Goal: Task Accomplishment & Management: Manage account settings

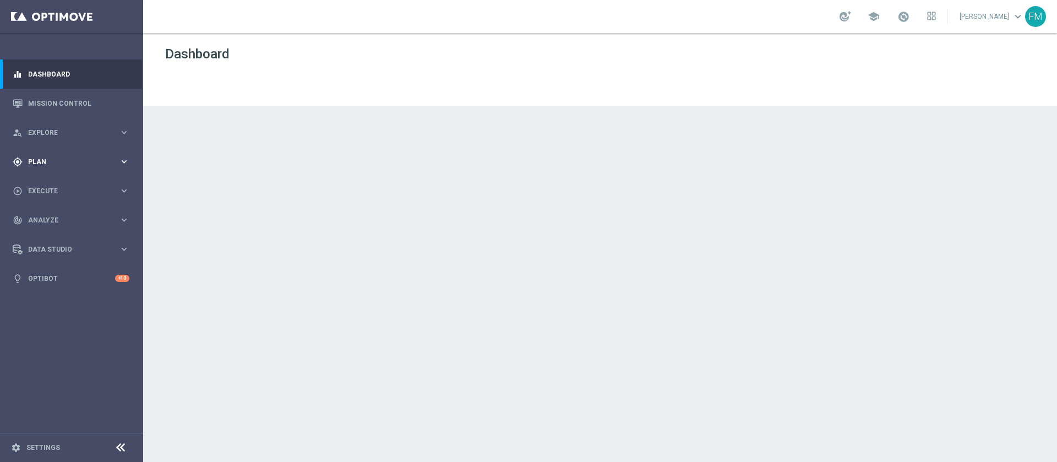
click at [99, 166] on div "gps_fixed Plan keyboard_arrow_right" at bounding box center [71, 161] width 142 height 29
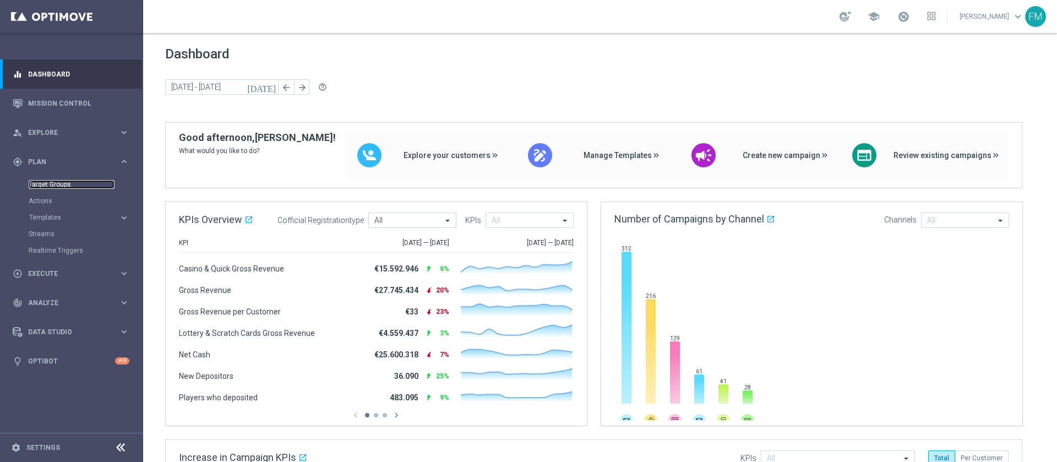
click at [47, 182] on link "Target Groups" at bounding box center [72, 184] width 86 height 9
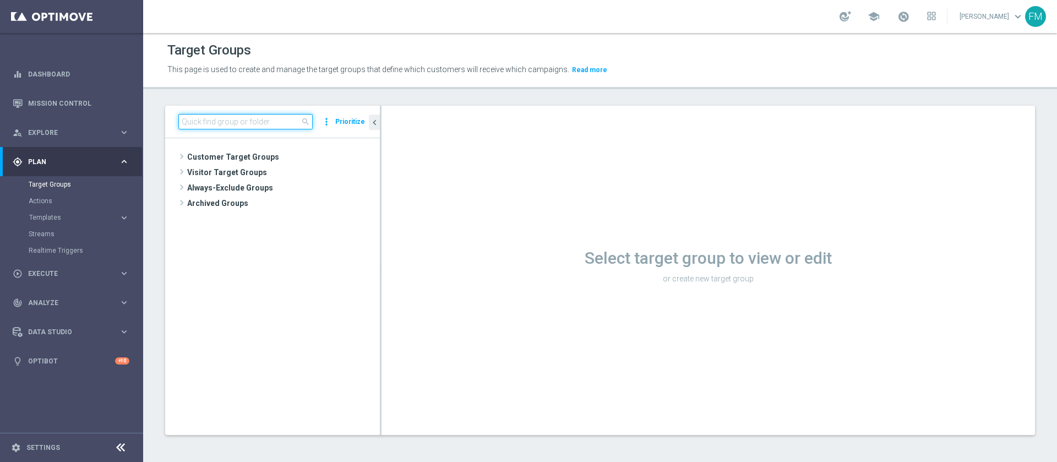
click at [240, 123] on input at bounding box center [245, 121] width 134 height 15
paste input "Reactivated Silver Activity days 1-2 DinR 1-2 no NL"
click at [207, 123] on input "Reactivated Silver Activity days 1-2 DinR 1-2 no NL" at bounding box center [245, 121] width 134 height 15
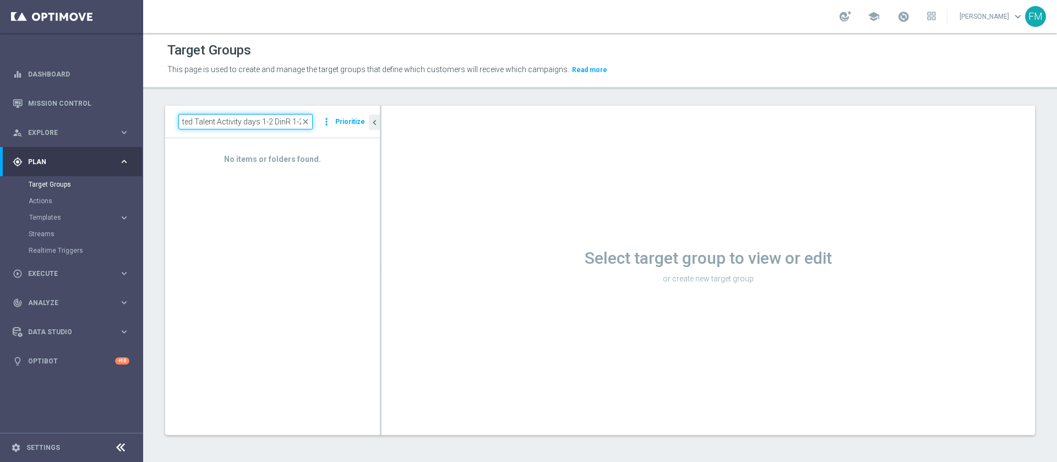
click at [275, 117] on input "Reactivated Talent Activity days 1-2 DinR 1-2 no NL" at bounding box center [245, 121] width 134 height 15
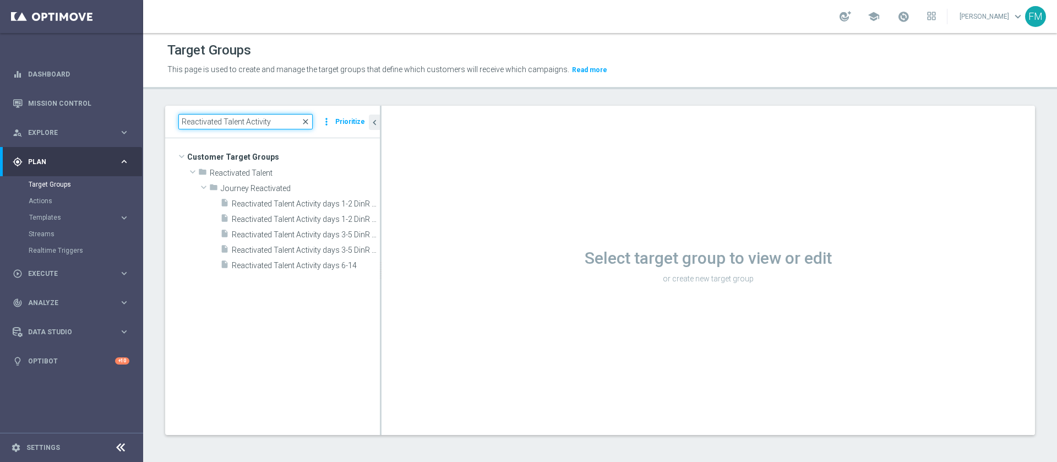
type input "Reactivated Talent Activity"
click at [308, 123] on span "close" at bounding box center [305, 121] width 9 height 9
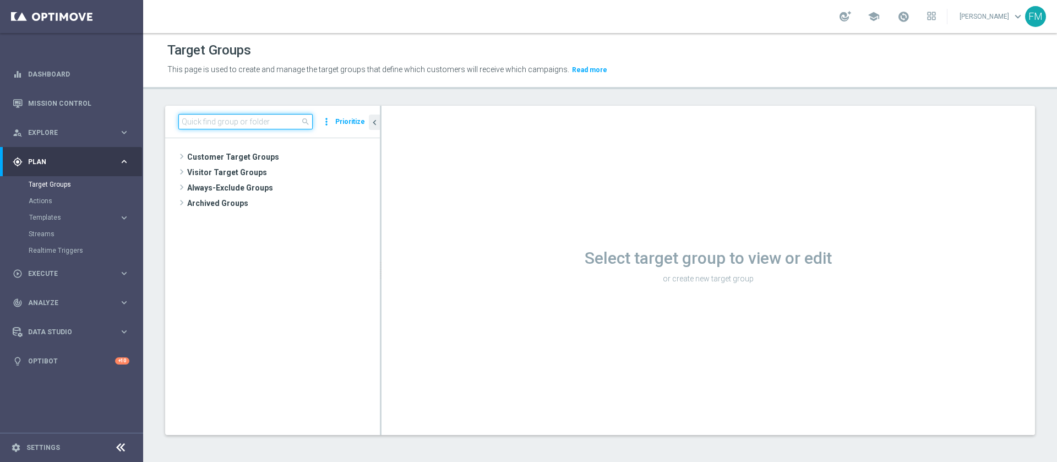
click at [268, 121] on input at bounding box center [245, 121] width 134 height 15
paste input "Reactivated Silver Activity days 1-2 DinR 1-2 no NL"
click at [242, 120] on input "Reactivated Silver Activity days 1-2" at bounding box center [245, 121] width 134 height 15
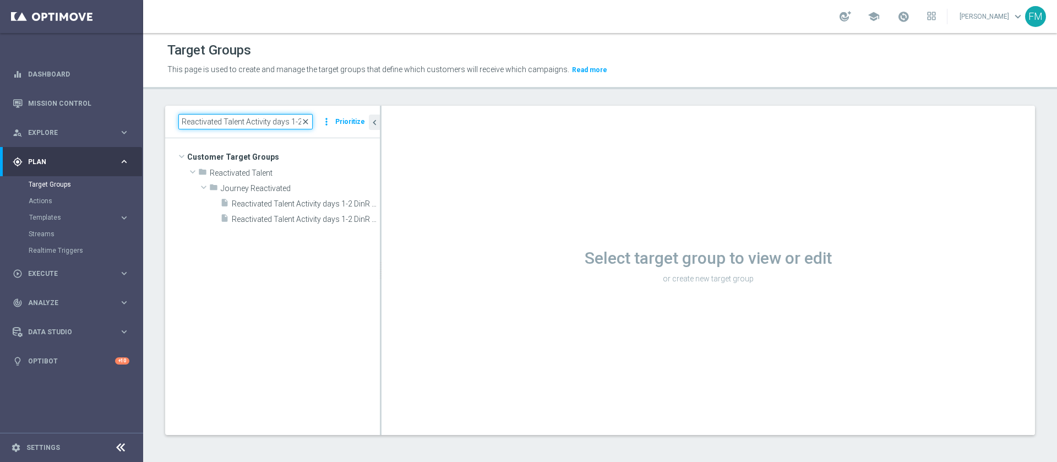
type input "Reactivated Talent Activity days 1-2"
click at [306, 125] on span "close" at bounding box center [305, 121] width 9 height 9
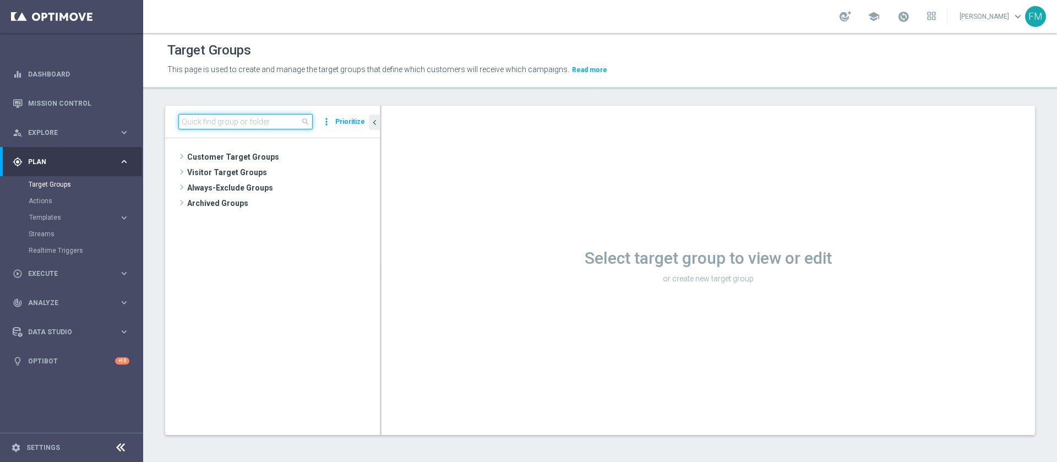
click at [289, 122] on input at bounding box center [245, 121] width 134 height 15
click at [898, 13] on span at bounding box center [904, 16] width 12 height 12
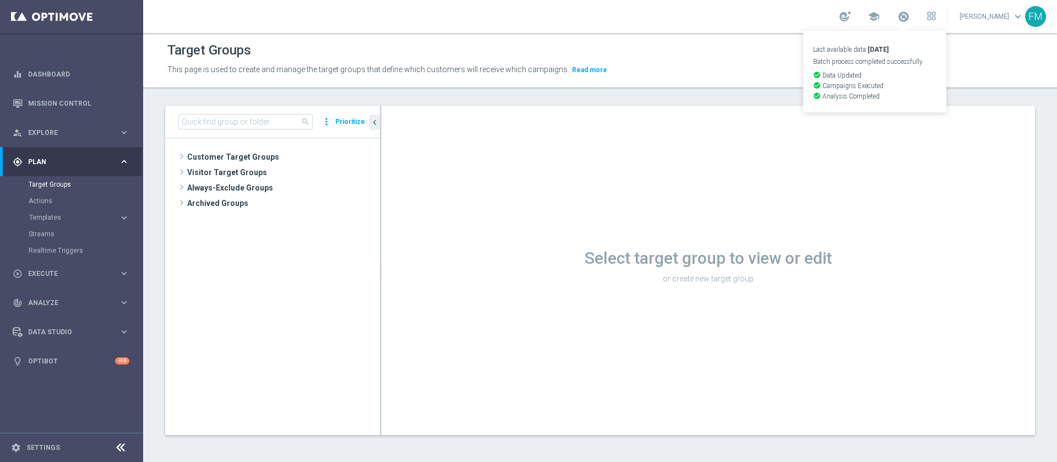
click at [508, 67] on span "This page is used to create and manage the target groups that define which cust…" at bounding box center [368, 69] width 402 height 9
click at [102, 218] on span "Templates" at bounding box center [68, 217] width 79 height 7
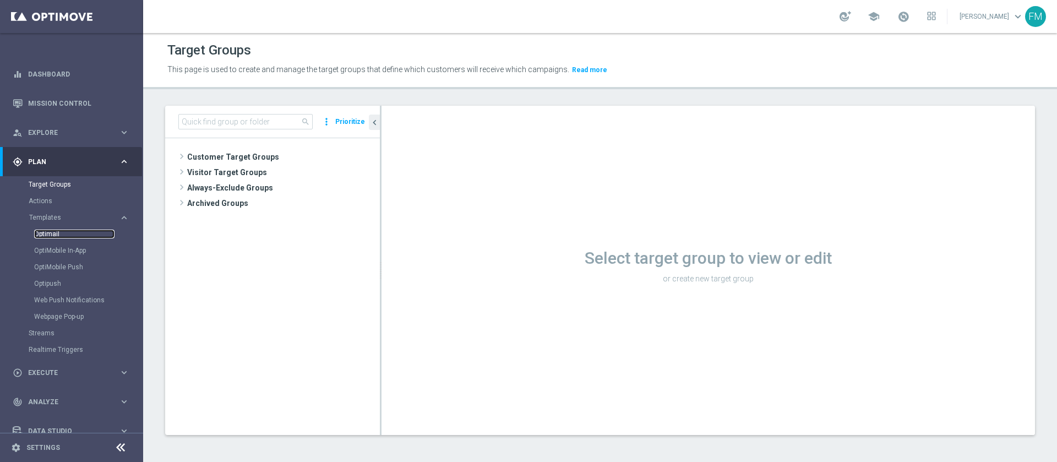
click at [62, 231] on link "Optimail" at bounding box center [74, 234] width 80 height 9
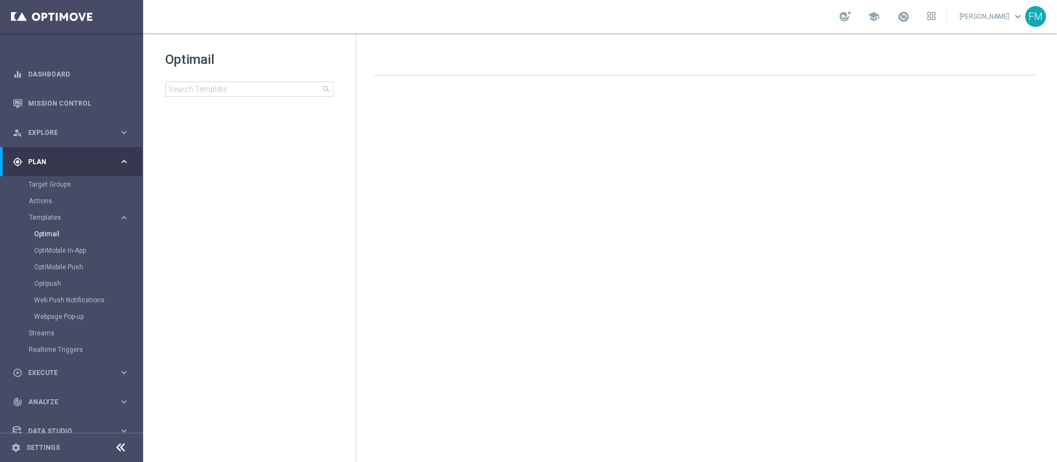
click at [251, 100] on div "Optimail search folder 1 Folder create_new_folder New Folder mode_edit Rename f…" at bounding box center [249, 101] width 213 height 137
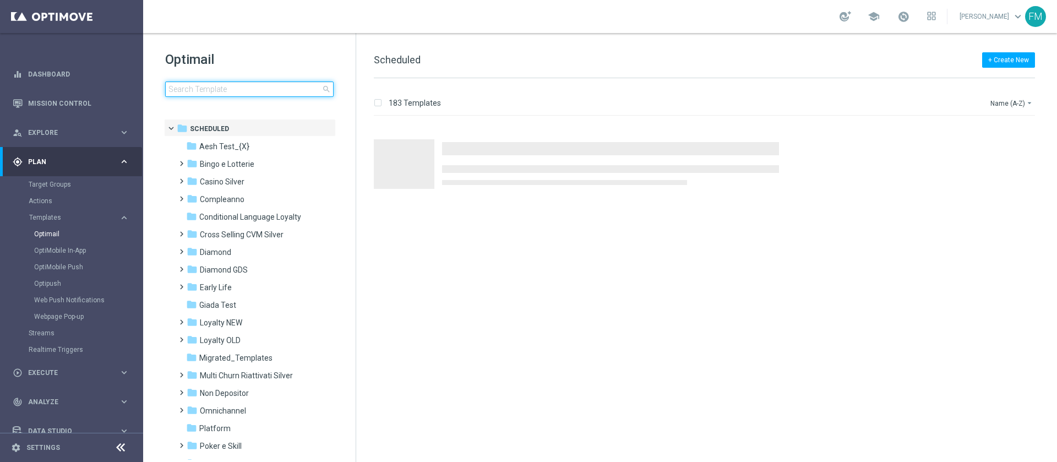
click at [251, 95] on input at bounding box center [249, 89] width 169 height 15
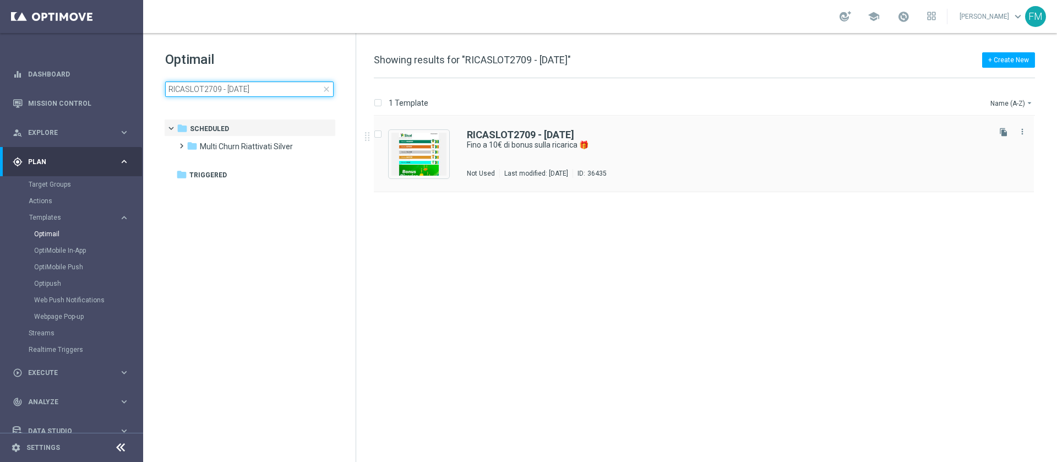
type input "RICASLOT2709 - [DATE]"
click at [546, 159] on div "RICASLOT2709 - 2025-09-27 Fino a 10€ di bonus sulla ricarica 🎁 Not Used Last mo…" at bounding box center [727, 154] width 521 height 48
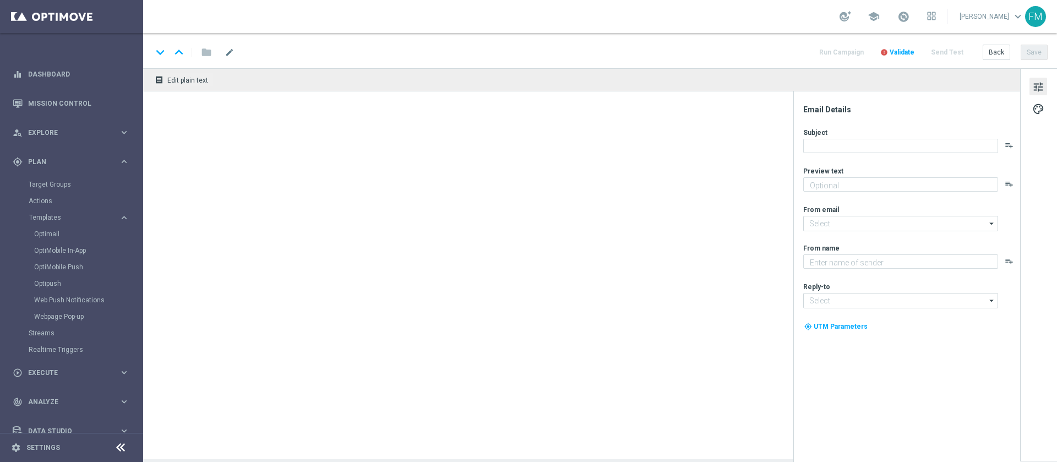
type textarea "Scopri la nuova promozione 🎯"
type input "newsletter@comunicazioni.sisal.it"
type textarea "Sisal"
type input "info@sisal.it"
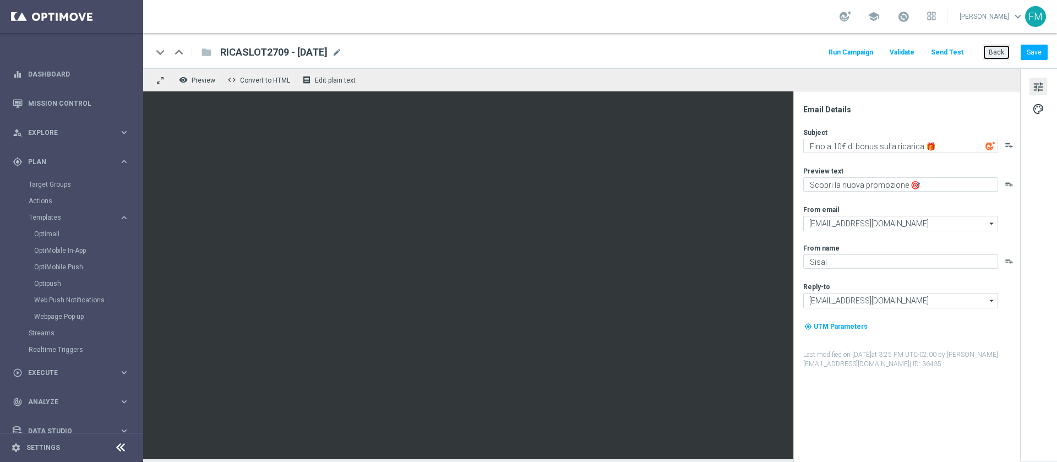
click at [999, 53] on button "Back" at bounding box center [997, 52] width 28 height 15
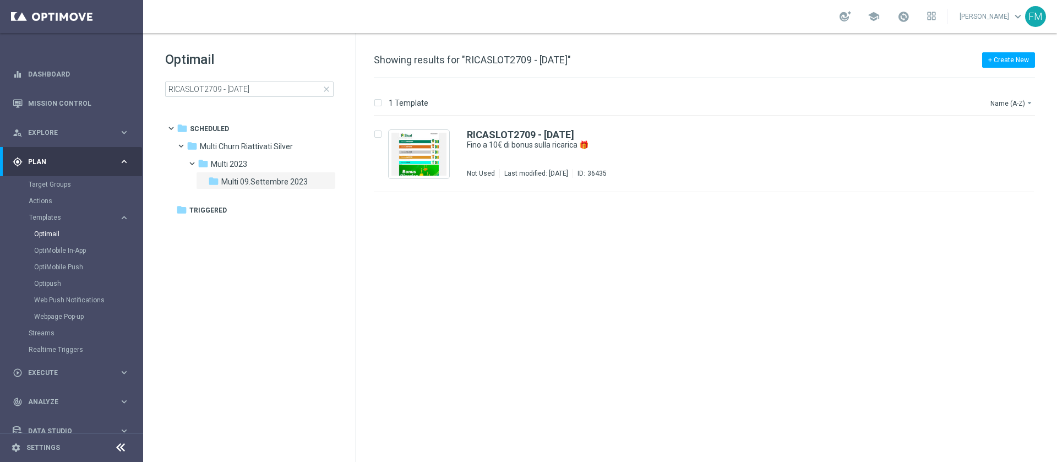
click at [54, 191] on div "Target Groups" at bounding box center [85, 184] width 113 height 17
click at [61, 185] on link "Target Groups" at bounding box center [72, 184] width 86 height 9
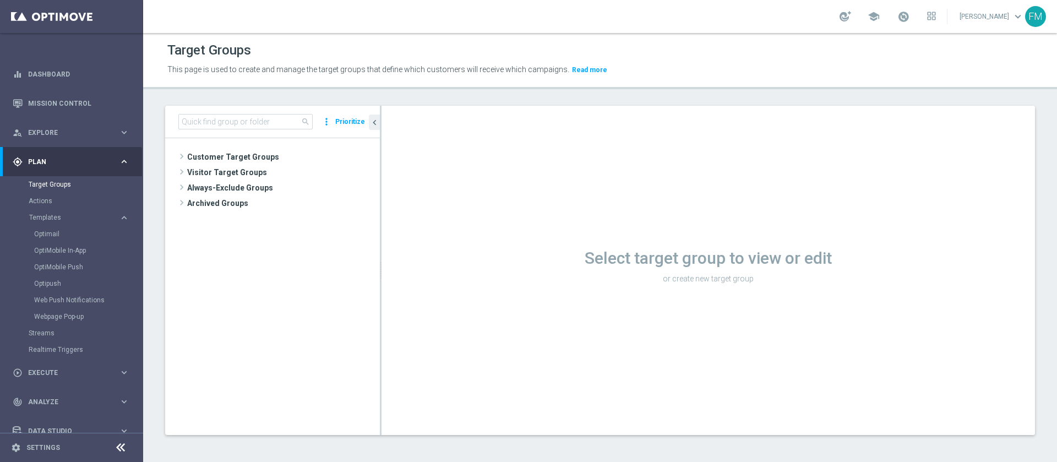
click at [256, 113] on div "search more_vert Prioritize" at bounding box center [272, 122] width 215 height 32
click at [259, 118] on input at bounding box center [245, 121] width 134 height 15
paste input "Talent 1st betting mpp lm ggr casino l3m > 0"
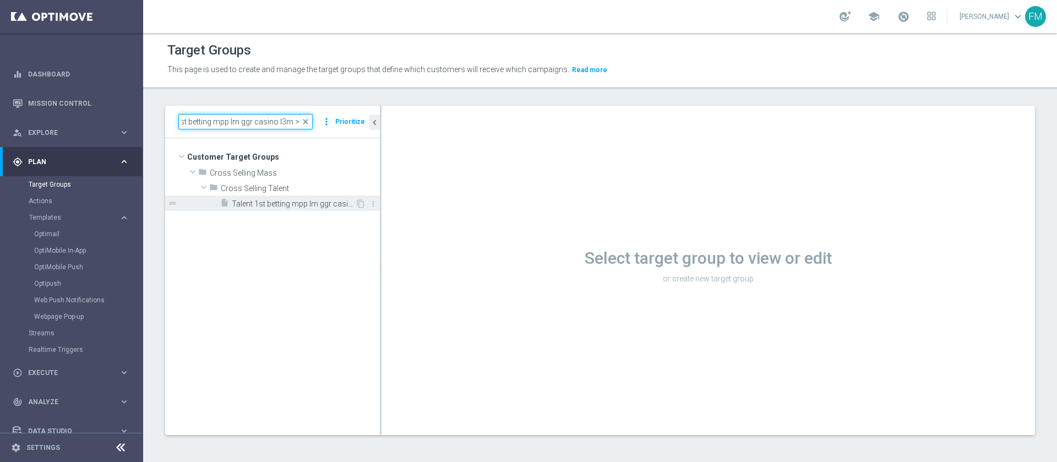
type input "Talent 1st betting mpp lm ggr casino l3m > 0"
click at [298, 200] on span "Talent 1st betting mpp lm ggr casino l3m > 0" at bounding box center [293, 203] width 123 height 9
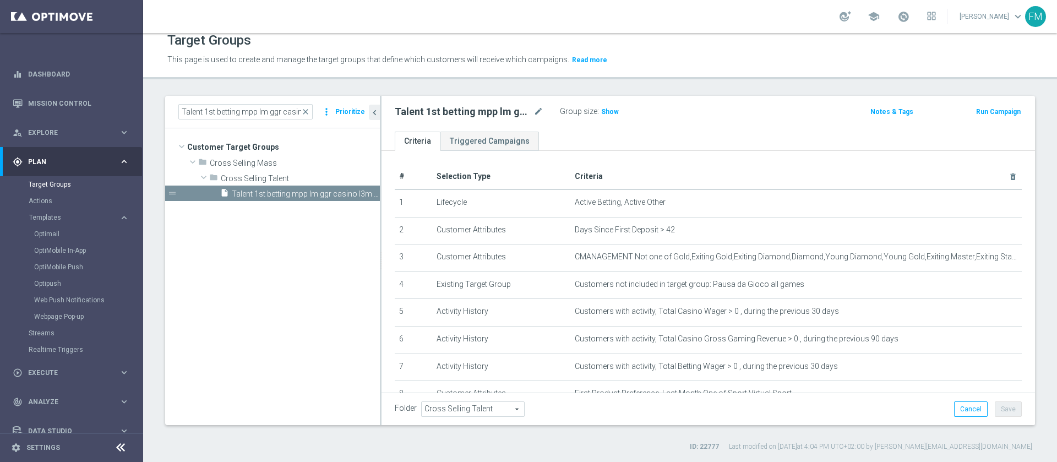
click at [979, 112] on button "Run Campaign" at bounding box center [998, 112] width 47 height 12
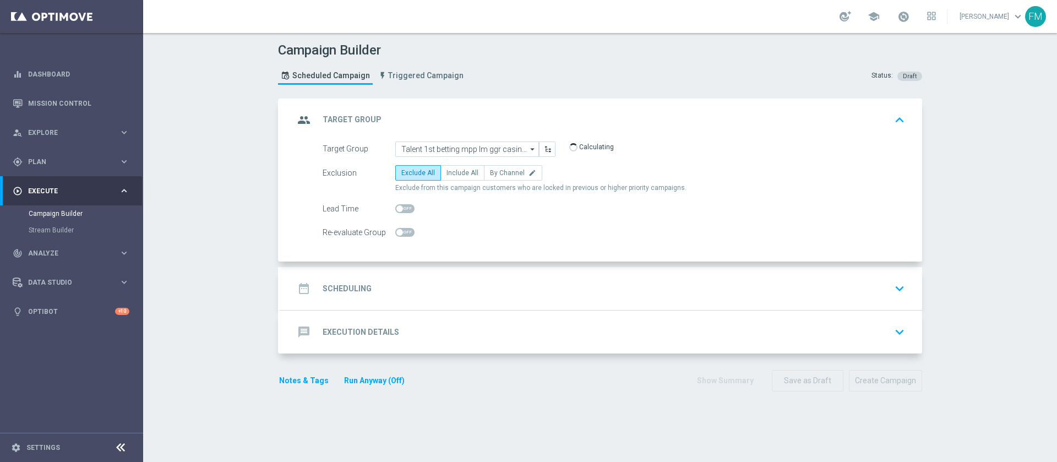
click at [594, 301] on div "date_range Scheduling keyboard_arrow_down" at bounding box center [602, 288] width 642 height 43
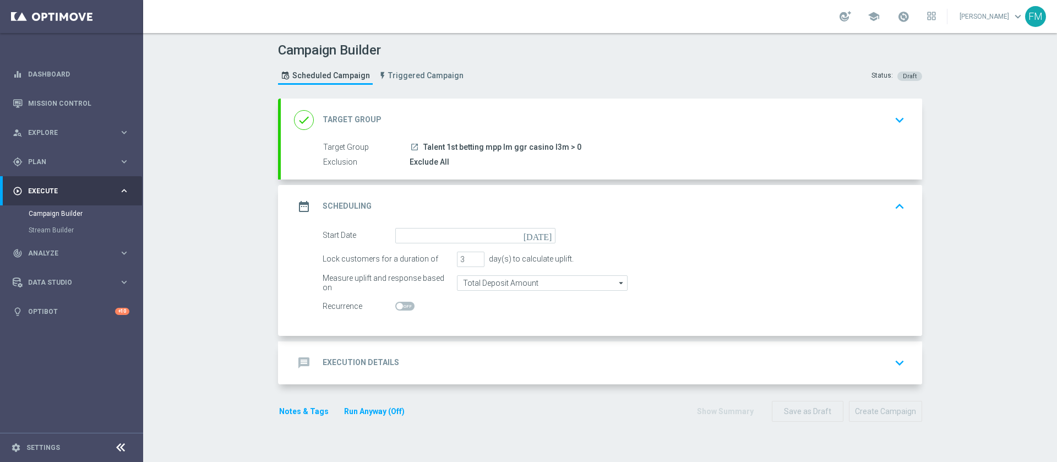
click at [545, 232] on icon "[DATE]" at bounding box center [540, 234] width 32 height 12
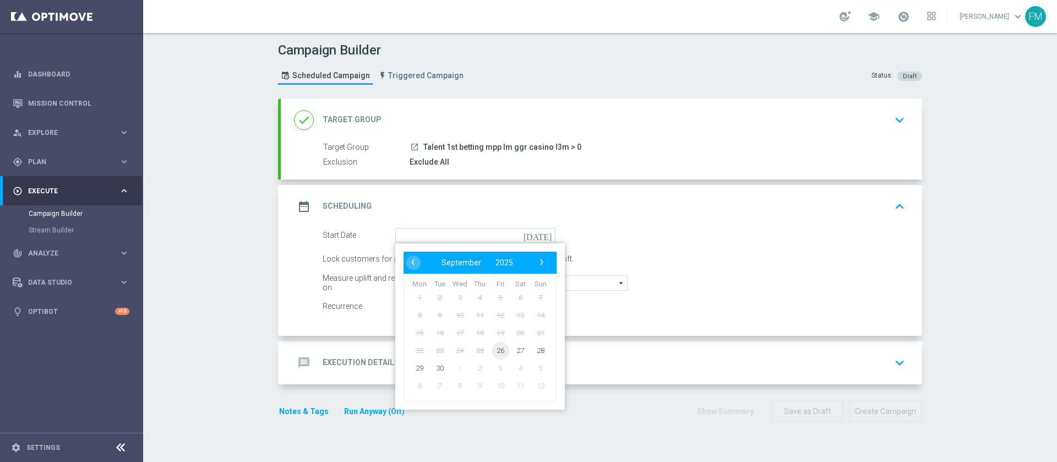
click at [500, 348] on span "26" at bounding box center [501, 350] width 18 height 18
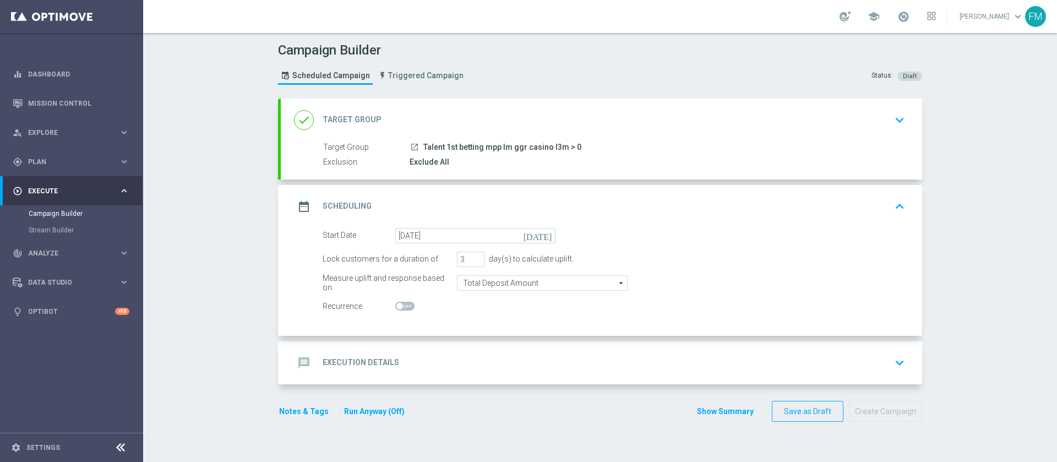
click at [541, 237] on icon "[DATE]" at bounding box center [540, 234] width 32 height 12
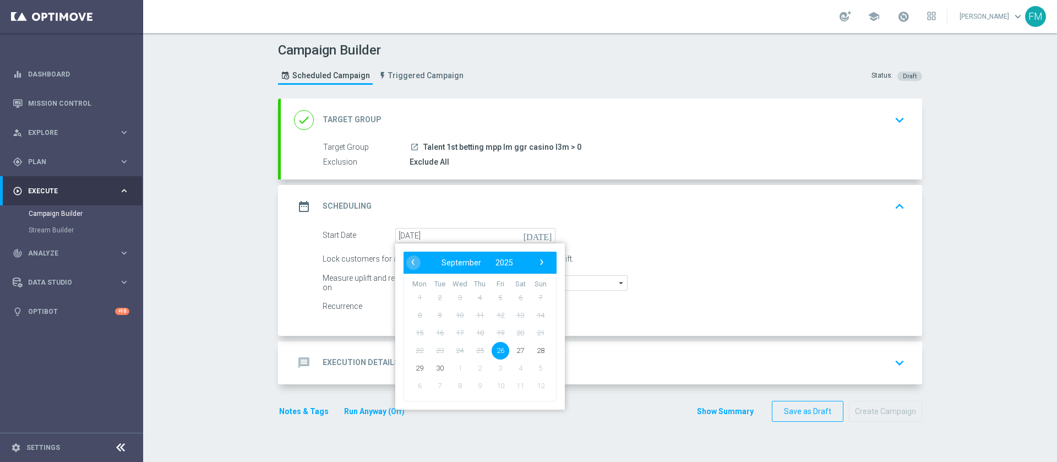
click at [492, 350] on span "26" at bounding box center [501, 350] width 18 height 18
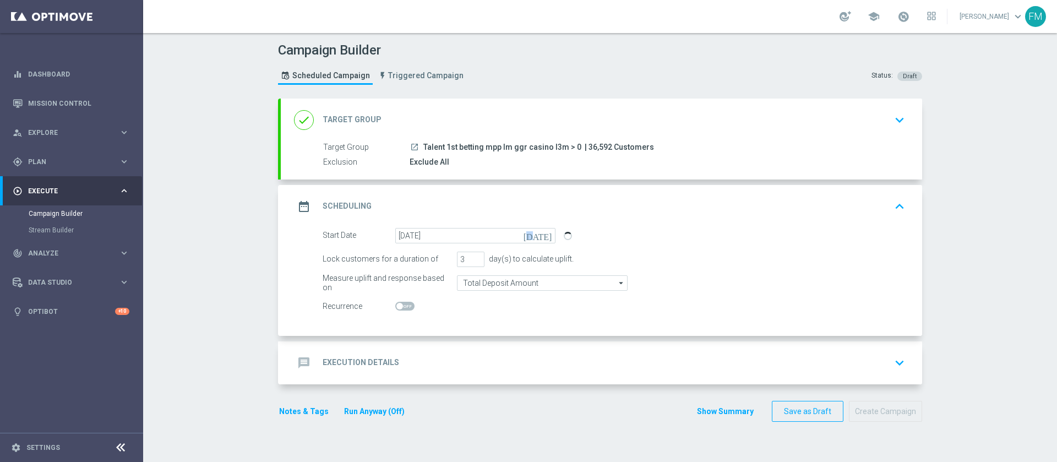
click at [541, 232] on icon "[DATE]" at bounding box center [540, 234] width 32 height 12
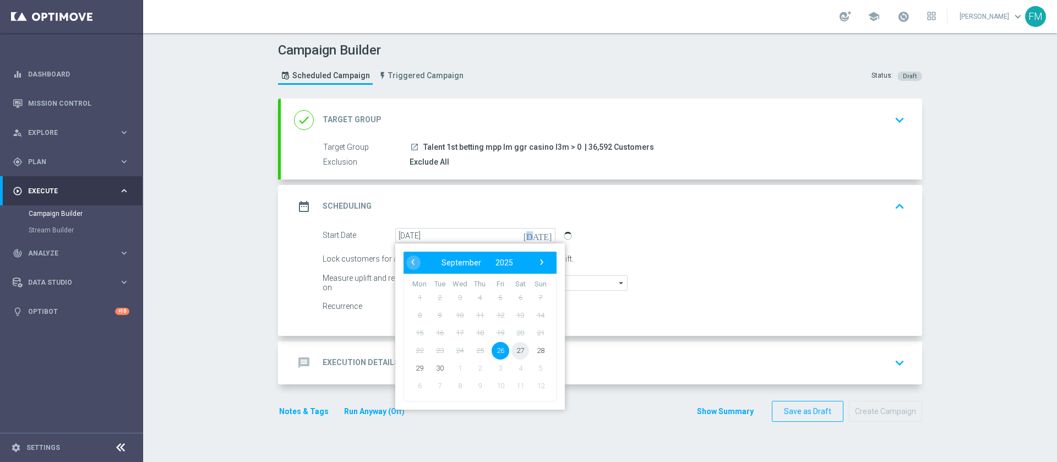
click at [517, 351] on span "27" at bounding box center [521, 350] width 18 height 18
type input "27 Sep 2025"
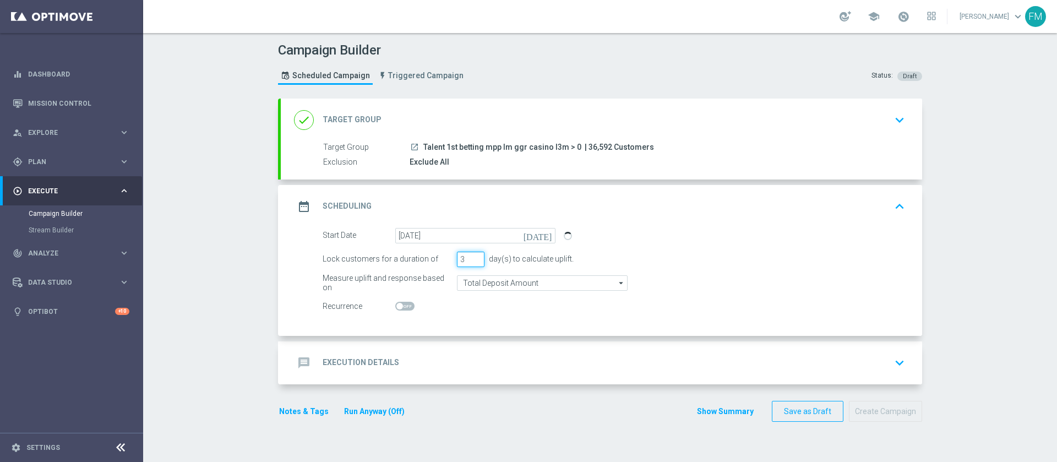
click at [469, 264] on input "3" at bounding box center [471, 259] width 28 height 15
click at [469, 263] on input "2" at bounding box center [471, 259] width 28 height 15
type input "1"
click at [473, 262] on input "1" at bounding box center [471, 259] width 28 height 15
click at [822, 125] on div "done Target Group keyboard_arrow_down" at bounding box center [601, 120] width 615 height 21
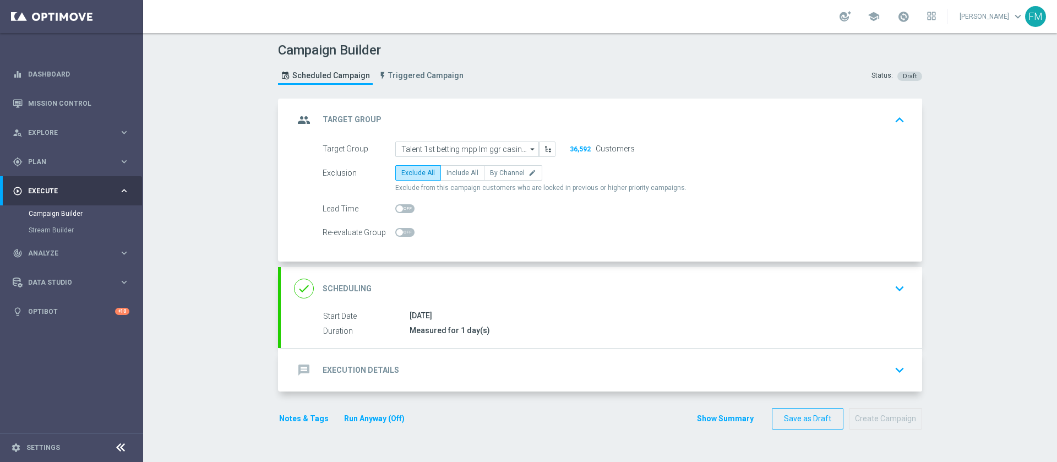
click at [404, 209] on span at bounding box center [404, 208] width 19 height 9
click at [404, 209] on input "checkbox" at bounding box center [404, 208] width 19 height 9
checkbox input "true"
click at [823, 293] on div "done Scheduling keyboard_arrow_down" at bounding box center [601, 288] width 615 height 21
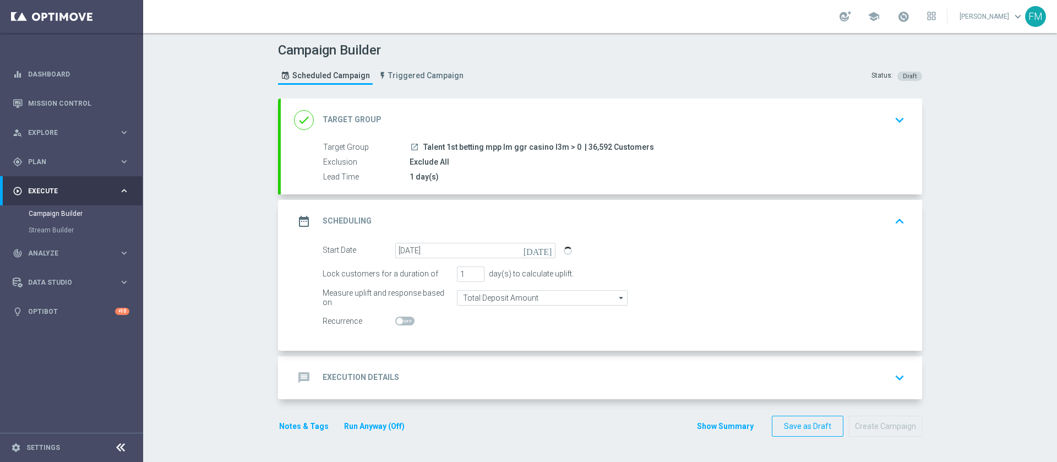
click at [683, 365] on div "message Execution Details keyboard_arrow_down" at bounding box center [602, 377] width 642 height 43
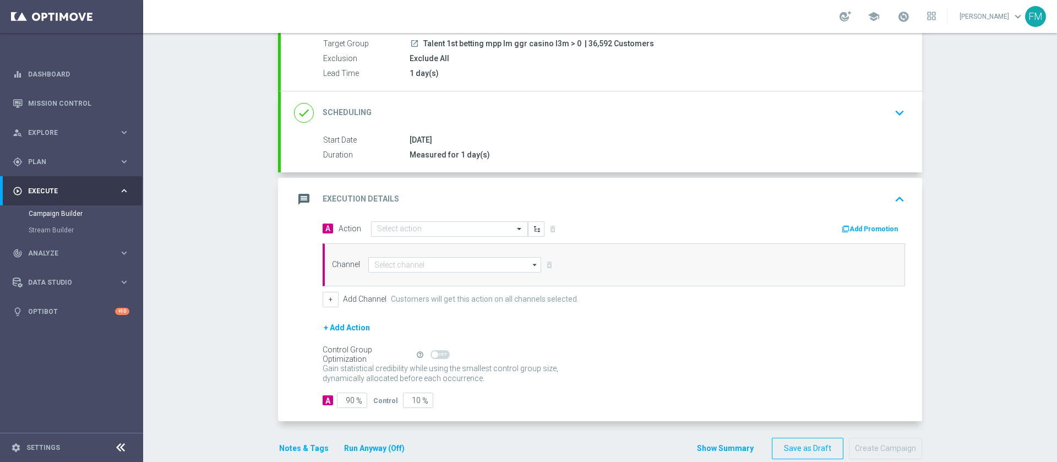
scroll to position [123, 0]
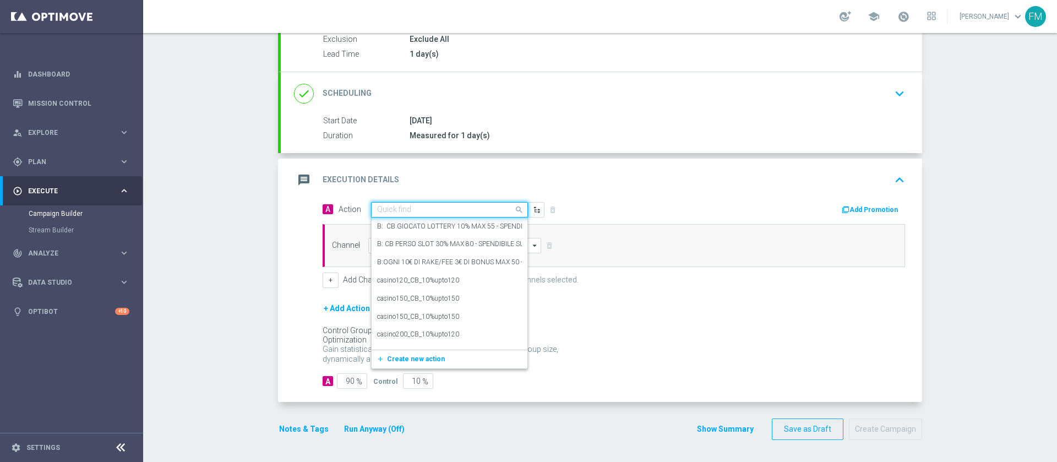
click at [478, 211] on input "text" at bounding box center [438, 209] width 123 height 9
paste input "ogni 20€ ricaricati ricevi 2€ Slot, fino a 10€"
type input "ogni 20€ ricaricati ricevi 2€ Slot, fino a 10€"
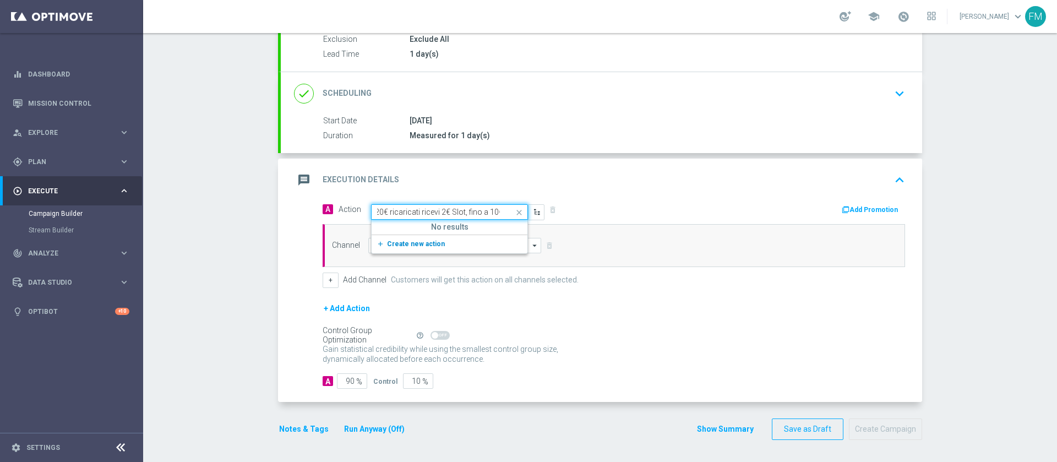
click at [465, 238] on button "add_new Create new action" at bounding box center [448, 244] width 152 height 13
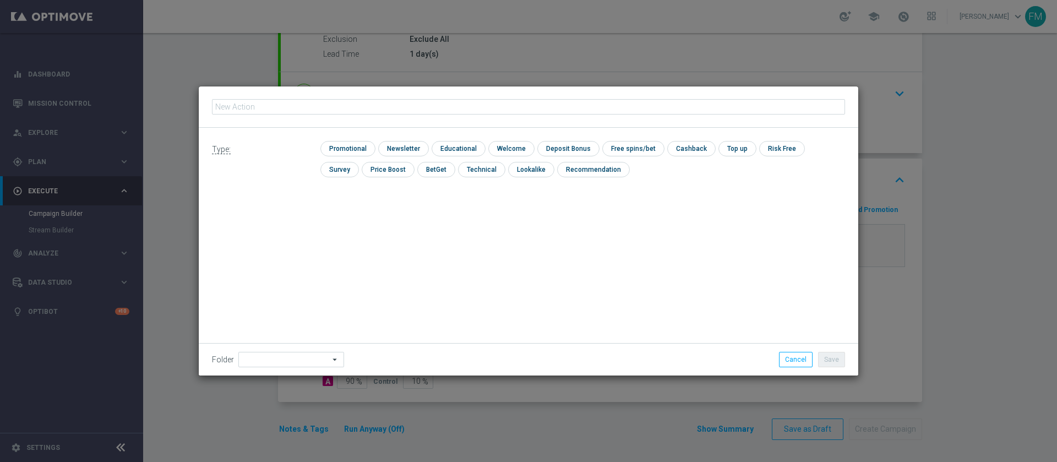
type input "ogni 20€ ricaricati ricevi 2€ Slot, fino a 10€"
click at [332, 151] on input "checkbox" at bounding box center [347, 148] width 52 height 15
checkbox input "true"
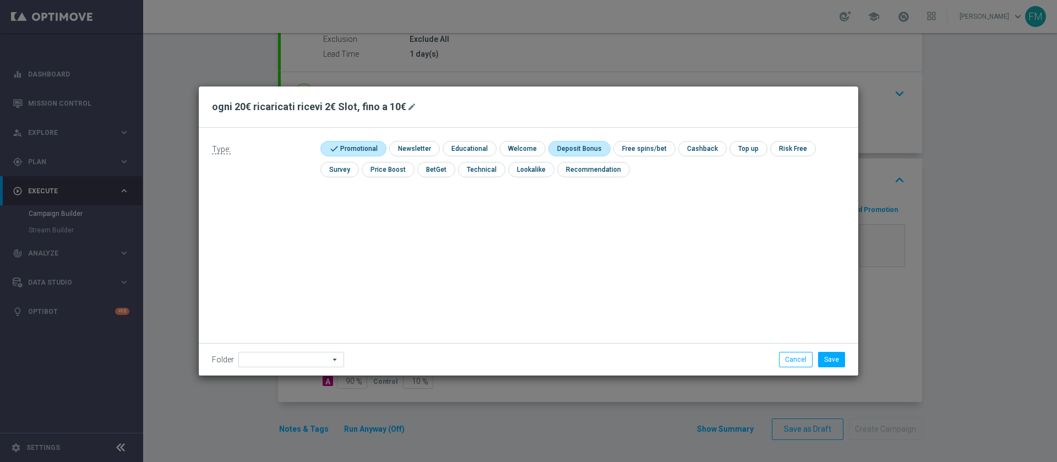
click at [559, 154] on input "checkbox" at bounding box center [578, 148] width 59 height 15
checkbox input "true"
click at [842, 365] on button "Save" at bounding box center [831, 359] width 27 height 15
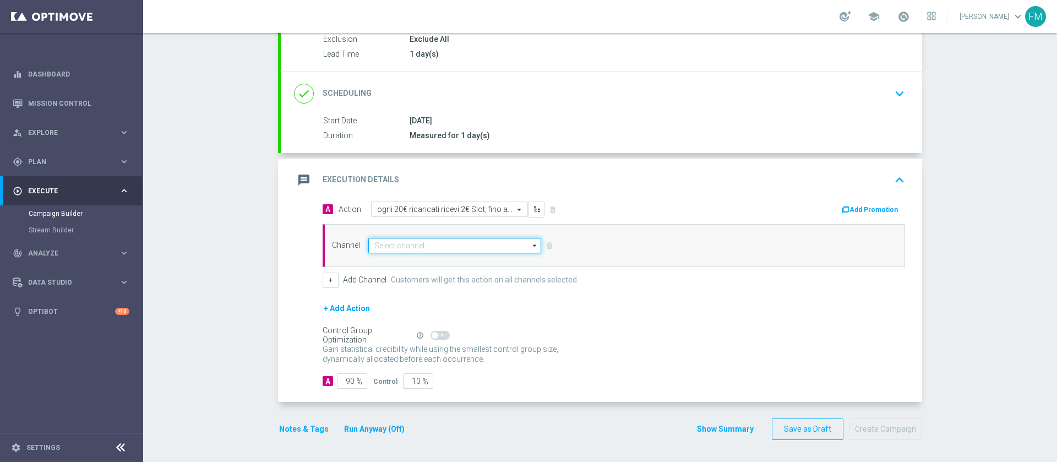
click at [403, 252] on input at bounding box center [454, 245] width 173 height 15
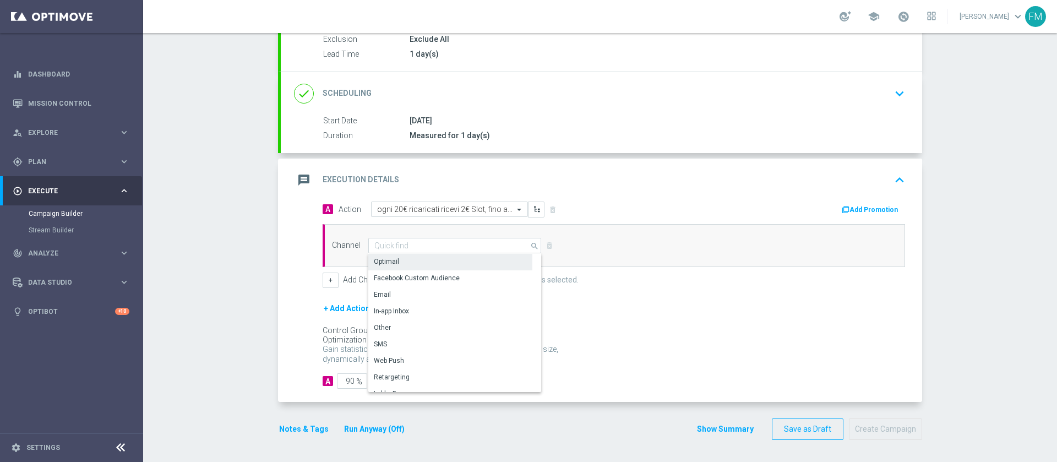
click at [413, 258] on div "Optimail" at bounding box center [450, 261] width 164 height 15
type input "Optimail"
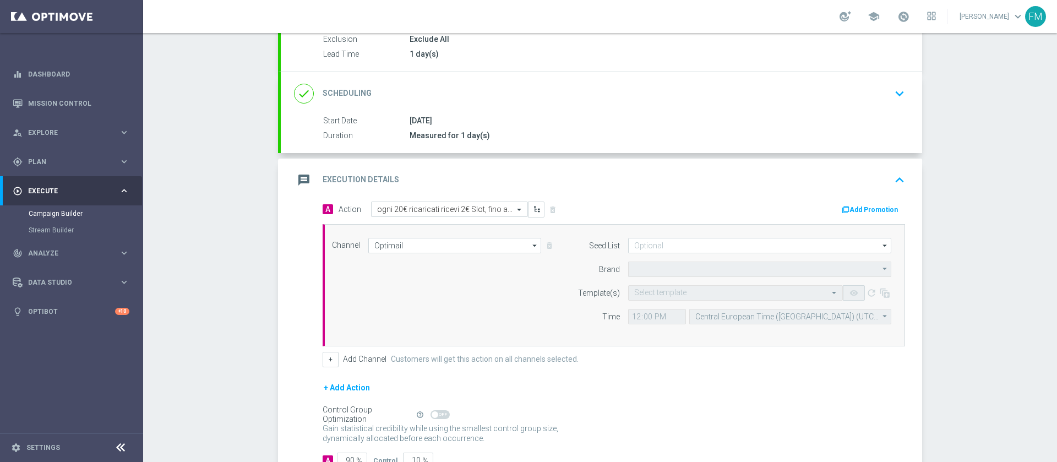
type input "Sisal Marketing"
click at [854, 203] on div "Add Promotion" at bounding box center [873, 209] width 64 height 13
click at [871, 209] on button "Add Promotion" at bounding box center [871, 210] width 61 height 12
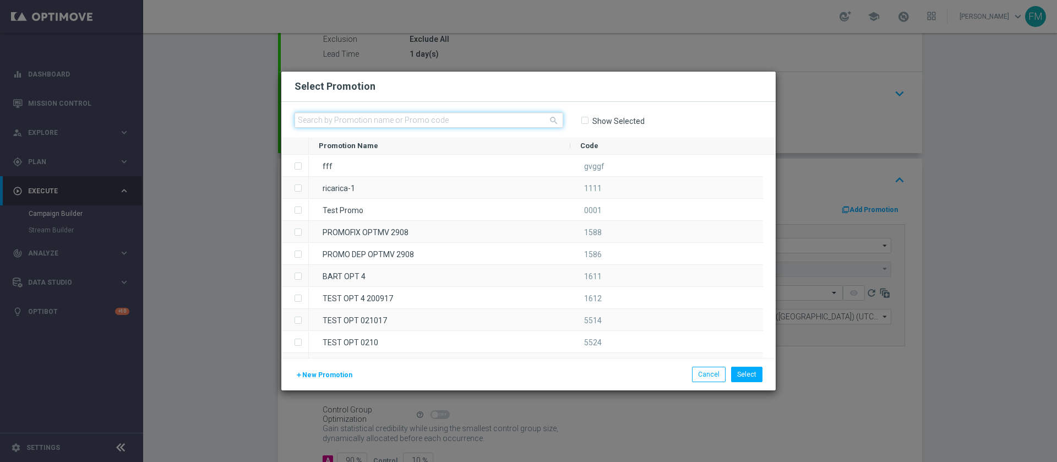
click at [523, 127] on input "text" at bounding box center [429, 119] width 269 height 15
paste input "RICASLOT2709"
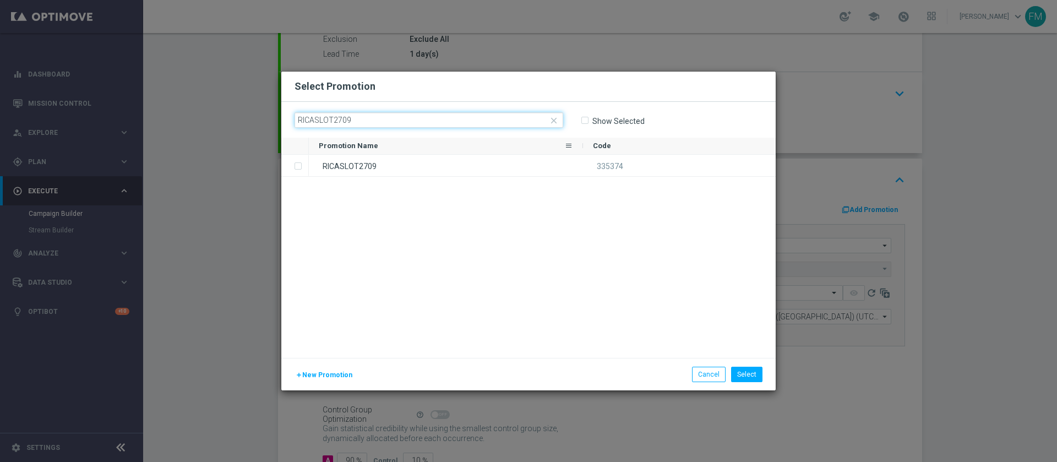
type input "RICASLOT2709"
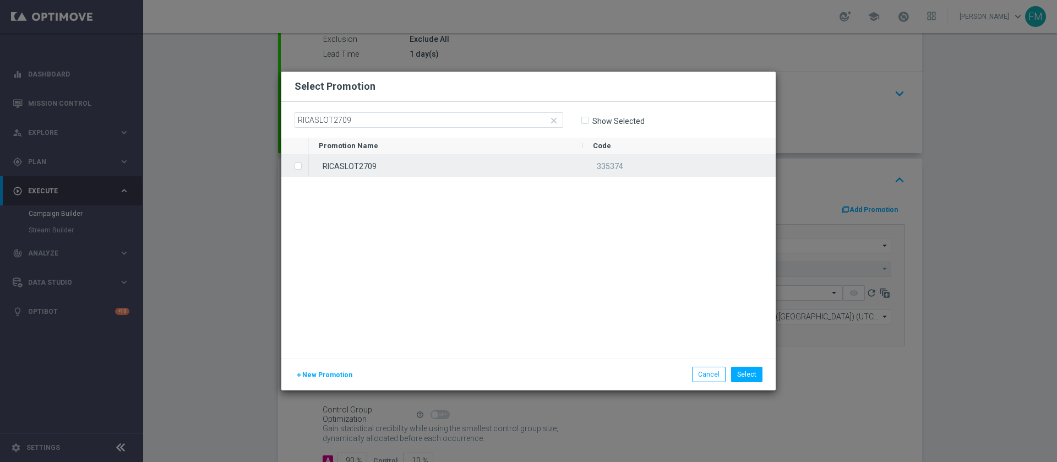
click at [504, 155] on div "RICASLOT2709" at bounding box center [446, 165] width 274 height 21
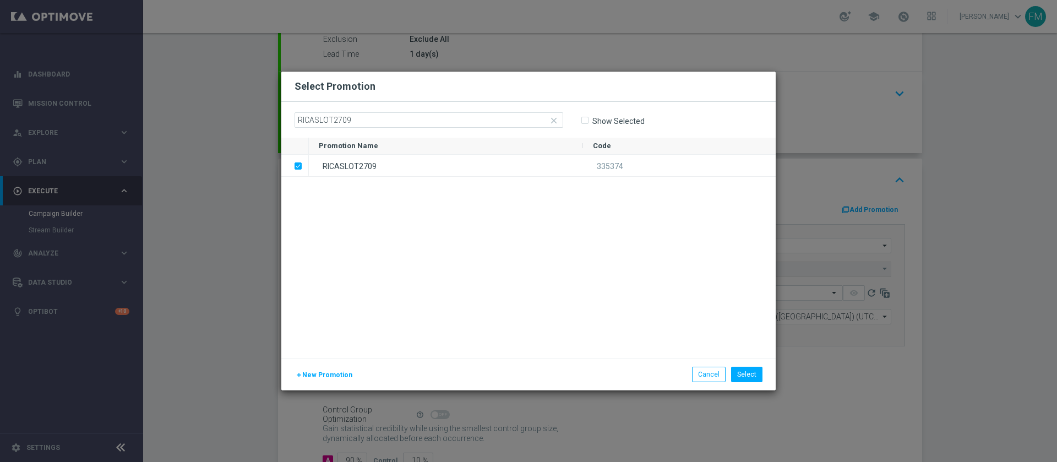
click at [767, 376] on div "Select Cancel" at bounding box center [609, 374] width 323 height 15
click at [750, 378] on button "Select" at bounding box center [746, 374] width 31 height 15
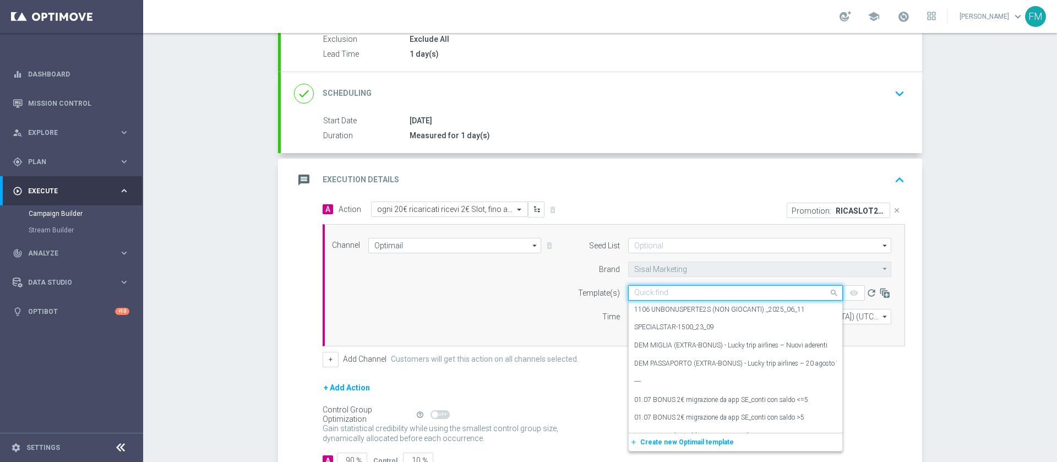
click at [677, 299] on div "Quick find" at bounding box center [735, 292] width 215 height 15
paste input "RICASLOT2709 - [DATE]"
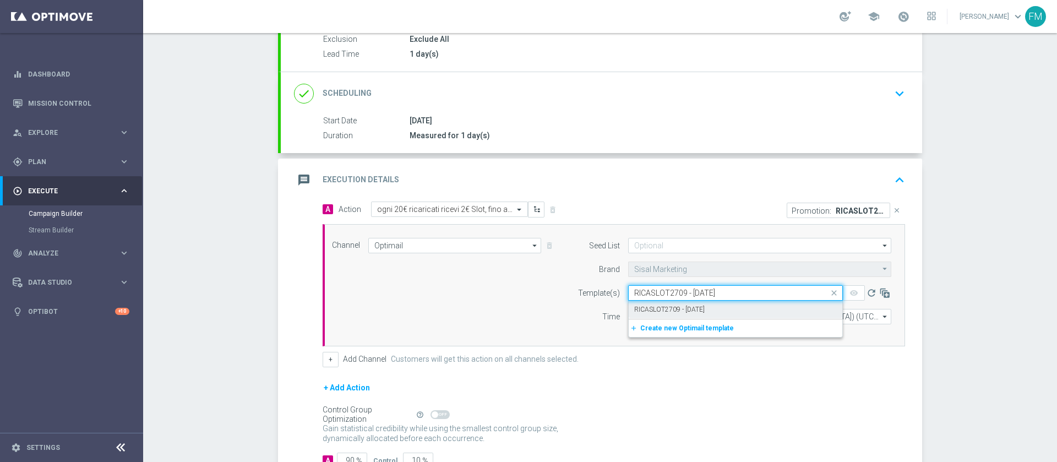
click at [688, 306] on label "RICASLOT2709 - [DATE]" at bounding box center [669, 309] width 70 height 9
type input "RICASLOT2709 - [DATE]"
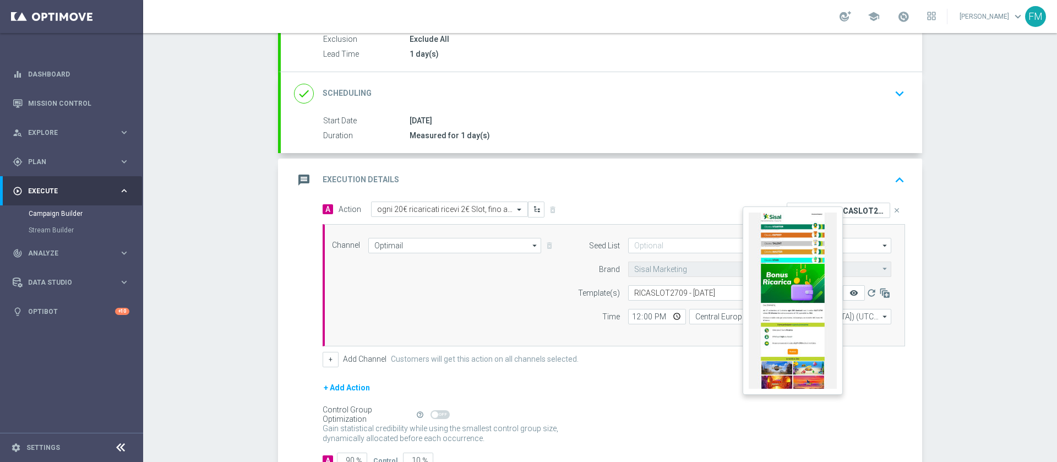
click at [850, 289] on icon "remove_red_eye" at bounding box center [854, 293] width 9 height 9
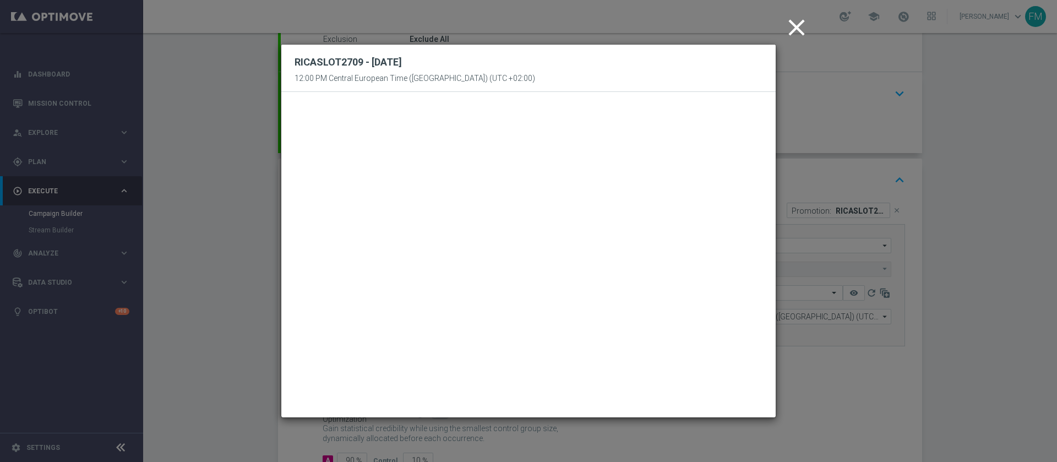
click at [787, 34] on icon "close" at bounding box center [797, 28] width 28 height 28
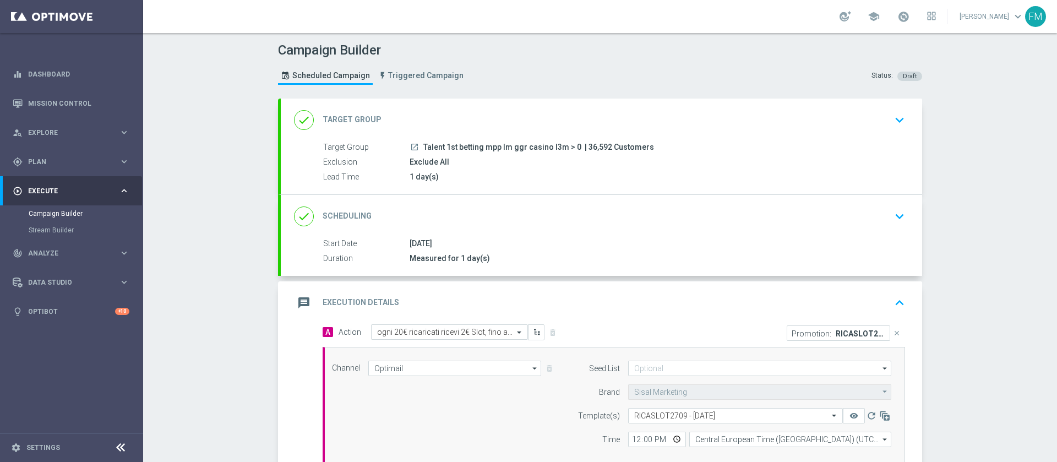
click at [889, 134] on div "done Target Group keyboard_arrow_down" at bounding box center [602, 120] width 642 height 43
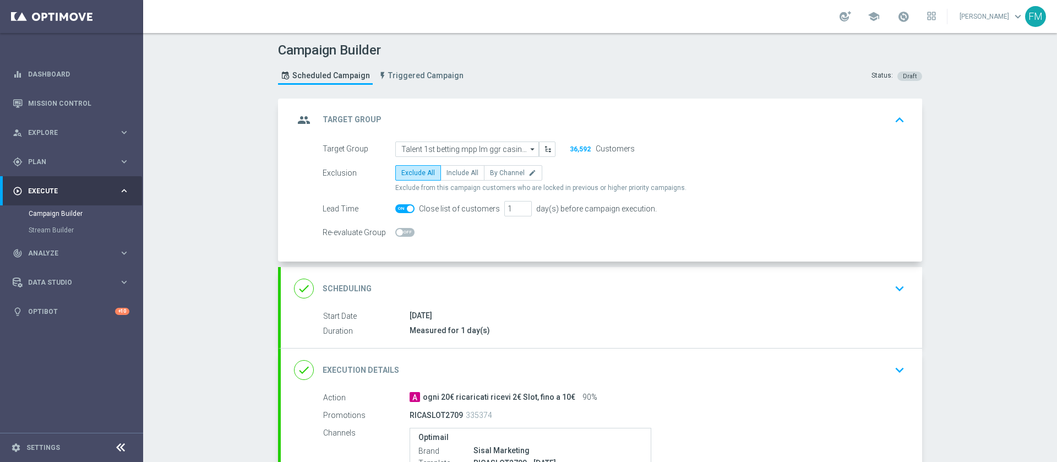
click at [805, 283] on div "done Scheduling keyboard_arrow_down" at bounding box center [601, 288] width 615 height 21
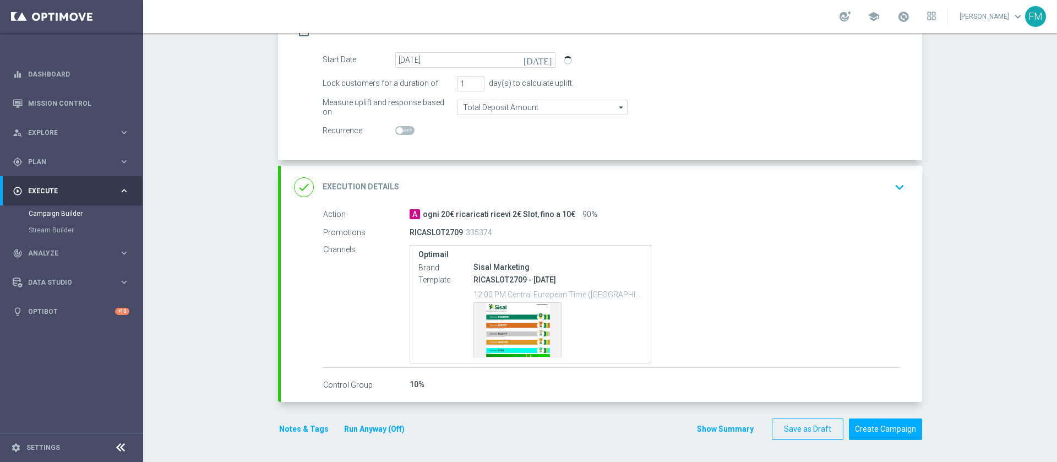
click at [888, 199] on div "done Execution Details keyboard_arrow_down" at bounding box center [602, 187] width 642 height 43
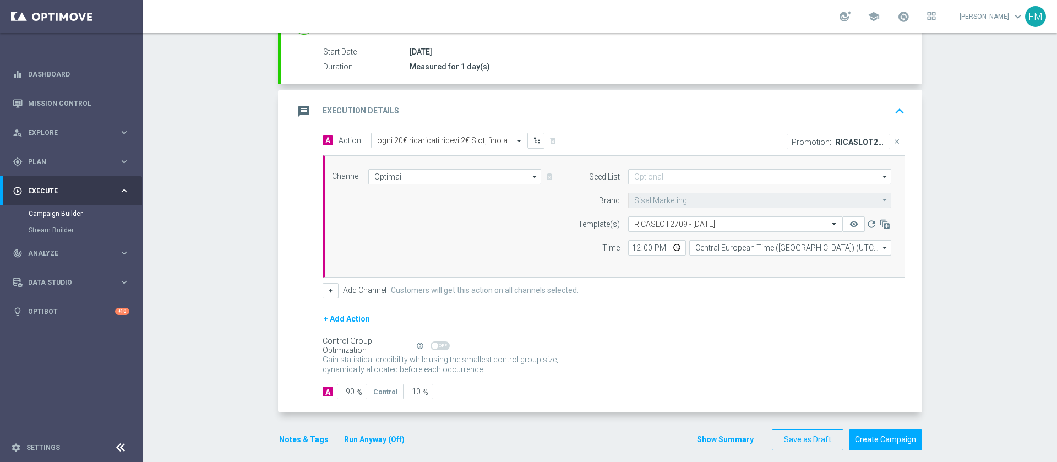
scroll to position [202, 0]
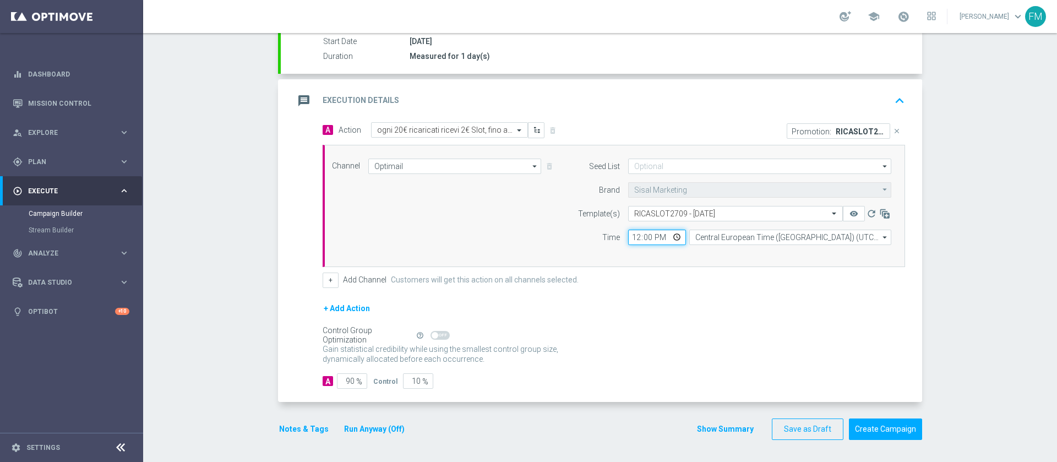
click at [634, 241] on input "12:00" at bounding box center [657, 237] width 58 height 15
type input "11:00"
click at [658, 286] on div "+ Add Channel Customers will get this action on all channels selected." at bounding box center [614, 280] width 583 height 15
click at [292, 435] on button "Notes & Tags" at bounding box center [304, 429] width 52 height 14
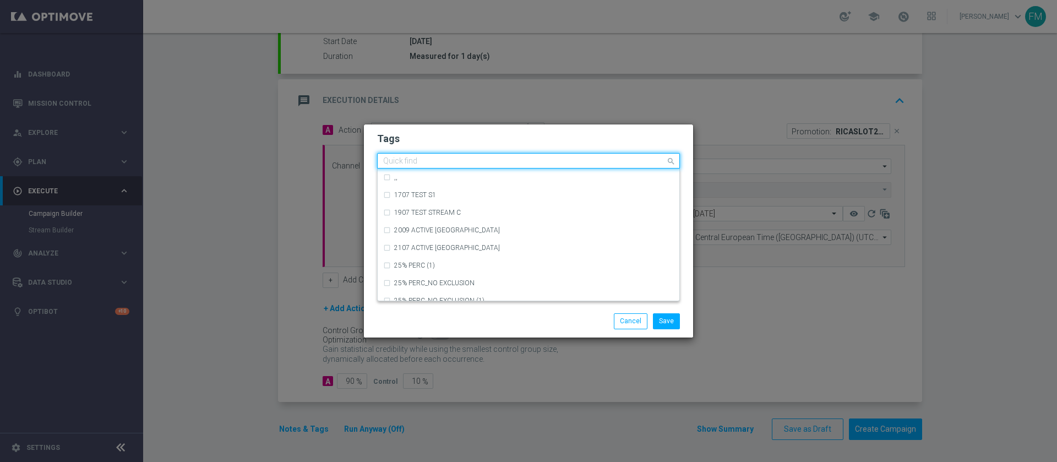
click at [421, 166] on div at bounding box center [524, 162] width 284 height 11
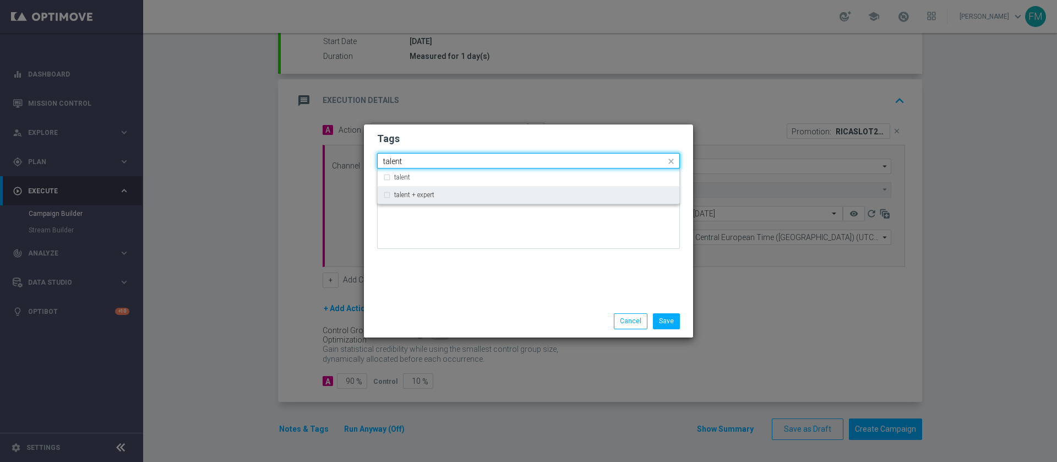
click at [452, 199] on div "talent + expert" at bounding box center [528, 195] width 291 height 18
type input "talent"
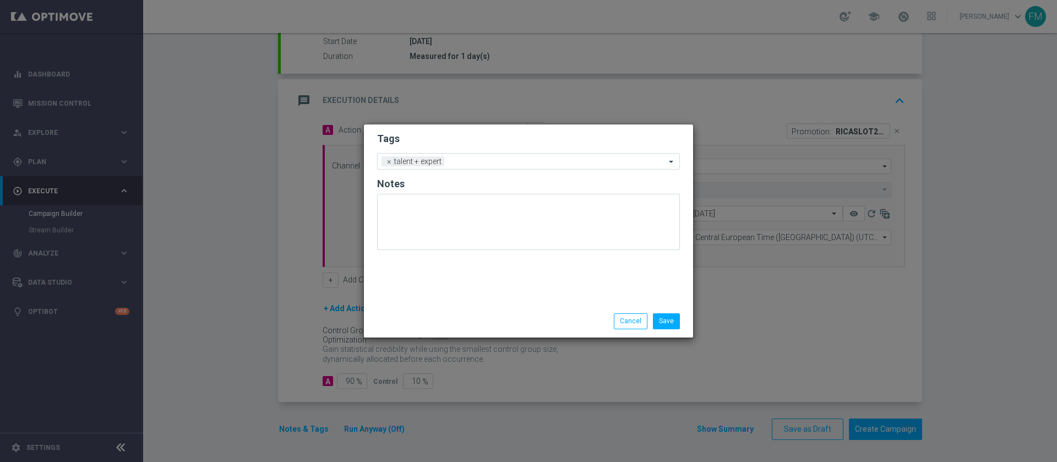
click at [491, 138] on h2 "Tags" at bounding box center [528, 138] width 303 height 13
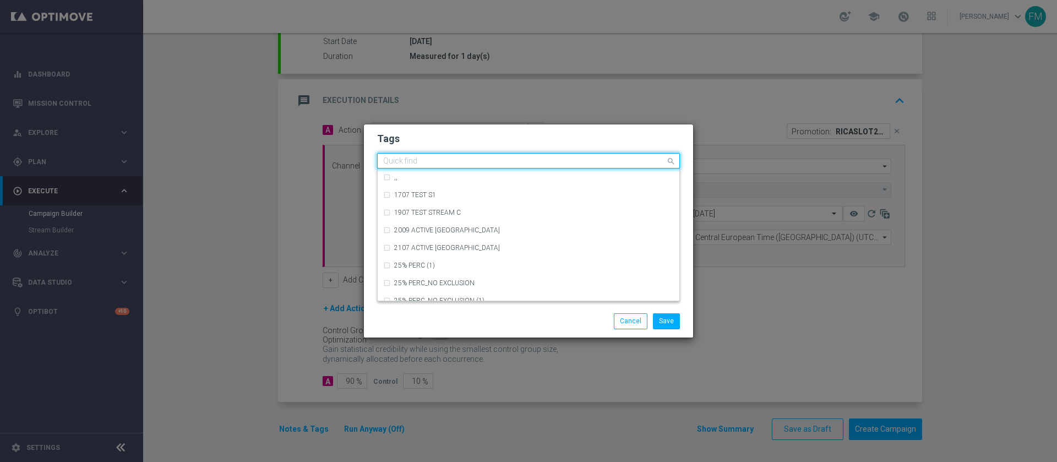
click at [482, 161] on input "text" at bounding box center [524, 161] width 283 height 9
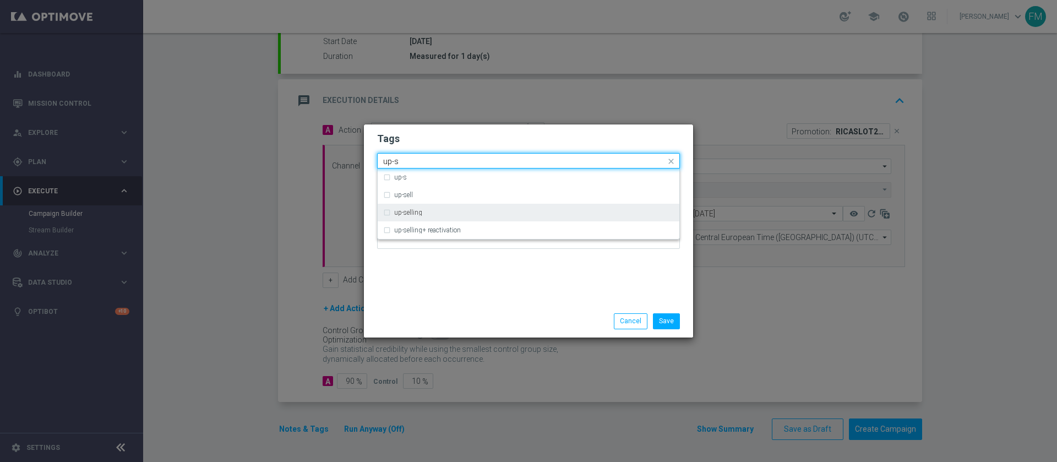
click at [470, 206] on div "up-selling" at bounding box center [528, 213] width 291 height 18
type input "up-s"
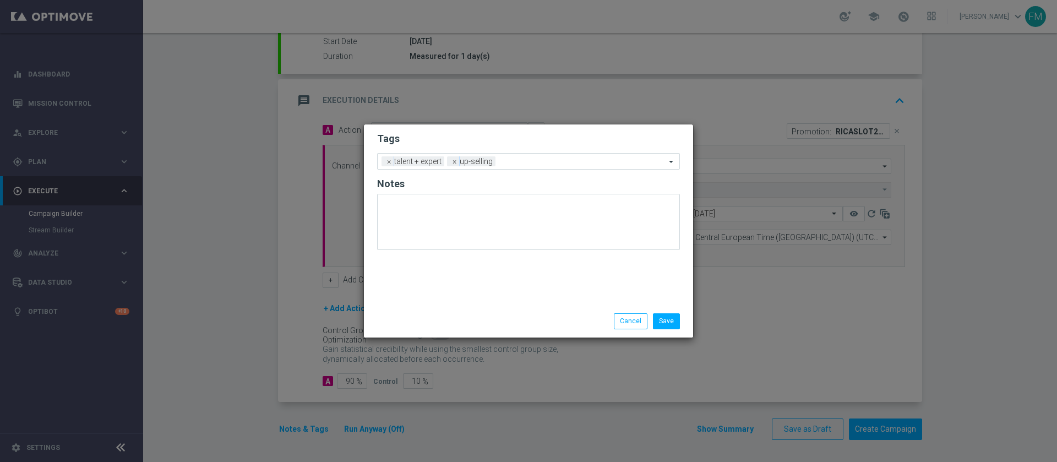
click at [520, 138] on h2 "Tags" at bounding box center [528, 138] width 303 height 13
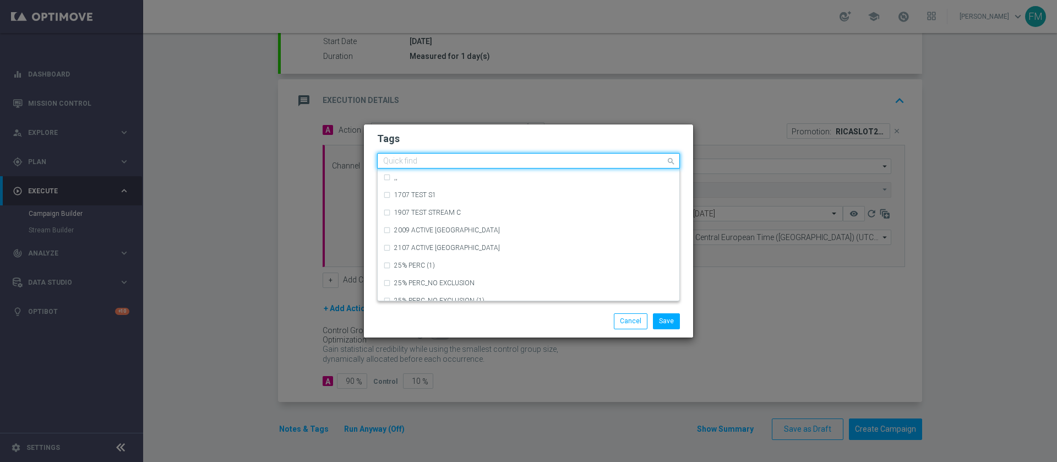
click at [528, 162] on input "text" at bounding box center [524, 161] width 283 height 9
click at [471, 288] on div "cb ricarica" at bounding box center [528, 283] width 291 height 18
type input "cb rica"
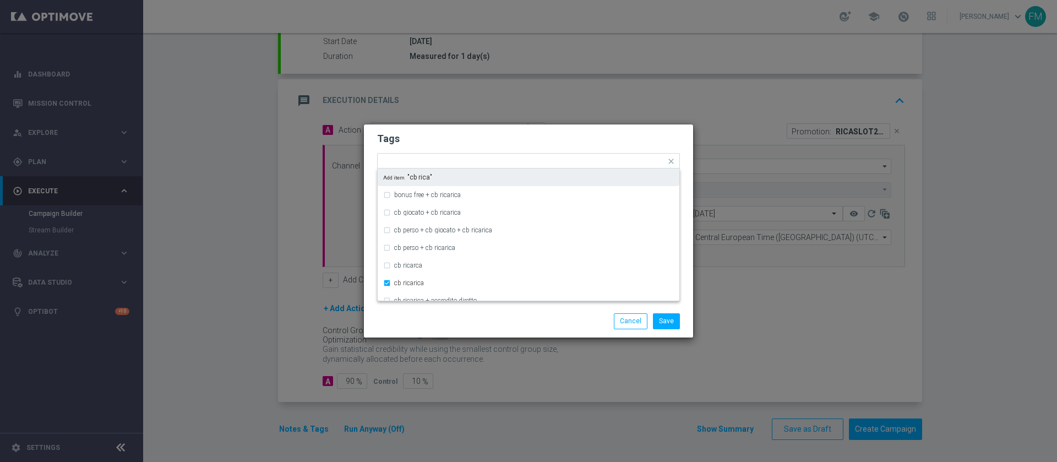
click at [552, 137] on h2 "Tags" at bounding box center [528, 138] width 303 height 13
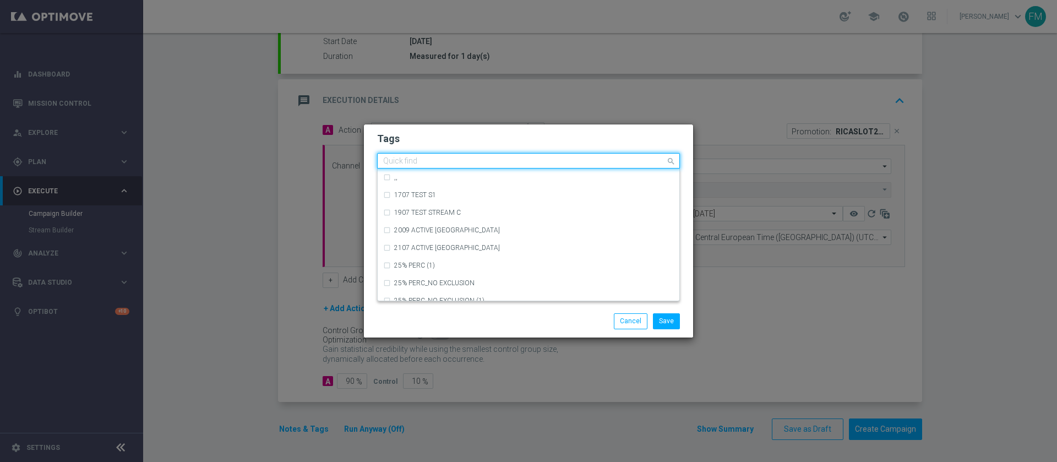
click at [554, 156] on div "Quick find × talent + expert × up-selling × cb ricarica" at bounding box center [522, 161] width 288 height 14
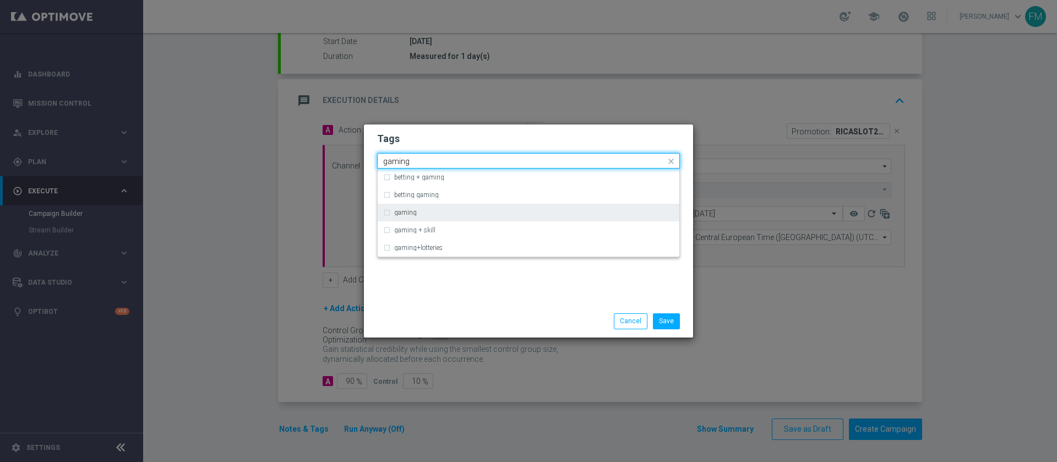
click at [500, 209] on div "gaming" at bounding box center [534, 212] width 280 height 7
type input "gaming"
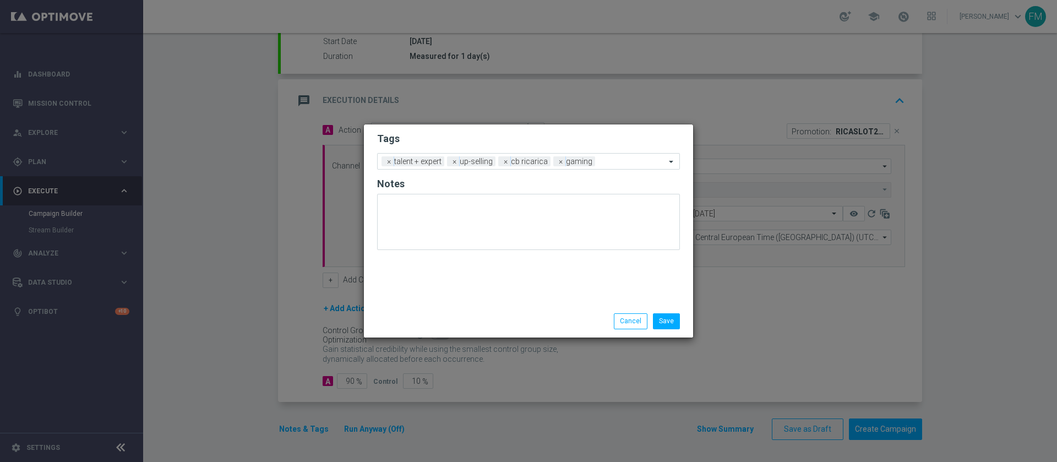
click at [573, 133] on h2 "Tags" at bounding box center [528, 138] width 303 height 13
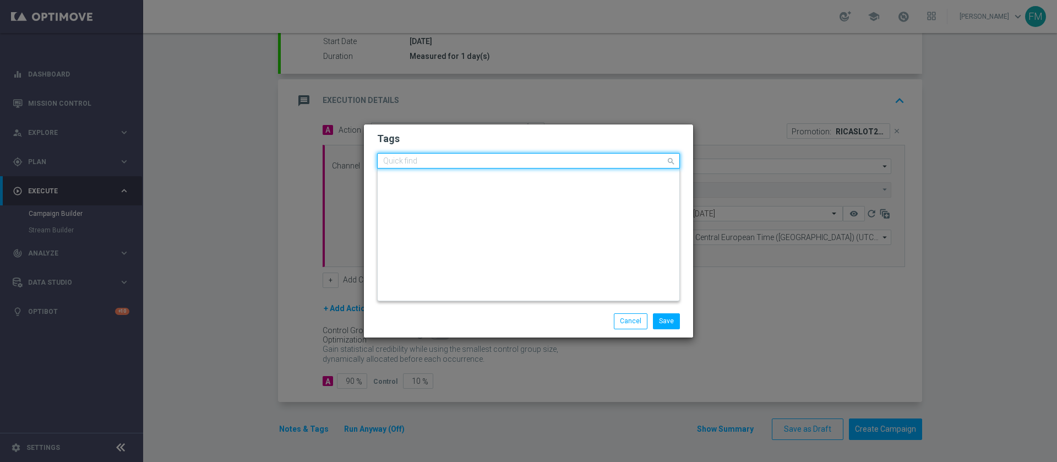
scroll to position [0, 0]
click at [622, 155] on div "Quick find × talent + expert × up-selling × cb ricarica × gaming" at bounding box center [522, 161] width 288 height 14
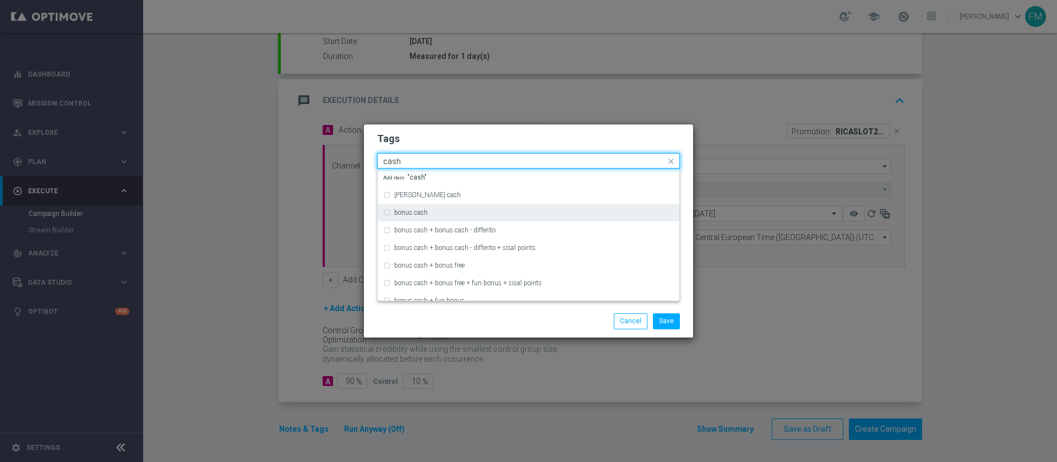
click at [568, 215] on div "bonus cash" at bounding box center [534, 212] width 280 height 7
type input "cash"
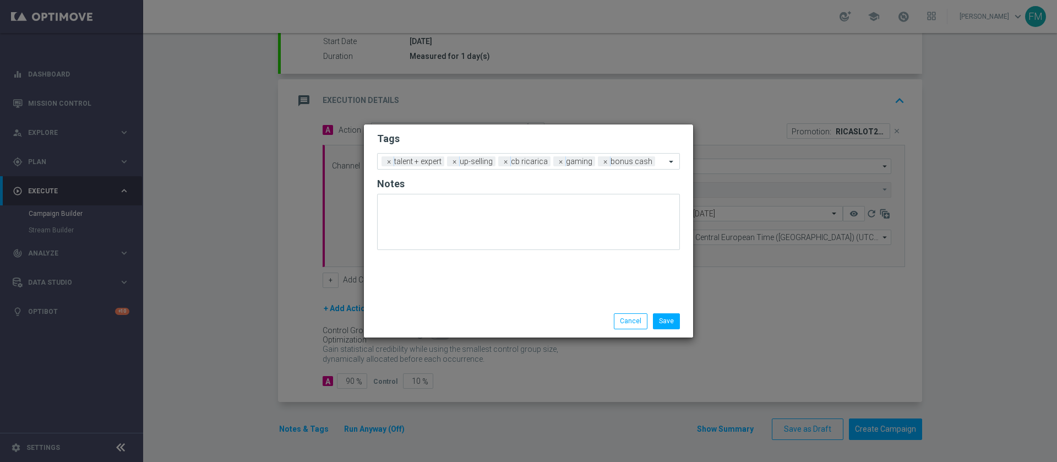
click at [604, 143] on h2 "Tags" at bounding box center [528, 138] width 303 height 13
click at [675, 323] on button "Save" at bounding box center [666, 320] width 27 height 15
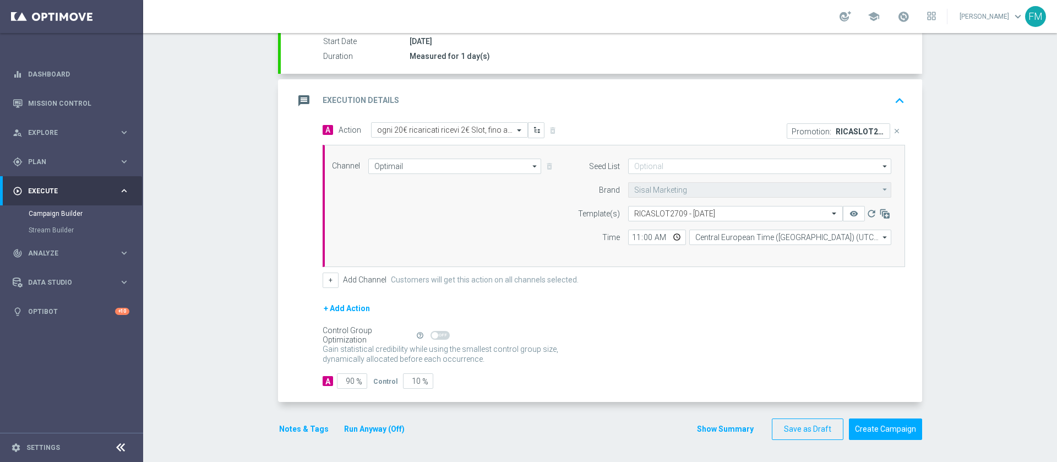
scroll to position [83, 0]
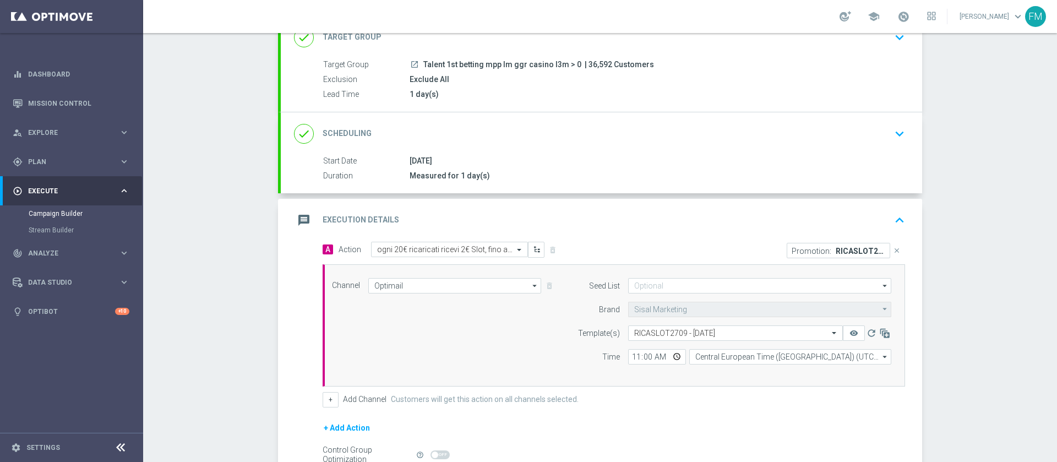
click at [829, 159] on div "27 Sep 2025" at bounding box center [655, 160] width 491 height 11
click at [839, 129] on div "done Scheduling keyboard_arrow_down" at bounding box center [601, 133] width 615 height 21
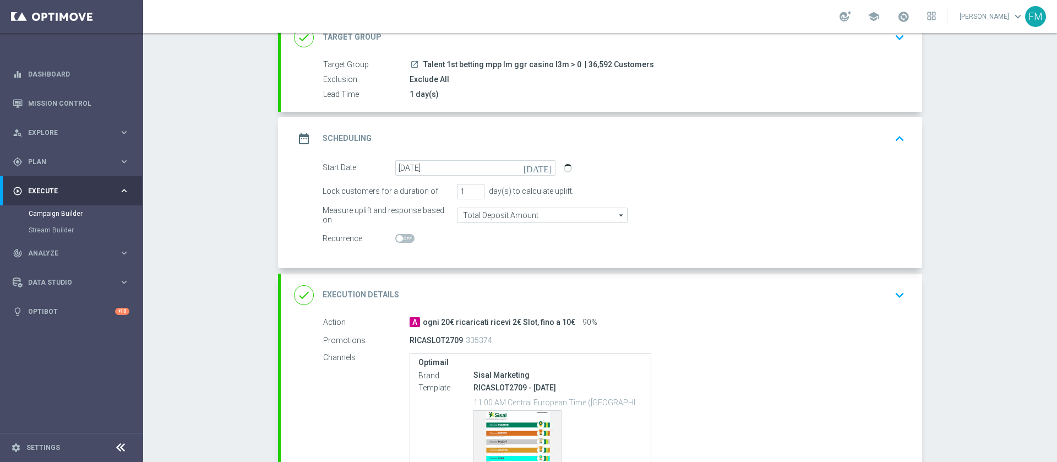
click at [842, 135] on div "date_range Scheduling keyboard_arrow_up" at bounding box center [601, 138] width 615 height 21
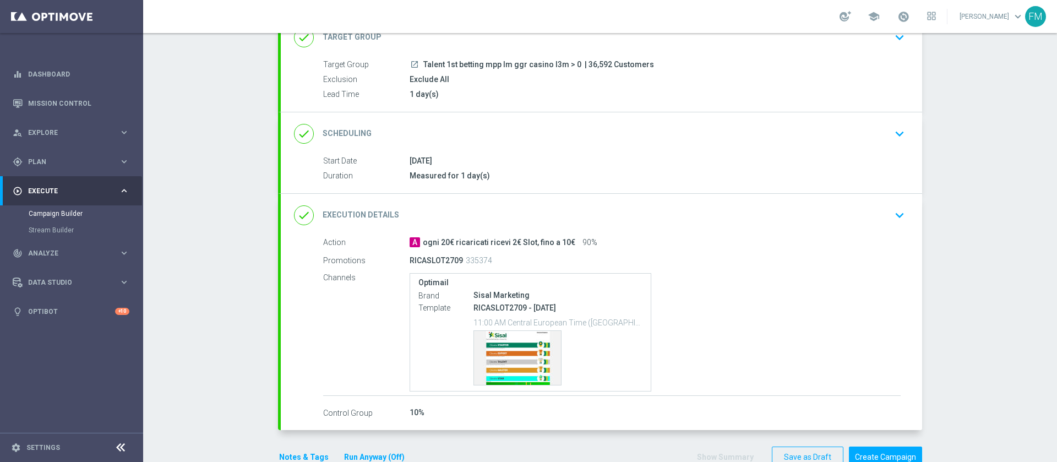
click at [859, 114] on div "done Scheduling keyboard_arrow_down" at bounding box center [602, 133] width 642 height 43
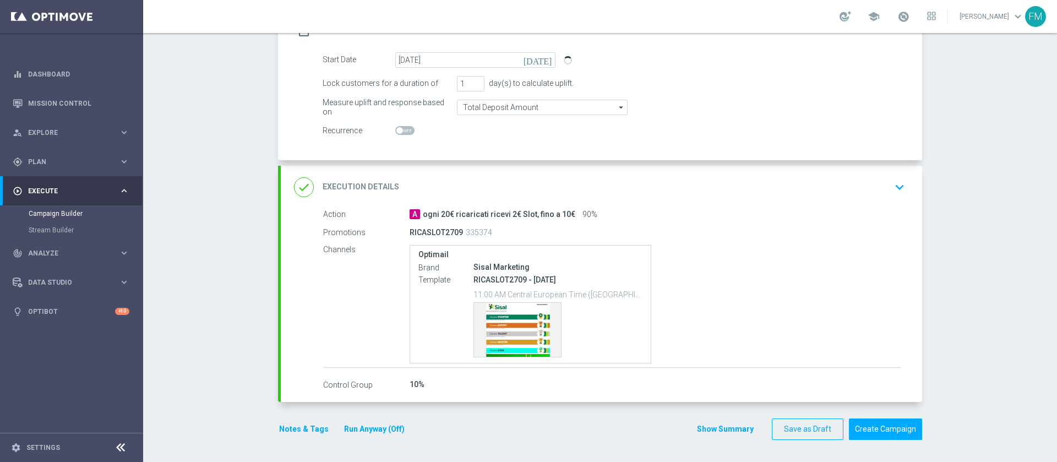
click at [872, 192] on div "done Execution Details keyboard_arrow_down" at bounding box center [601, 187] width 615 height 21
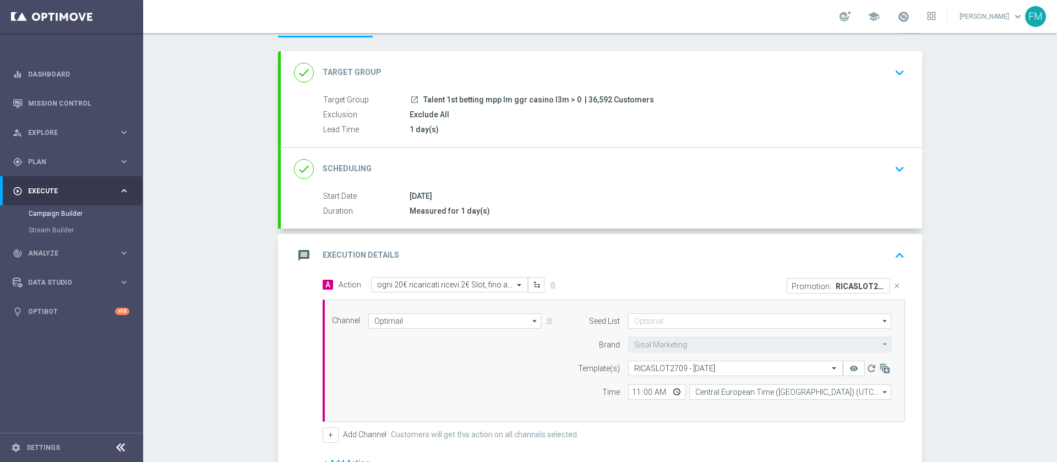
scroll to position [96, 0]
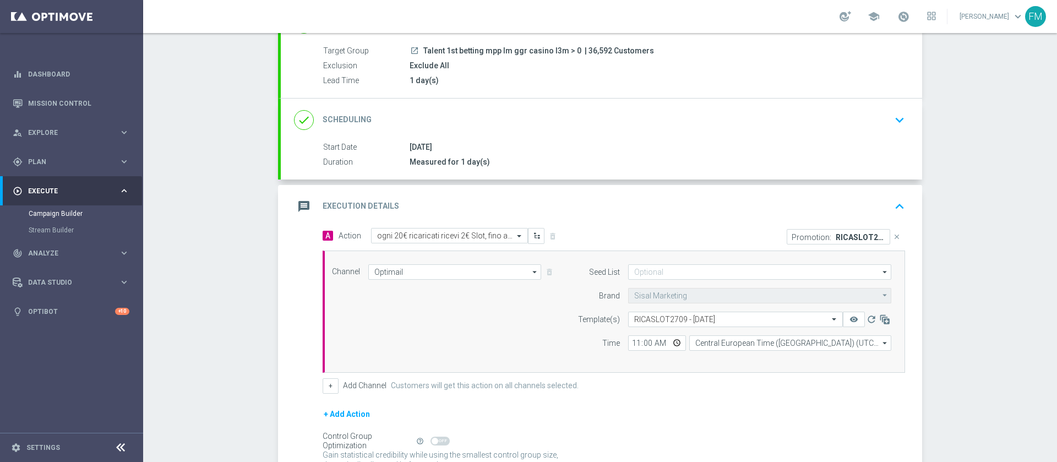
click at [879, 121] on div "done Scheduling keyboard_arrow_down" at bounding box center [601, 120] width 615 height 21
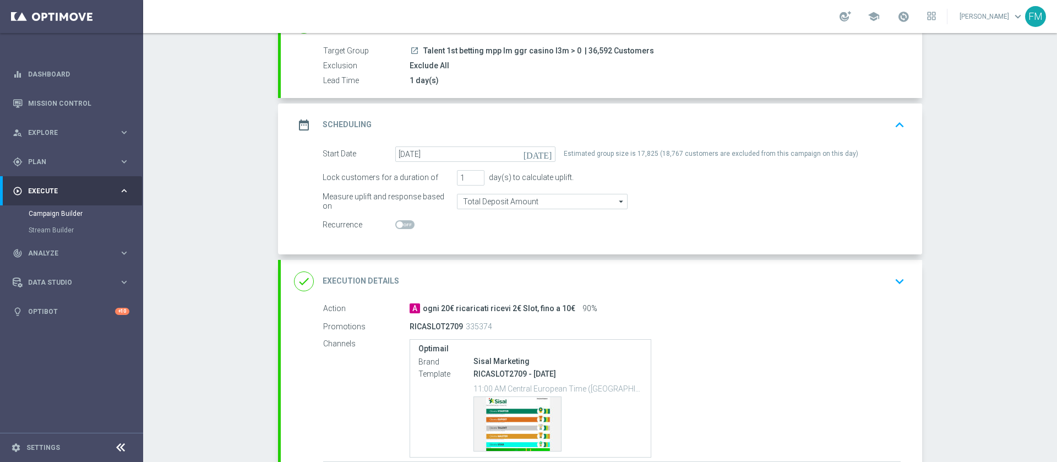
scroll to position [191, 0]
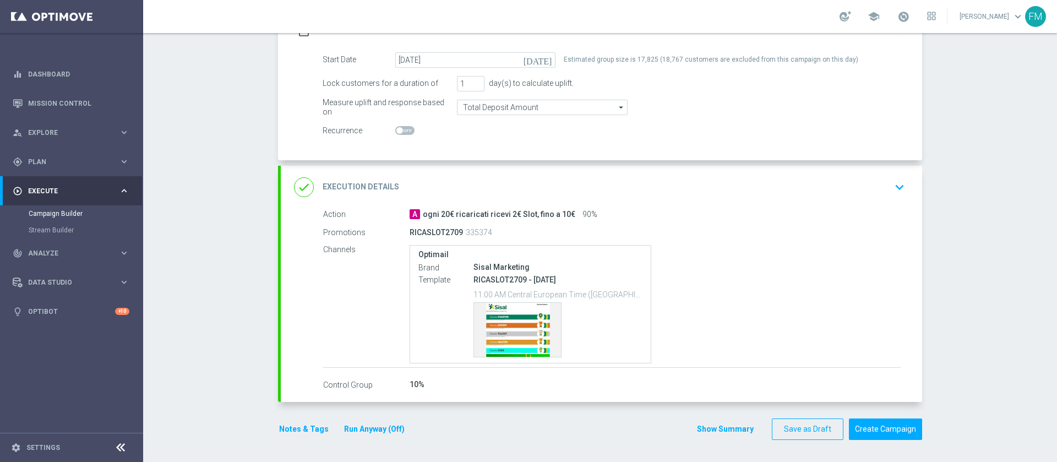
click at [872, 194] on div "done Execution Details keyboard_arrow_down" at bounding box center [601, 187] width 615 height 21
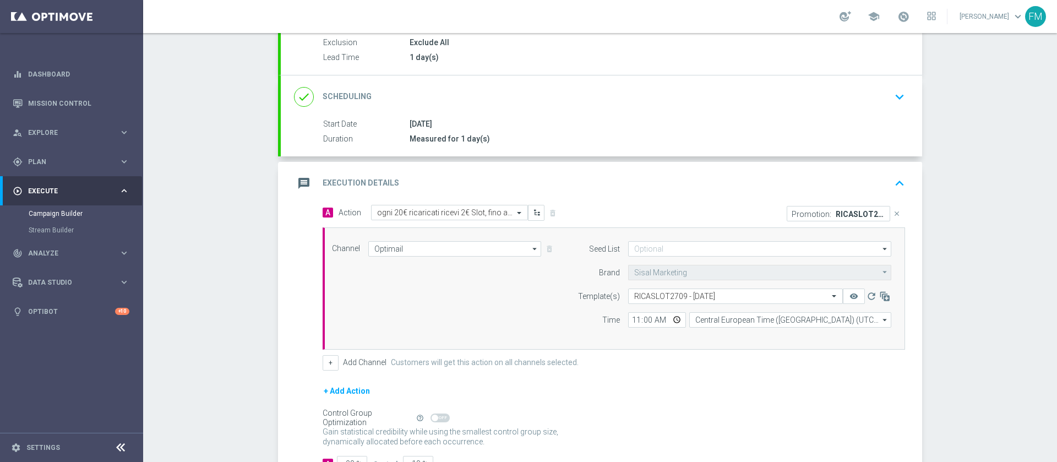
scroll to position [111, 0]
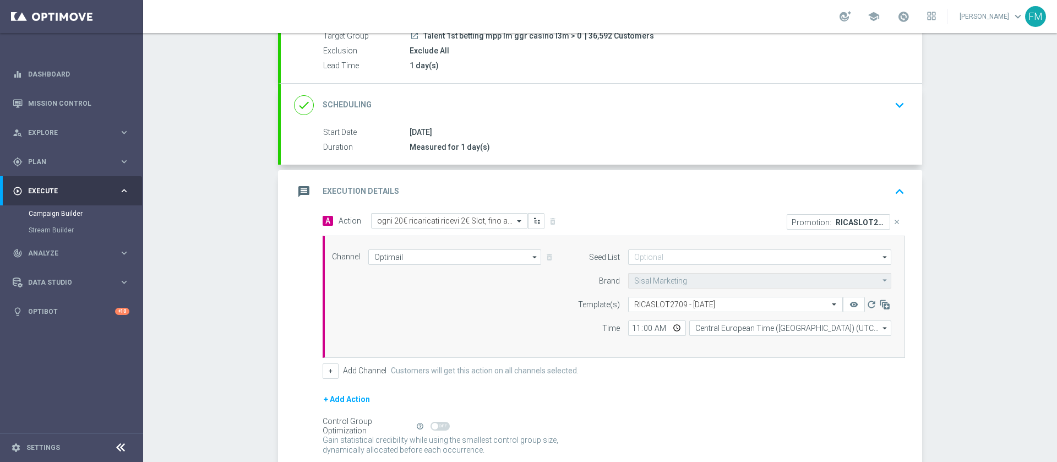
click at [816, 106] on div "done Scheduling keyboard_arrow_down" at bounding box center [601, 105] width 615 height 21
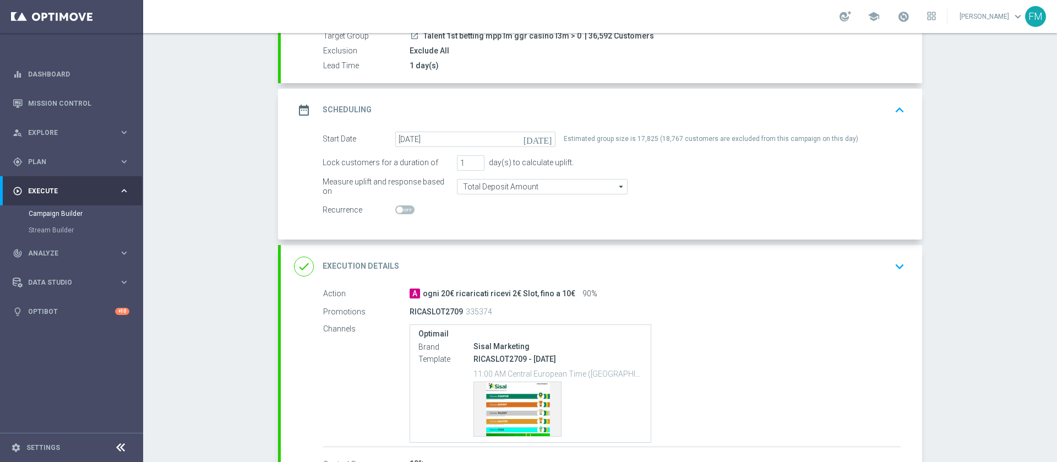
scroll to position [0, 0]
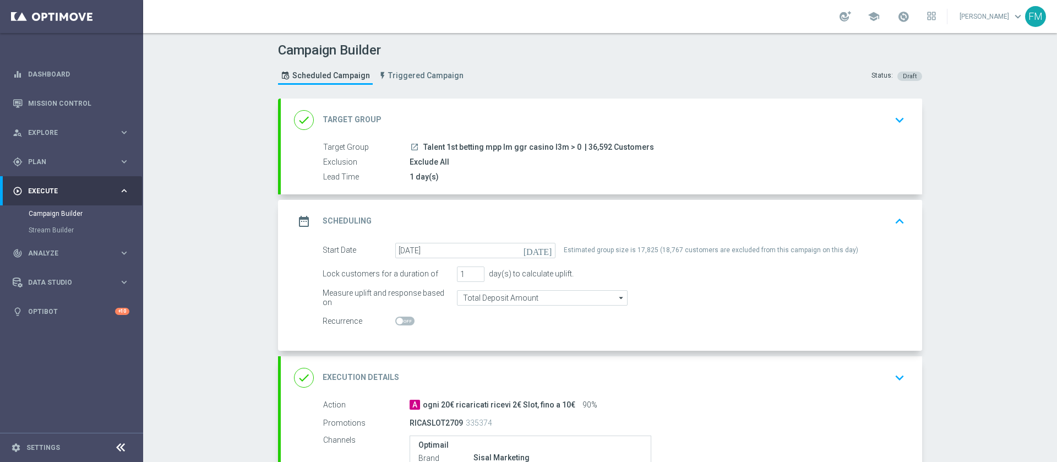
click at [887, 234] on div "date_range Scheduling keyboard_arrow_up" at bounding box center [602, 221] width 642 height 43
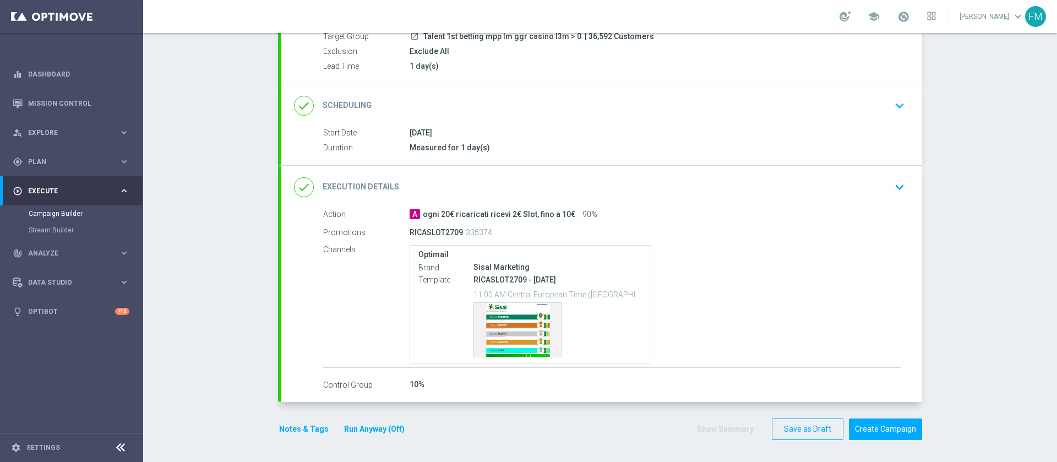
click at [823, 205] on div "done Execution Details keyboard_arrow_down" at bounding box center [602, 187] width 642 height 43
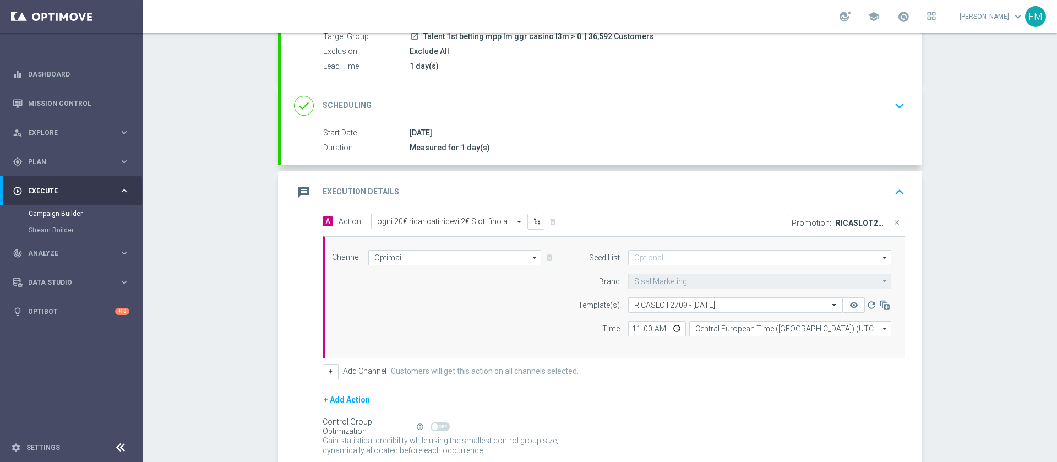
scroll to position [202, 0]
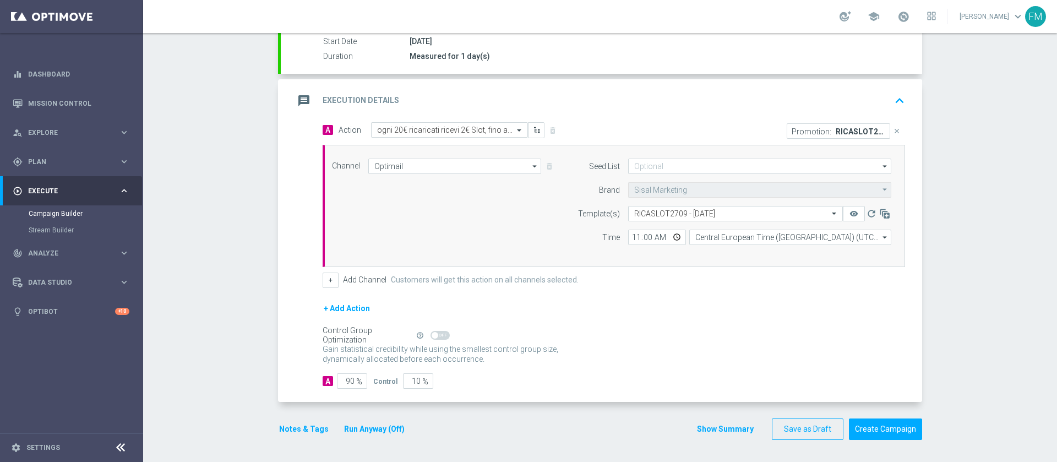
click at [283, 433] on button "Notes & Tags" at bounding box center [304, 429] width 52 height 14
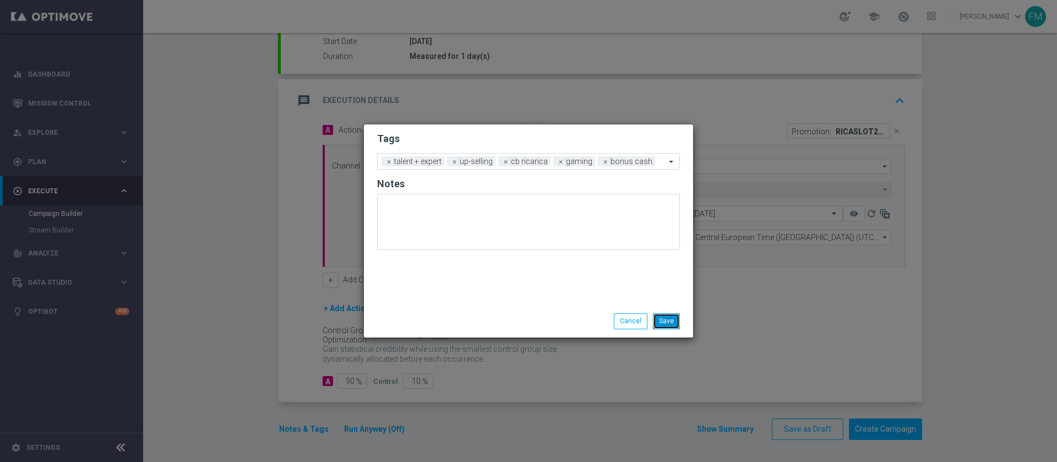
click at [673, 322] on button "Save" at bounding box center [666, 320] width 27 height 15
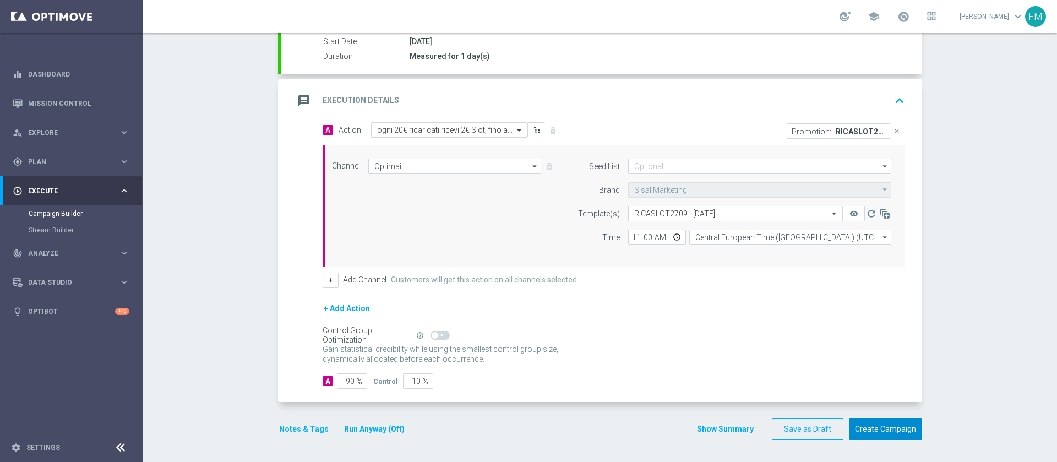
click at [885, 434] on button "Create Campaign" at bounding box center [885, 429] width 73 height 21
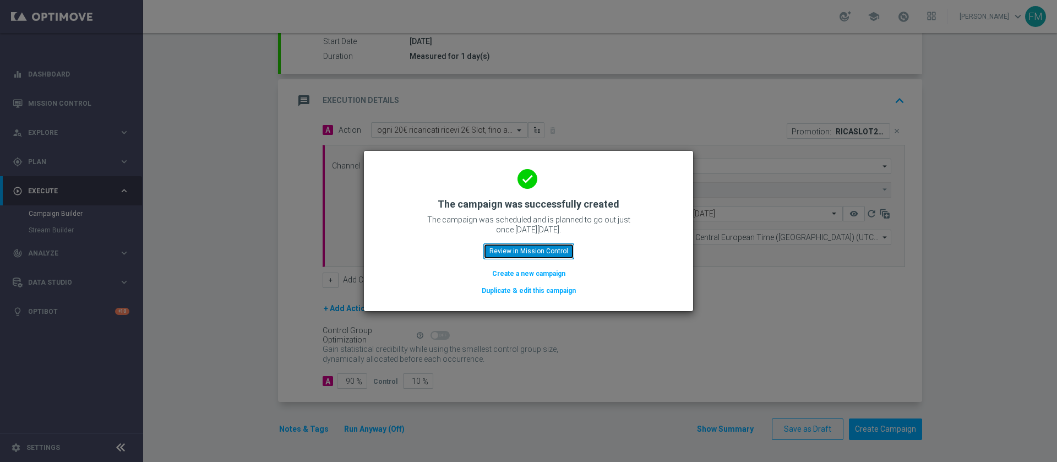
click at [534, 247] on button "Review in Mission Control" at bounding box center [529, 250] width 91 height 15
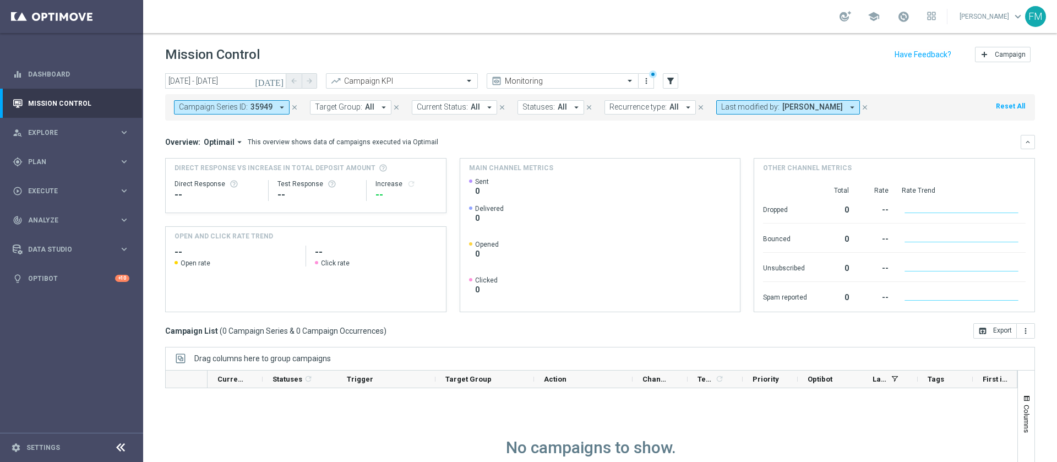
click at [862, 106] on icon "close" at bounding box center [865, 108] width 8 height 8
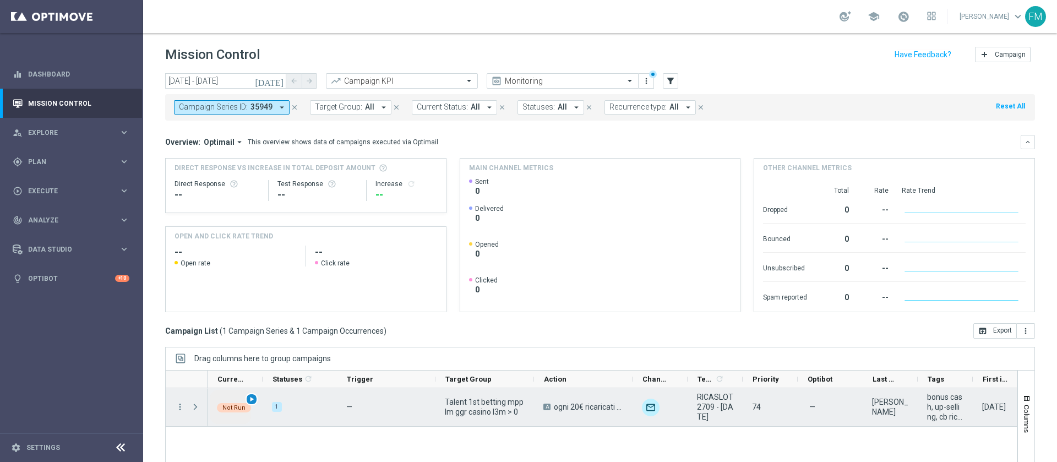
click at [251, 394] on div "play_arrow" at bounding box center [252, 399] width 13 height 13
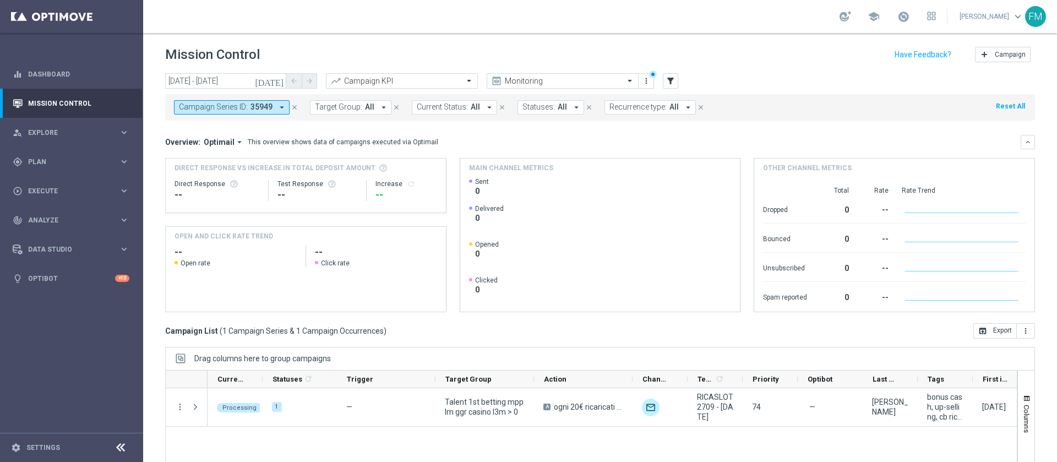
scroll to position [89, 0]
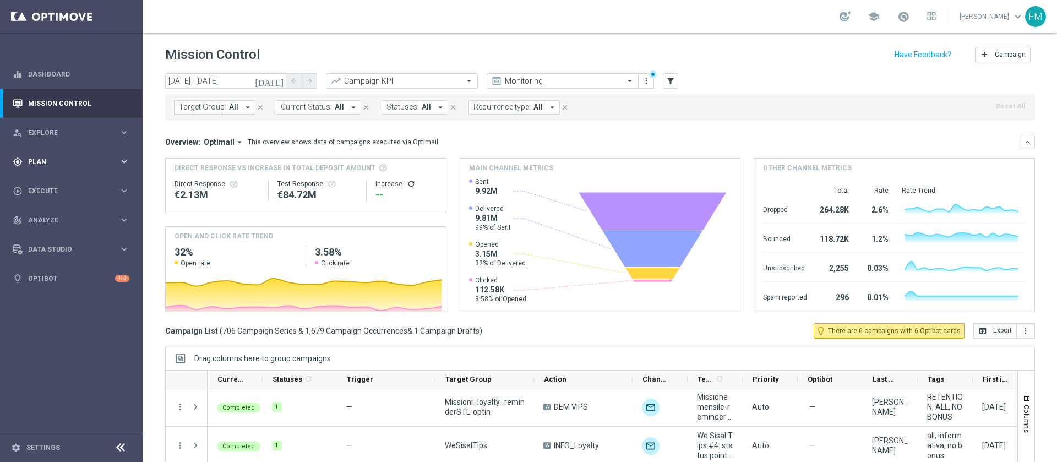
click at [44, 171] on div "gps_fixed Plan keyboard_arrow_right" at bounding box center [71, 161] width 142 height 29
click at [40, 187] on link "Target Groups" at bounding box center [72, 184] width 86 height 9
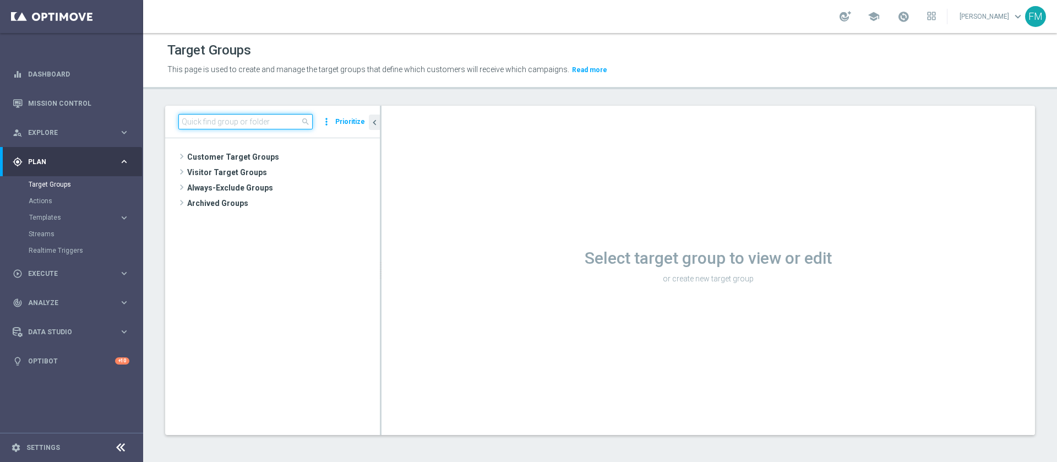
click at [246, 124] on input at bounding box center [245, 121] width 134 height 15
paste input "Active BETTING saldo GGR > 0 L3M BALANCER/STRATEGIST"
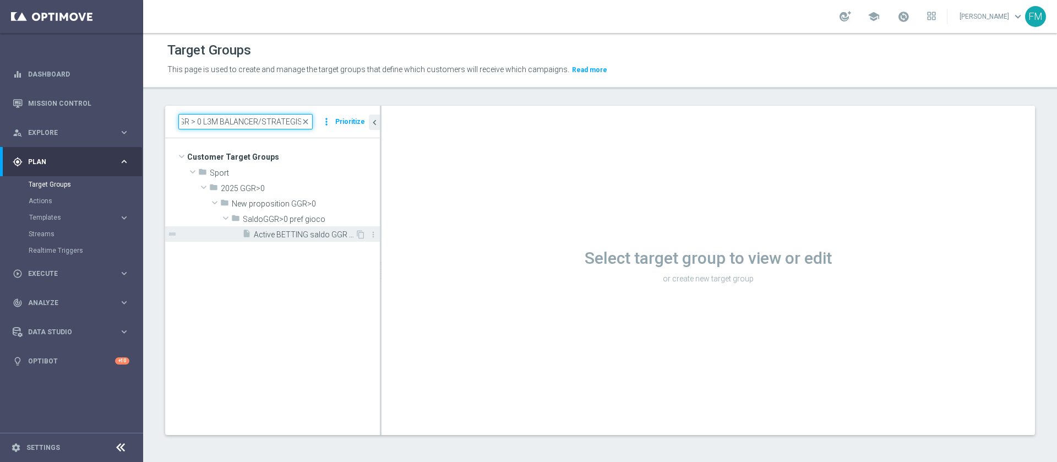
type input "Active BETTING saldo GGR > 0 L3M BALANCER/STRATEGIST"
click at [294, 227] on div "insert_drive_file Active BETTING saldo GGR > 0 L3M BALANCER/STRATEGIST" at bounding box center [298, 233] width 113 height 15
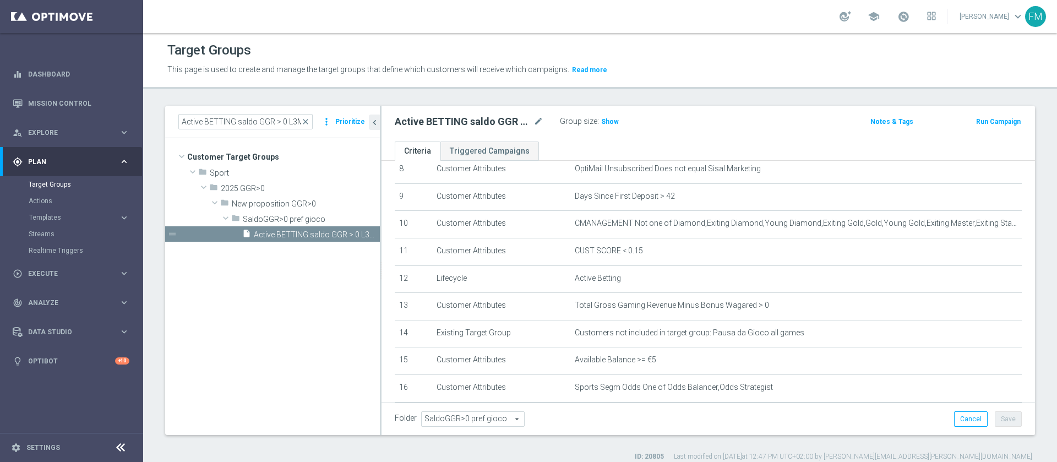
scroll to position [305, 0]
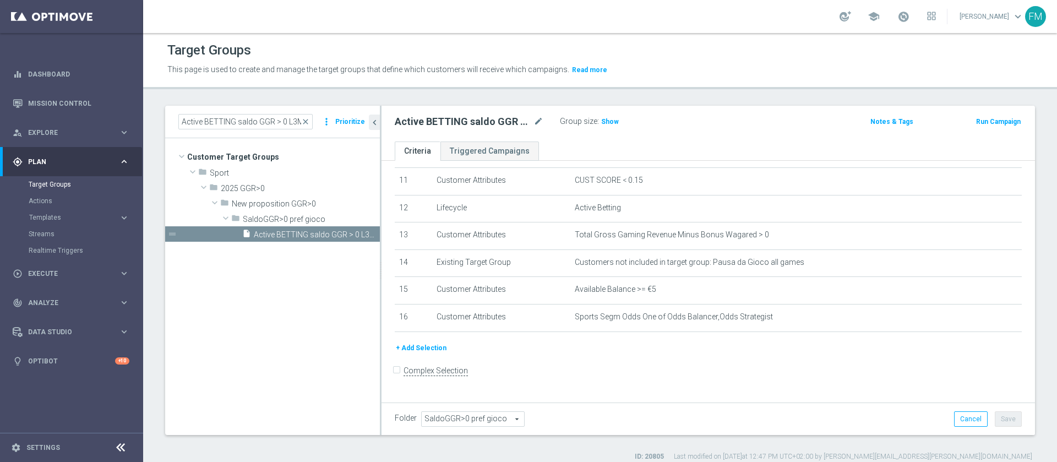
click at [773, 322] on span "Sports Segm Odds One of Odds Balancer,Odds Strategist" at bounding box center [674, 316] width 198 height 9
drag, startPoint x: 963, startPoint y: 329, endPoint x: 917, endPoint y: 362, distance: 56.5
click at [917, 354] on div "+ Add Selection" at bounding box center [709, 348] width 644 height 12
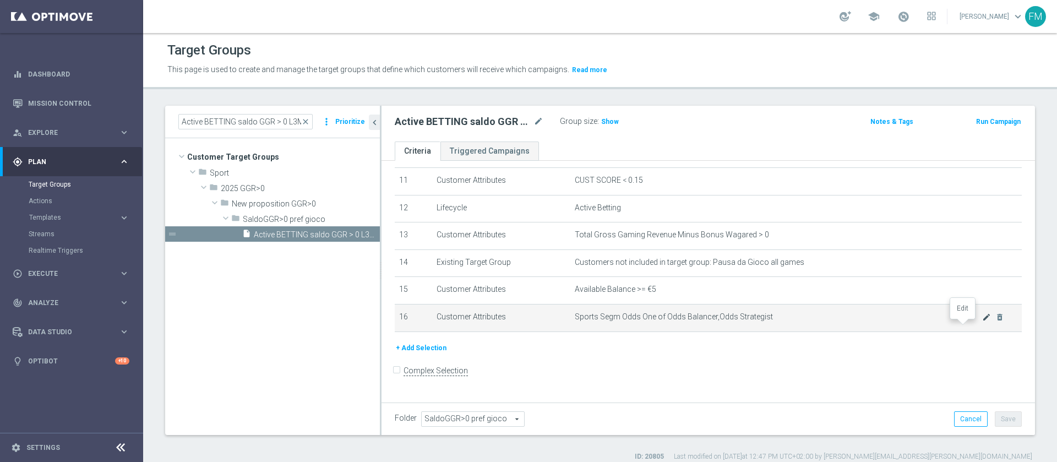
click at [983, 322] on icon "mode_edit" at bounding box center [987, 317] width 9 height 9
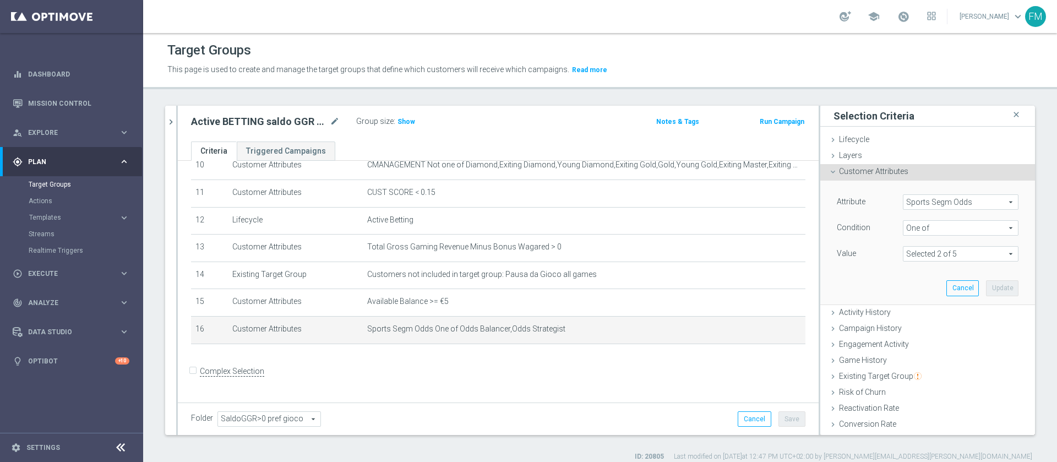
click at [932, 251] on span at bounding box center [961, 254] width 115 height 14
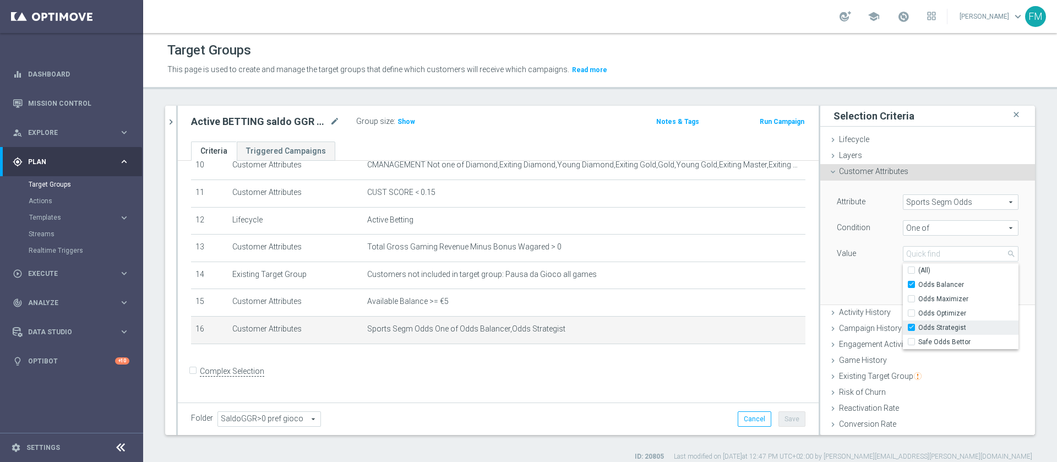
click at [912, 326] on input "Odds Strategist" at bounding box center [915, 327] width 7 height 7
checkbox input "false"
type input "Odds Balancer"
click at [912, 326] on input "Odds Strategist" at bounding box center [915, 327] width 7 height 7
checkbox input "true"
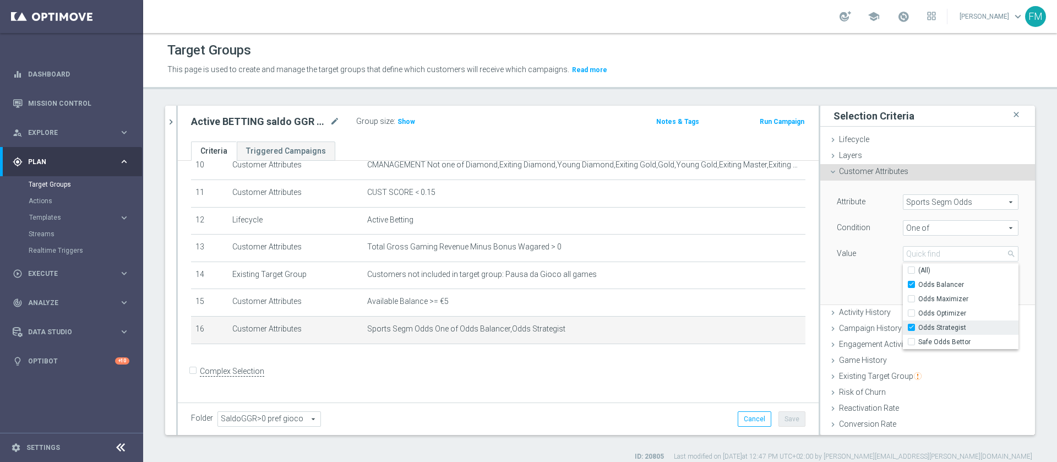
type input "Selected 2 of 5"
drag, startPoint x: 406, startPoint y: 126, endPoint x: 388, endPoint y: 137, distance: 22.0
click at [388, 137] on div "Active BETTING saldo GGR > 0 L3M BALANCER/STRATEGIST mode_edit Group size : Sho…" at bounding box center [498, 124] width 641 height 36
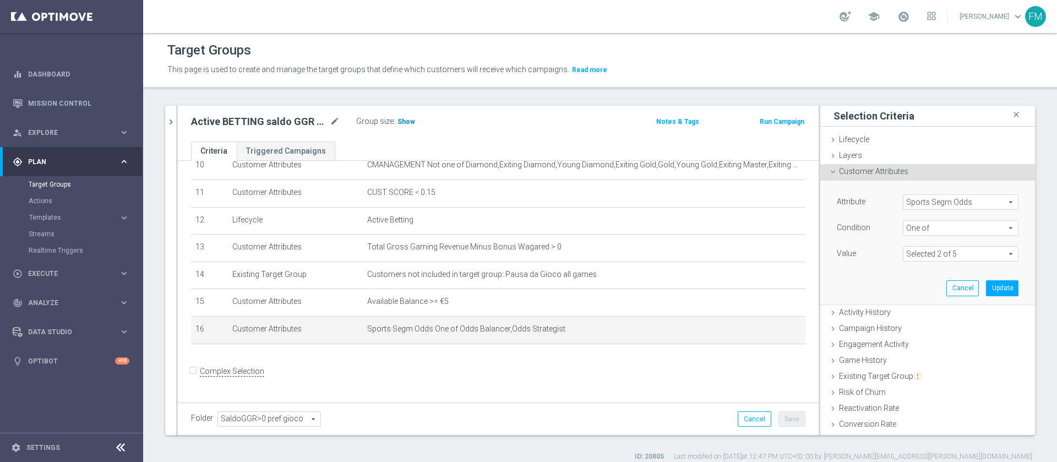
click at [400, 125] on span "Show" at bounding box center [407, 122] width 18 height 8
click at [173, 114] on button "chevron_right" at bounding box center [170, 122] width 11 height 32
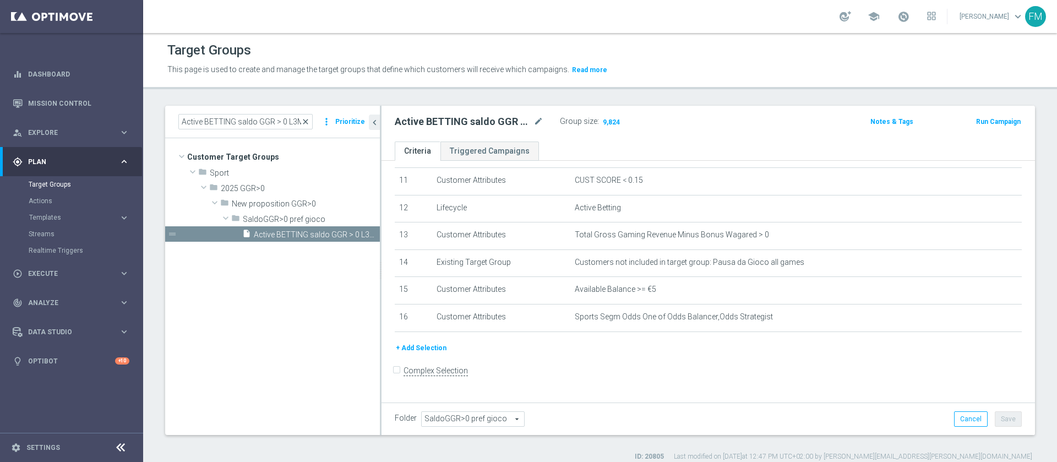
click at [308, 122] on span "close" at bounding box center [305, 121] width 9 height 9
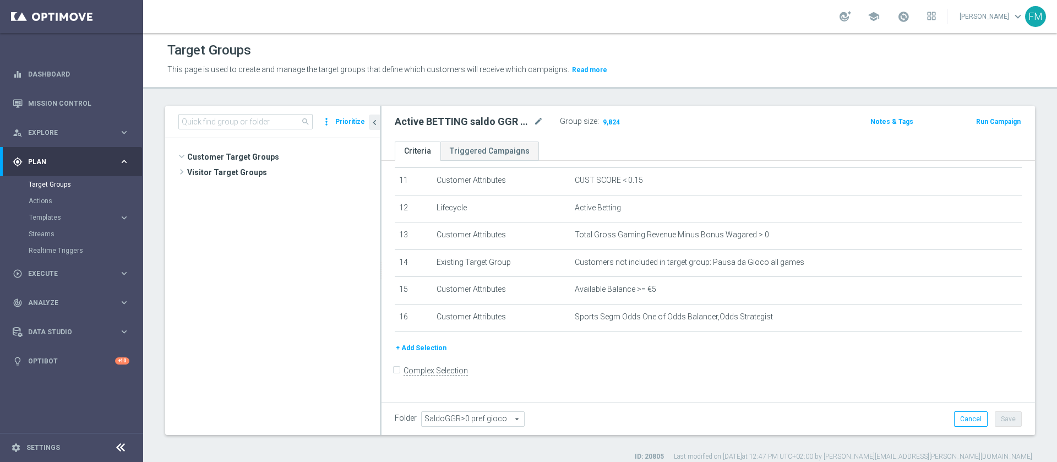
scroll to position [396, 0]
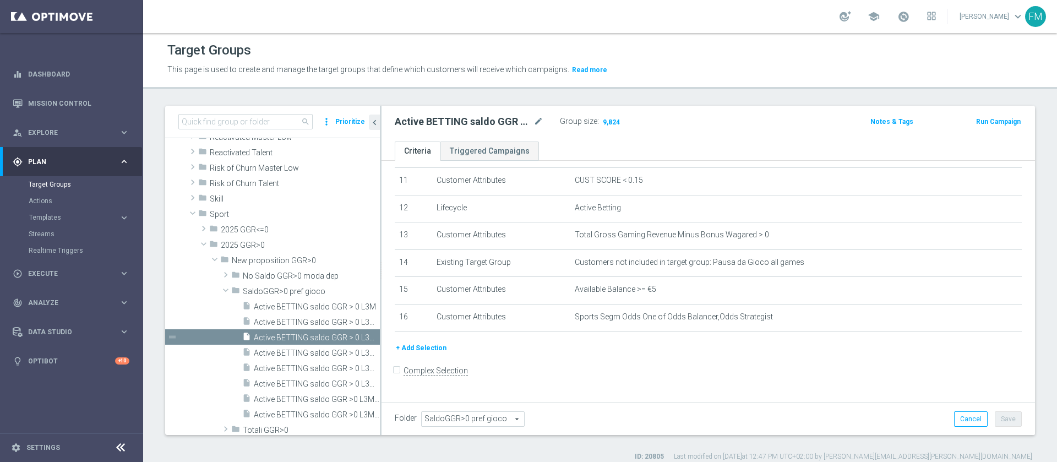
click at [308, 122] on span "search" at bounding box center [305, 121] width 9 height 9
drag, startPoint x: 308, startPoint y: 122, endPoint x: 279, endPoint y: 120, distance: 29.8
click at [279, 120] on div "search" at bounding box center [245, 121] width 134 height 15
click at [279, 120] on input at bounding box center [245, 121] width 134 height 15
paste input "Multi Master Low 1st Sport lm saldo"
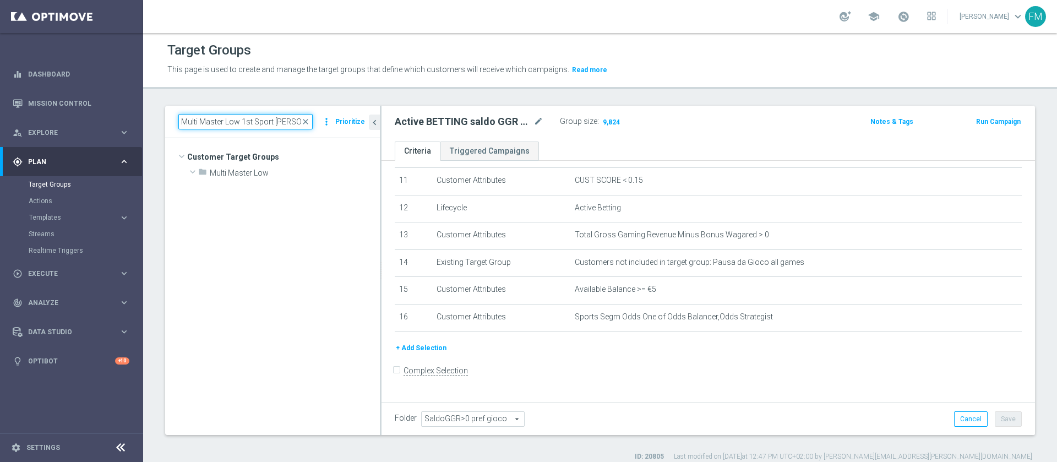
scroll to position [0, 0]
type input "Multi Master Low 1st Sport lm saldo"
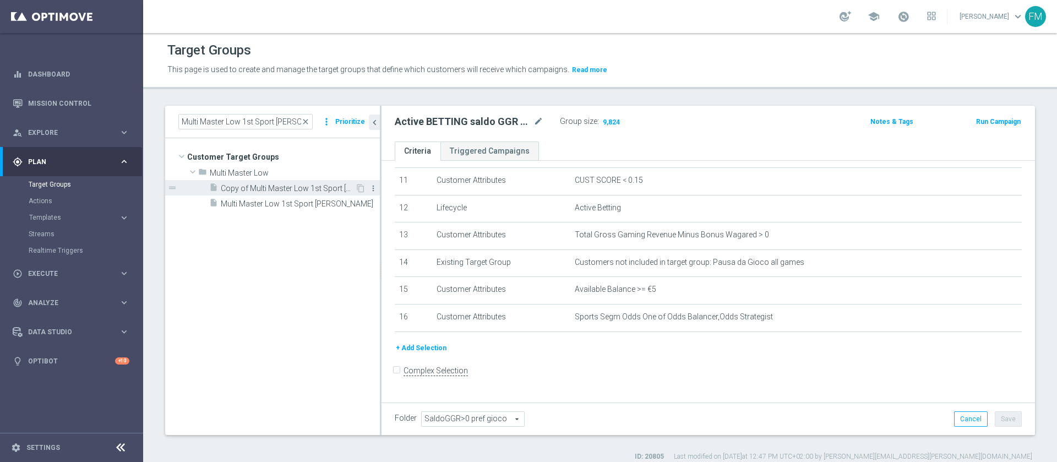
click at [371, 188] on icon "more_vert" at bounding box center [373, 188] width 9 height 9
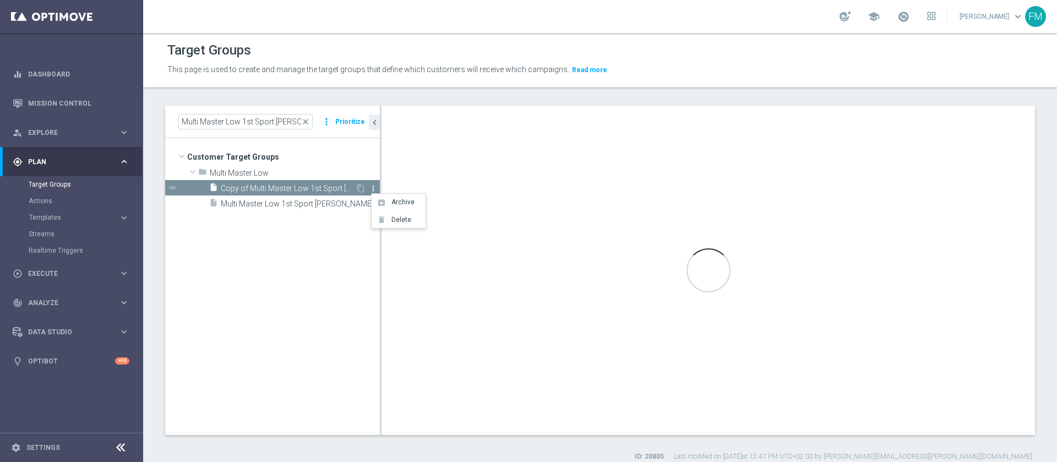
type input "Multi Master Low"
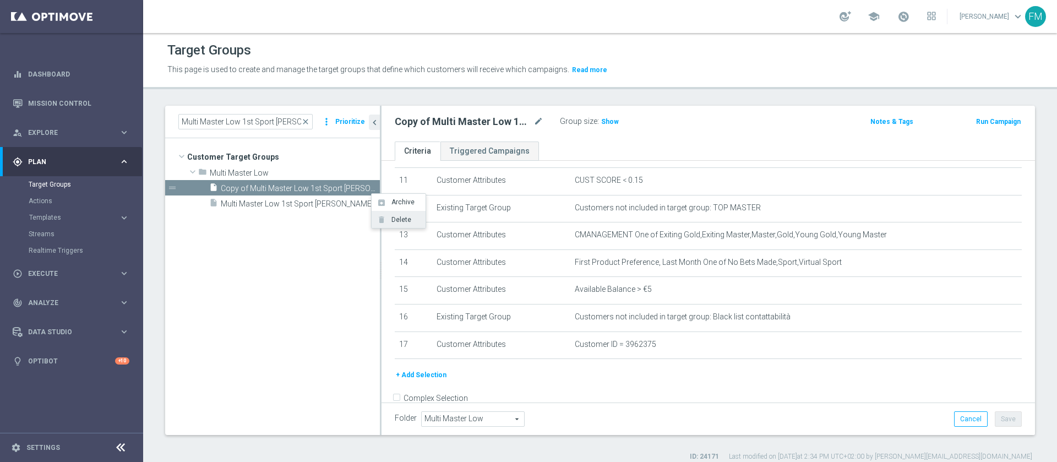
click at [392, 222] on span "Delete" at bounding box center [400, 220] width 24 height 8
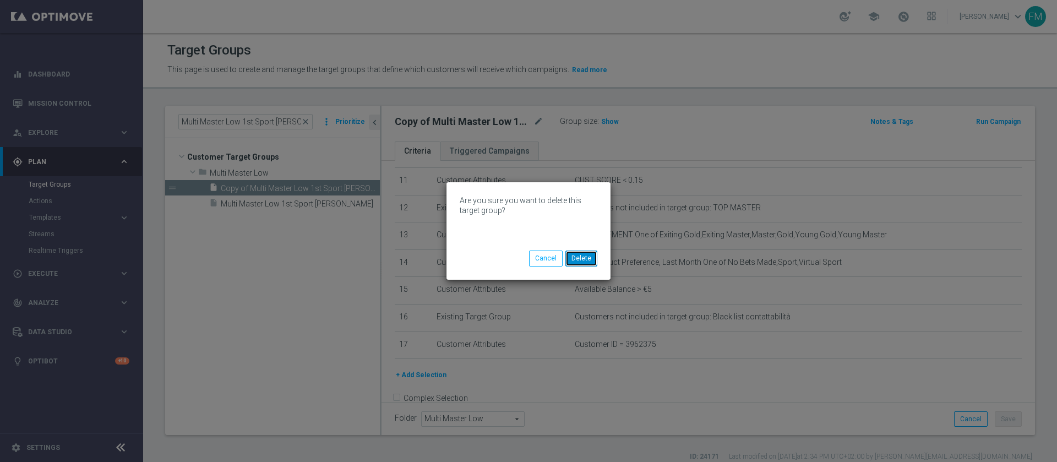
click at [578, 251] on button "Delete" at bounding box center [582, 258] width 32 height 15
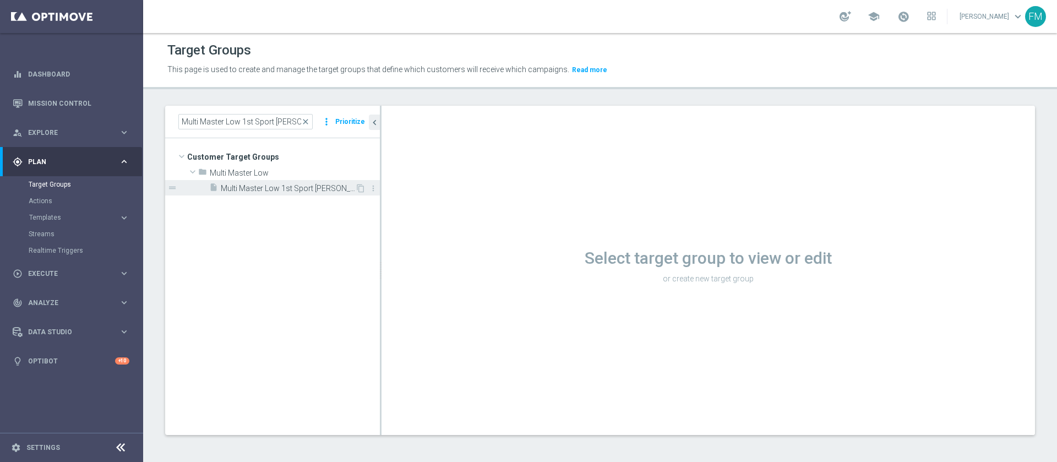
click at [317, 188] on span "Multi Master Low 1st Sport lm saldo" at bounding box center [288, 188] width 134 height 9
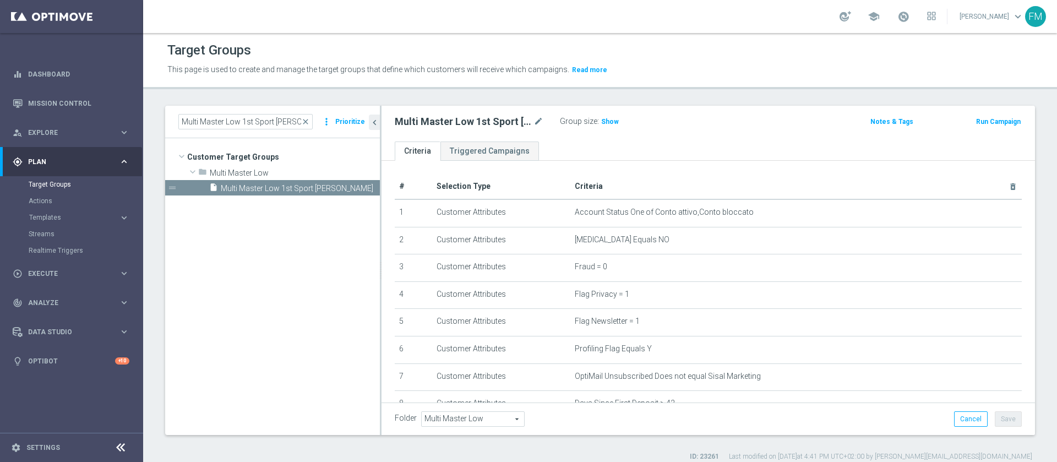
scroll to position [305, 0]
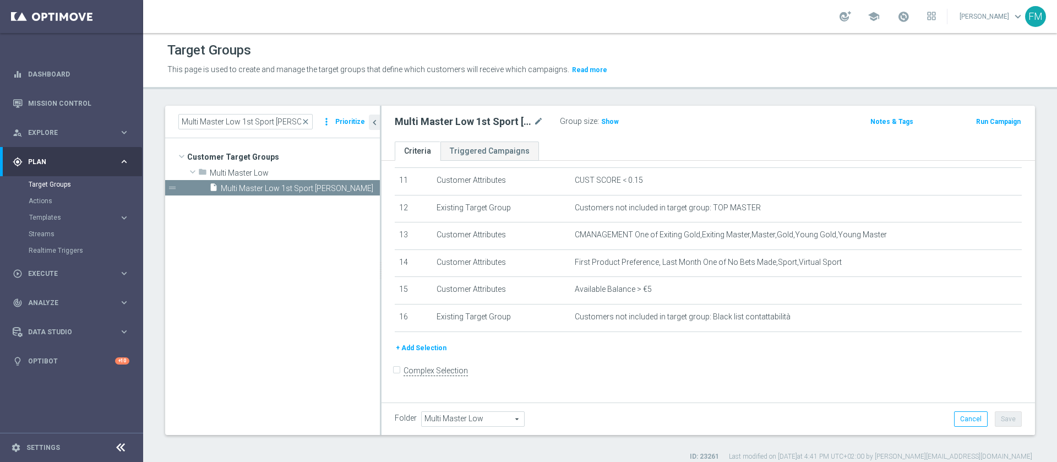
click at [413, 354] on button "+ Add Selection" at bounding box center [421, 348] width 53 height 12
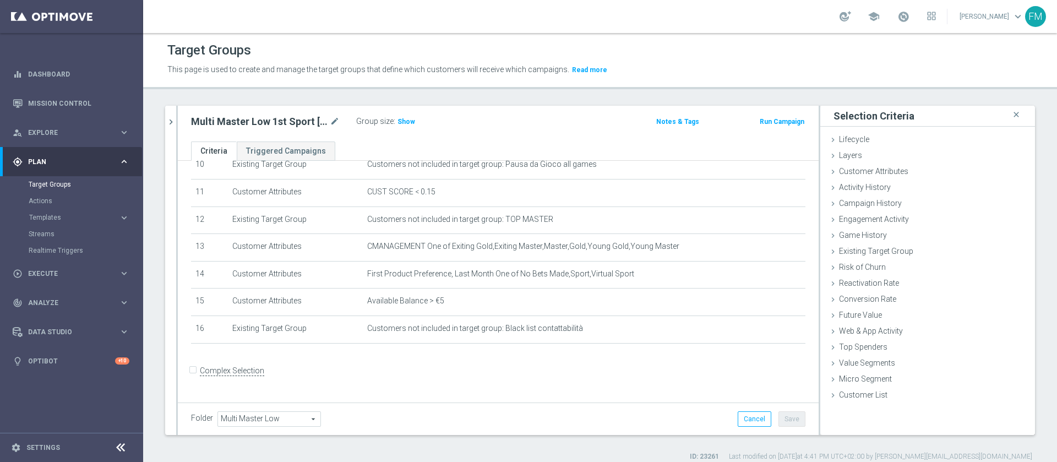
scroll to position [293, 0]
click at [874, 170] on span "Customer Attributes" at bounding box center [873, 171] width 69 height 9
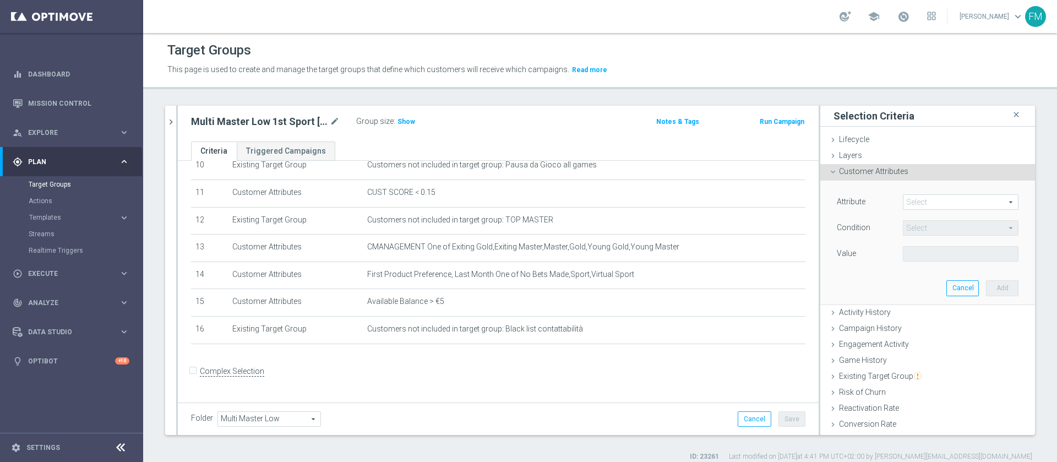
click at [908, 198] on span at bounding box center [961, 202] width 115 height 14
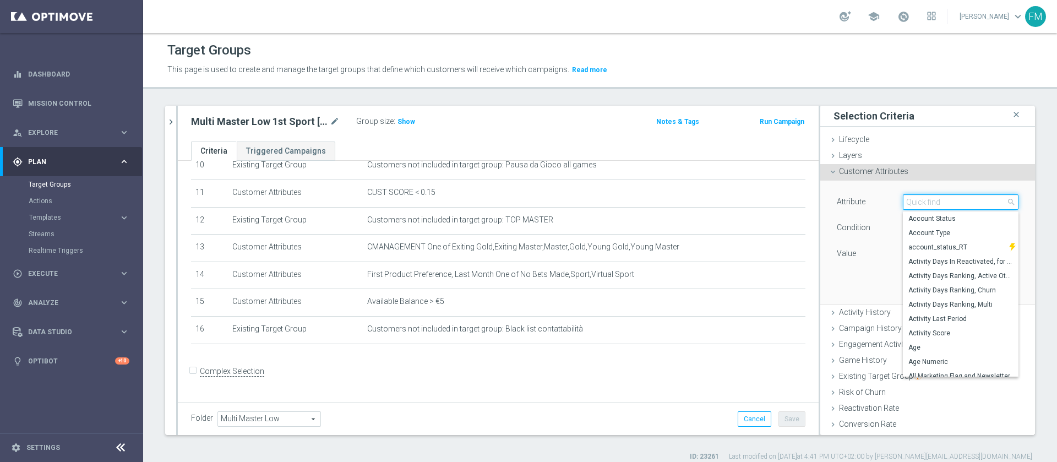
click at [908, 198] on input "search" at bounding box center [961, 201] width 116 height 15
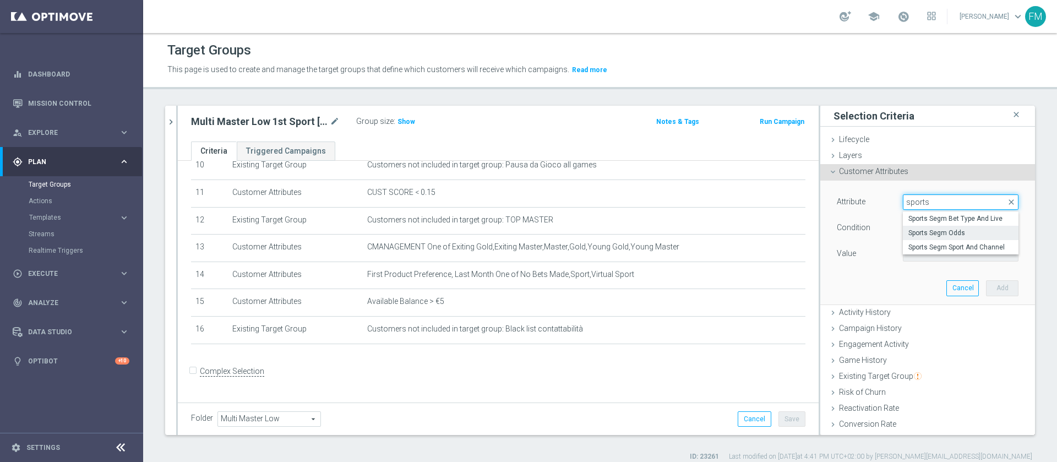
type input "sports"
click at [917, 232] on span "Sports Segm Odds" at bounding box center [961, 233] width 105 height 9
type input "Sports Segm Odds"
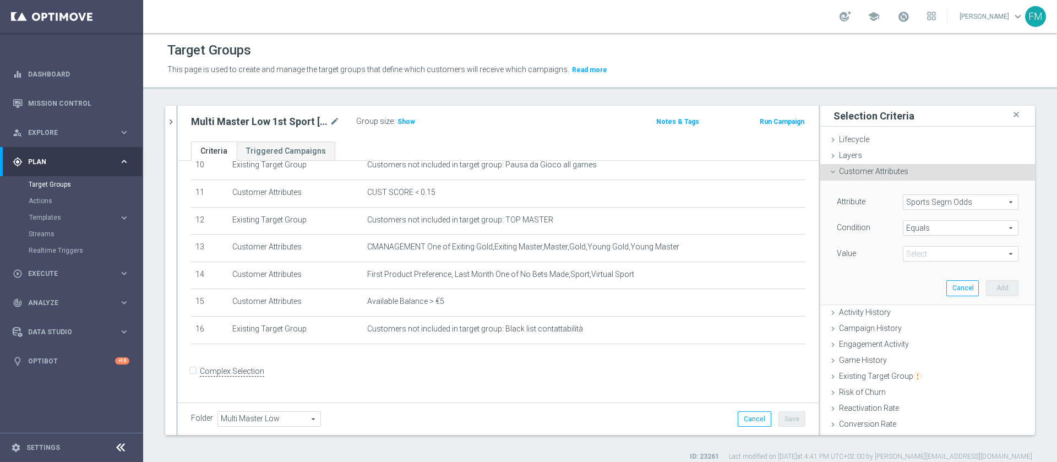
click at [917, 232] on span "Equals" at bounding box center [961, 228] width 115 height 14
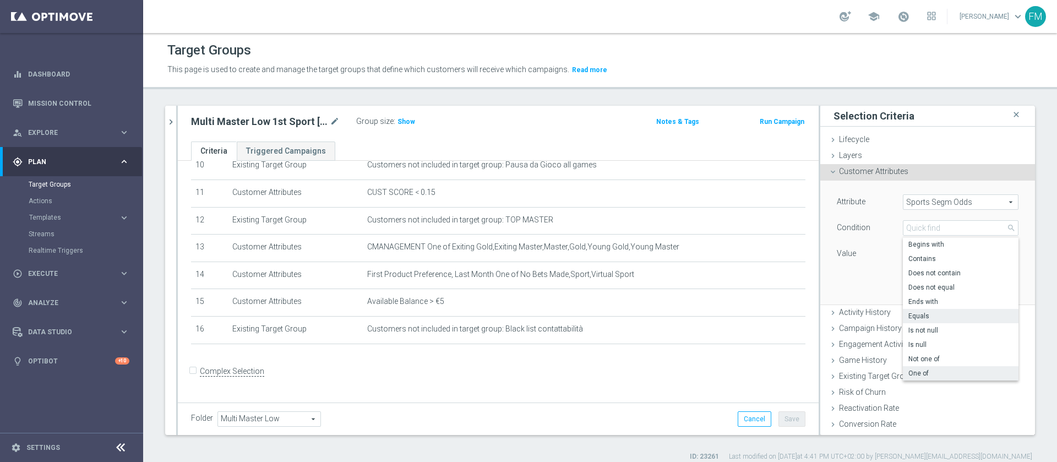
click at [930, 379] on label "One of" at bounding box center [961, 373] width 116 height 14
type input "One of"
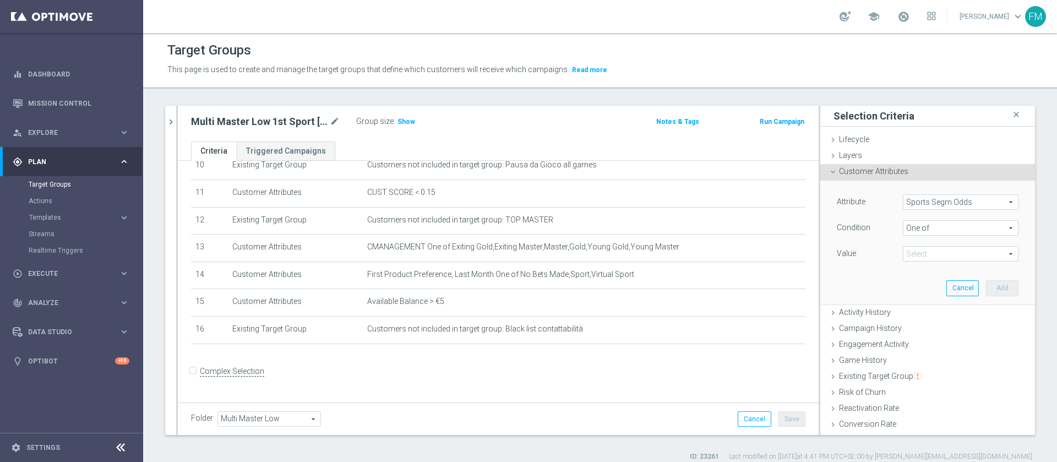
click at [921, 256] on span at bounding box center [961, 254] width 115 height 14
click at [912, 288] on input "Odds Balancer" at bounding box center [915, 284] width 7 height 7
checkbox input "true"
type input "Odds Balancer"
click at [912, 313] on input "Odds Optimizer" at bounding box center [915, 313] width 7 height 7
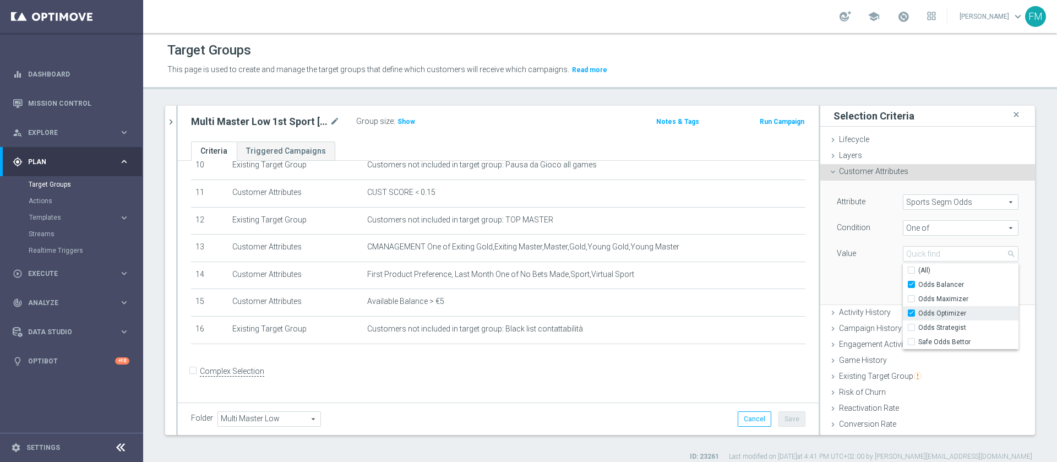
checkbox input "true"
type input "Selected 2 of 5"
click at [912, 316] on input "Odds Optimizer" at bounding box center [915, 313] width 7 height 7
checkbox input "false"
type input "Odds Balancer"
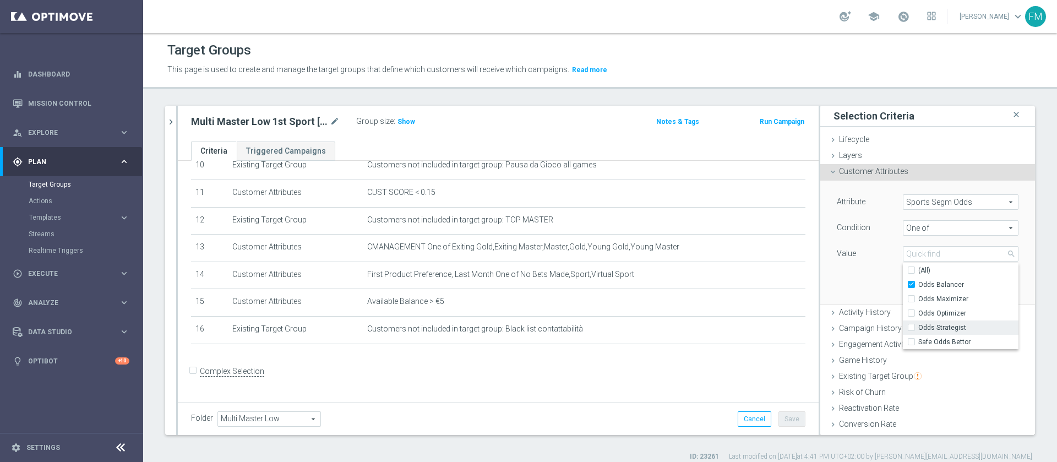
click at [912, 328] on input "Odds Strategist" at bounding box center [915, 327] width 7 height 7
checkbox input "true"
type input "Selected 2 of 5"
click at [853, 279] on div "Attribute Sports Segm Odds Sports Segm Odds arrow_drop_down search Condition On…" at bounding box center [928, 242] width 198 height 123
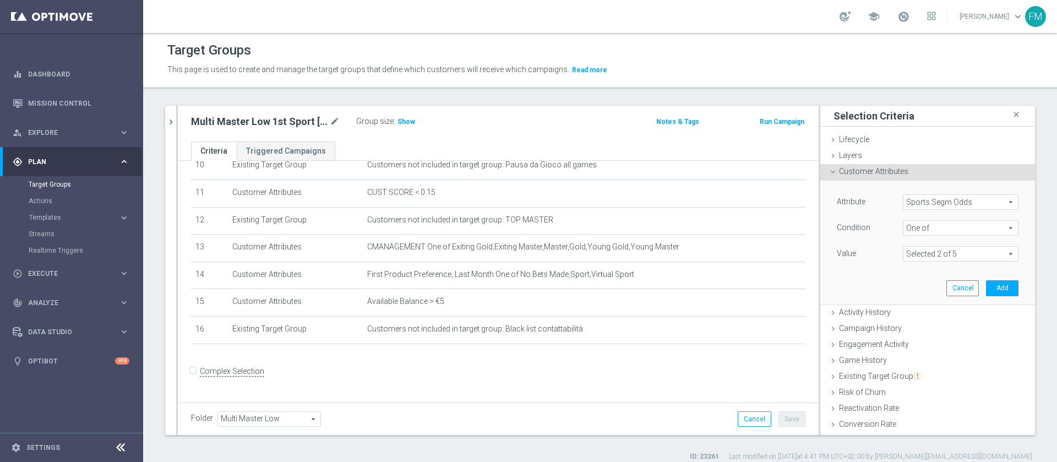
click at [935, 251] on span at bounding box center [961, 254] width 115 height 14
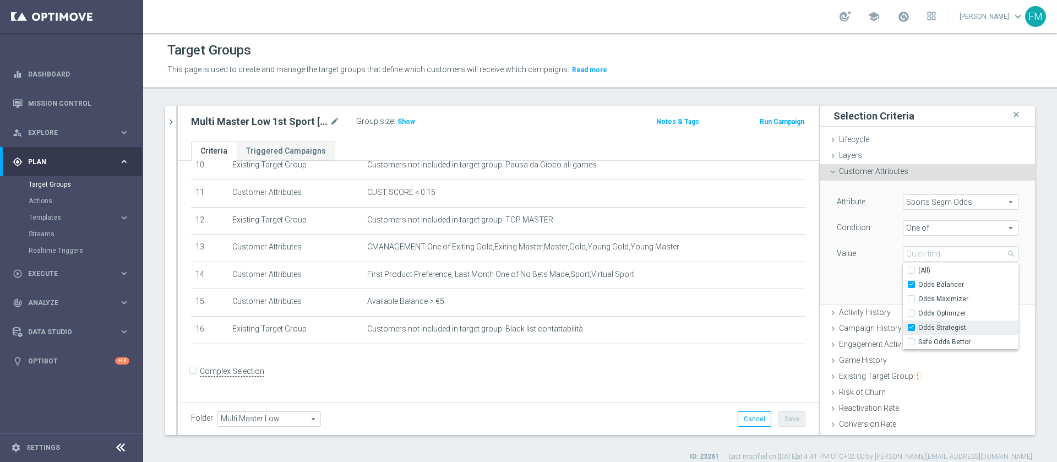
click at [919, 327] on label "Odds Strategist" at bounding box center [969, 328] width 100 height 14
click at [912, 327] on input "Odds Strategist" at bounding box center [915, 327] width 7 height 7
checkbox input "false"
type input "Odds Balancer"
click at [845, 265] on div "Attribute Sports Segm Odds Sports Segm Odds arrow_drop_down search Condition On…" at bounding box center [928, 242] width 198 height 123
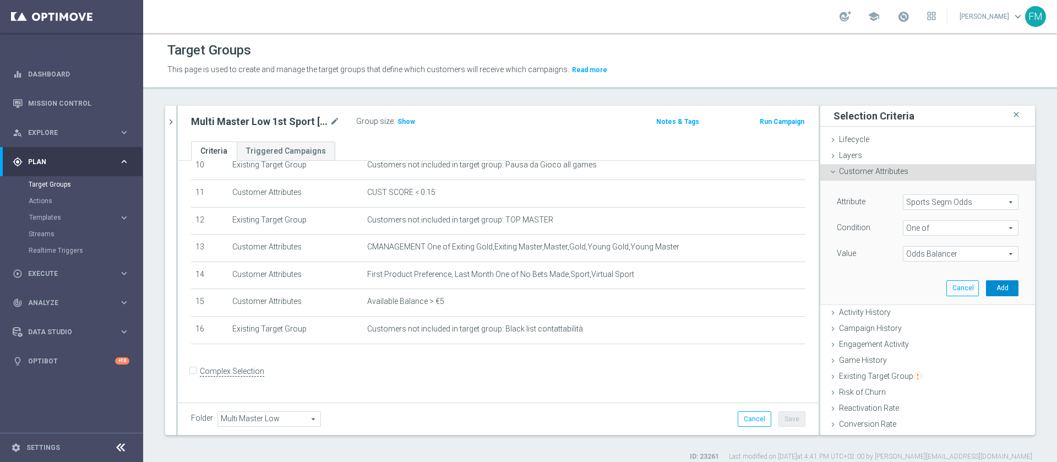
click at [991, 288] on button "Add" at bounding box center [1002, 287] width 32 height 15
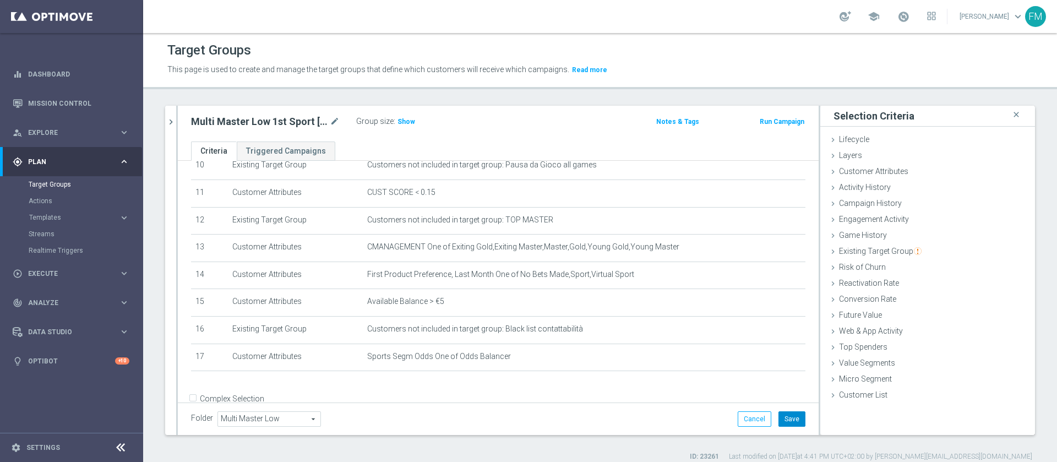
click at [787, 413] on button "Save" at bounding box center [792, 418] width 27 height 15
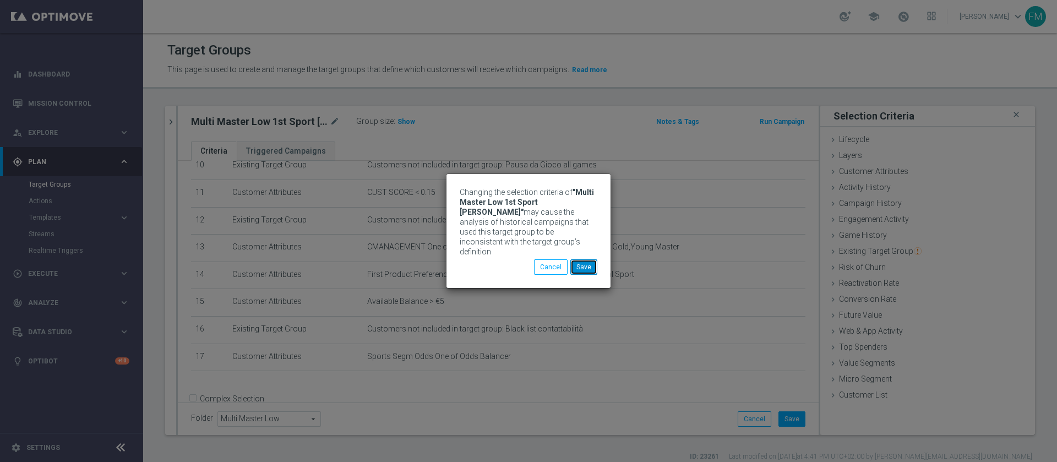
click at [587, 259] on button "Save" at bounding box center [584, 266] width 27 height 15
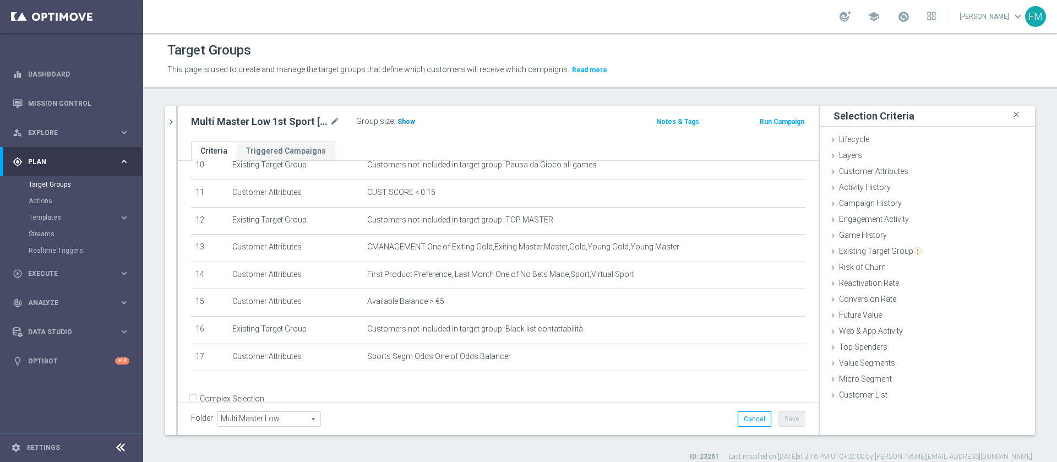
click at [402, 119] on span "Show" at bounding box center [407, 122] width 18 height 8
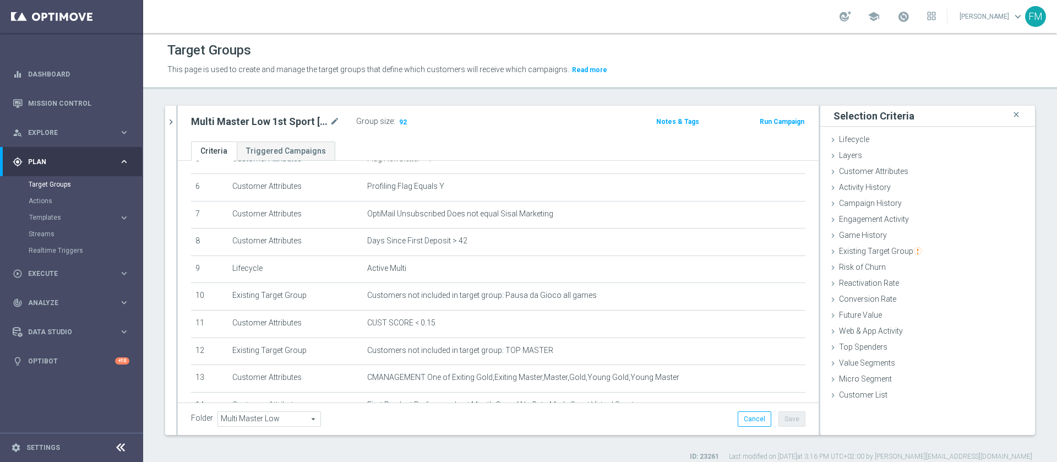
scroll to position [321, 0]
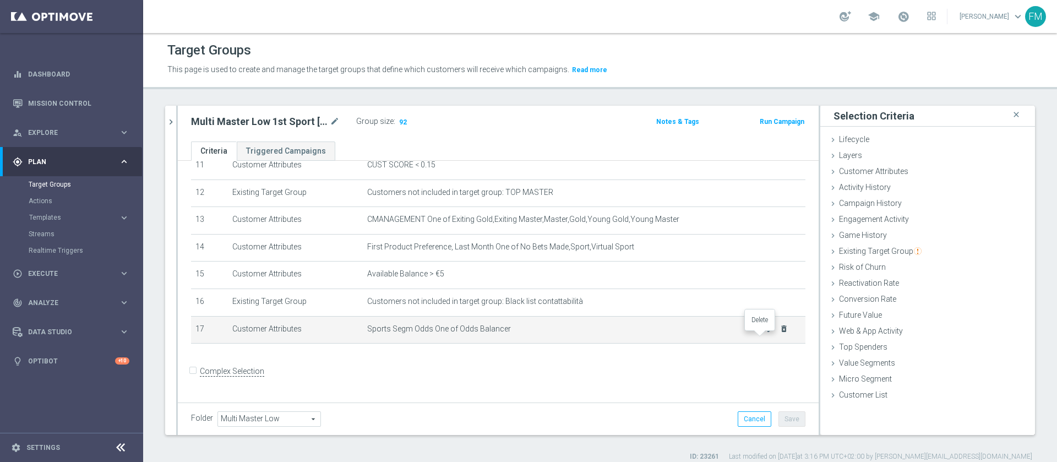
click at [780, 333] on icon "delete_forever" at bounding box center [784, 328] width 9 height 9
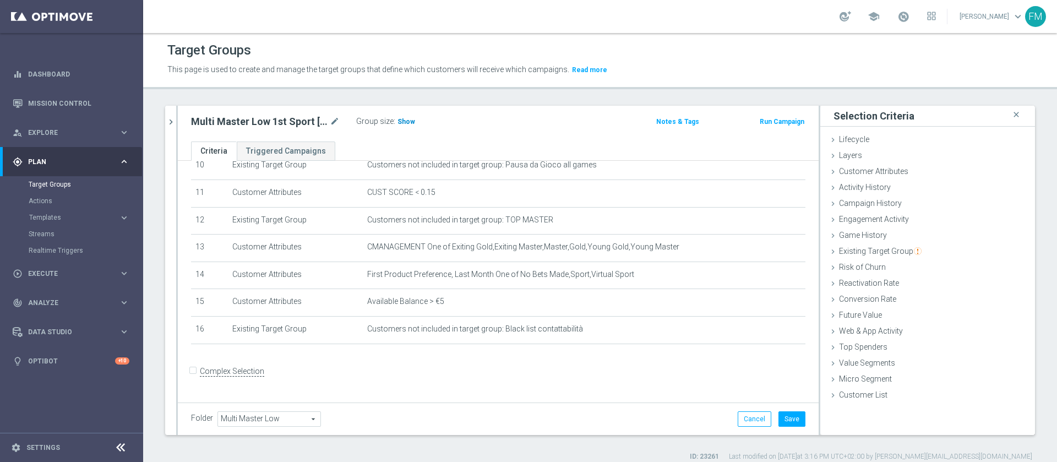
click at [405, 123] on span "Show" at bounding box center [407, 122] width 18 height 8
click at [167, 127] on button "chevron_right" at bounding box center [170, 122] width 11 height 32
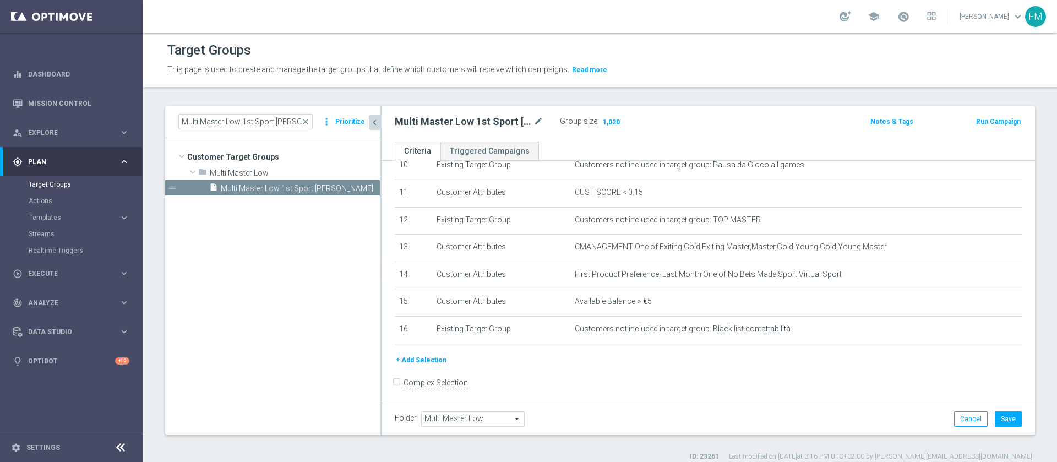
scroll to position [305, 0]
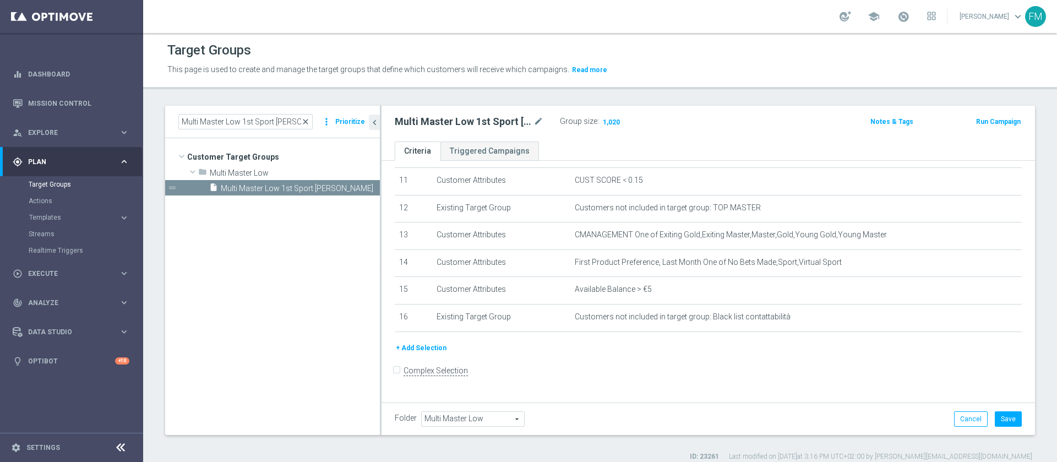
click at [308, 119] on span "close" at bounding box center [305, 121] width 9 height 9
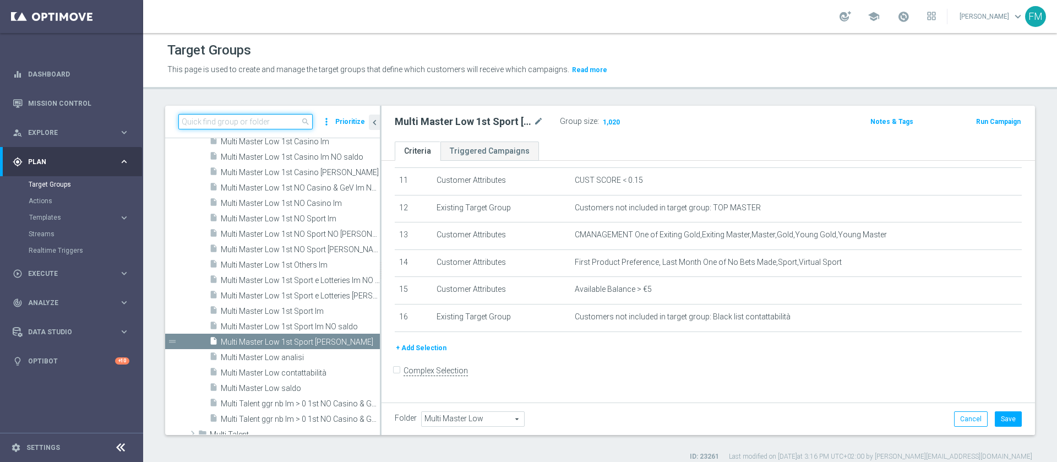
click at [273, 123] on input at bounding box center [245, 121] width 134 height 15
paste input "Talent 1st lotteries & other mpp lm"
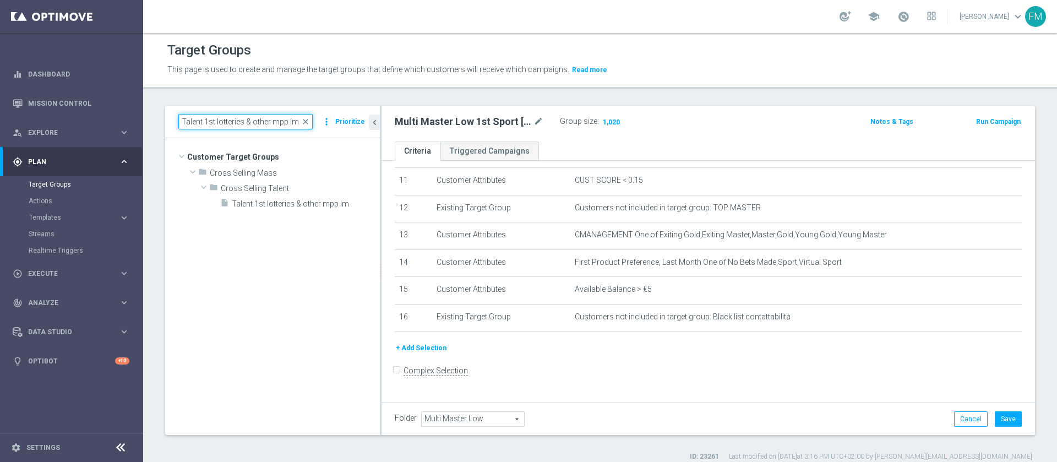
scroll to position [0, 0]
type input "Talent 1st lotteries & other mpp lm"
click at [316, 197] on div "insert_drive_file Talent 1st lotteries & other mpp lm" at bounding box center [286, 203] width 133 height 15
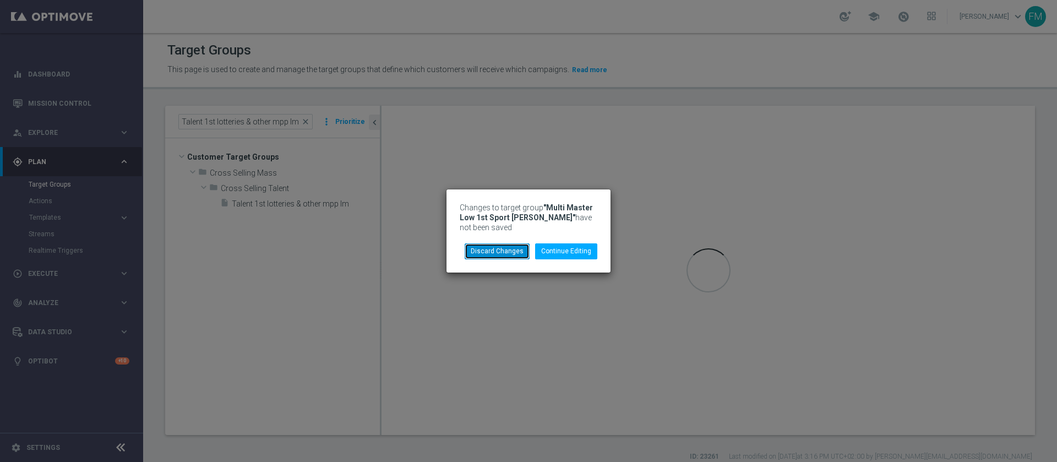
click at [498, 256] on button "Discard Changes" at bounding box center [497, 250] width 65 height 15
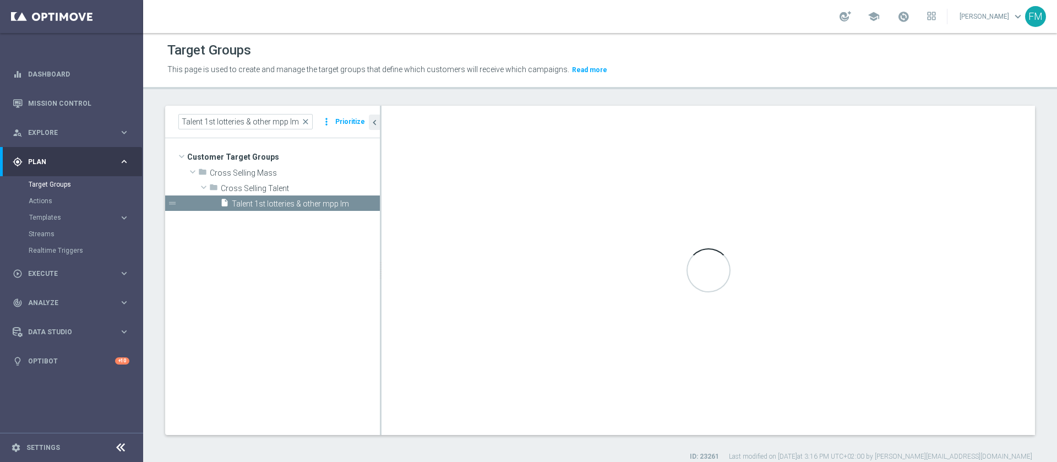
checkbox input "true"
type input "Cross Selling Talent"
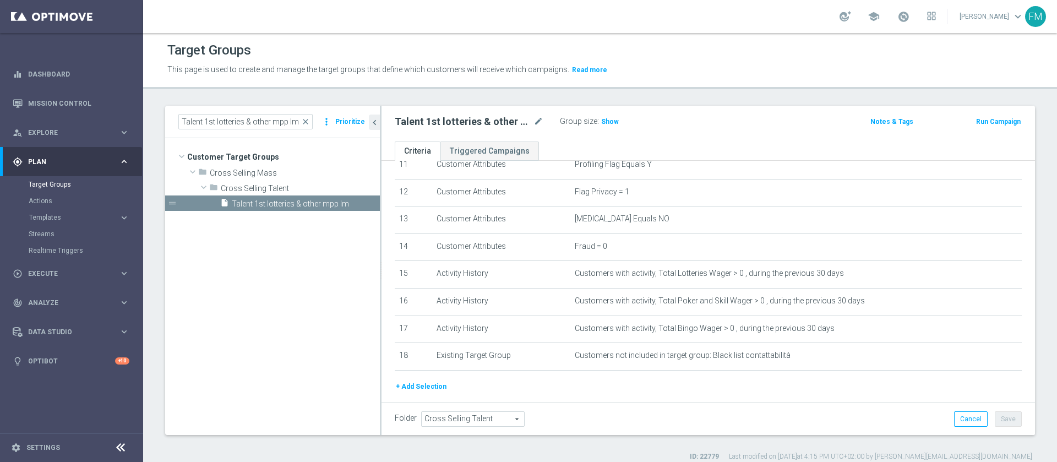
click at [987, 117] on button "Run Campaign" at bounding box center [998, 122] width 47 height 12
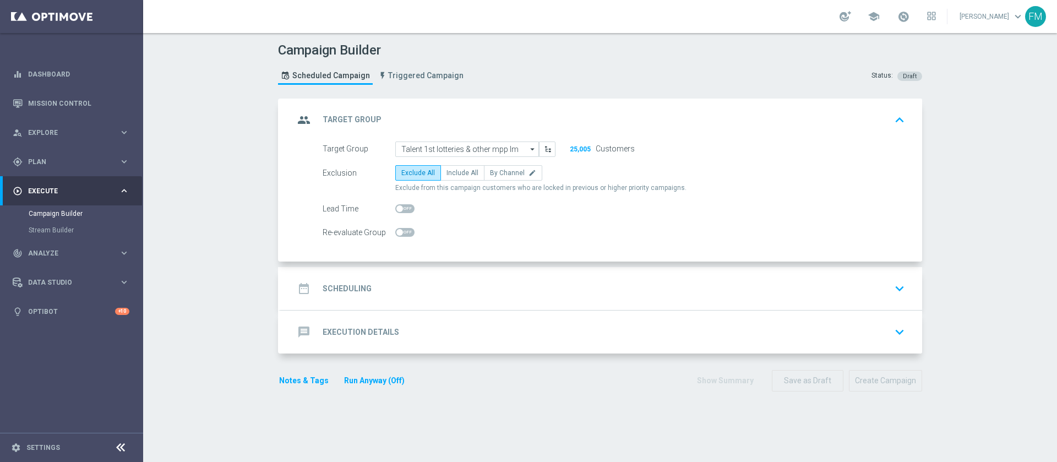
click at [813, 269] on div "date_range Scheduling keyboard_arrow_down" at bounding box center [602, 288] width 642 height 43
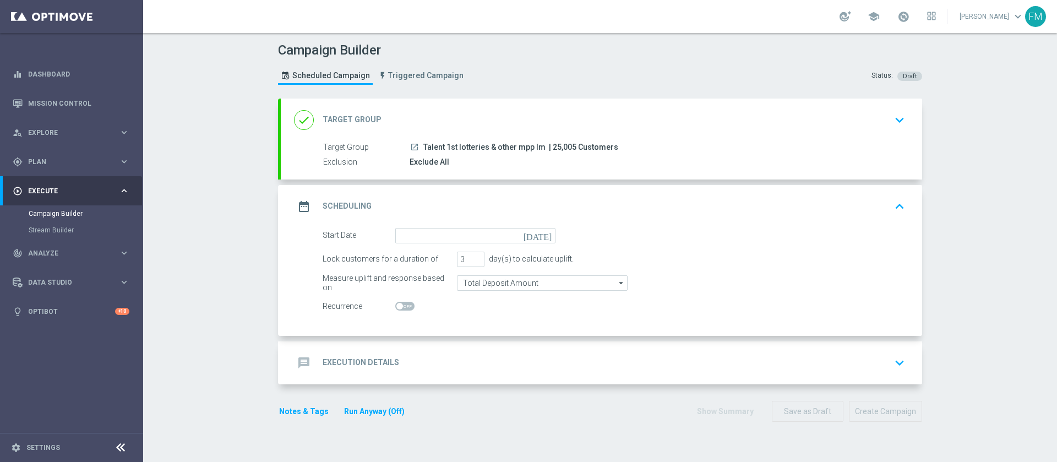
click at [848, 120] on div "done Target Group keyboard_arrow_down" at bounding box center [601, 120] width 615 height 21
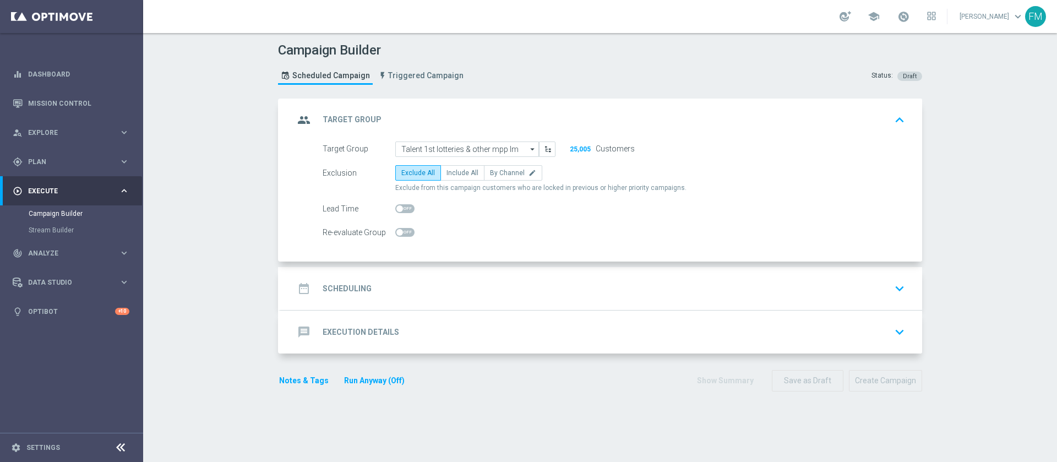
click at [404, 212] on span at bounding box center [404, 208] width 19 height 9
click at [404, 212] on input "checkbox" at bounding box center [404, 208] width 19 height 9
checkbox input "true"
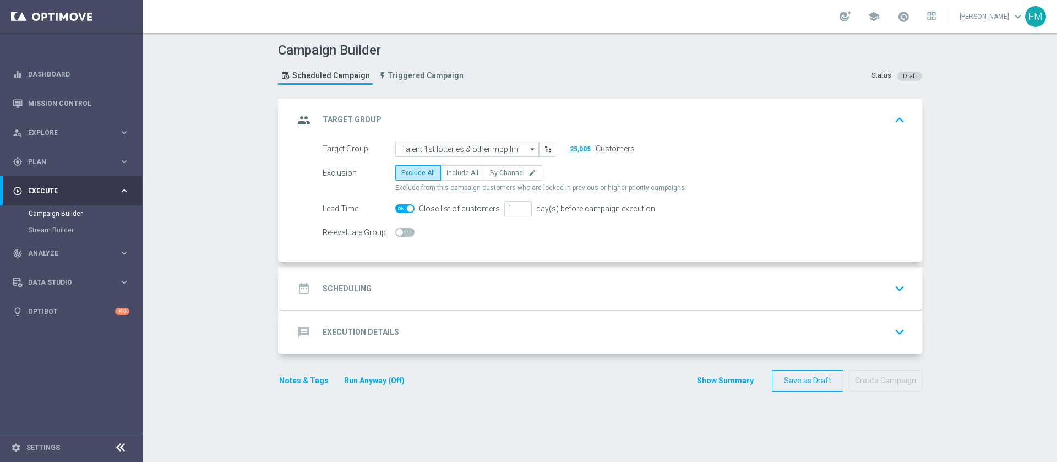
click at [688, 270] on div "date_range Scheduling keyboard_arrow_down" at bounding box center [602, 288] width 642 height 43
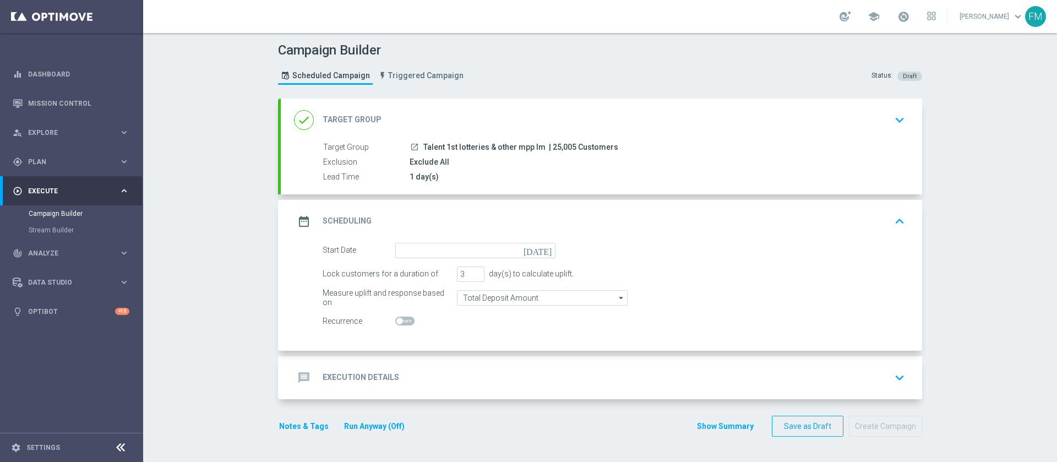
click at [541, 250] on icon "[DATE]" at bounding box center [540, 249] width 32 height 12
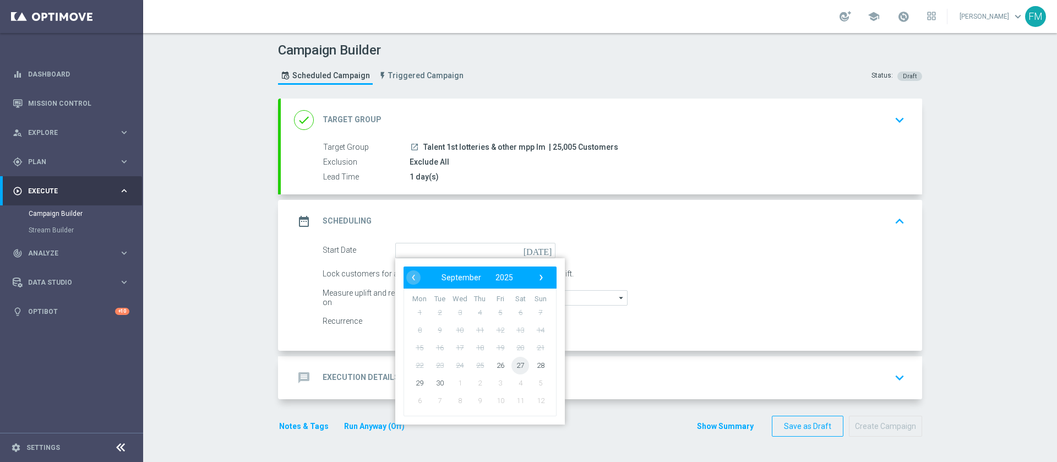
click at [515, 359] on span "27" at bounding box center [521, 365] width 18 height 18
type input "27 Sep 2025"
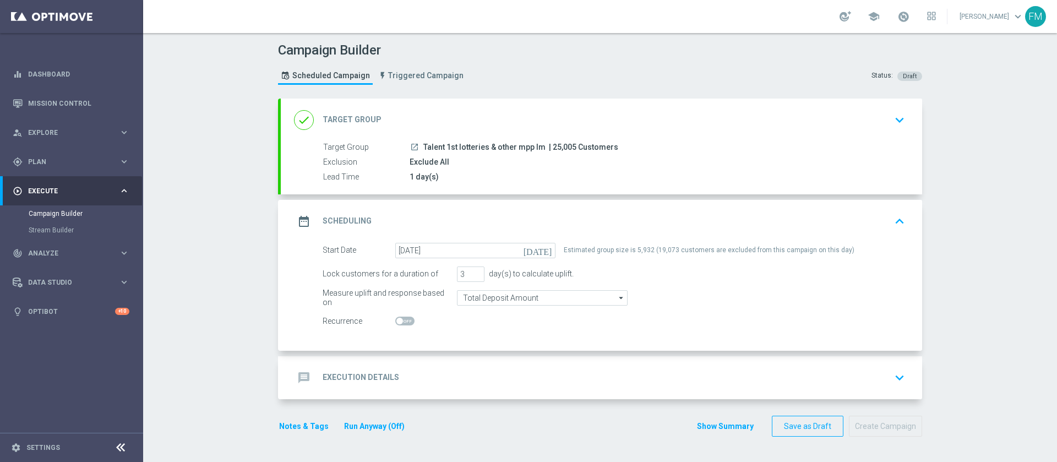
click at [849, 138] on div "done Target Group keyboard_arrow_down" at bounding box center [602, 120] width 642 height 43
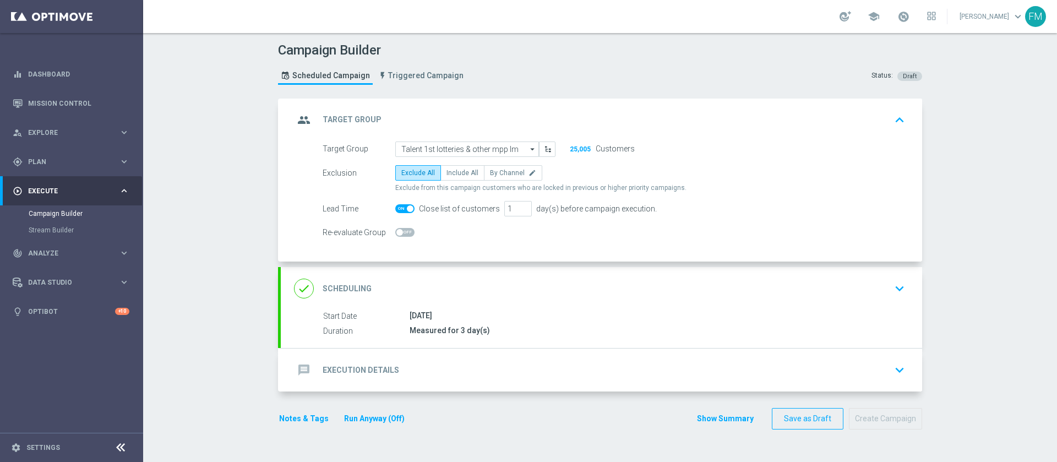
click at [851, 288] on div "done Scheduling keyboard_arrow_down" at bounding box center [601, 288] width 615 height 21
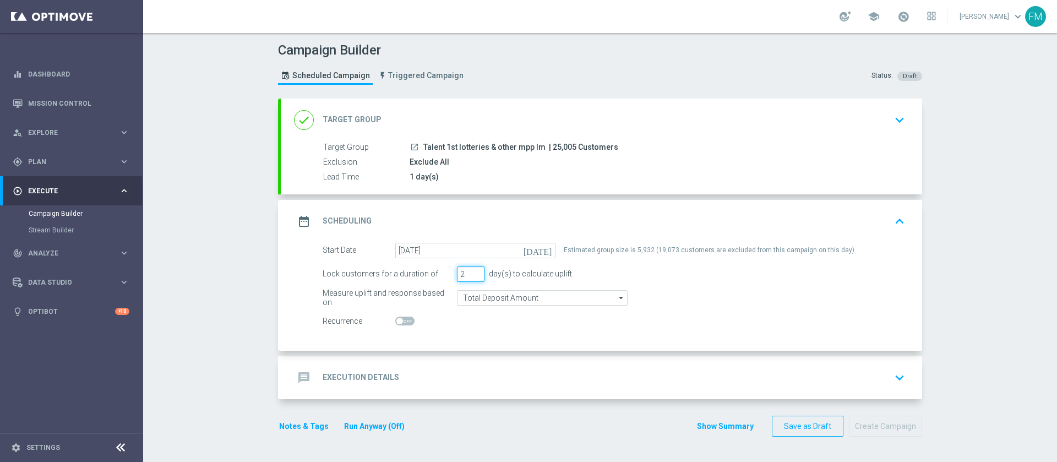
click at [471, 278] on input "2" at bounding box center [471, 274] width 28 height 15
type input "1"
click at [471, 278] on input "1" at bounding box center [471, 274] width 28 height 15
click at [846, 143] on div "launch Talent 1st lotteries & other mpp lm | 25,005 Customers" at bounding box center [655, 147] width 491 height 11
click at [869, 128] on div "done Target Group keyboard_arrow_down" at bounding box center [601, 120] width 615 height 21
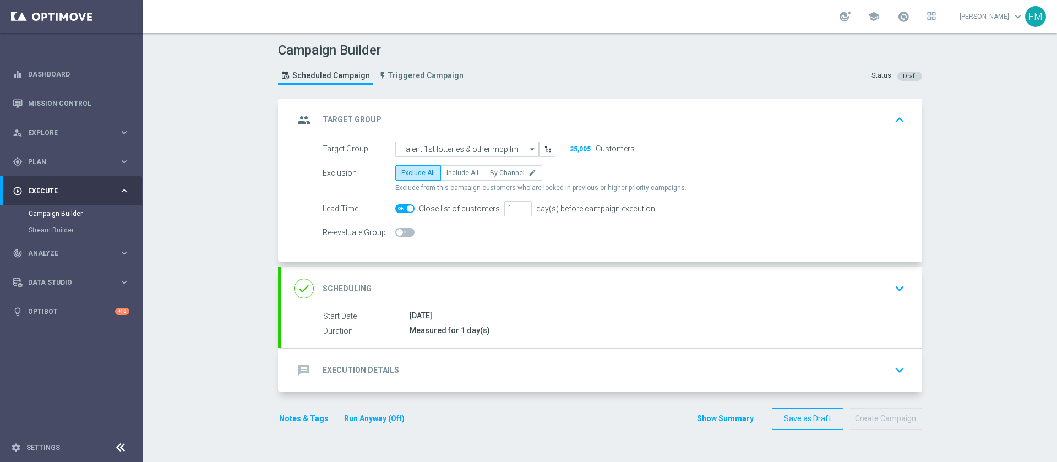
click at [869, 112] on div "group Target Group keyboard_arrow_up" at bounding box center [601, 120] width 615 height 21
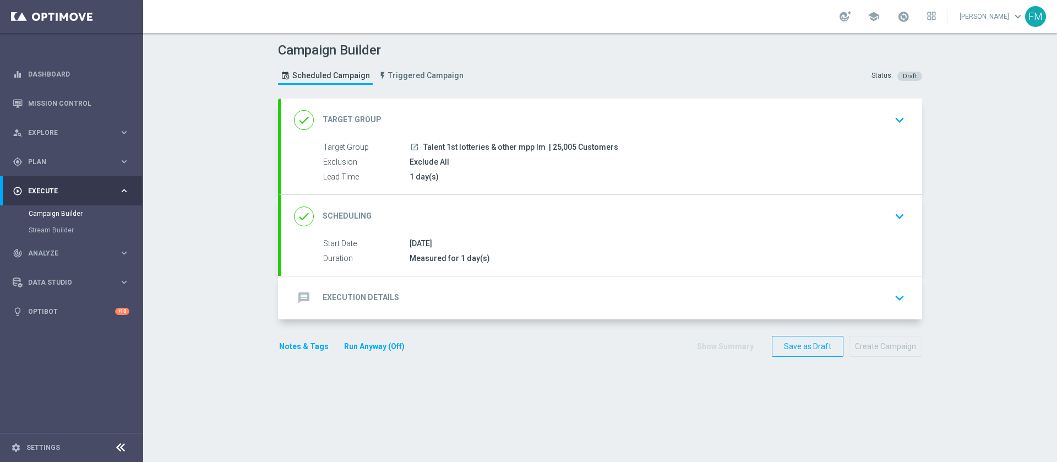
click at [762, 223] on div "done Scheduling keyboard_arrow_down" at bounding box center [601, 216] width 615 height 21
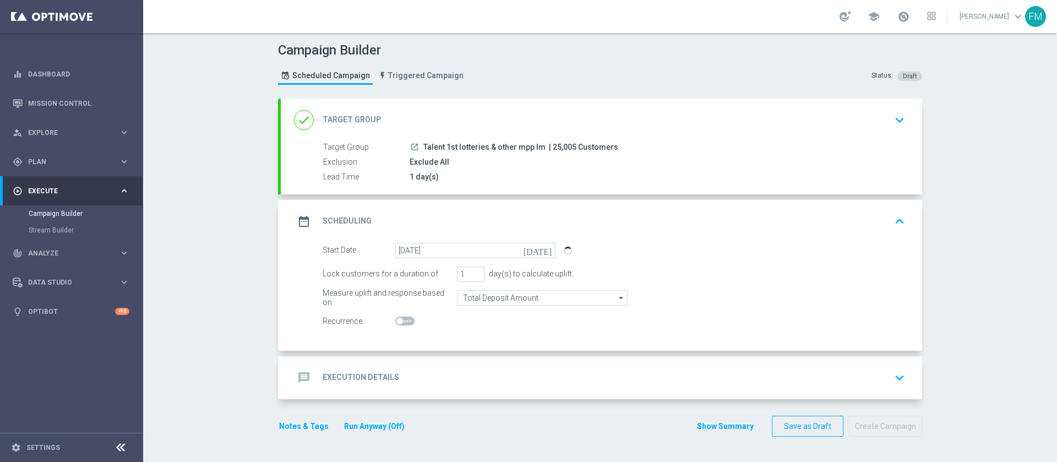
click at [760, 333] on div "Start Date 27 Sep 2025 today Lock customers for a duration of 1 day(s) to calcu…" at bounding box center [602, 297] width 642 height 108
click at [760, 354] on accordion "done Target Group keyboard_arrow_down Target Group launch Talent 1st lotteries …" at bounding box center [600, 249] width 644 height 301
click at [757, 361] on div "message Execution Details keyboard_arrow_down" at bounding box center [602, 377] width 642 height 43
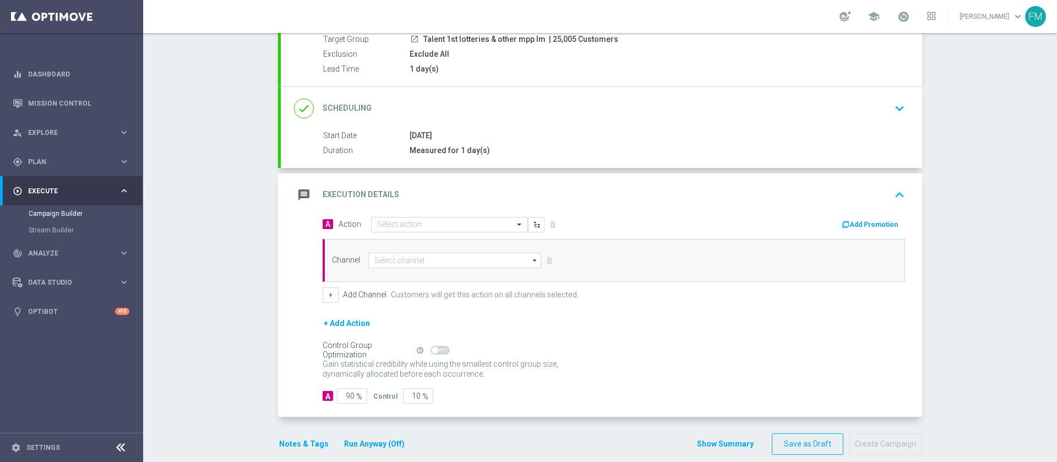
scroll to position [123, 0]
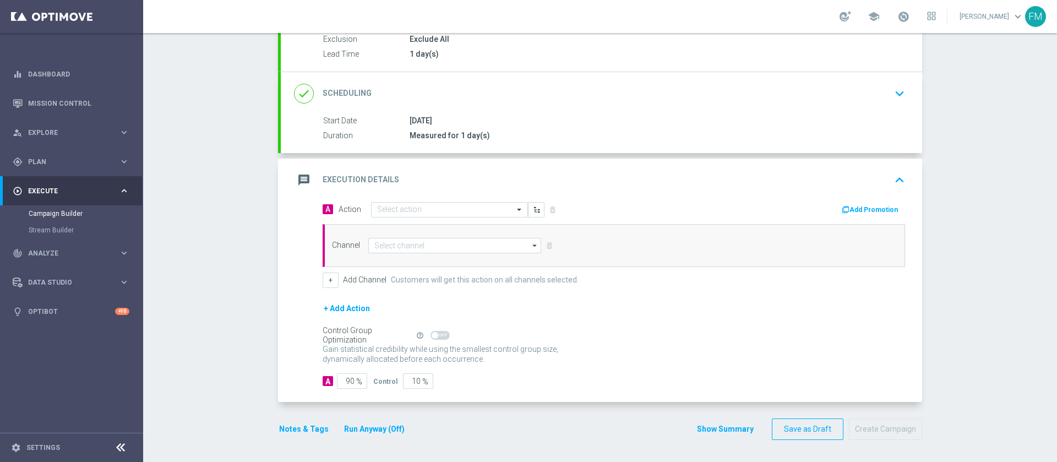
click at [402, 202] on div "A Action Select action delete_forever" at bounding box center [464, 210] width 300 height 16
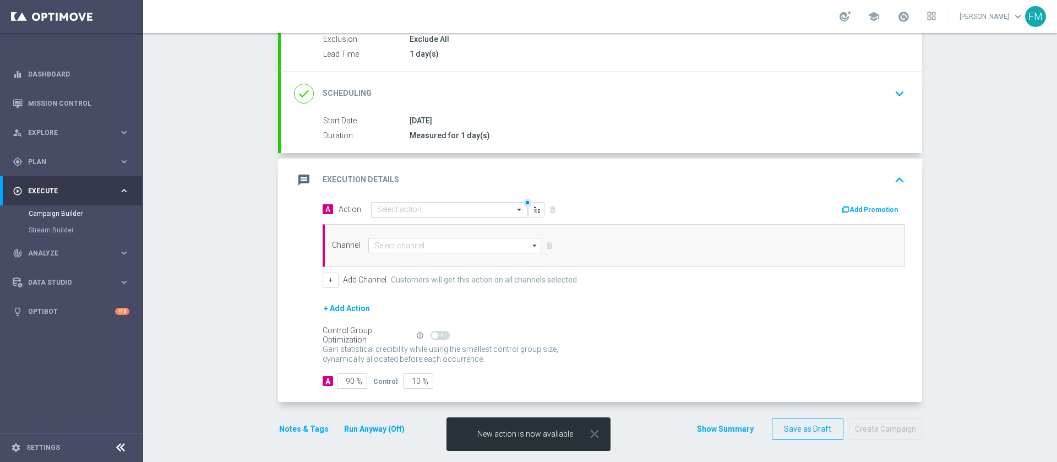
click at [400, 215] on div "Select action" at bounding box center [449, 209] width 157 height 15
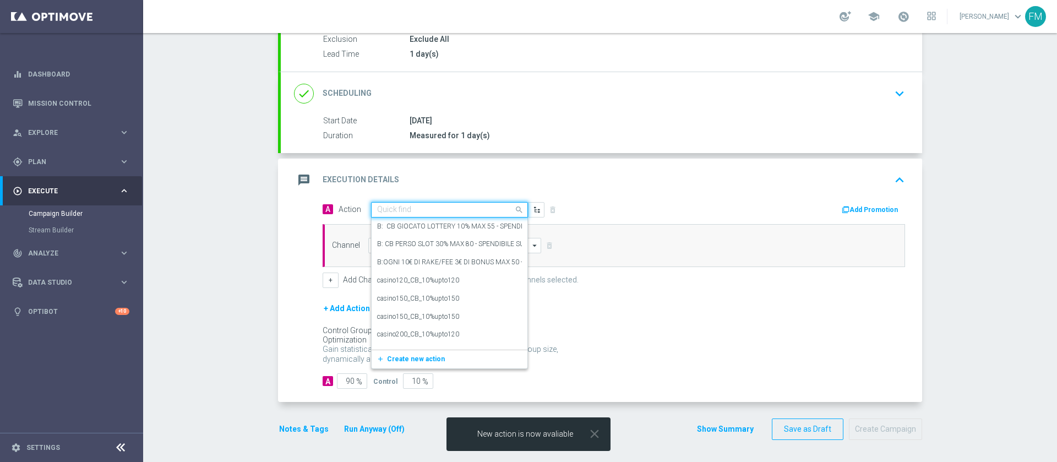
paste input "ogni 20€ ricaricati ricevi 2€ Slot, fino a max 10€"
type input "ogni 20€ ricaricati ricevi 2€ Slot, fino a max 10€"
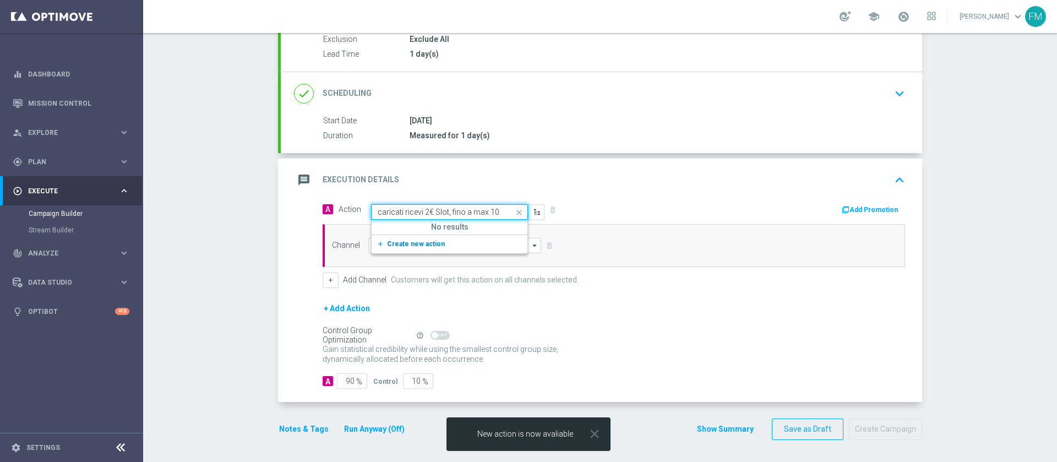
click at [431, 247] on button "add_new Create new action" at bounding box center [448, 244] width 152 height 13
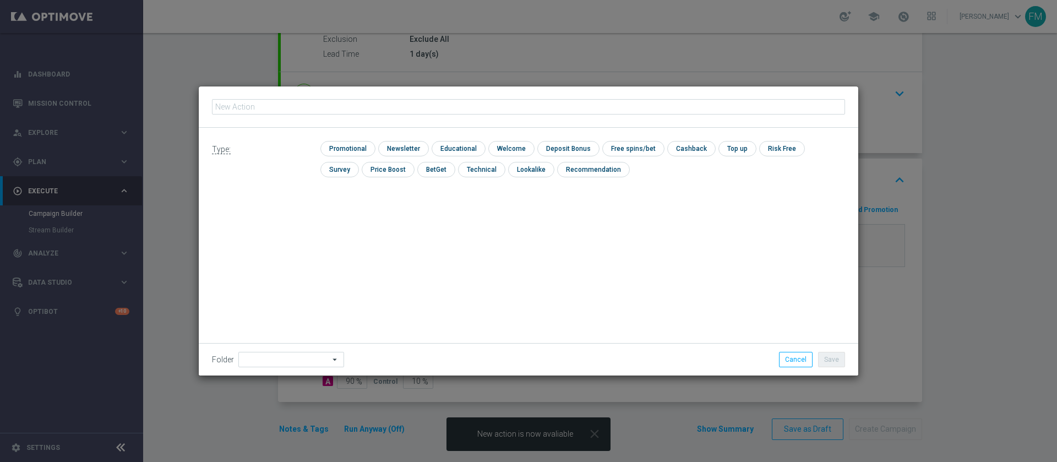
type input "ogni 20€ ricaricati ricevi 2€ Slot, fino a max 10€"
click at [330, 147] on input "checkbox" at bounding box center [347, 148] width 52 height 15
checkbox input "true"
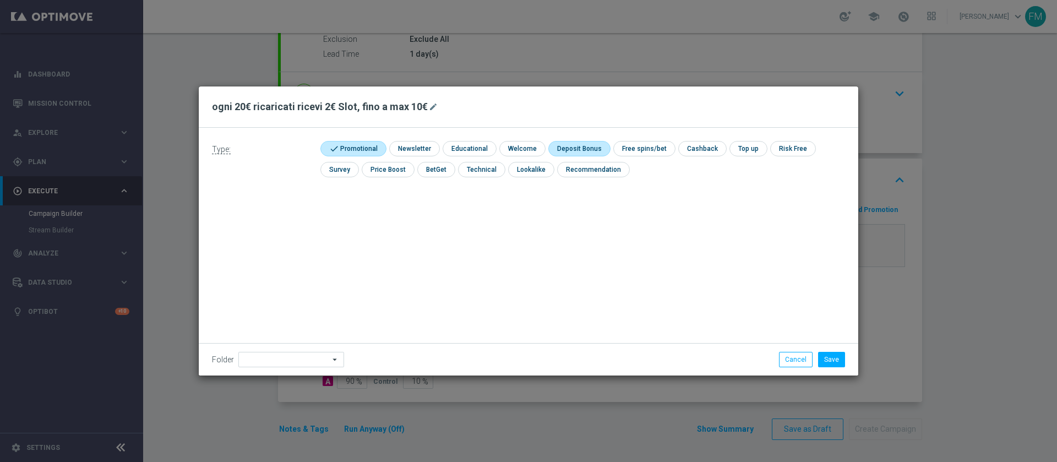
click at [550, 142] on input "checkbox" at bounding box center [578, 148] width 59 height 15
checkbox input "true"
click at [844, 362] on button "Save" at bounding box center [831, 359] width 27 height 15
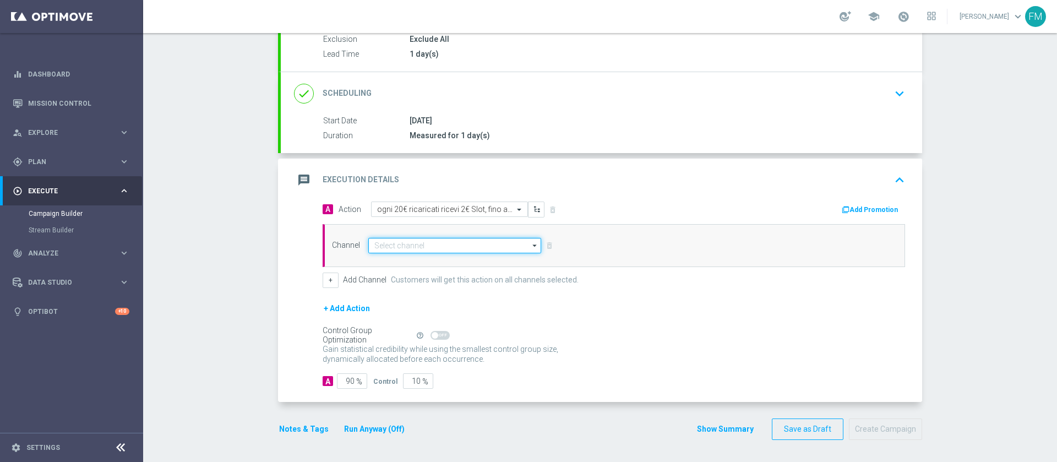
click at [417, 245] on input at bounding box center [454, 245] width 173 height 15
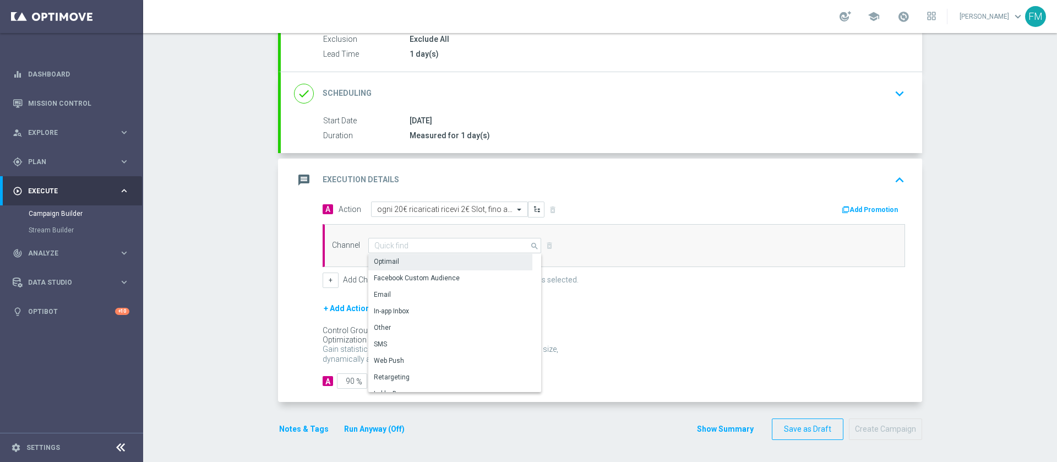
click at [414, 259] on div "Optimail" at bounding box center [450, 261] width 164 height 15
type input "Optimail"
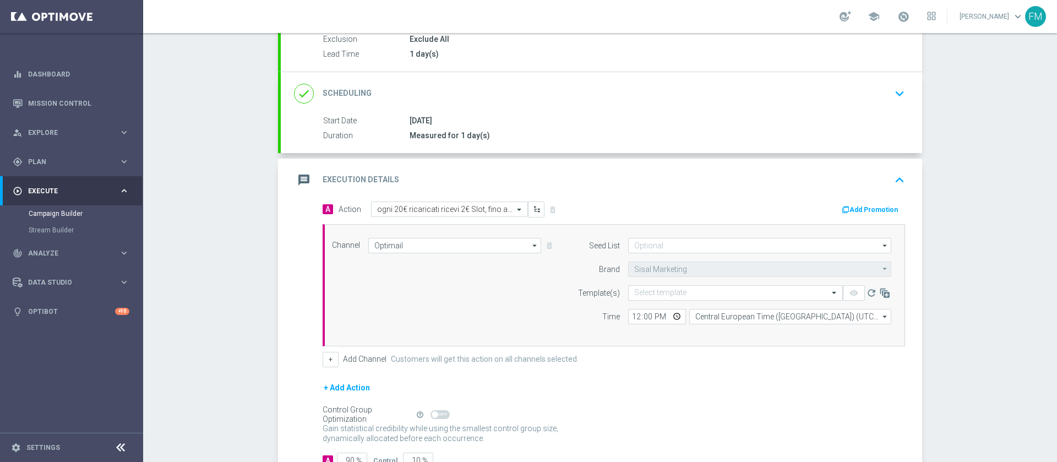
click at [843, 202] on div "Add Promotion" at bounding box center [764, 209] width 300 height 14
click at [854, 202] on div "Add Promotion" at bounding box center [764, 209] width 300 height 14
click at [855, 200] on div "message Execution Details keyboard_arrow_up" at bounding box center [602, 180] width 642 height 43
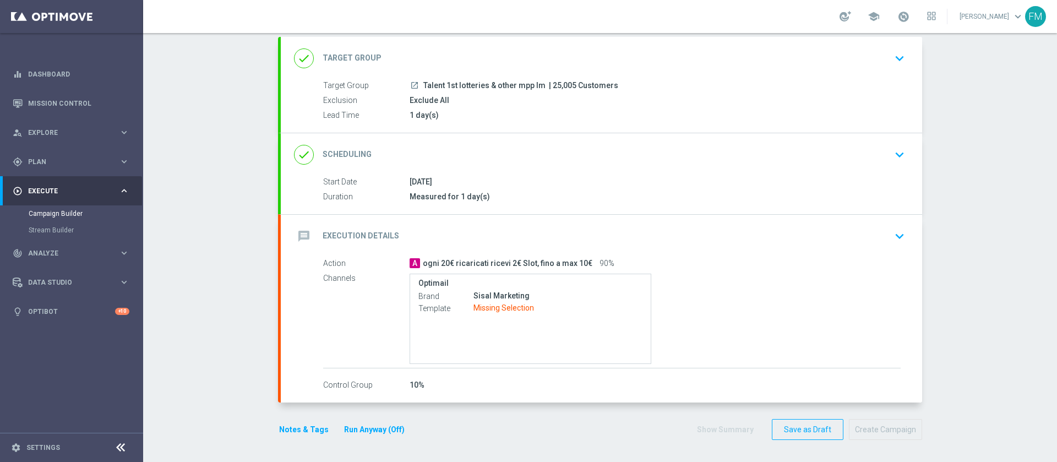
click at [879, 249] on div "message Execution Details keyboard_arrow_down" at bounding box center [602, 236] width 642 height 43
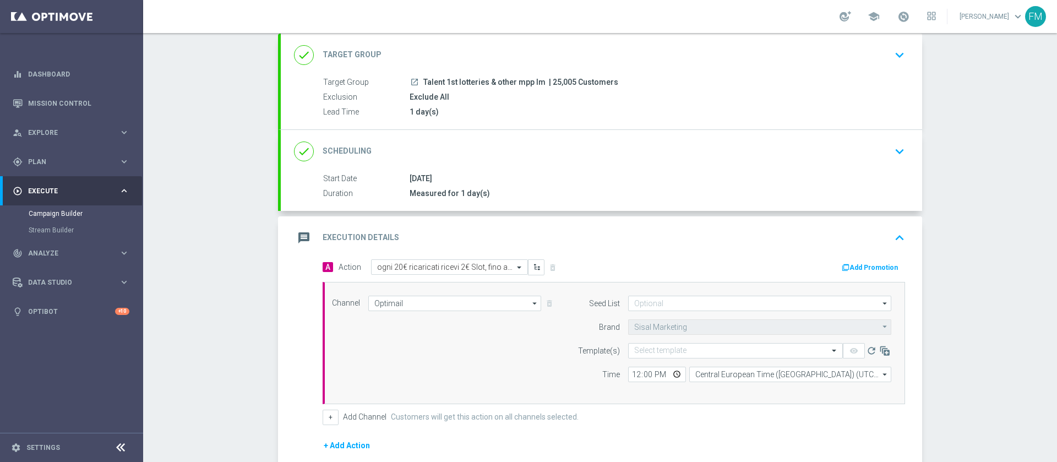
scroll to position [123, 0]
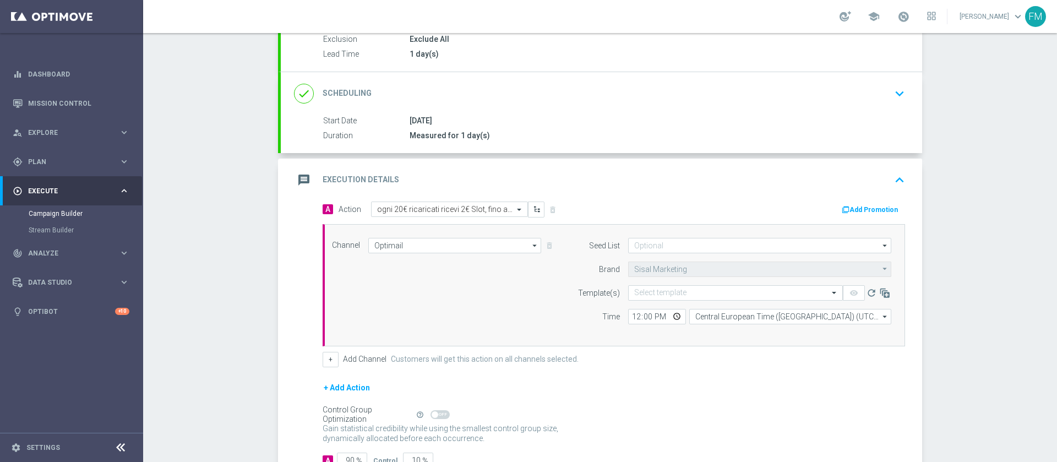
click at [858, 210] on button "Add Promotion" at bounding box center [871, 210] width 61 height 12
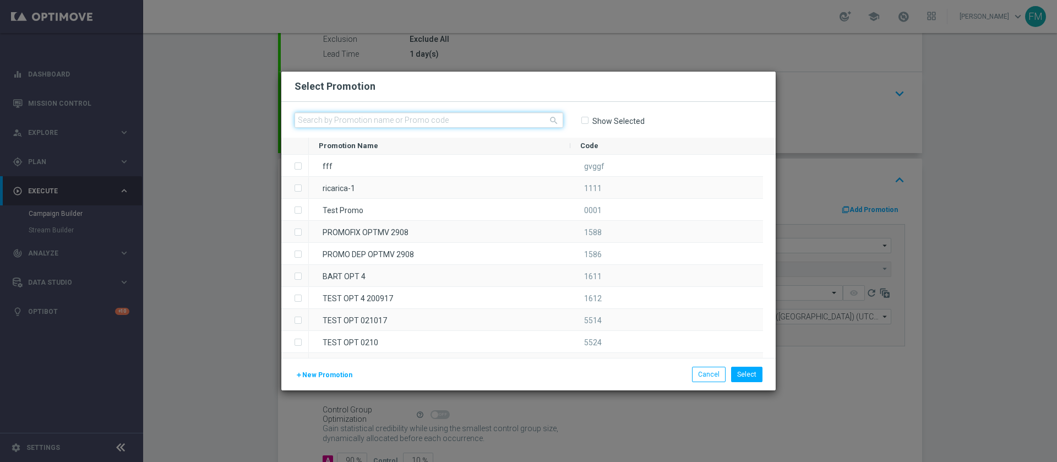
click at [425, 119] on input "text" at bounding box center [429, 119] width 269 height 15
paste input "RICSLOT2709"
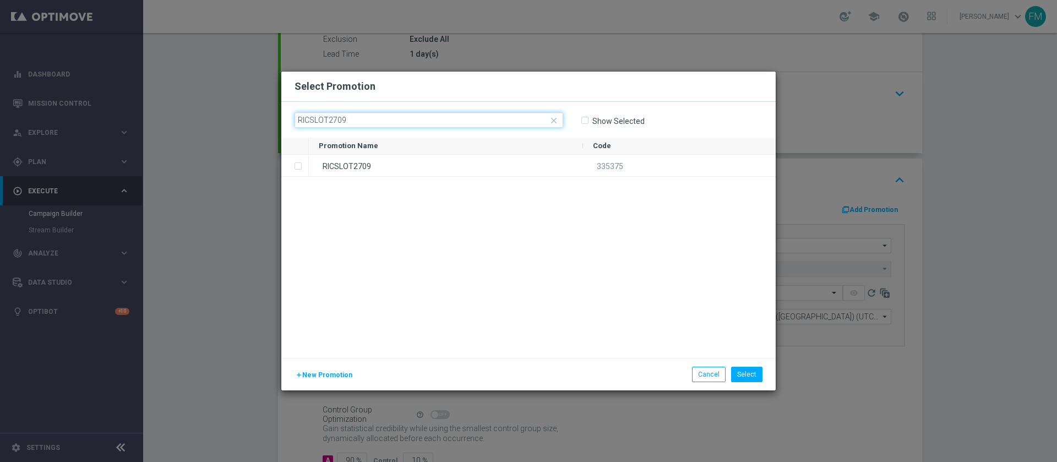
type input "RICSLOT2709"
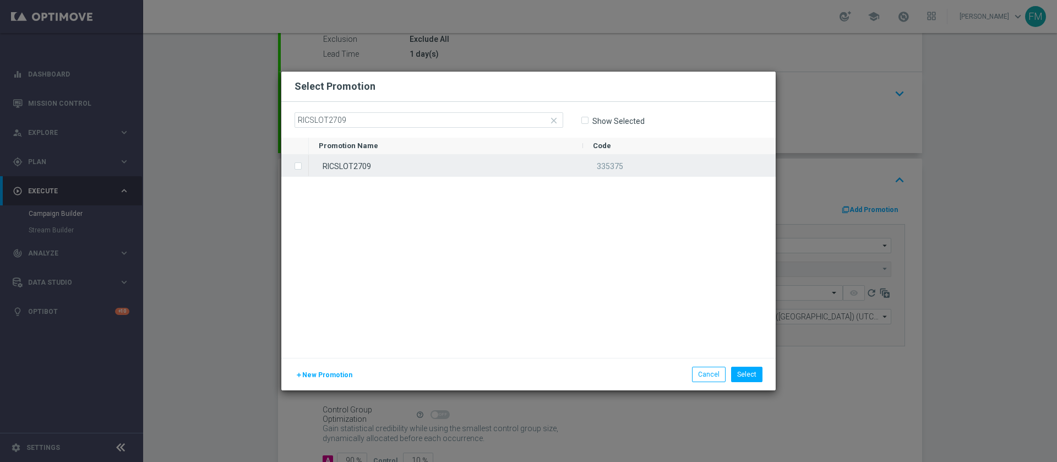
click at [424, 164] on div "RICSLOT2709" at bounding box center [446, 165] width 274 height 21
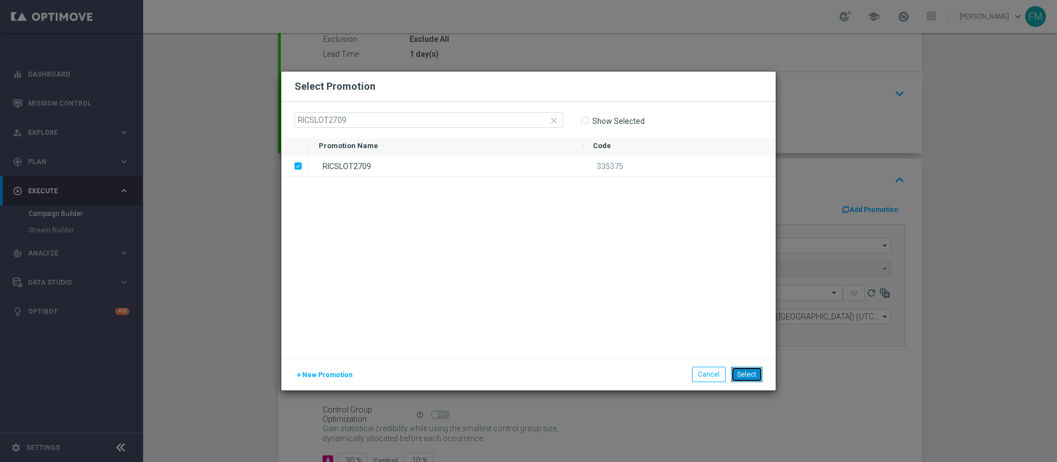
click at [754, 371] on button "Select" at bounding box center [746, 374] width 31 height 15
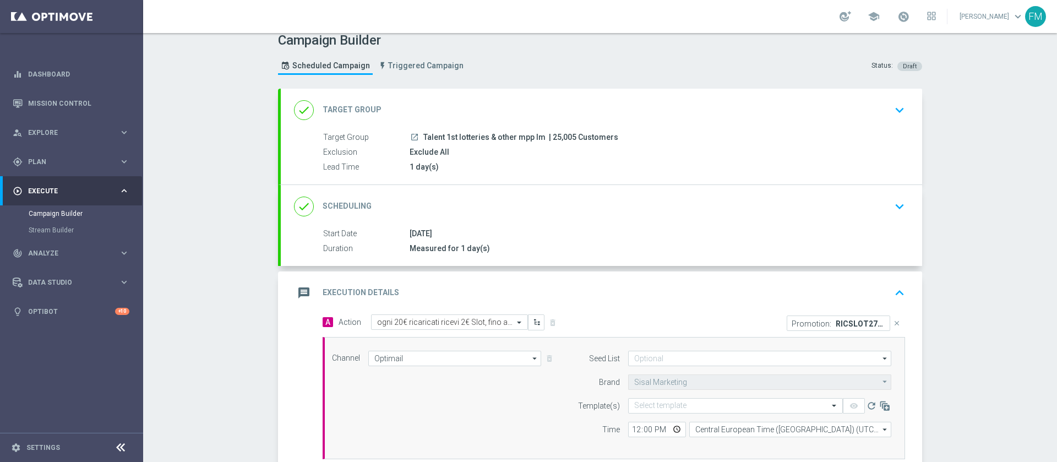
scroll to position [0, 0]
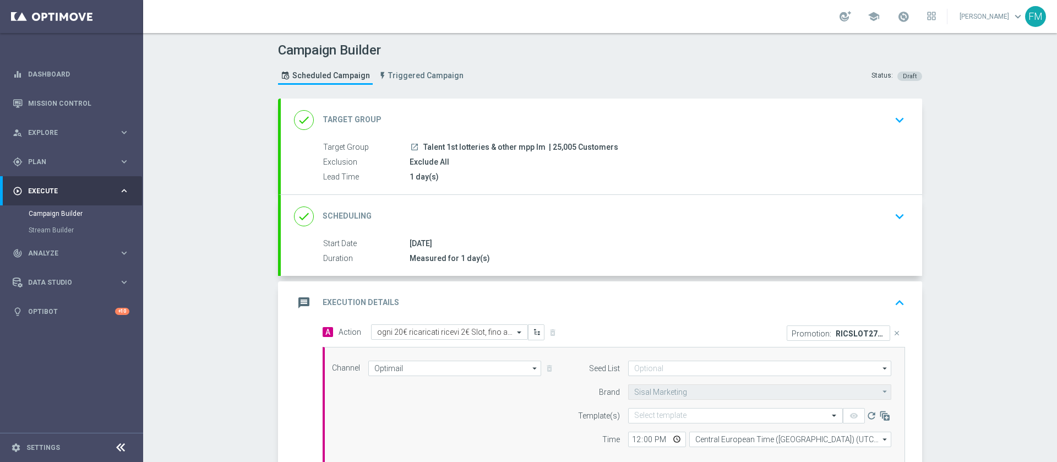
click at [771, 252] on div "Start Date 27 Sep 2025 Duration Measured for 1 day(s)" at bounding box center [602, 251] width 642 height 27
click at [799, 208] on div "done Scheduling keyboard_arrow_down" at bounding box center [601, 216] width 615 height 21
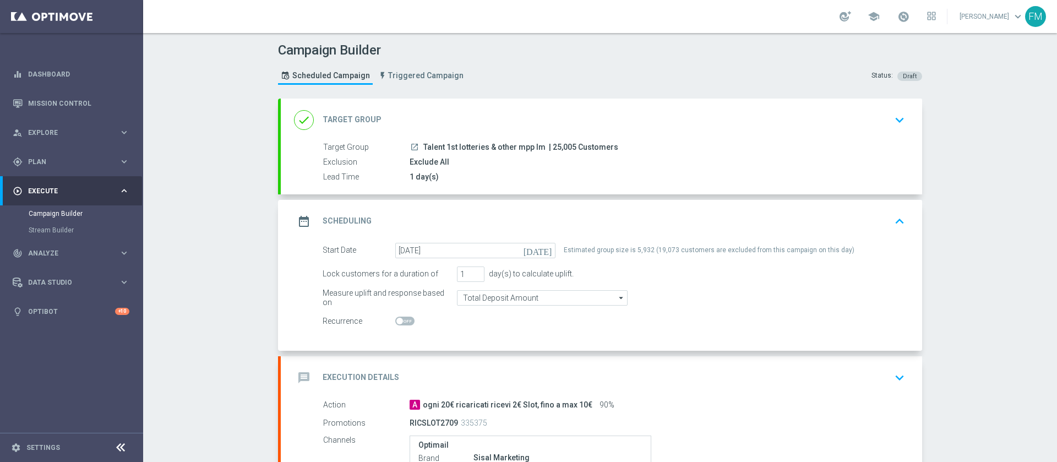
click at [838, 217] on div "date_range Scheduling keyboard_arrow_up" at bounding box center [601, 221] width 615 height 21
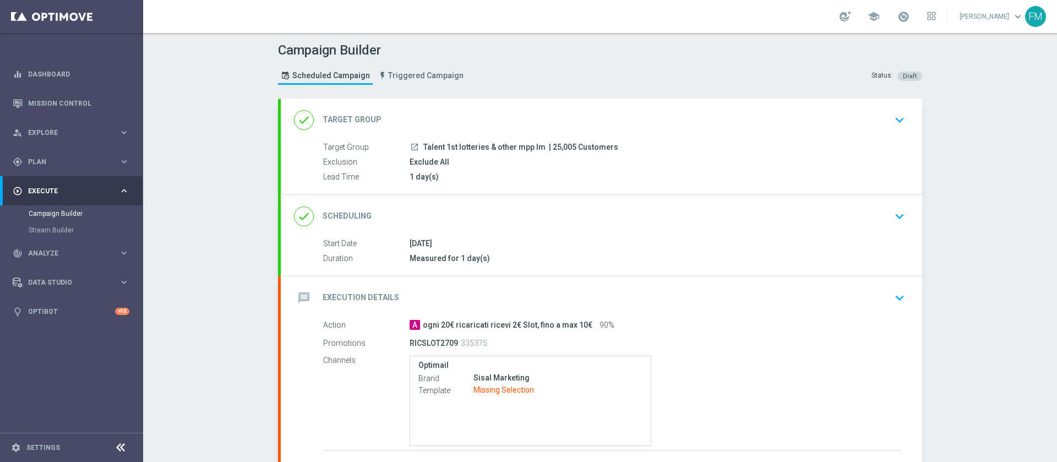
click at [758, 295] on div "message Execution Details keyboard_arrow_down" at bounding box center [601, 298] width 615 height 21
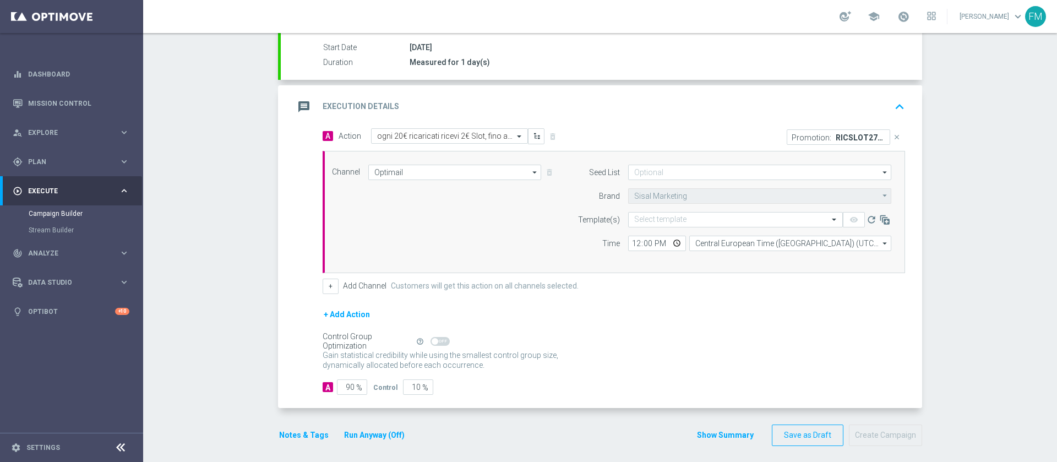
scroll to position [202, 0]
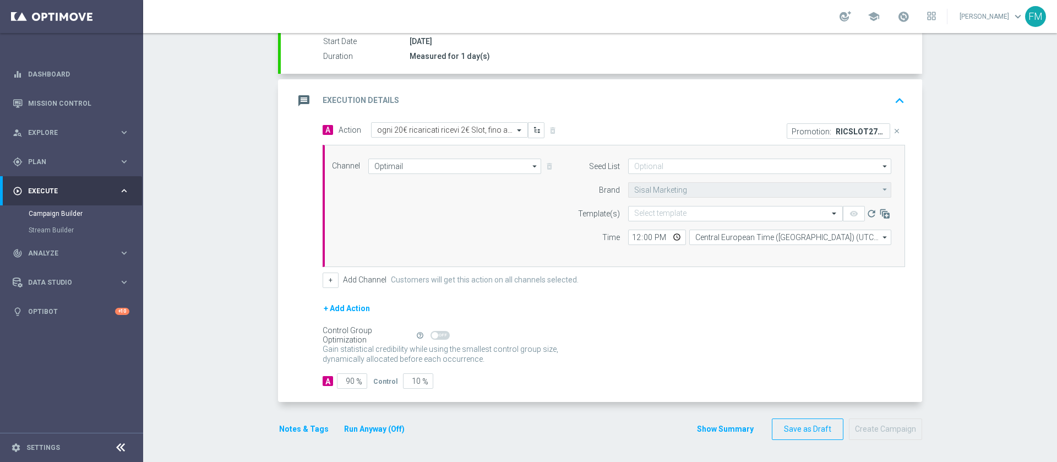
click at [655, 205] on form "Seed List arrow_drop_down Drag here to set row groups Drag here to set column l…" at bounding box center [731, 202] width 319 height 86
click at [655, 210] on input "text" at bounding box center [724, 213] width 181 height 9
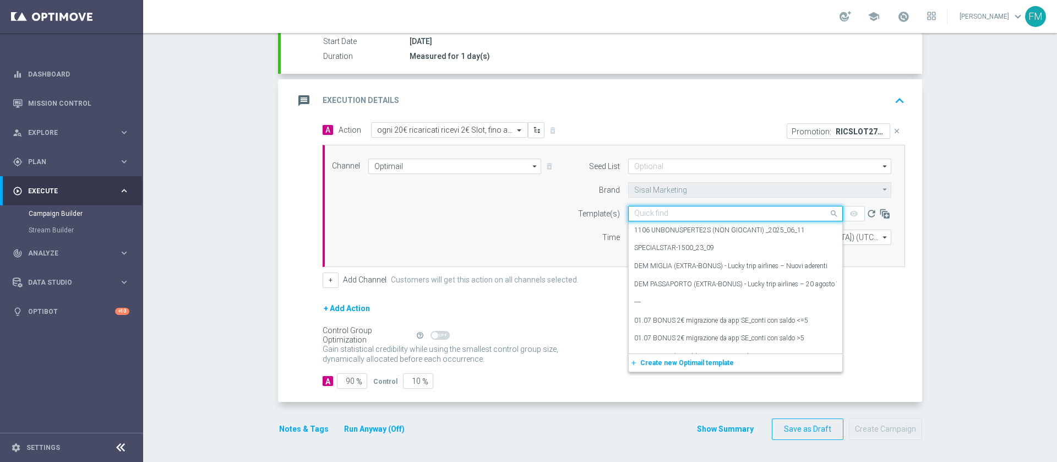
paste input "RICSLOT2709 - [DATE]"
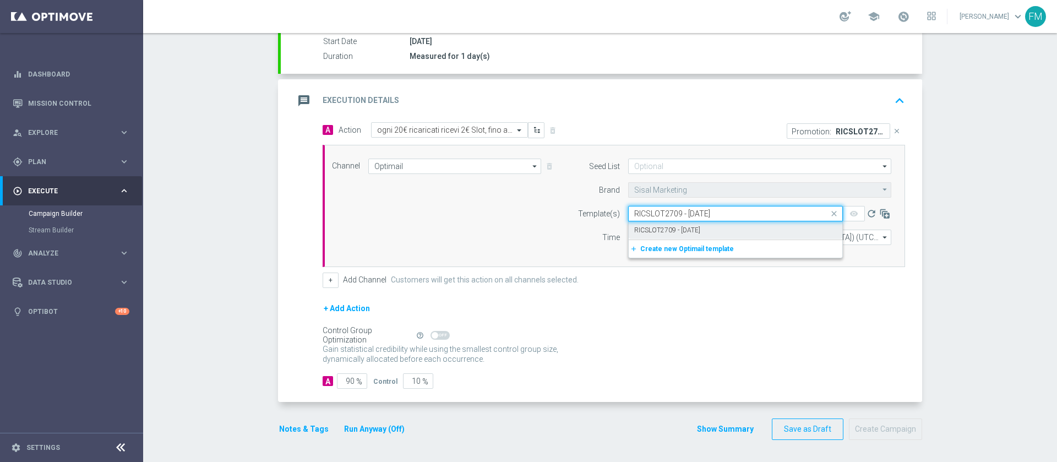
click at [668, 231] on label "RICSLOT2709 - [DATE]" at bounding box center [667, 230] width 66 height 9
type input "RICSLOT2709 - [DATE]"
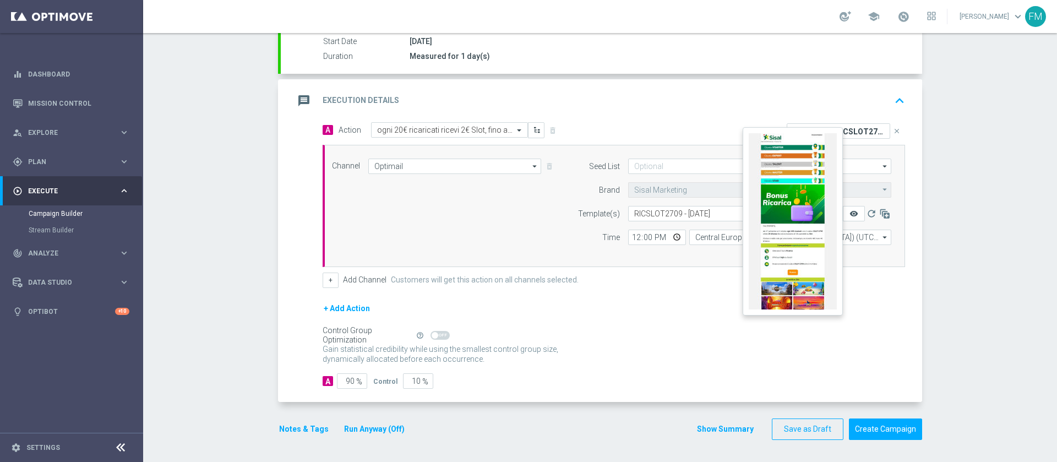
click at [850, 209] on icon "remove_red_eye" at bounding box center [854, 213] width 9 height 9
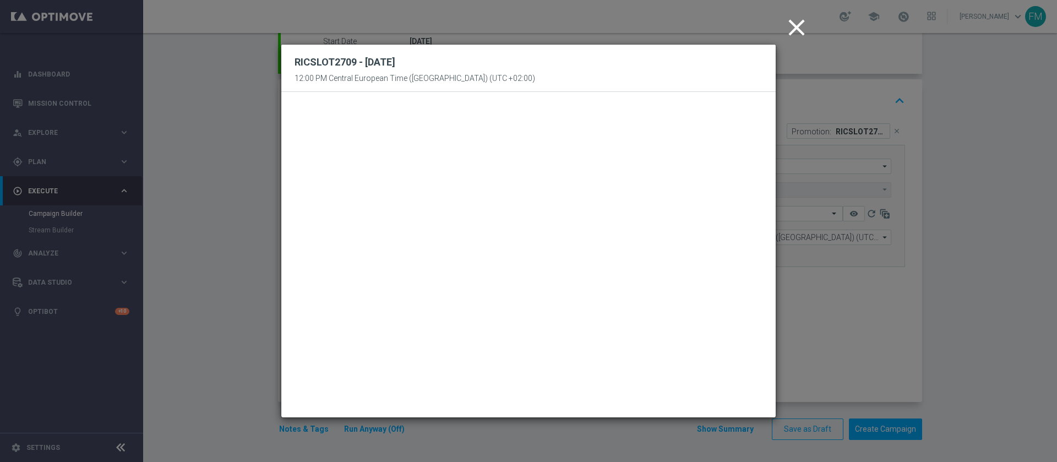
click at [809, 20] on icon "close" at bounding box center [797, 28] width 28 height 28
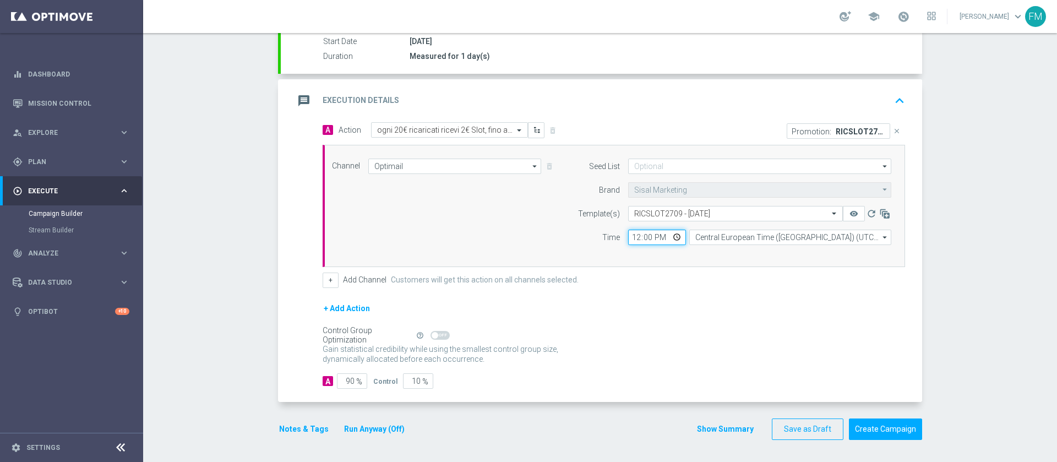
click at [633, 236] on input "12:00" at bounding box center [657, 237] width 58 height 15
click at [687, 313] on div "+ Add Action" at bounding box center [614, 316] width 583 height 28
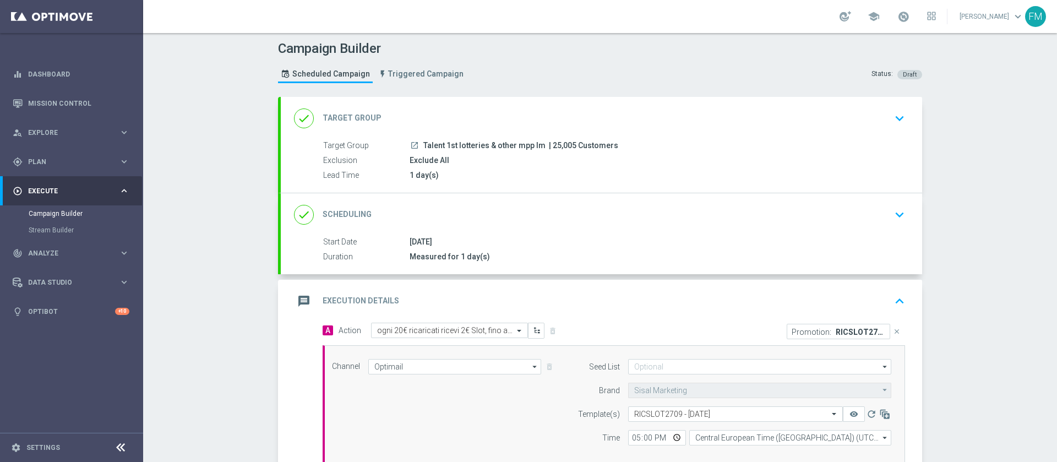
scroll to position [0, 0]
click at [747, 232] on div "done Scheduling keyboard_arrow_down" at bounding box center [602, 216] width 642 height 43
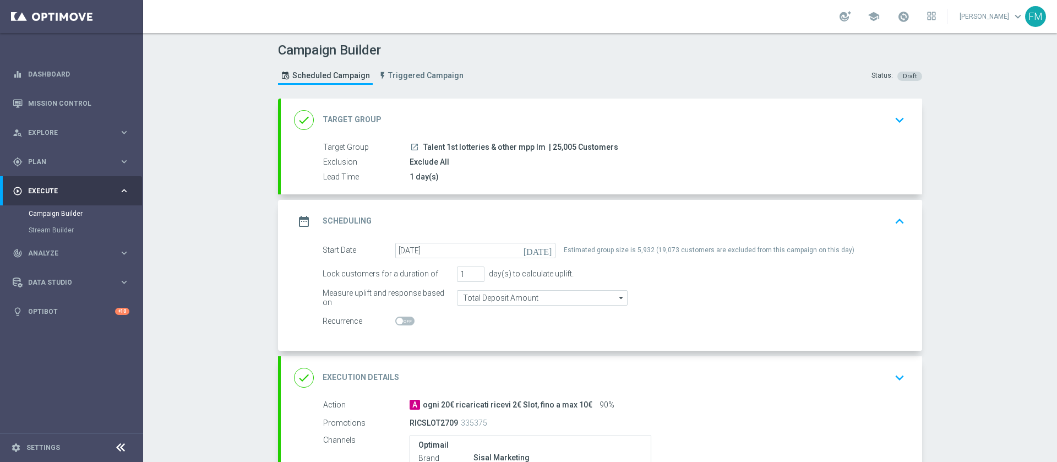
click at [848, 211] on div "date_range Scheduling keyboard_arrow_up" at bounding box center [601, 221] width 615 height 21
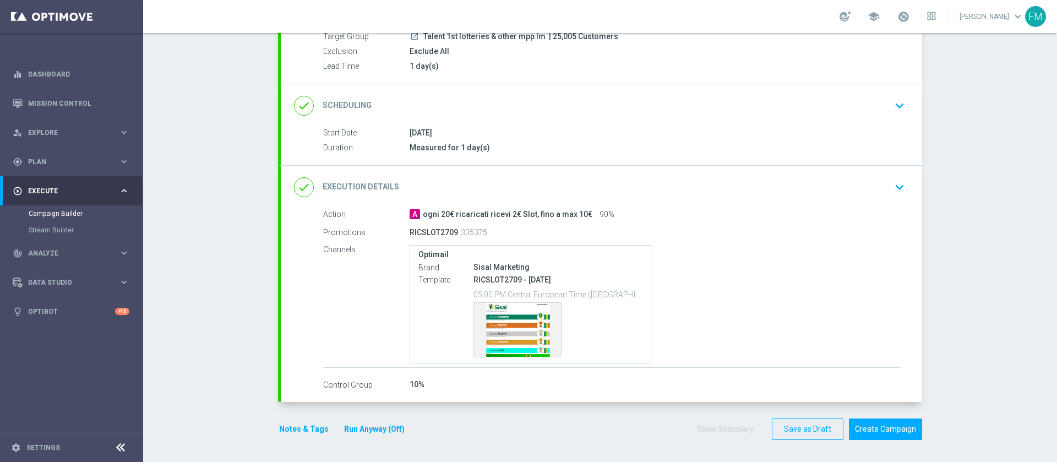
click at [860, 187] on div "done Execution Details keyboard_arrow_down" at bounding box center [601, 187] width 615 height 21
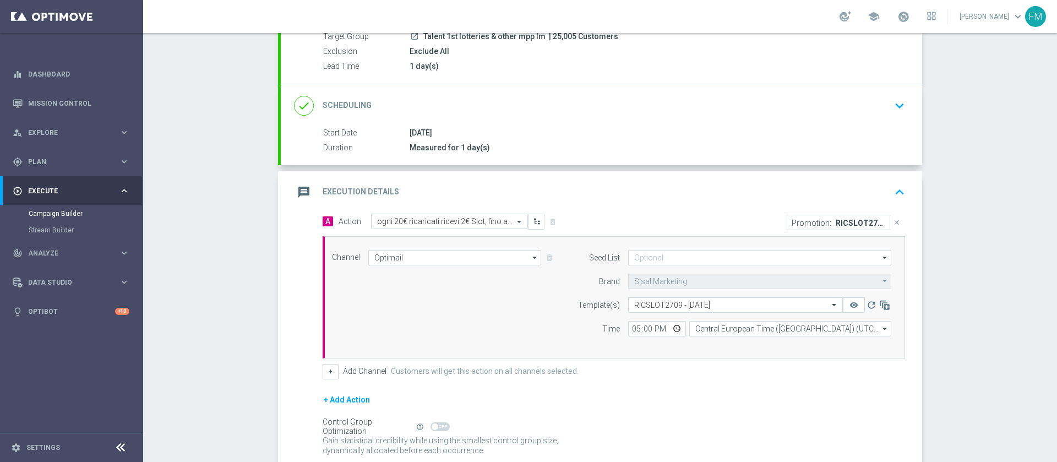
scroll to position [111, 0]
click at [634, 328] on input "17:00" at bounding box center [657, 328] width 58 height 15
type input "11:00"
click at [1032, 280] on div "Campaign Builder Scheduled Campaign Triggered Campaign Status: Draft done Targe…" at bounding box center [600, 247] width 914 height 429
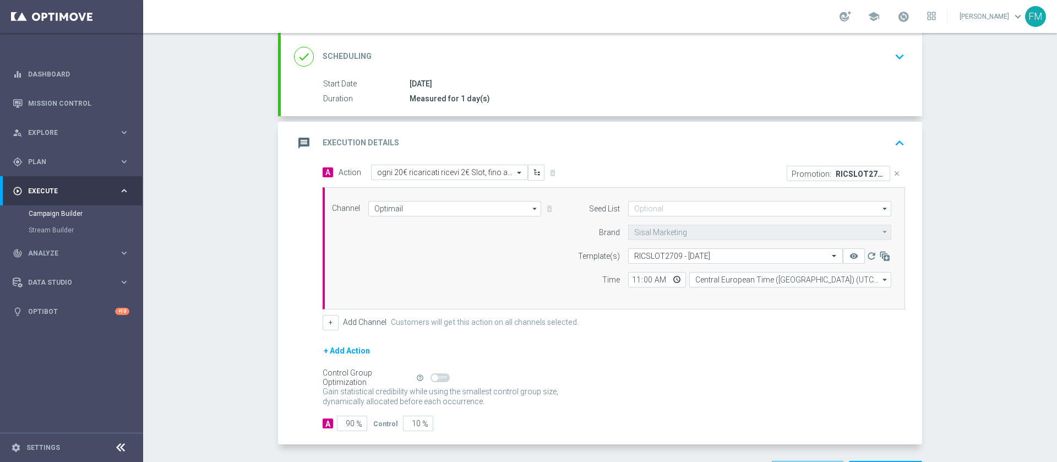
scroll to position [202, 0]
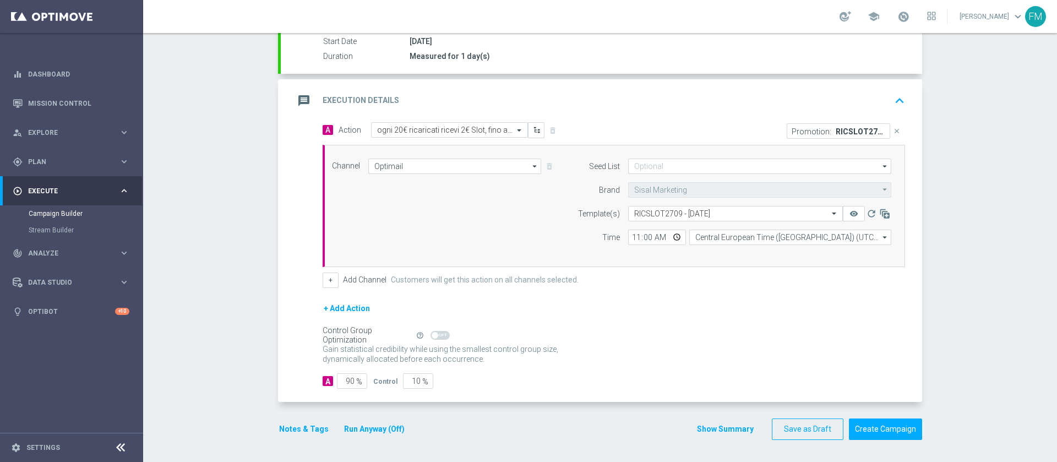
click at [313, 422] on button "Notes & Tags" at bounding box center [304, 429] width 52 height 14
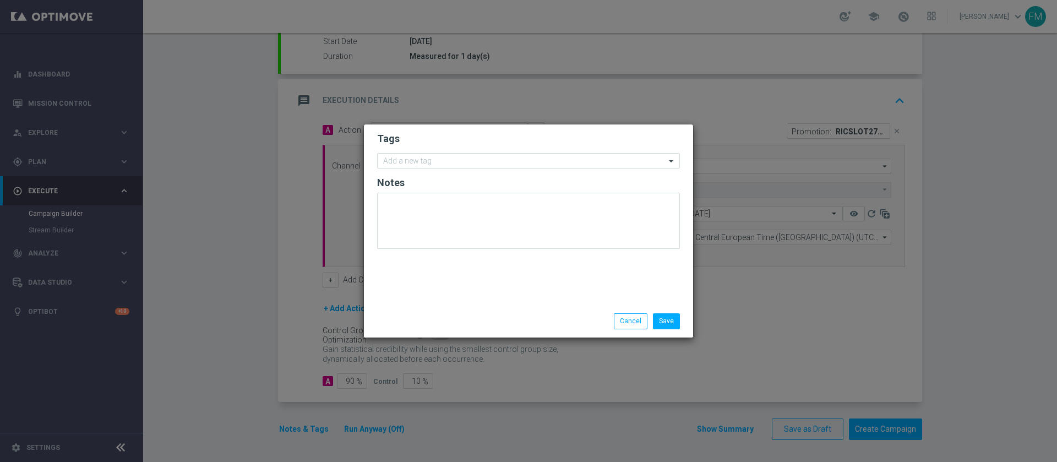
click at [423, 152] on form "Tags Add a new tag Notes" at bounding box center [528, 193] width 303 height 128
click at [419, 162] on input "text" at bounding box center [524, 161] width 283 height 9
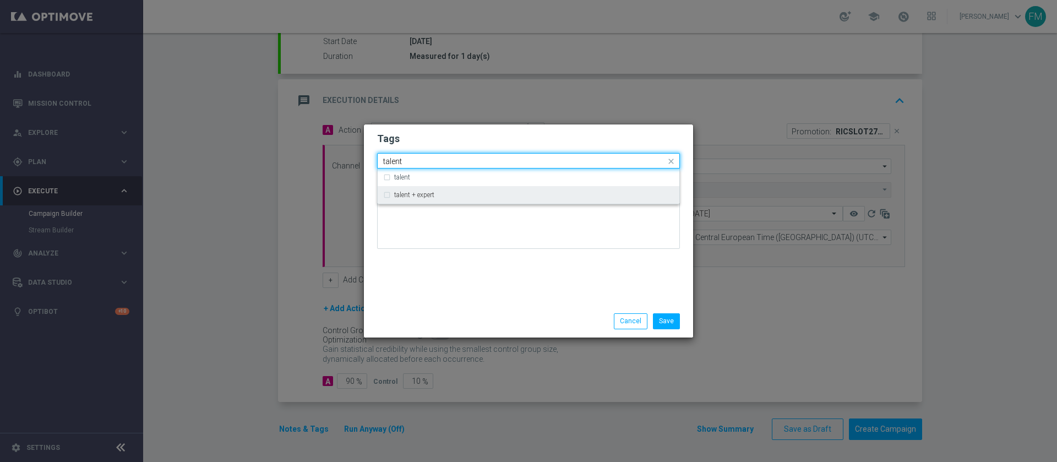
click at [416, 195] on label "talent + expert" at bounding box center [414, 195] width 40 height 7
type input "talent"
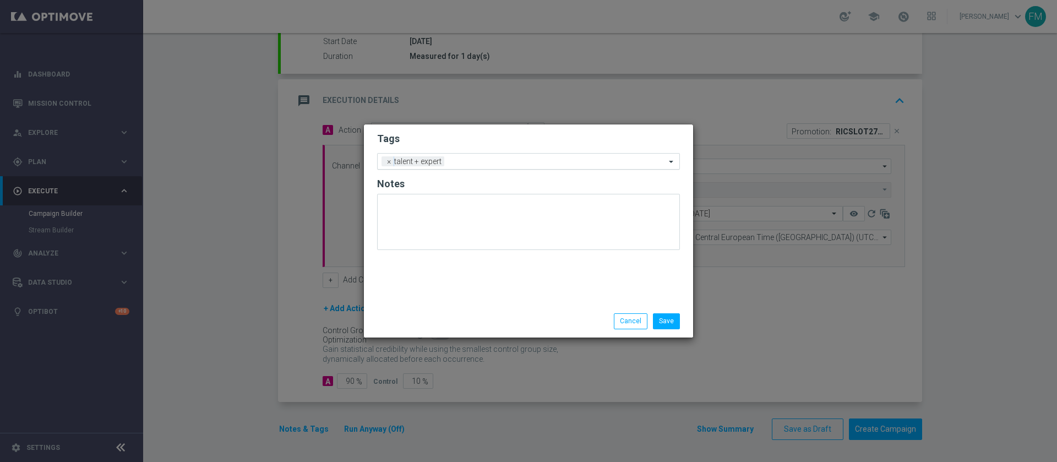
drag, startPoint x: 456, startPoint y: 137, endPoint x: 457, endPoint y: 167, distance: 30.3
click at [456, 138] on h2 "Tags" at bounding box center [528, 138] width 303 height 13
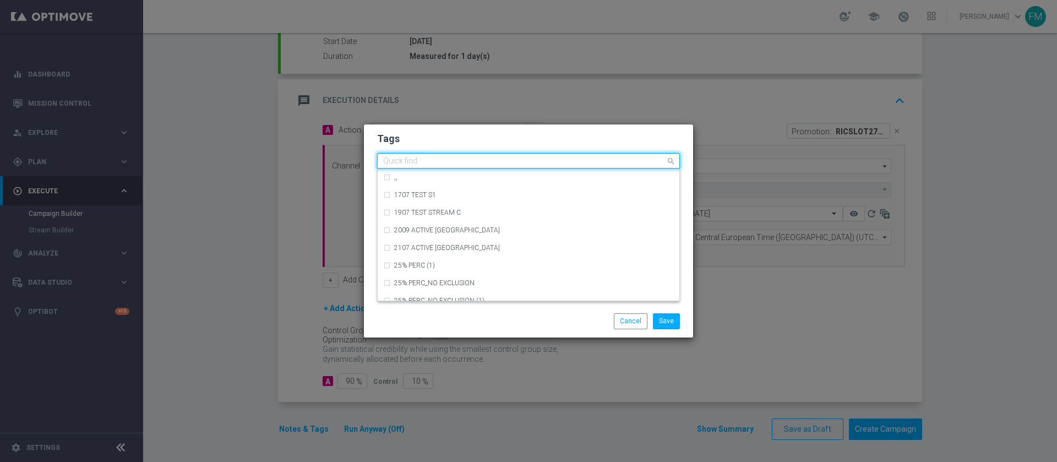
click at [458, 162] on input "text" at bounding box center [524, 161] width 283 height 9
click at [450, 225] on div "cross-selling" at bounding box center [528, 230] width 291 height 18
type input "cros"
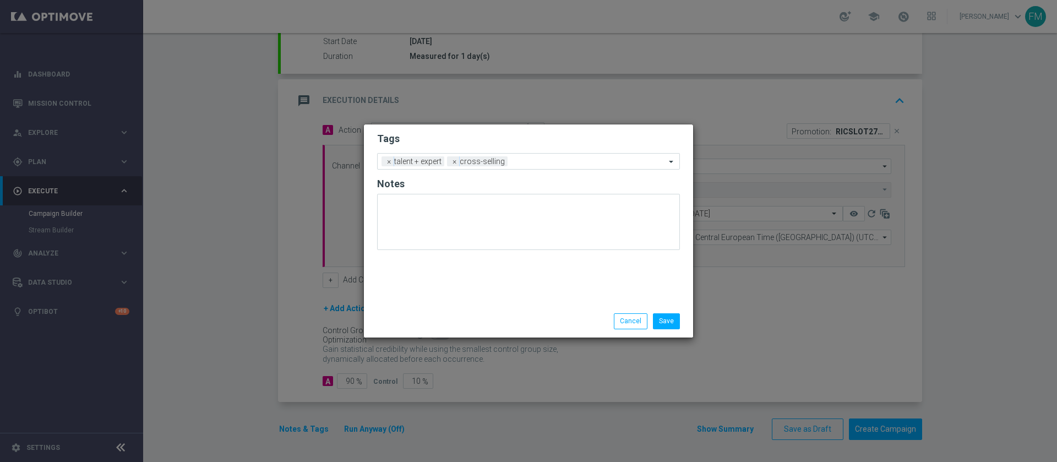
click at [507, 128] on div "Tags Add a new tag × talent + expert × cross-selling Notes" at bounding box center [528, 214] width 329 height 181
click at [511, 159] on div at bounding box center [588, 163] width 155 height 11
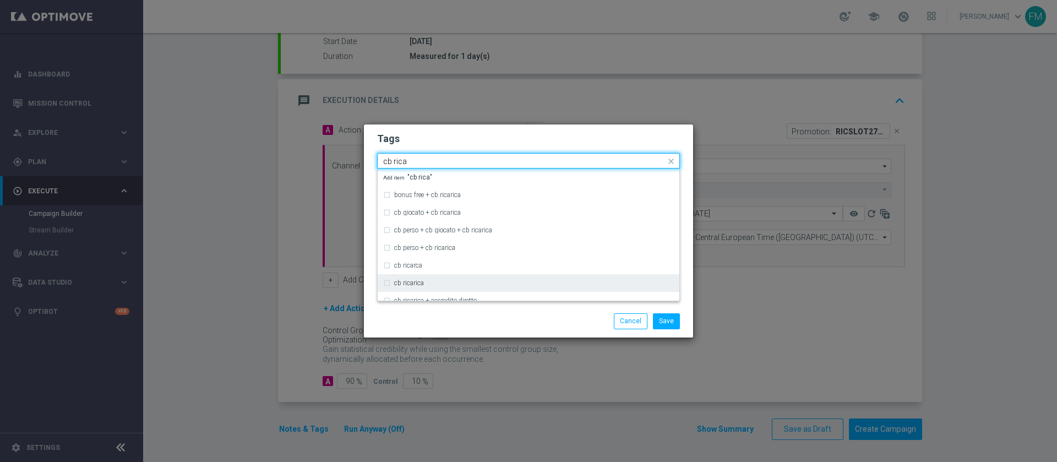
click at [476, 280] on div "cb ricarica" at bounding box center [534, 283] width 280 height 7
type input "cb rica"
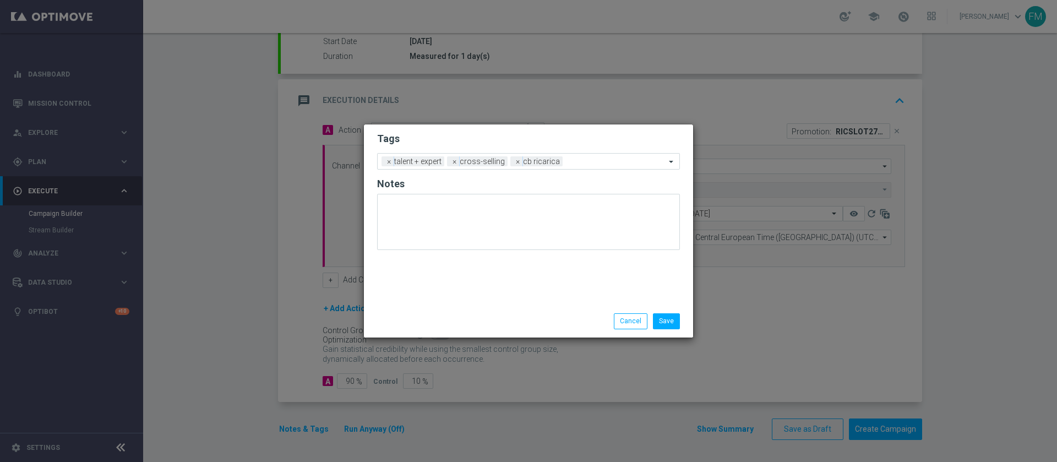
click at [507, 142] on h2 "Tags" at bounding box center [528, 138] width 303 height 13
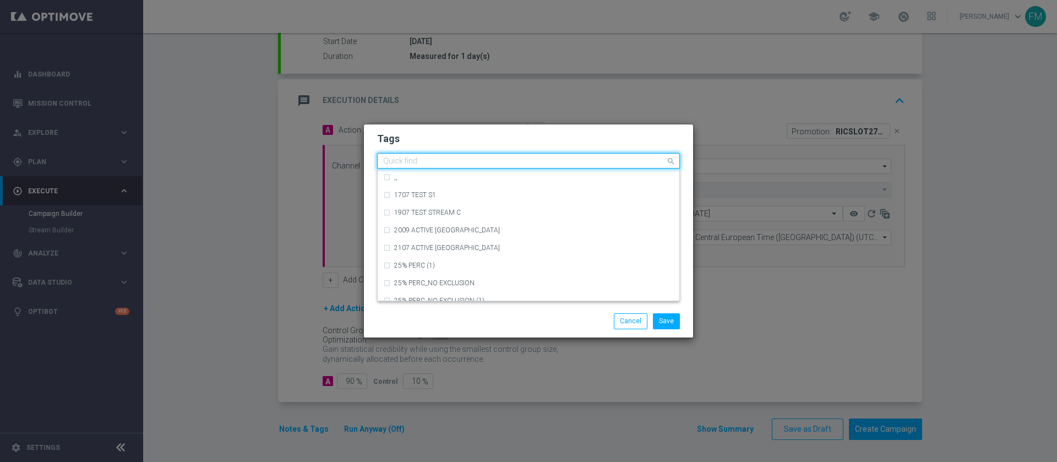
click at [572, 159] on input "text" at bounding box center [524, 161] width 283 height 9
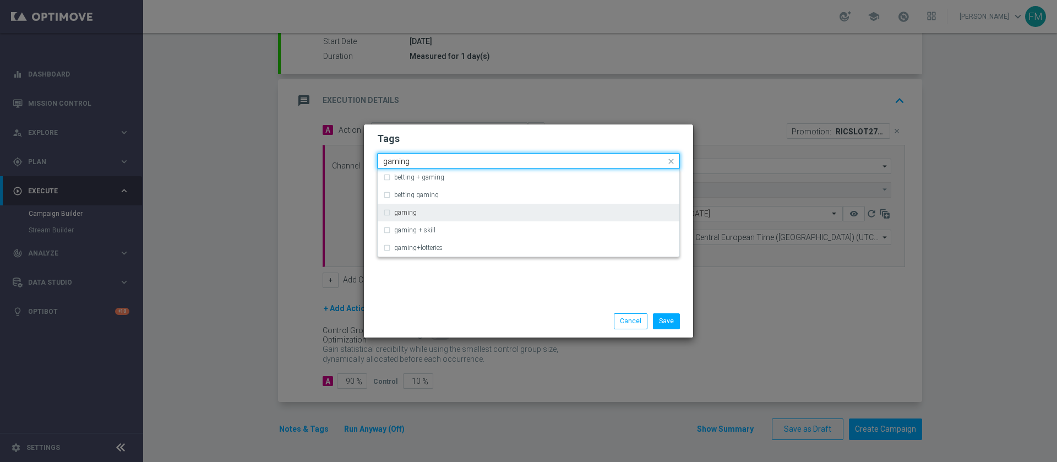
click at [529, 218] on div "gaming" at bounding box center [528, 213] width 291 height 18
type input "gaming"
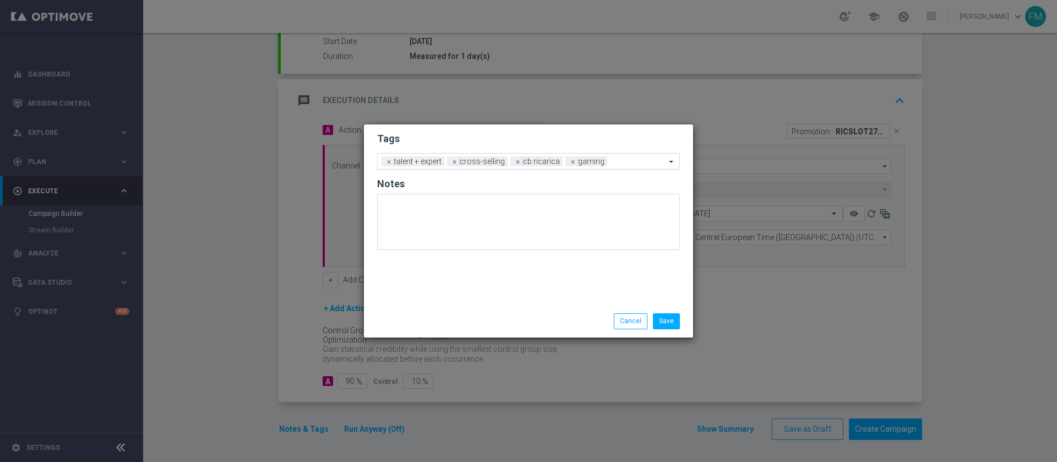
drag, startPoint x: 551, startPoint y: 127, endPoint x: 559, endPoint y: 169, distance: 42.6
click at [553, 132] on div "Tags Add a new tag × talent + expert × cross-selling × cb ricarica × gaming Not…" at bounding box center [528, 214] width 329 height 181
click at [615, 151] on form "Tags Add a new tag × talent + expert × cross-selling × cb ricarica × gaming Not…" at bounding box center [528, 193] width 303 height 129
click at [612, 162] on input "text" at bounding box center [639, 162] width 54 height 9
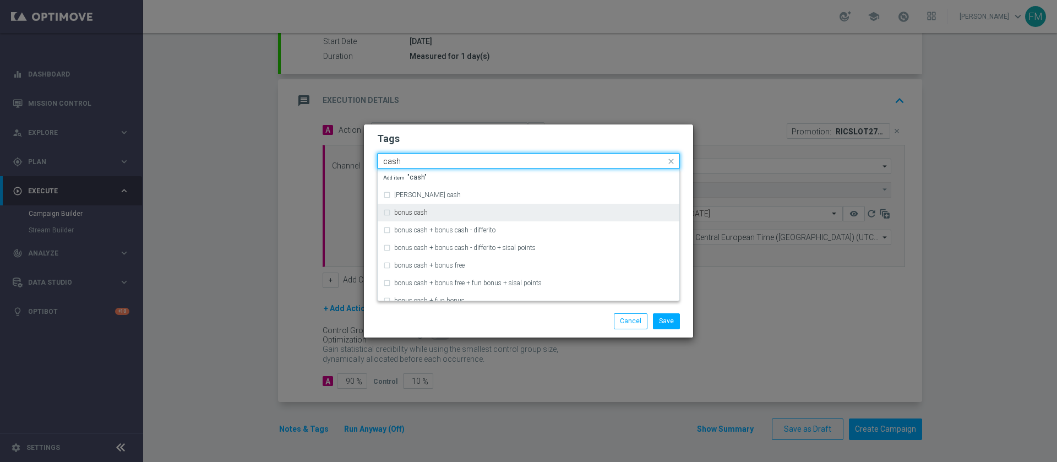
click at [560, 209] on div "bonus cash" at bounding box center [534, 212] width 280 height 7
type input "cash"
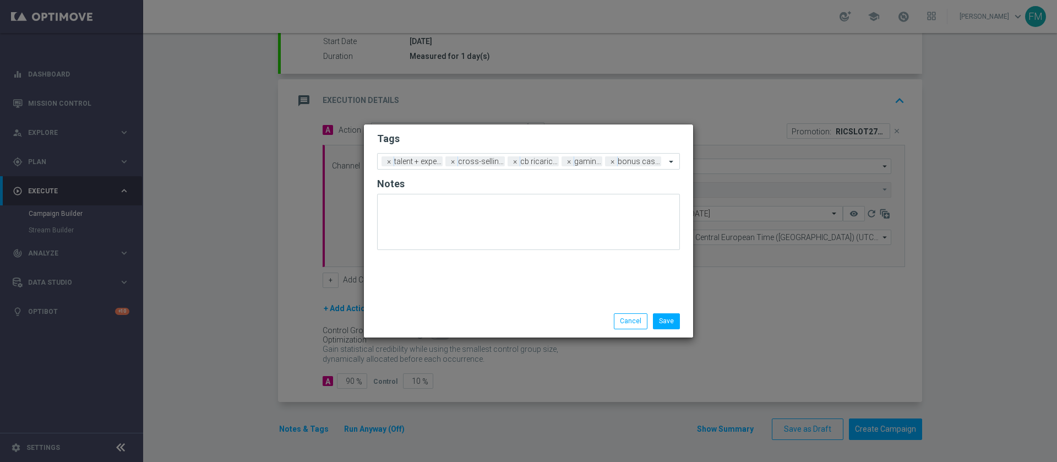
click at [583, 127] on div "Tags Add a new tag × talent + expert × cross-selling × cb ricarica × gaming × b…" at bounding box center [528, 214] width 329 height 181
click at [668, 317] on button "Save" at bounding box center [666, 320] width 27 height 15
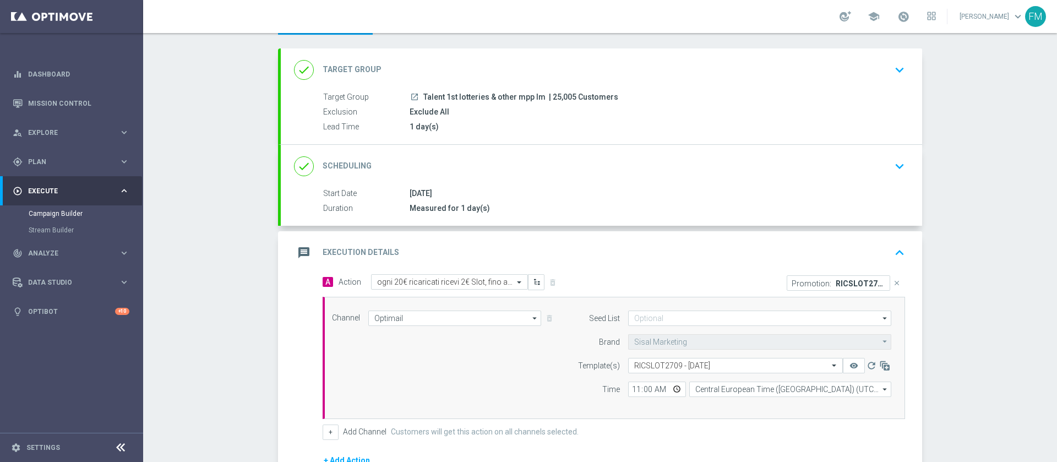
scroll to position [77, 0]
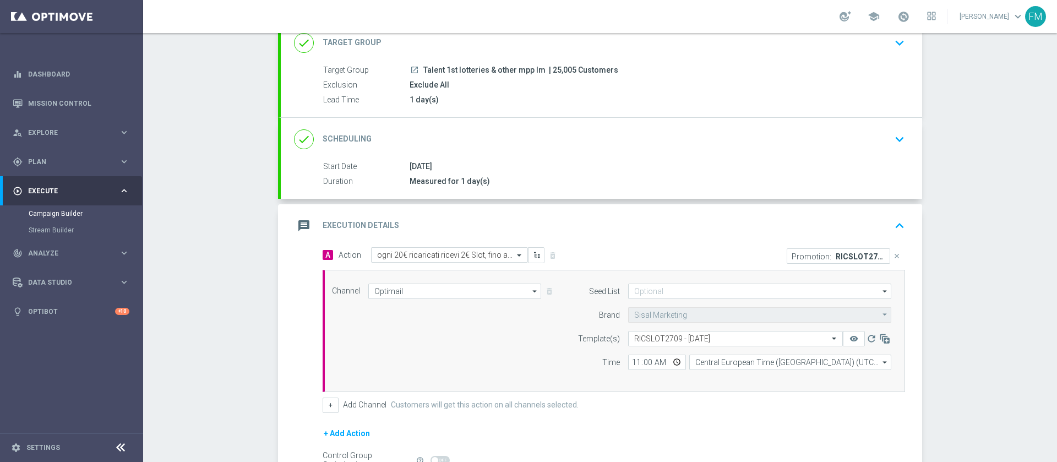
click at [872, 145] on div "done Scheduling keyboard_arrow_down" at bounding box center [601, 139] width 615 height 21
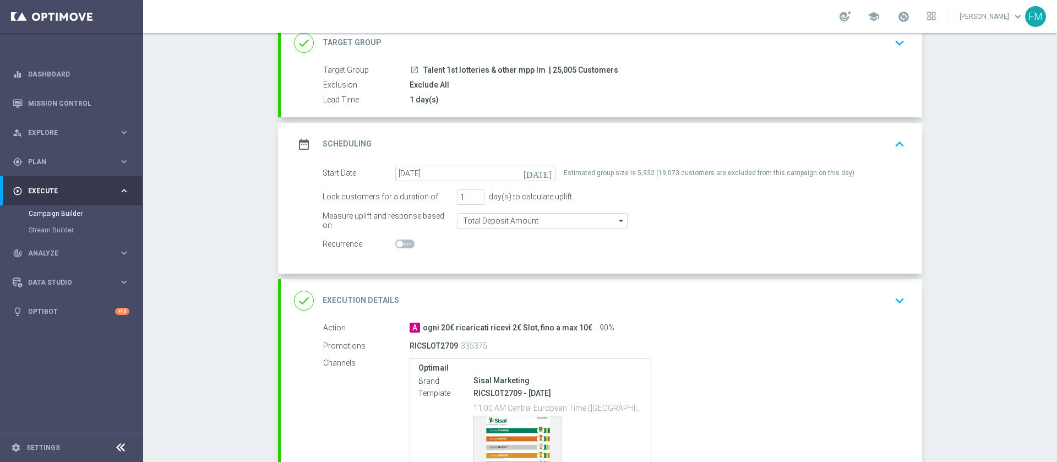
click at [878, 144] on div "date_range Scheduling keyboard_arrow_up" at bounding box center [601, 144] width 615 height 21
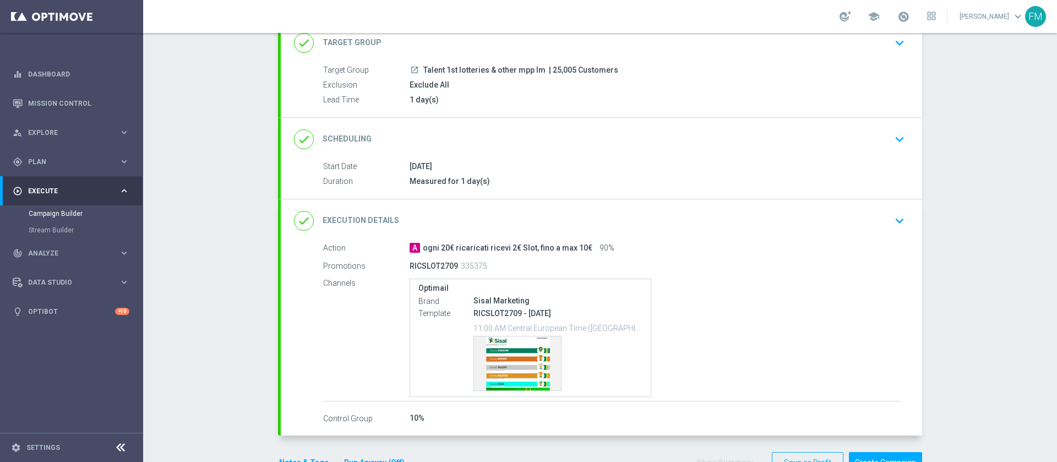
click at [834, 221] on div "done Execution Details keyboard_arrow_down" at bounding box center [601, 220] width 615 height 21
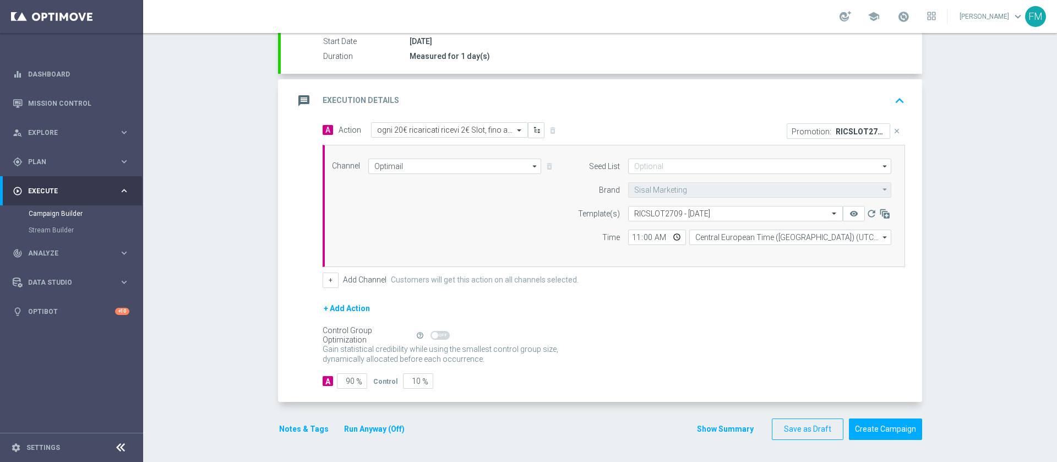
scroll to position [202, 0]
click at [886, 436] on button "Create Campaign" at bounding box center [885, 429] width 73 height 21
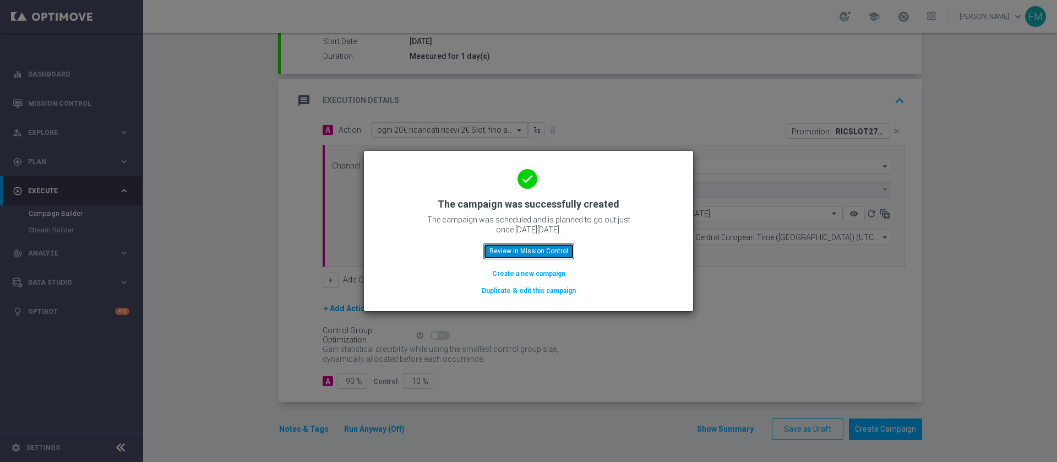
click at [528, 254] on button "Review in Mission Control" at bounding box center [529, 250] width 91 height 15
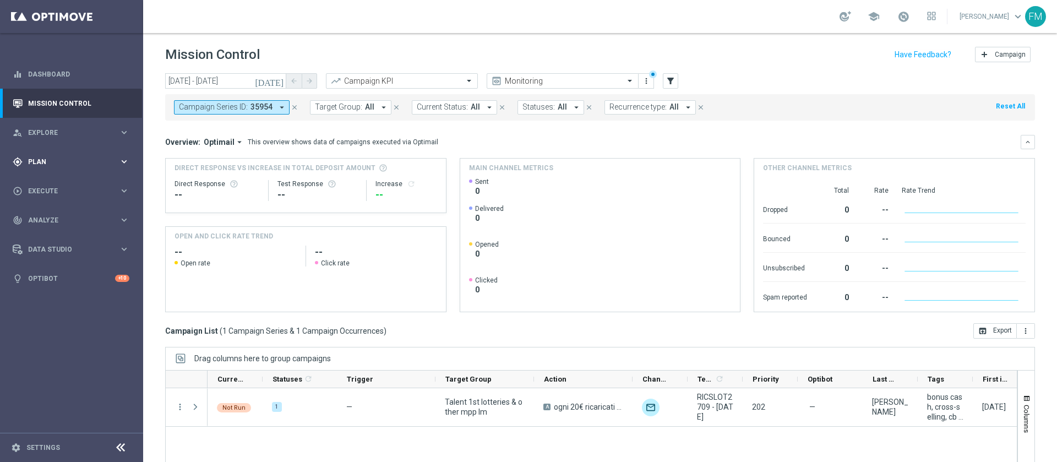
click at [45, 174] on div "gps_fixed Plan keyboard_arrow_right" at bounding box center [71, 161] width 142 height 29
click at [48, 186] on link "Target Groups" at bounding box center [72, 184] width 86 height 9
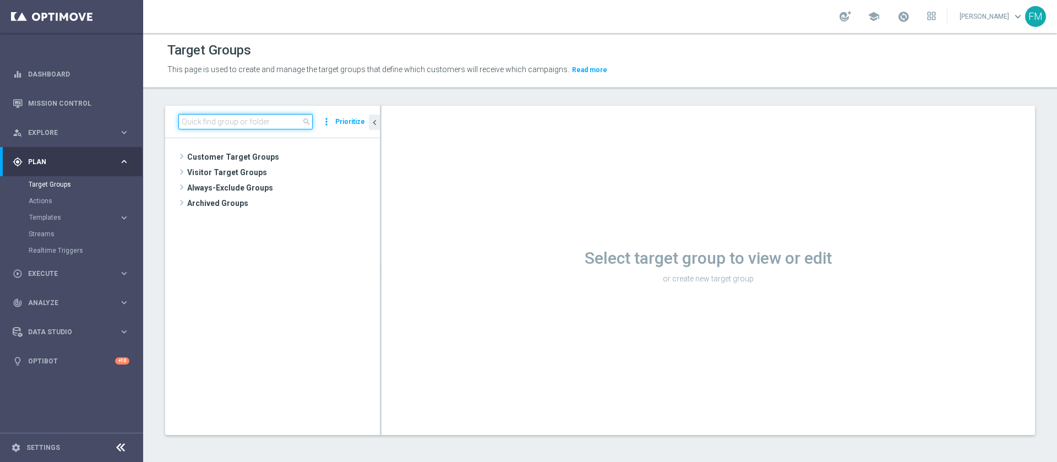
click at [267, 115] on input at bounding box center [245, 121] width 134 height 15
paste input "Talent 1st casino mpp lm ggr betting l3m > 0"
type input "Talent 1st casino mpp lm ggr betting l3m > 0"
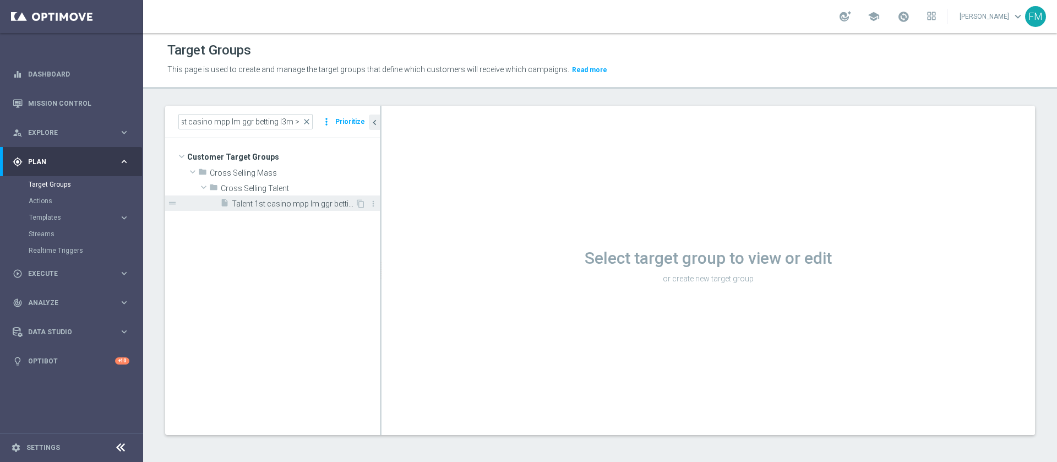
click at [324, 205] on span "Talent 1st casino mpp lm ggr betting l3m > 0" at bounding box center [293, 203] width 123 height 9
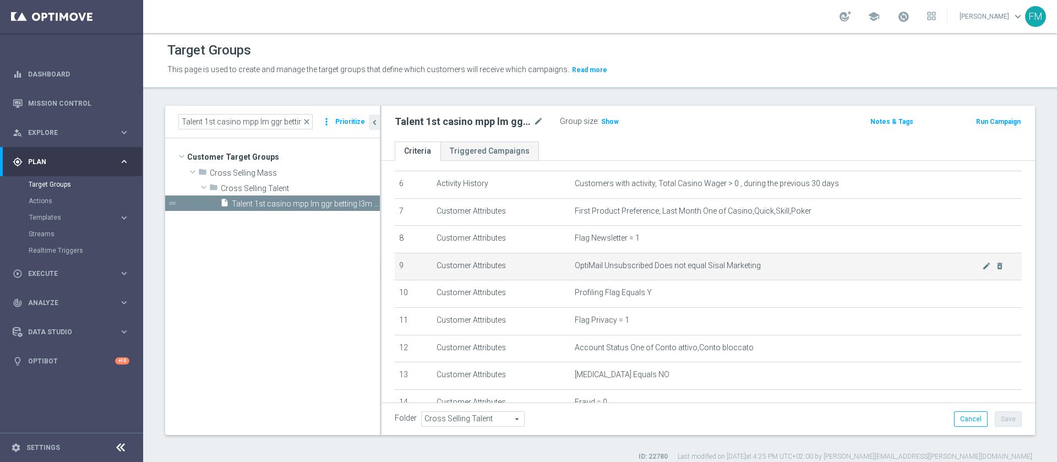
scroll to position [277, 0]
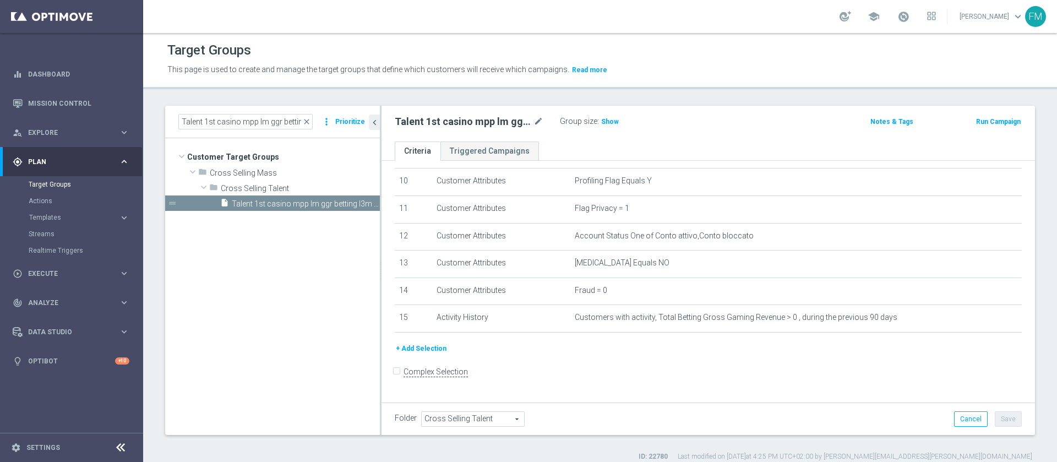
click at [980, 121] on button "Run Campaign" at bounding box center [998, 122] width 47 height 12
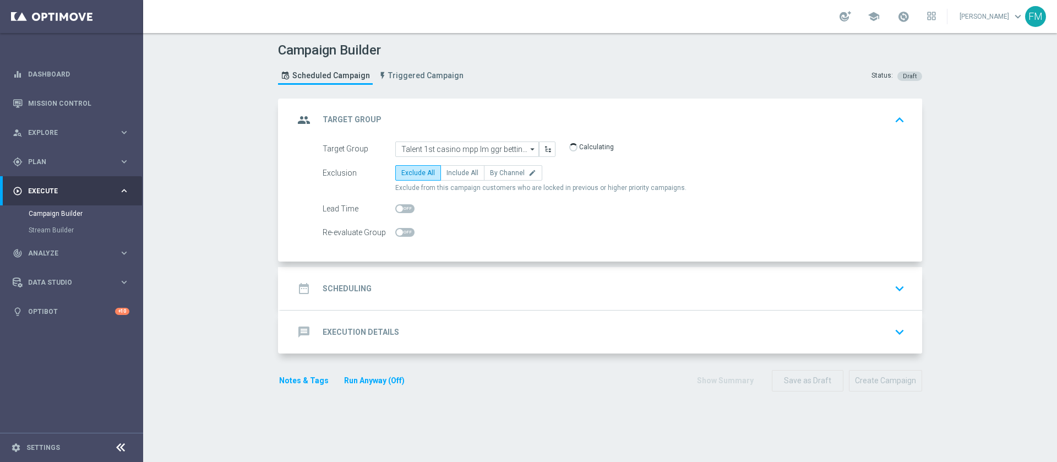
click at [481, 255] on div "Target Group Talent 1st casino mpp lm ggr betting l3m > 0 Talent 1st casino mpp…" at bounding box center [602, 202] width 642 height 121
click at [479, 271] on div "date_range Scheduling keyboard_arrow_down" at bounding box center [602, 288] width 642 height 43
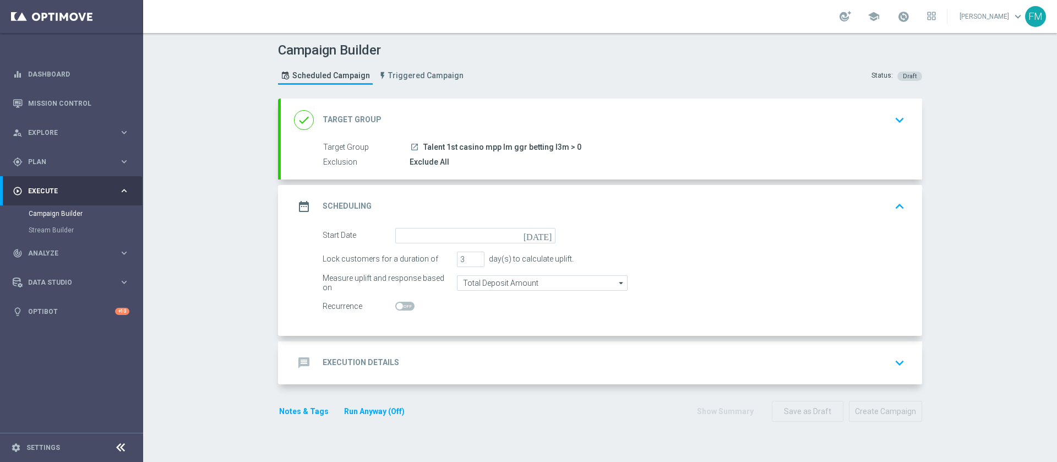
click at [409, 365] on div "message Execution Details keyboard_arrow_down" at bounding box center [601, 362] width 615 height 21
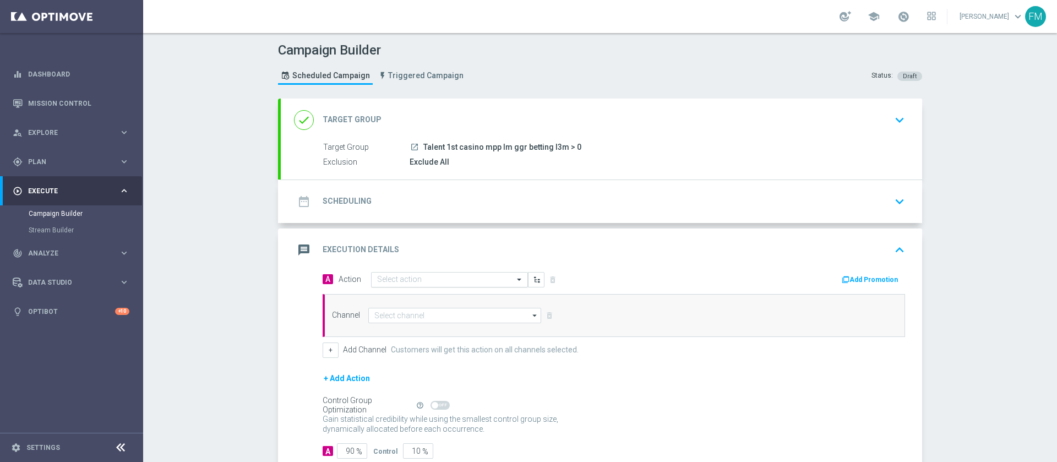
click at [467, 286] on div "Select action" at bounding box center [449, 279] width 157 height 15
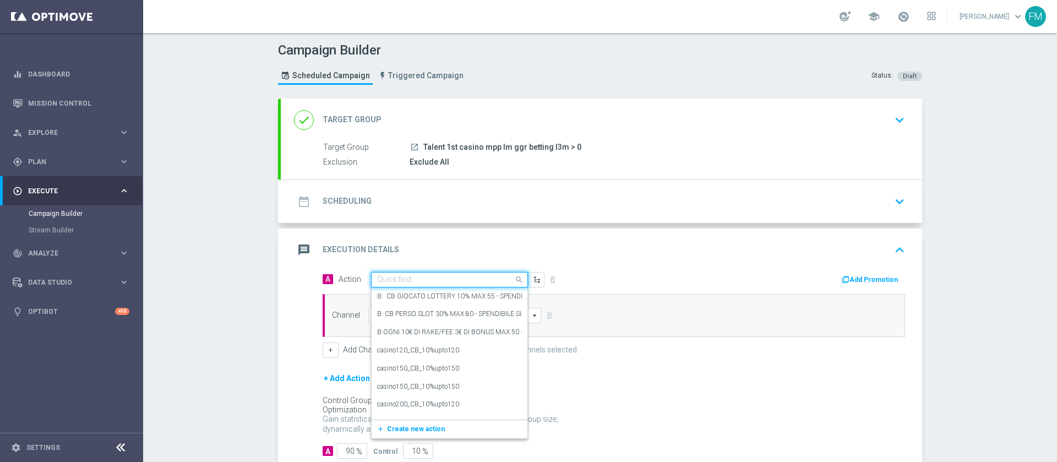
paste input "ogni 25€ ricaricati ricevi 2€ Freebet QeL3, fino a max 10€"
type input "ogni 25€ ricaricati ricevi 2€ Freebet QeL3, fino a max 10€"
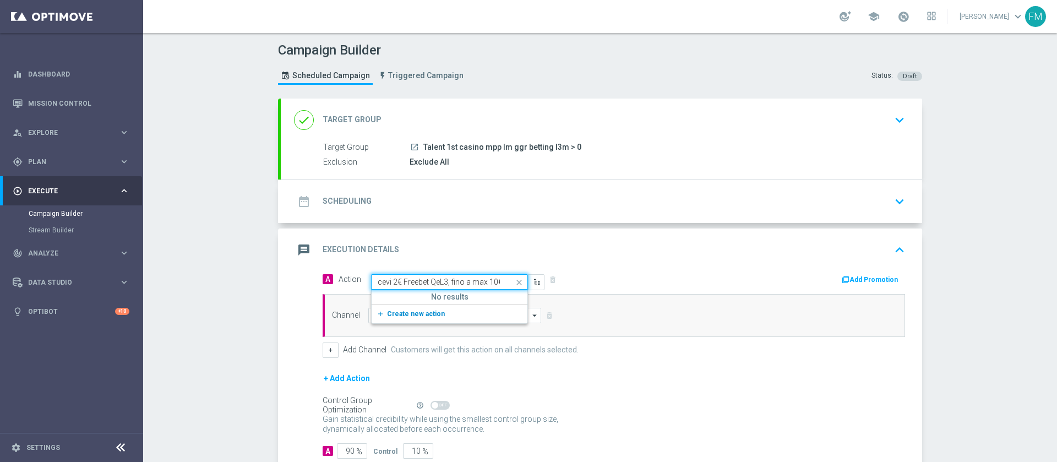
click at [435, 311] on button "add_new Create new action" at bounding box center [448, 314] width 152 height 13
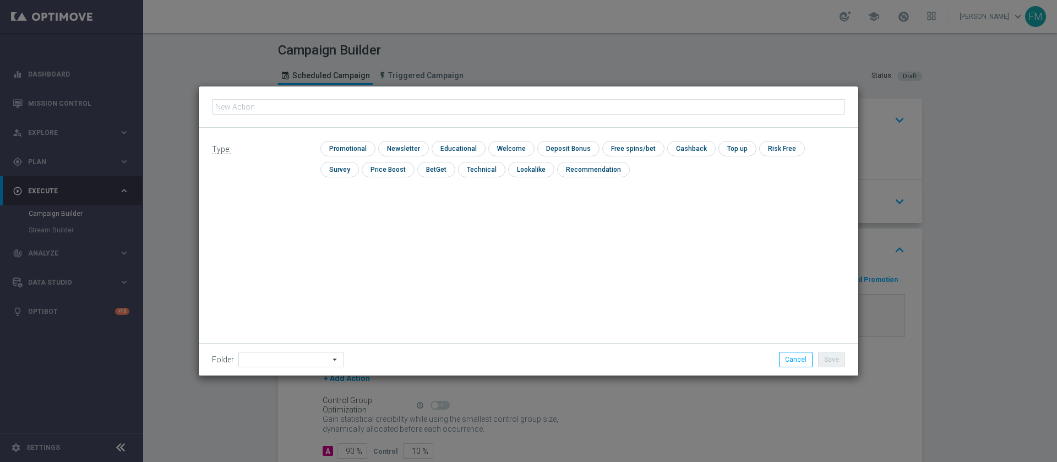
type input "ogni 25€ ricaricati ricevi 2€ Freebet QeL3, fino a max 10€"
click at [345, 142] on input "checkbox" at bounding box center [347, 148] width 52 height 15
checkbox input "true"
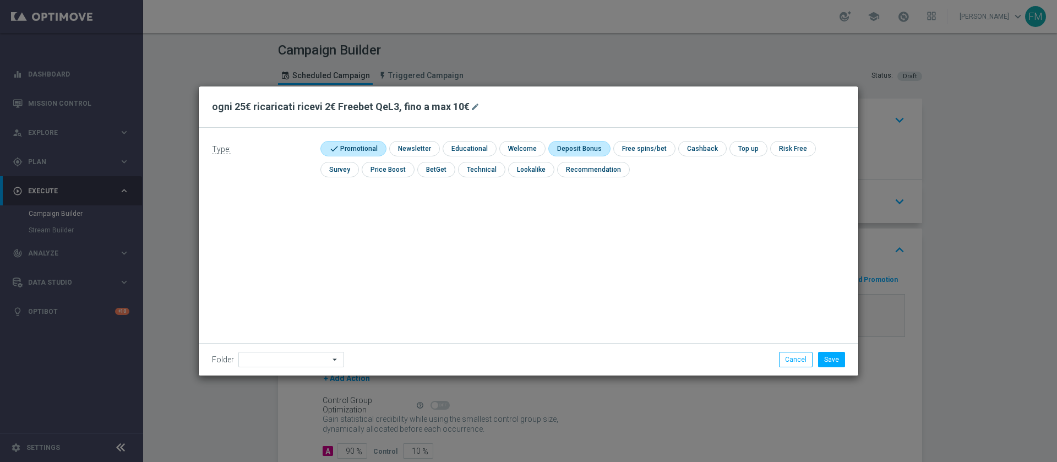
click at [568, 144] on input "checkbox" at bounding box center [578, 148] width 59 height 15
checkbox input "true"
click at [838, 367] on div "Folder arrow_drop_down Drag here to set row groups Drag here to set column labe…" at bounding box center [529, 359] width 660 height 32
click at [825, 361] on button "Save" at bounding box center [831, 359] width 27 height 15
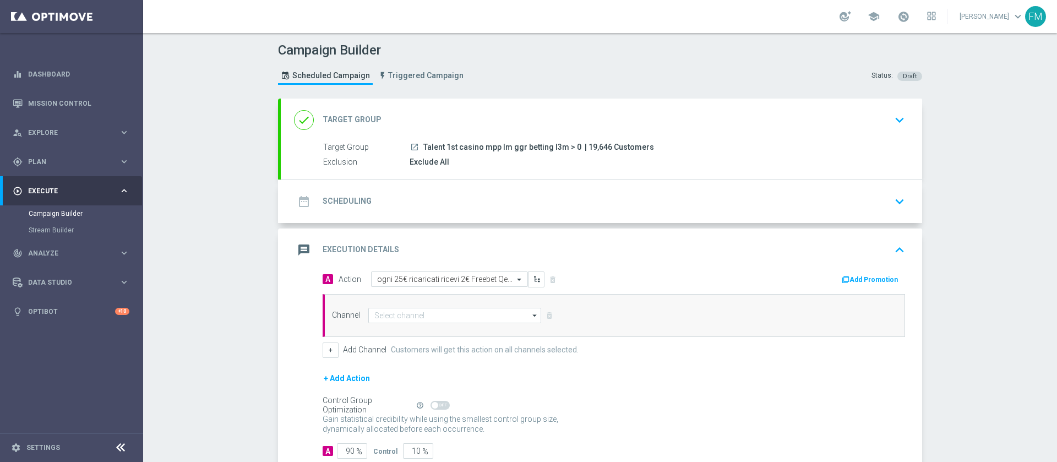
click at [891, 197] on button "keyboard_arrow_down" at bounding box center [900, 201] width 19 height 21
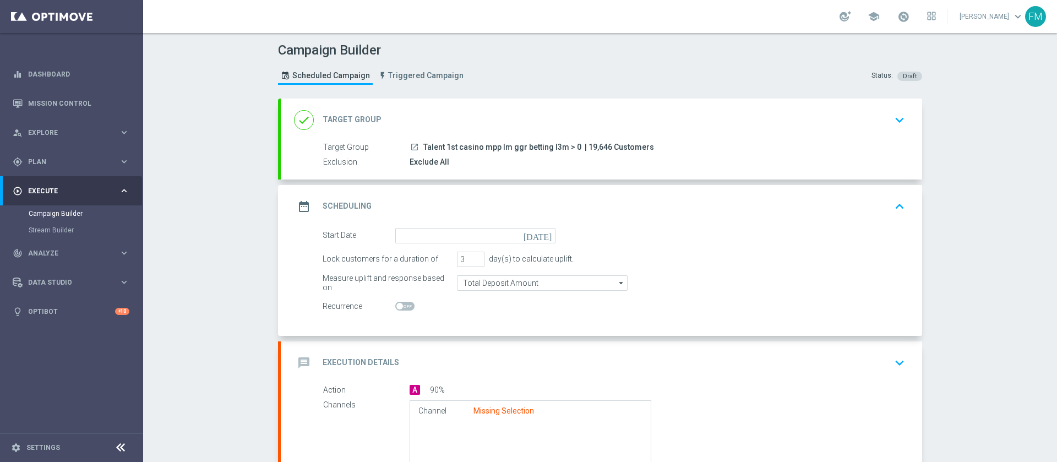
click at [542, 235] on icon "[DATE]" at bounding box center [540, 234] width 32 height 12
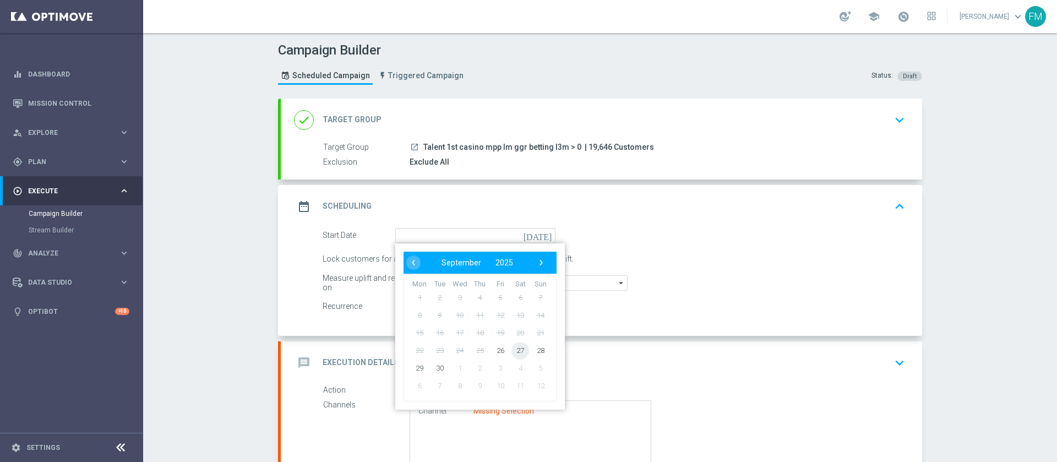
click at [514, 347] on span "27" at bounding box center [521, 350] width 18 height 18
type input "27 Sep 2025"
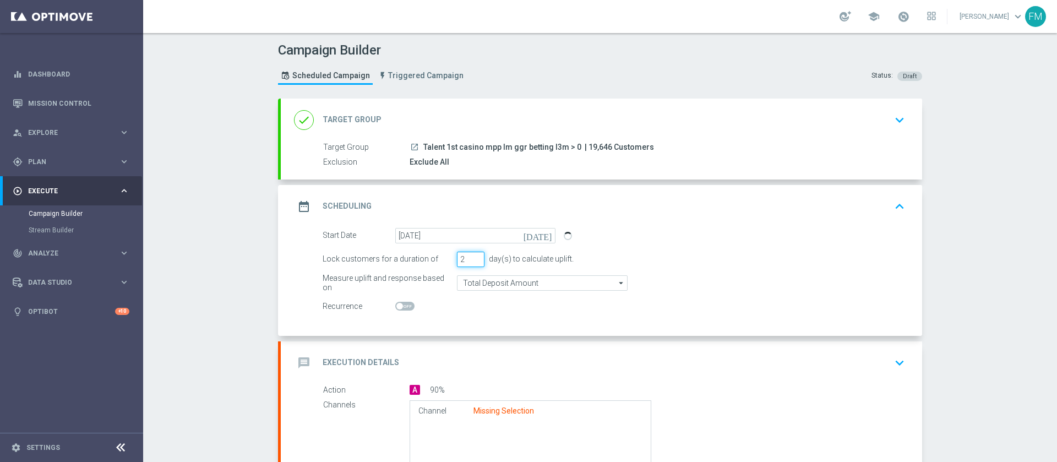
click at [473, 262] on input "2" at bounding box center [471, 259] width 28 height 15
type input "1"
click at [473, 262] on input "1" at bounding box center [471, 259] width 28 height 15
click at [843, 203] on div "date_range Scheduling keyboard_arrow_up" at bounding box center [601, 206] width 615 height 21
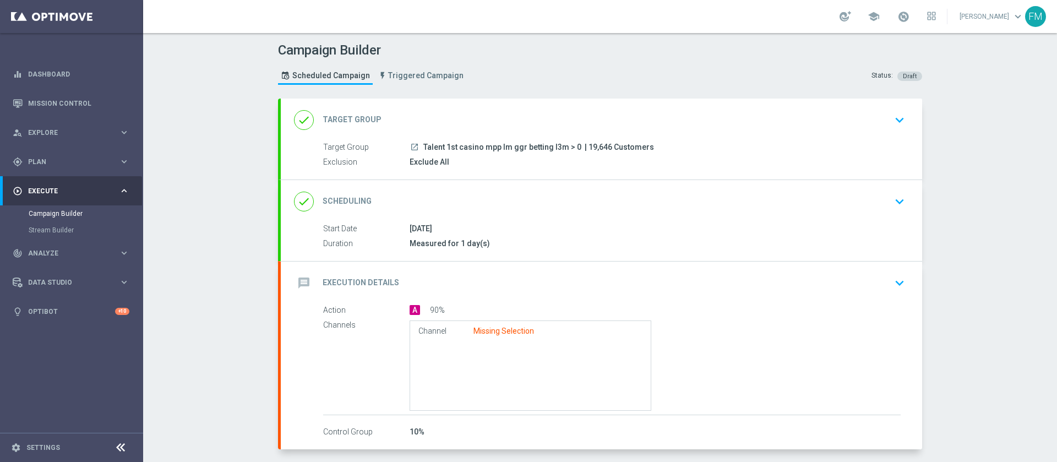
click at [843, 203] on div "done Scheduling keyboard_arrow_down Start Date 27 Sep 2025 Duration Measured fo…" at bounding box center [602, 220] width 642 height 81
click at [871, 224] on div "27 Sep 2025" at bounding box center [655, 228] width 491 height 11
click at [872, 198] on div "done Scheduling keyboard_arrow_down" at bounding box center [601, 201] width 615 height 21
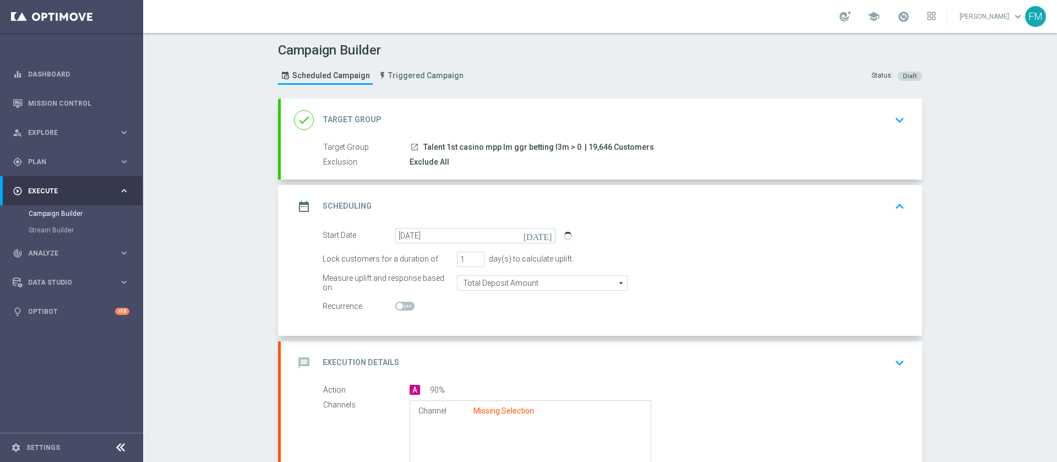
click at [873, 125] on div "done Target Group keyboard_arrow_down Target Group launch Talent 1st casino mpp…" at bounding box center [602, 139] width 642 height 81
click at [892, 116] on icon "keyboard_arrow_down" at bounding box center [900, 120] width 17 height 17
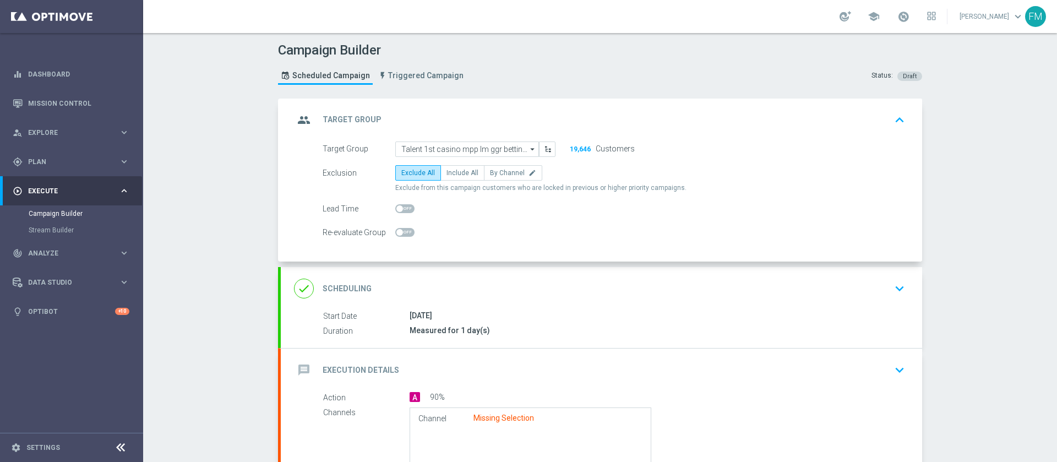
click at [400, 205] on span at bounding box center [404, 208] width 19 height 9
click at [400, 205] on input "checkbox" at bounding box center [404, 208] width 19 height 9
checkbox input "true"
click at [834, 285] on div "done Scheduling keyboard_arrow_down" at bounding box center [601, 288] width 615 height 21
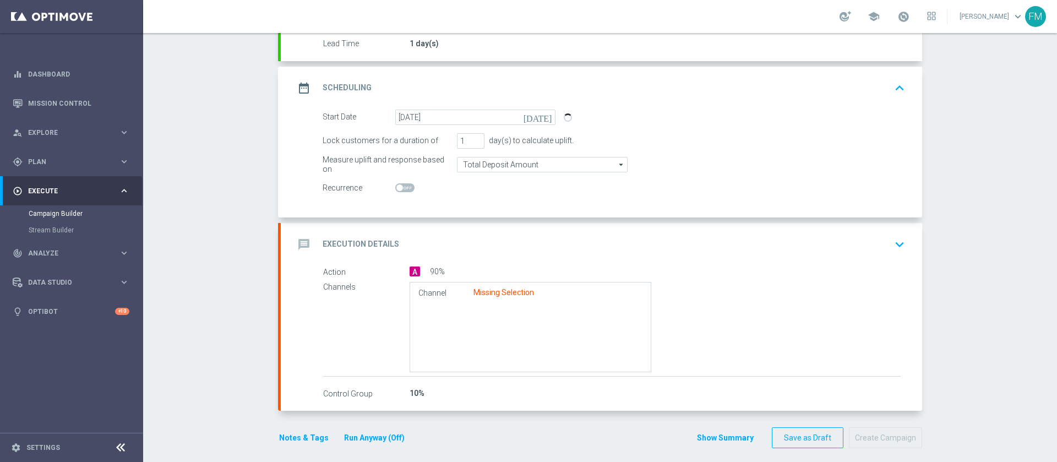
scroll to position [142, 0]
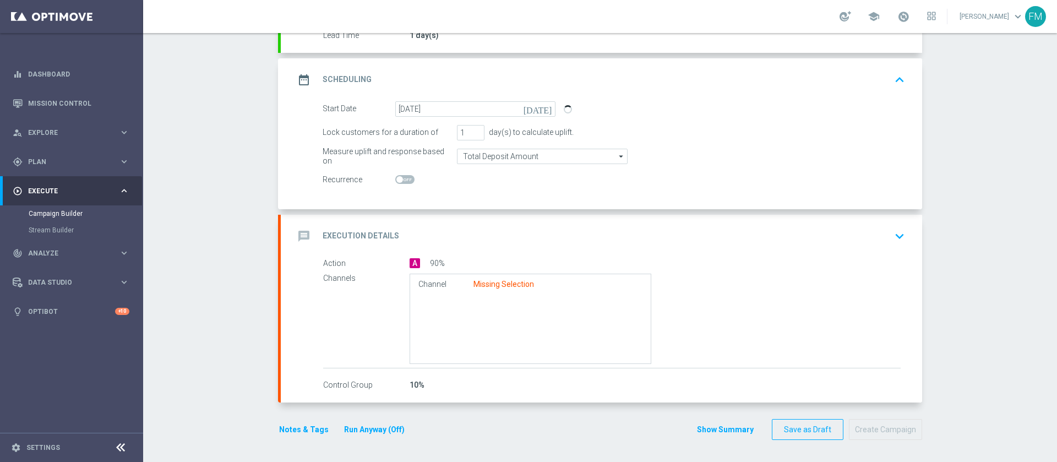
click at [786, 229] on div "message Execution Details keyboard_arrow_down" at bounding box center [601, 236] width 615 height 21
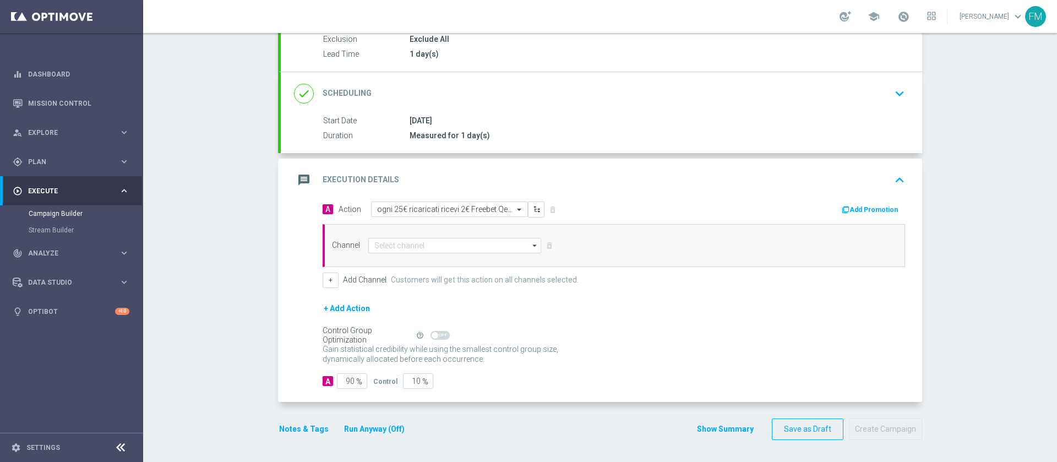
scroll to position [123, 0]
click at [476, 250] on input at bounding box center [454, 245] width 173 height 15
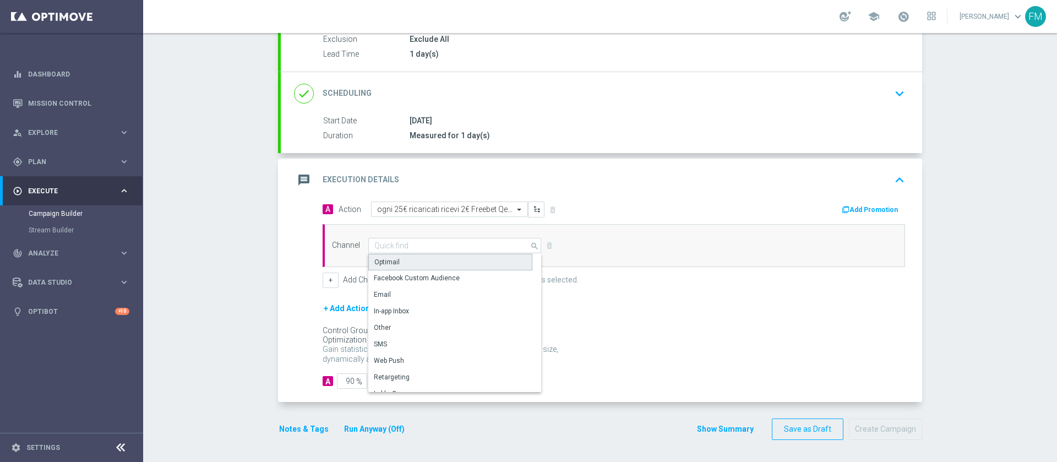
click at [437, 259] on div "Optimail" at bounding box center [450, 262] width 164 height 17
type input "Optimail"
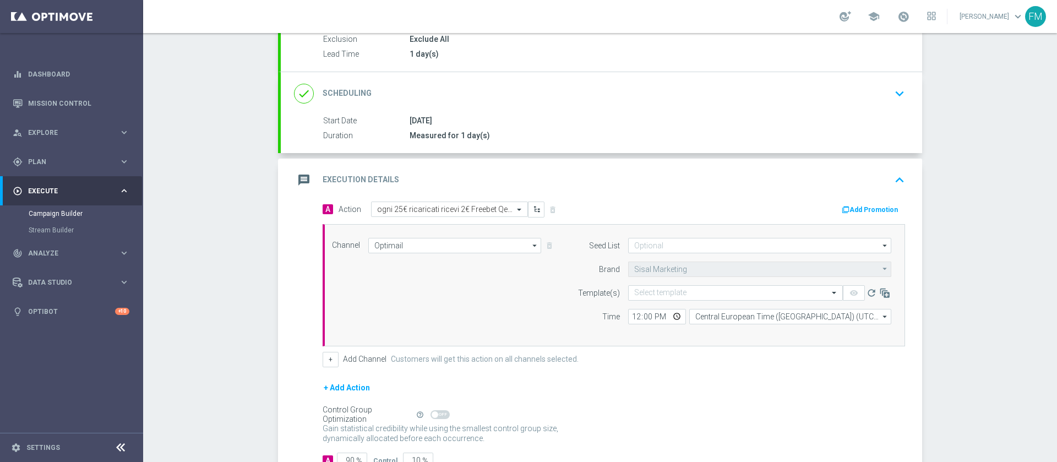
click at [877, 211] on button "Add Promotion" at bounding box center [871, 210] width 61 height 12
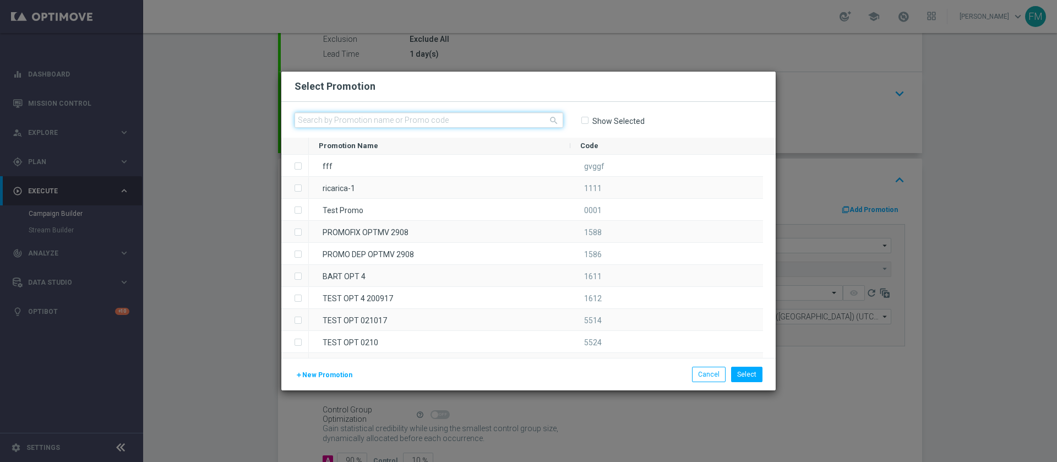
click at [355, 118] on input "text" at bounding box center [429, 119] width 269 height 15
paste input "RICBET2709"
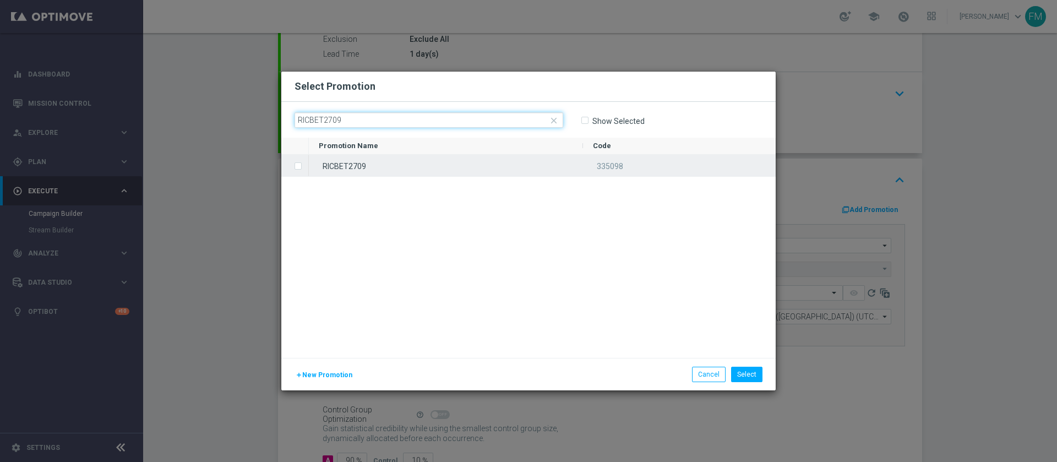
type input "RICBET2709"
click at [385, 164] on div "RICBET2709" at bounding box center [446, 165] width 274 height 21
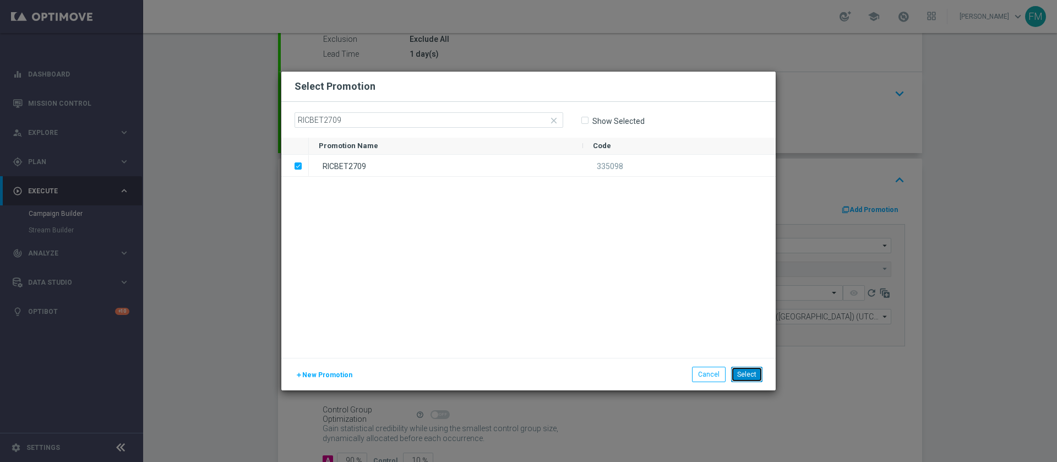
click at [755, 374] on button "Select" at bounding box center [746, 374] width 31 height 15
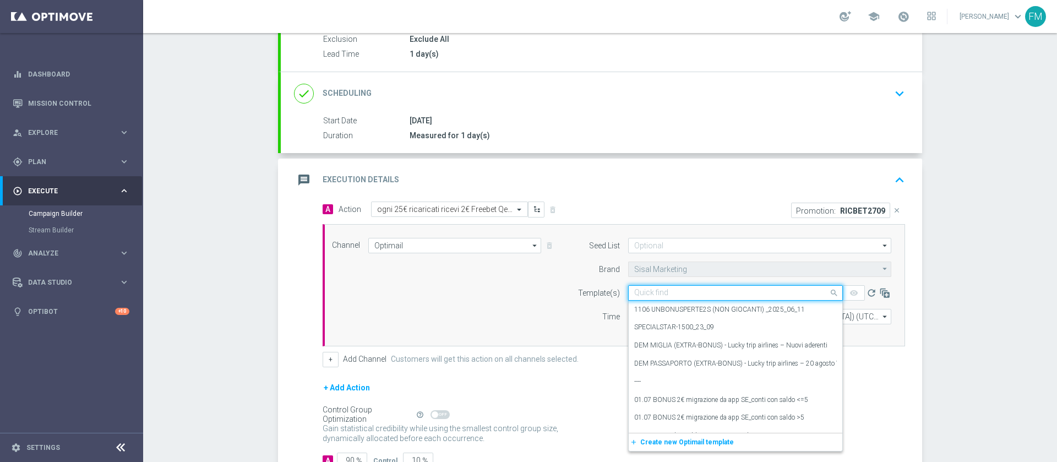
click at [680, 285] on div "Quick find" at bounding box center [735, 292] width 215 height 15
paste input "RICBET2709 - [DATE]"
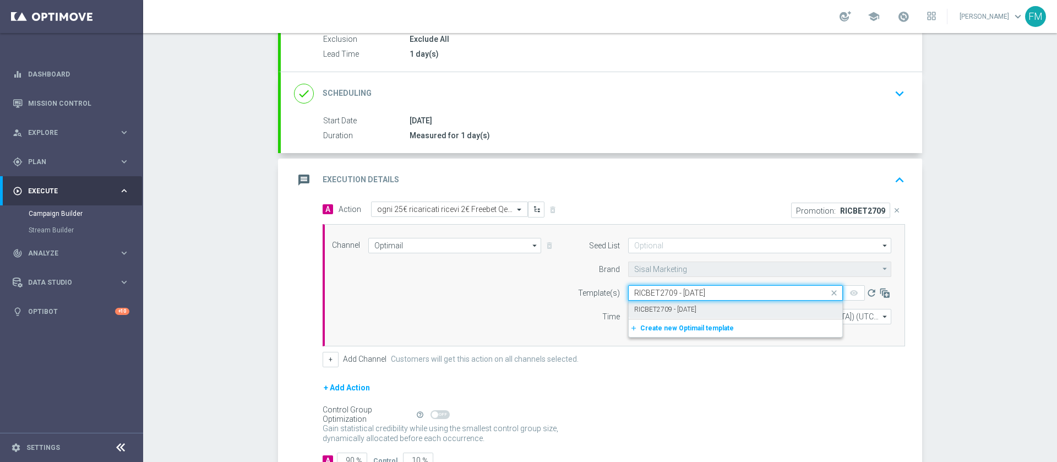
click at [711, 308] on div "RICBET2709 - [DATE]" at bounding box center [735, 310] width 203 height 18
type input "RICBET2709 - [DATE]"
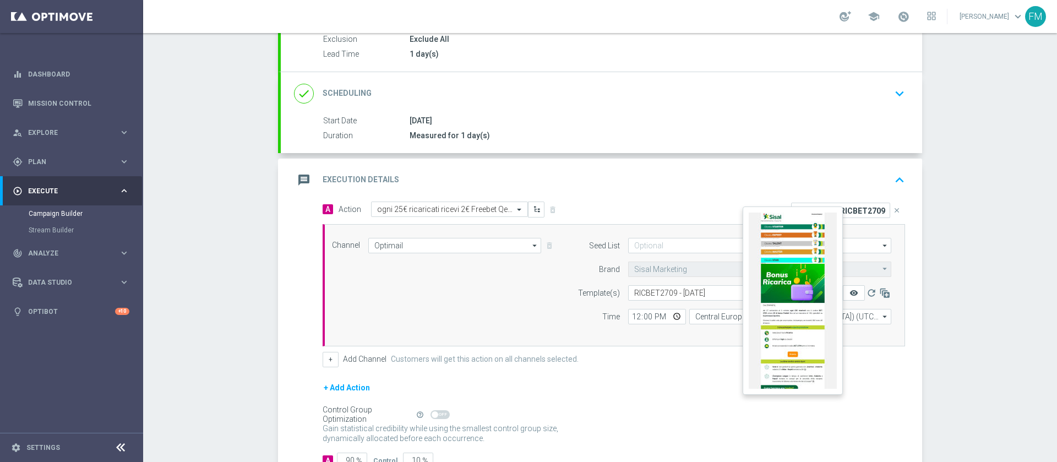
click at [850, 290] on icon "remove_red_eye" at bounding box center [854, 293] width 9 height 9
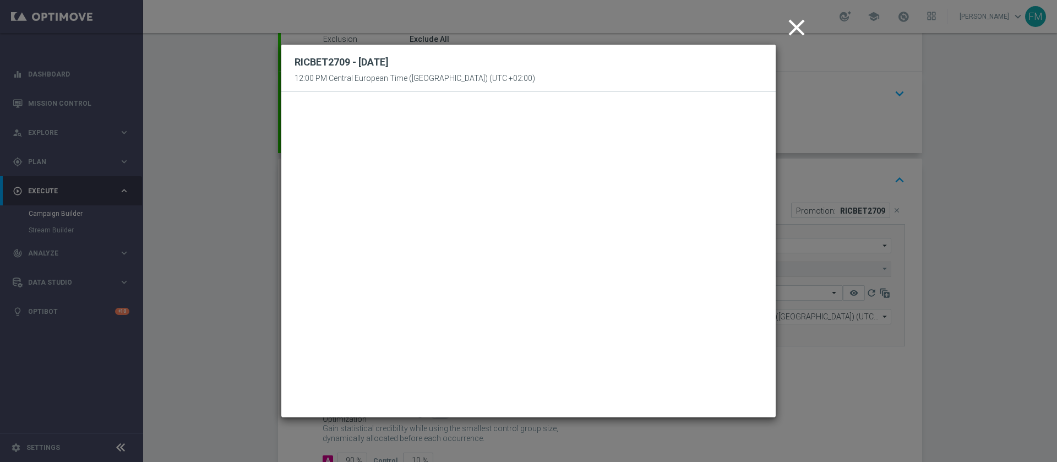
click at [805, 31] on icon "close" at bounding box center [797, 28] width 28 height 28
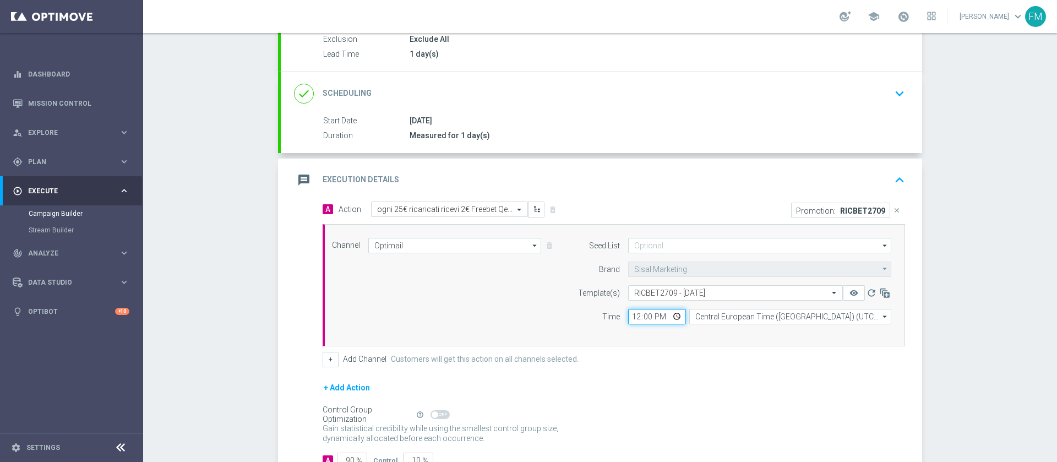
click at [628, 316] on input "12:00" at bounding box center [657, 316] width 58 height 15
type input "11:00"
click at [968, 273] on div "Campaign Builder Scheduled Campaign Triggered Campaign Status: Draft done Targe…" at bounding box center [600, 247] width 914 height 429
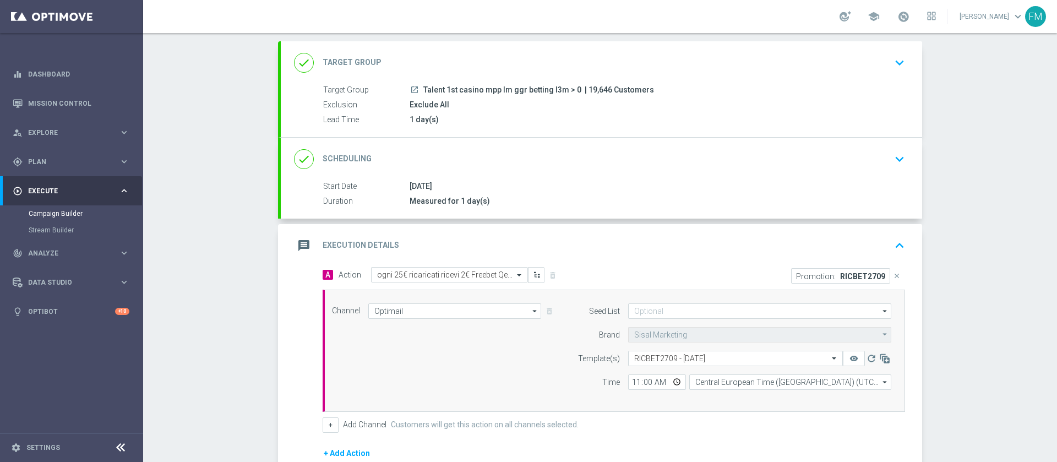
scroll to position [83, 0]
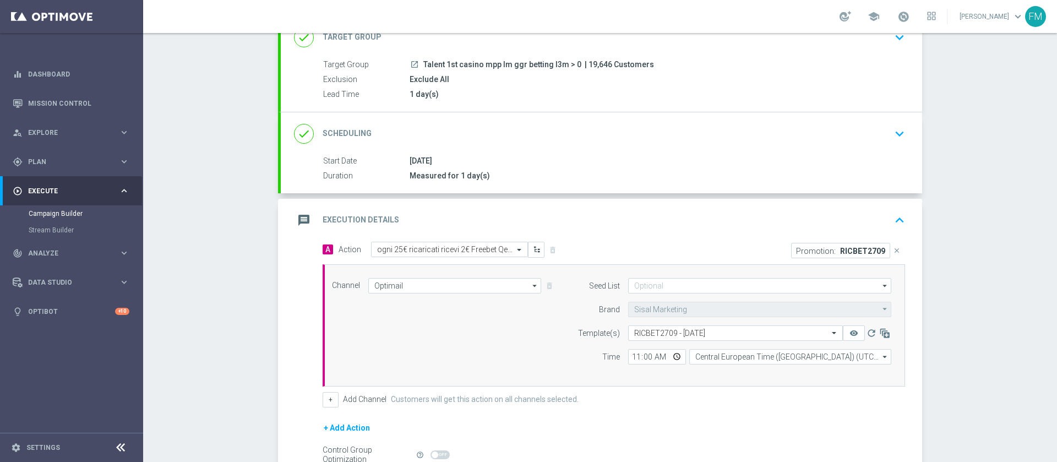
click at [882, 121] on div "done Scheduling keyboard_arrow_down" at bounding box center [602, 133] width 642 height 43
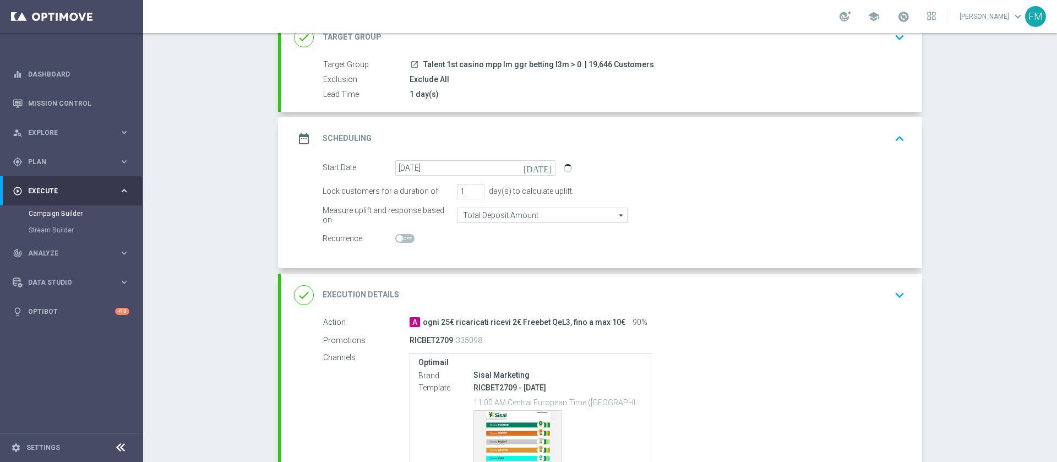
click at [827, 297] on div "done Execution Details keyboard_arrow_down" at bounding box center [601, 295] width 615 height 21
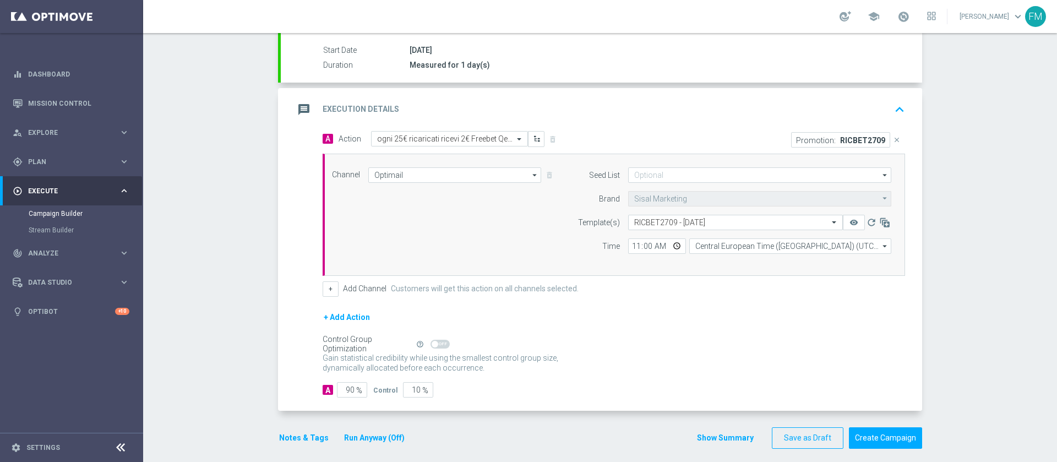
scroll to position [202, 0]
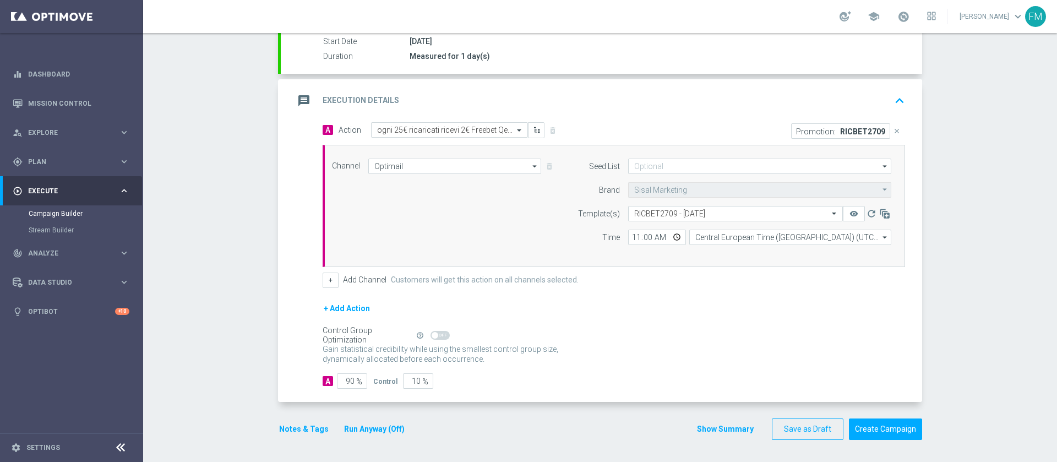
click at [285, 432] on button "Notes & Tags" at bounding box center [304, 429] width 52 height 14
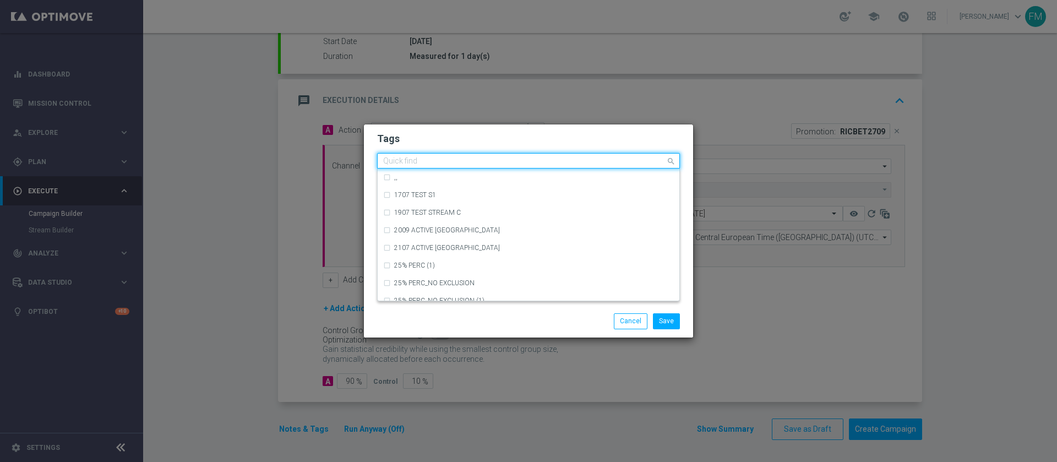
click at [429, 159] on input "text" at bounding box center [524, 161] width 283 height 9
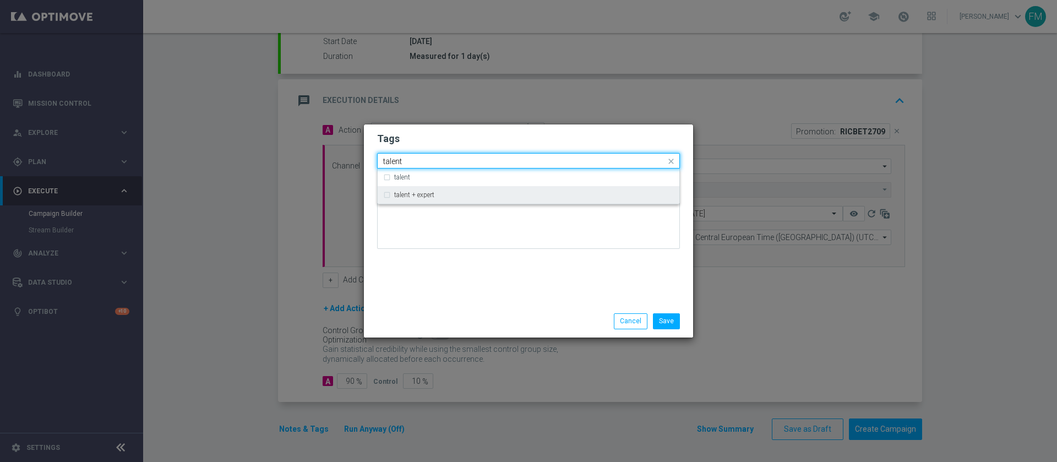
click at [432, 194] on label "talent + expert" at bounding box center [414, 195] width 40 height 7
type input "talent"
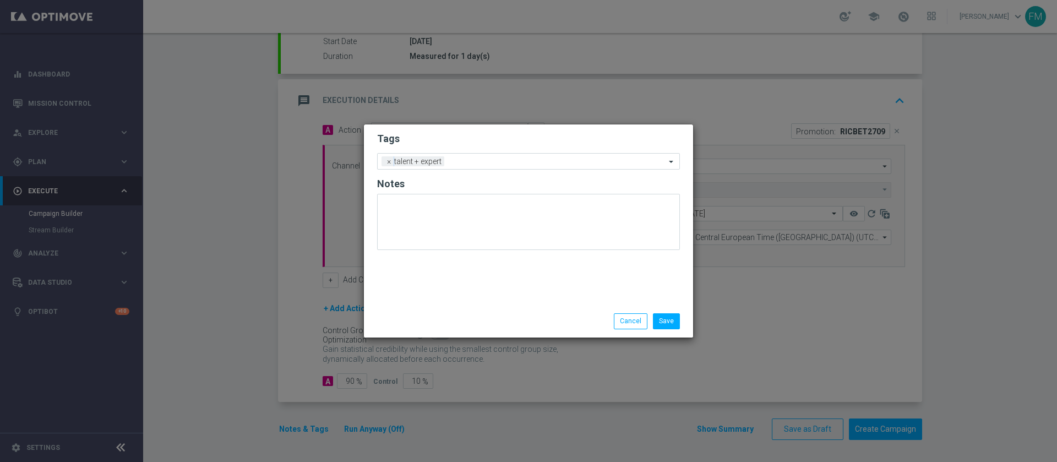
click at [457, 147] on form "Tags Add a new tag × talent + expert Notes" at bounding box center [528, 193] width 303 height 129
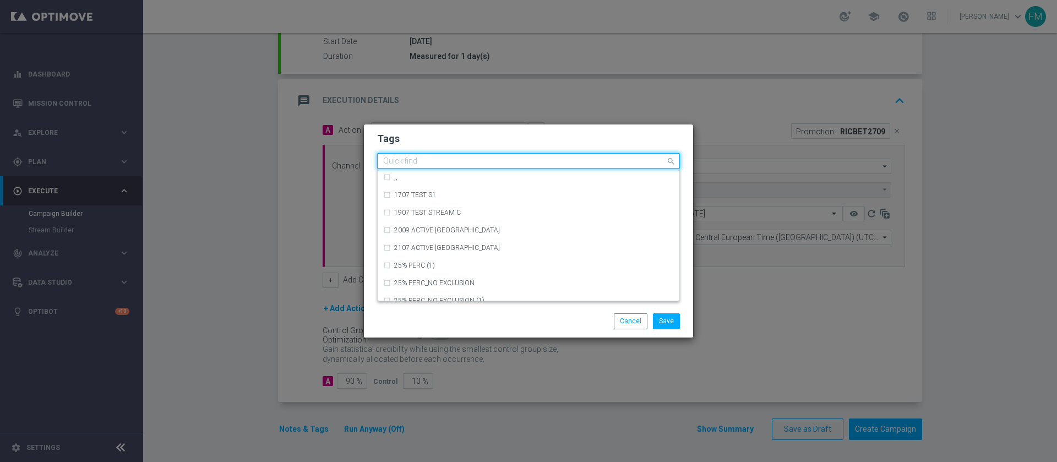
click at [457, 158] on input "text" at bounding box center [524, 161] width 283 height 9
click at [449, 225] on div "cross-selling" at bounding box center [528, 230] width 291 height 18
type input "cross"
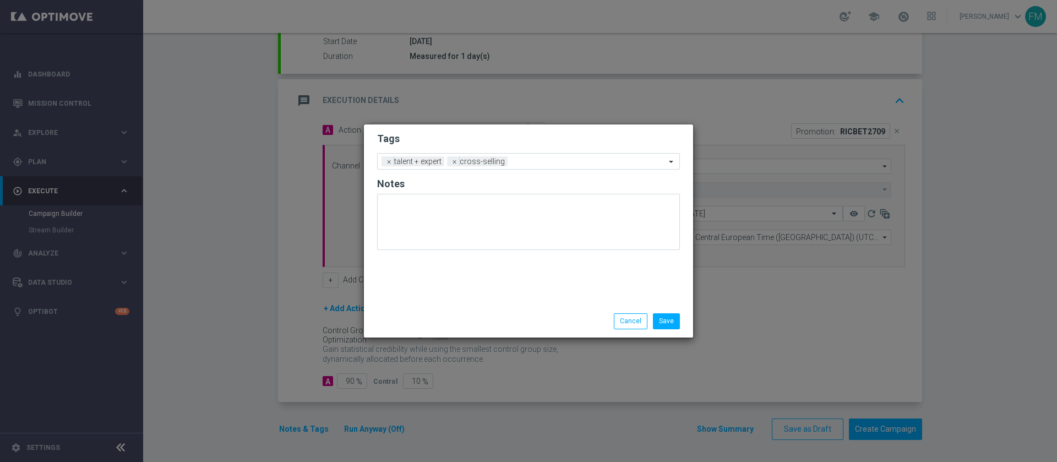
click at [519, 128] on div "Tags Add a new tag × talent + expert × cross-selling Notes" at bounding box center [528, 214] width 329 height 181
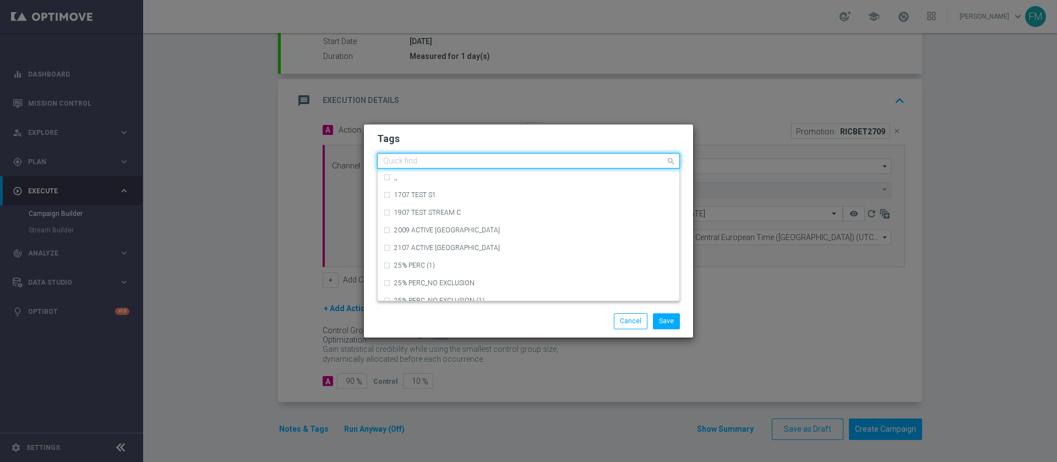
click at [524, 164] on input "text" at bounding box center [524, 161] width 283 height 9
click at [441, 285] on div "cb ricarica" at bounding box center [534, 283] width 280 height 7
type input "cb ric"
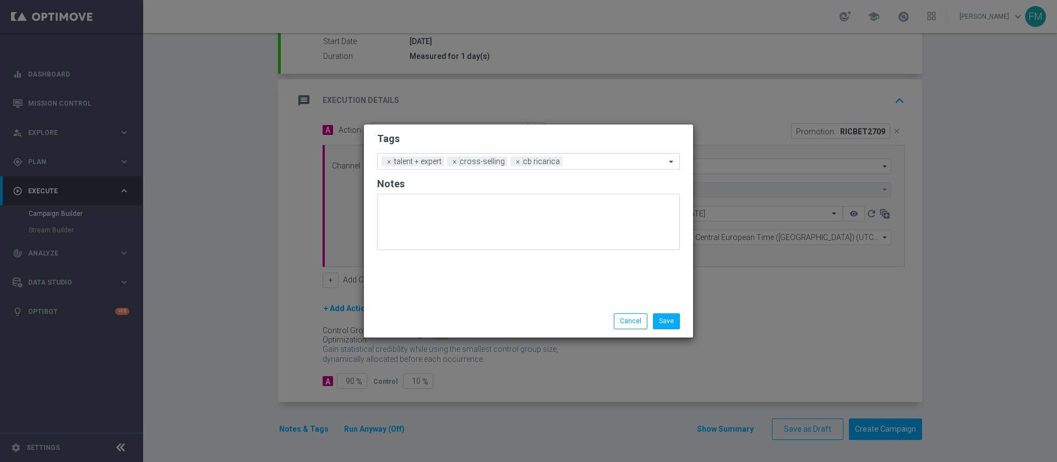
click at [535, 142] on h2 "Tags" at bounding box center [528, 138] width 303 height 13
click at [595, 164] on input "text" at bounding box center [616, 162] width 99 height 9
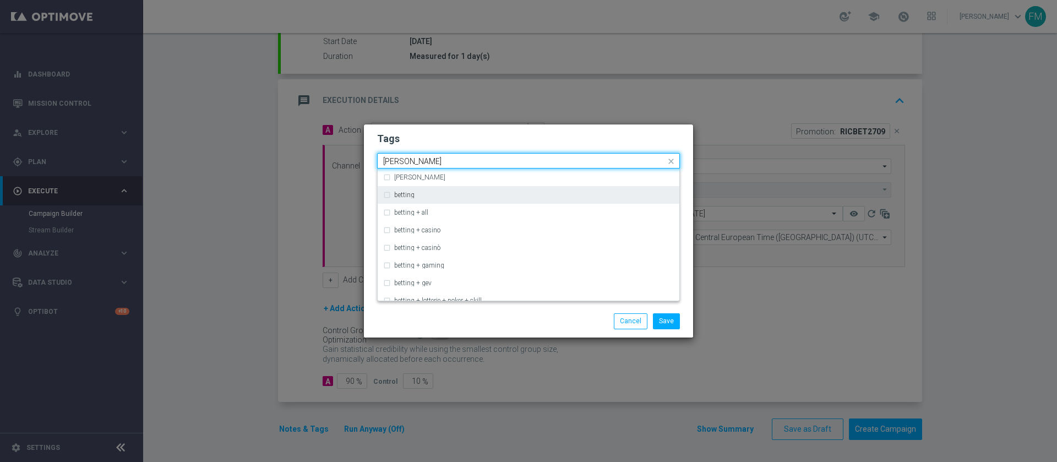
click at [545, 203] on div "betting" at bounding box center [528, 195] width 291 height 18
type input "bettin"
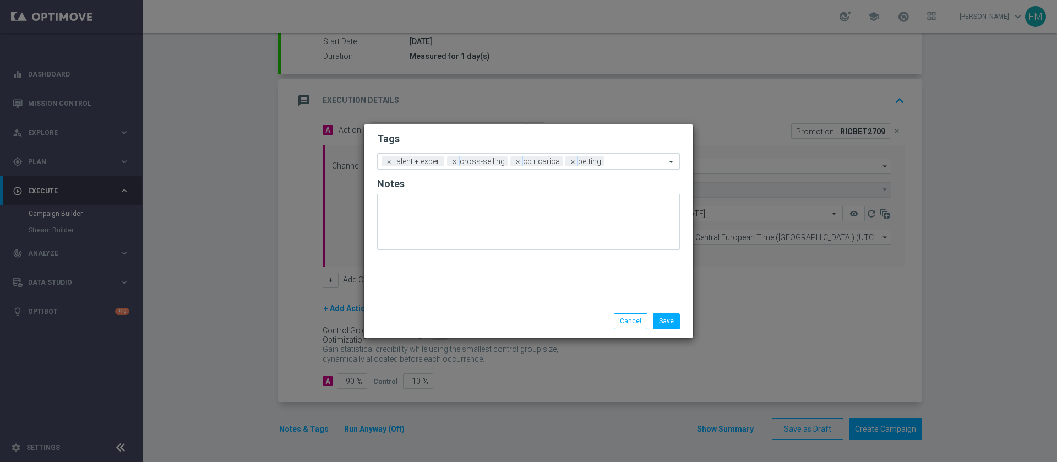
click at [597, 122] on modal-container "Tags Add a new tag × talent + expert × cross-selling × cb ricarica × betting No…" at bounding box center [528, 231] width 1057 height 462
click at [610, 157] on div "Add a new tag × talent + expert × cross-selling × cb ricarica × betting" at bounding box center [522, 161] width 288 height 15
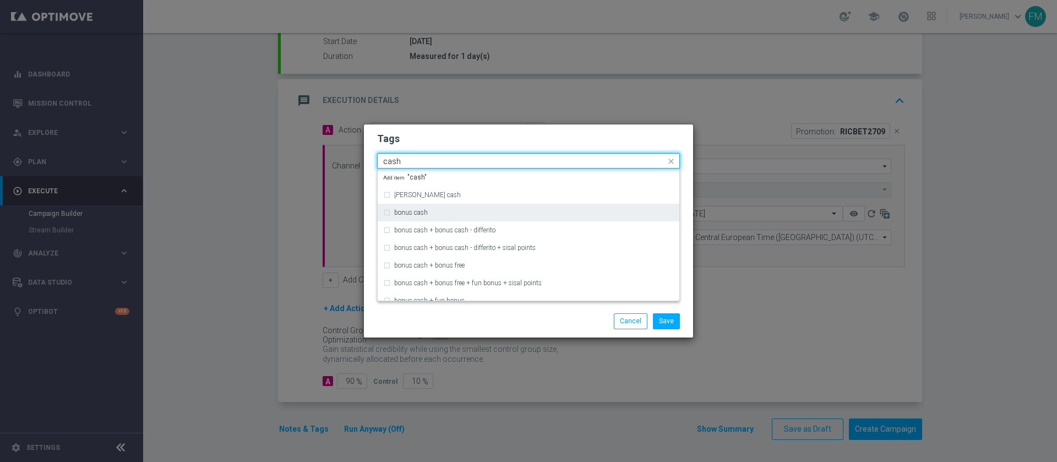
click at [550, 209] on div "bonus cash" at bounding box center [534, 212] width 280 height 7
type input "cash"
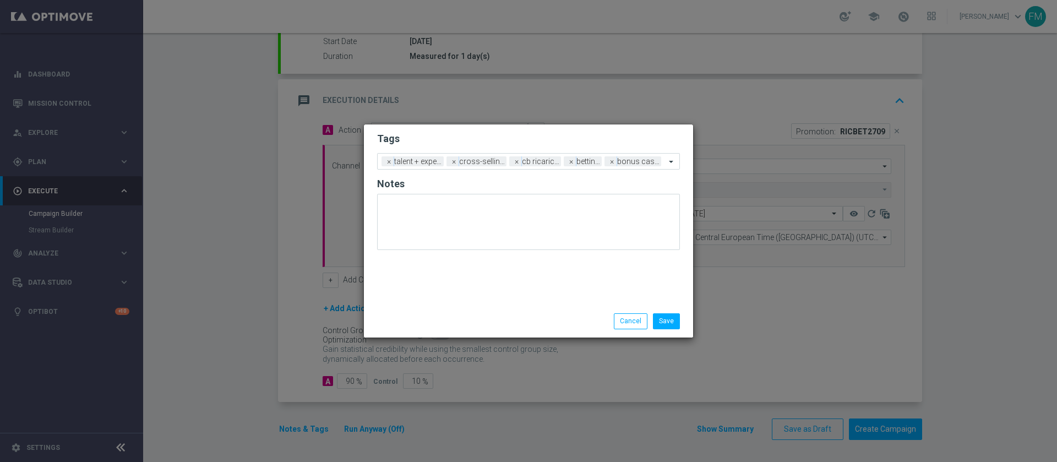
click at [595, 126] on div "Tags Add a new tag × talent + expert × cross-selling × cb ricarica × betting × …" at bounding box center [528, 214] width 329 height 181
drag, startPoint x: 675, startPoint y: 323, endPoint x: 692, endPoint y: 313, distance: 20.2
click at [676, 323] on button "Save" at bounding box center [666, 320] width 27 height 15
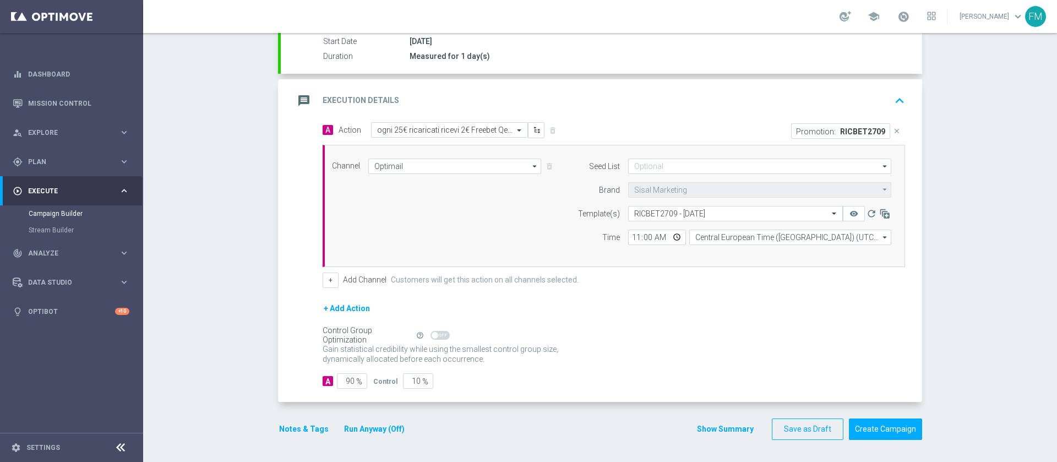
scroll to position [120, 0]
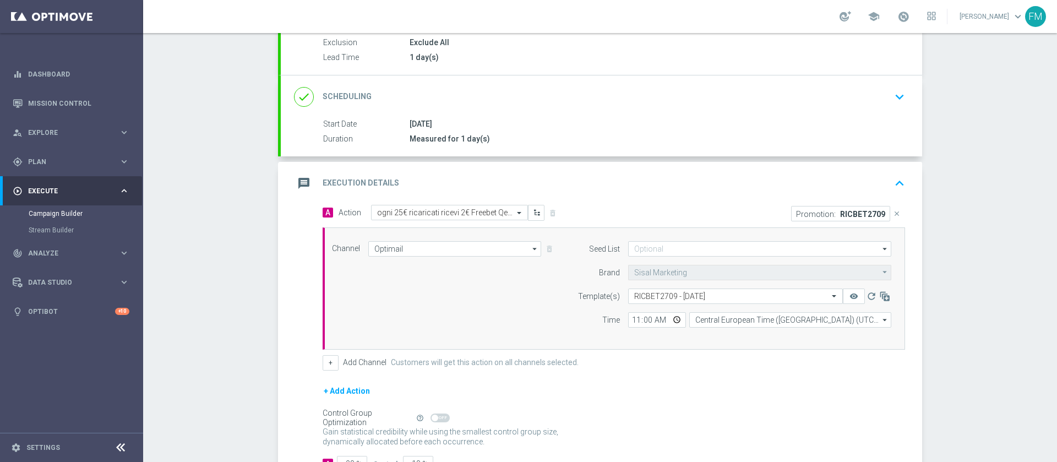
click at [899, 97] on icon "keyboard_arrow_down" at bounding box center [900, 97] width 17 height 17
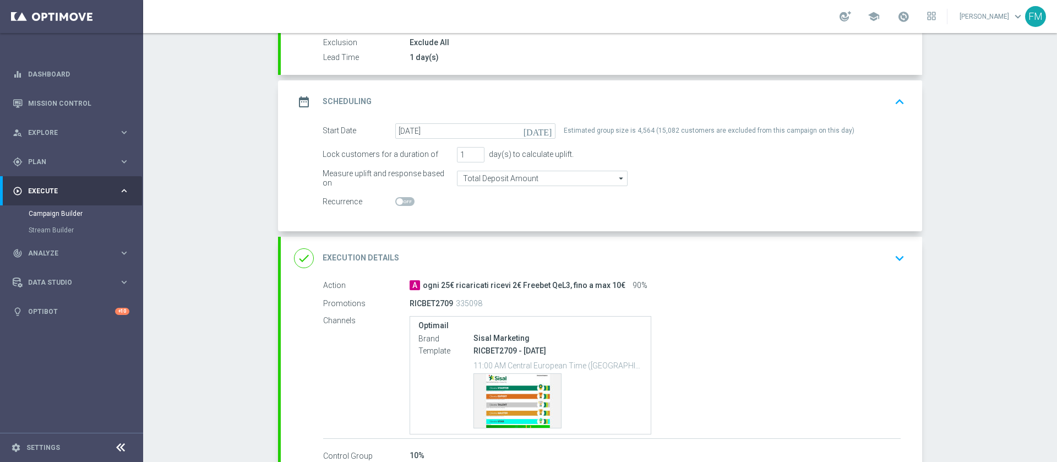
click at [802, 265] on div "done Execution Details keyboard_arrow_down" at bounding box center [601, 258] width 615 height 21
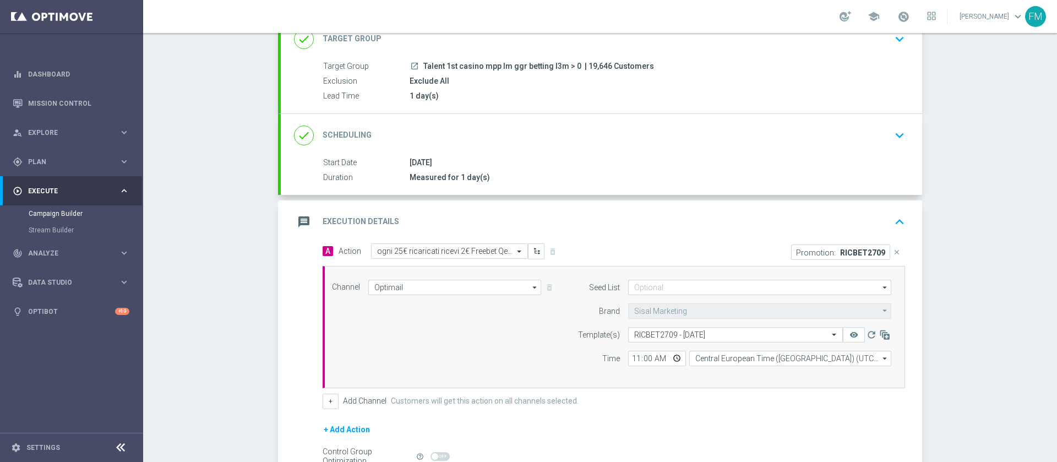
scroll to position [0, 0]
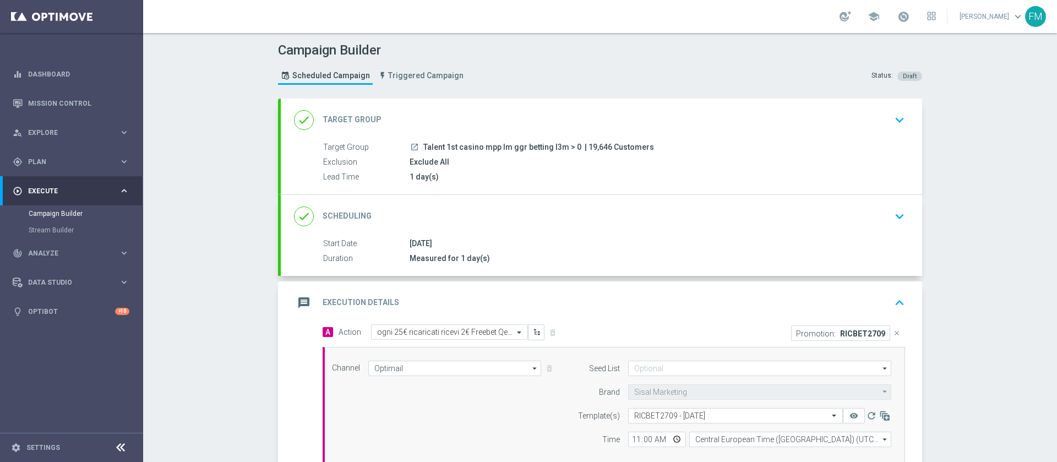
click at [789, 206] on div "done Scheduling keyboard_arrow_down" at bounding box center [601, 216] width 615 height 21
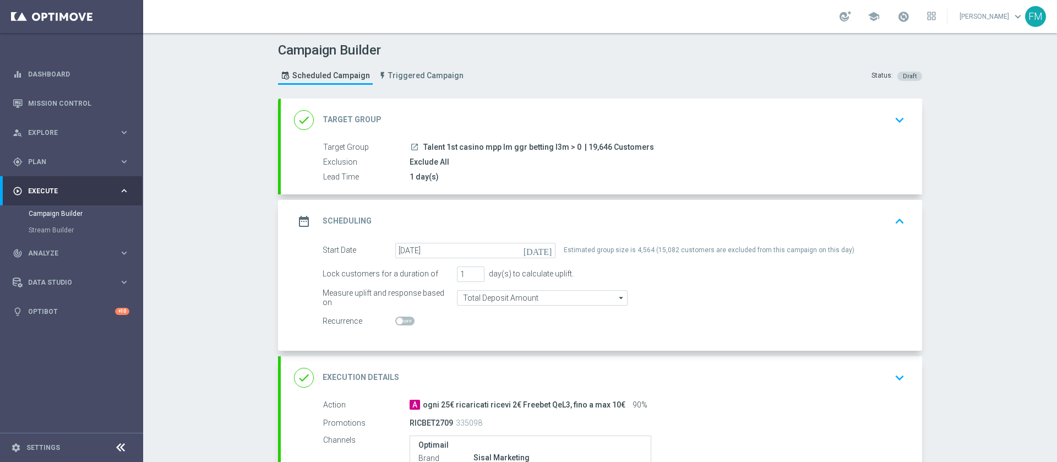
click at [828, 116] on div "done Target Group keyboard_arrow_down" at bounding box center [601, 120] width 615 height 21
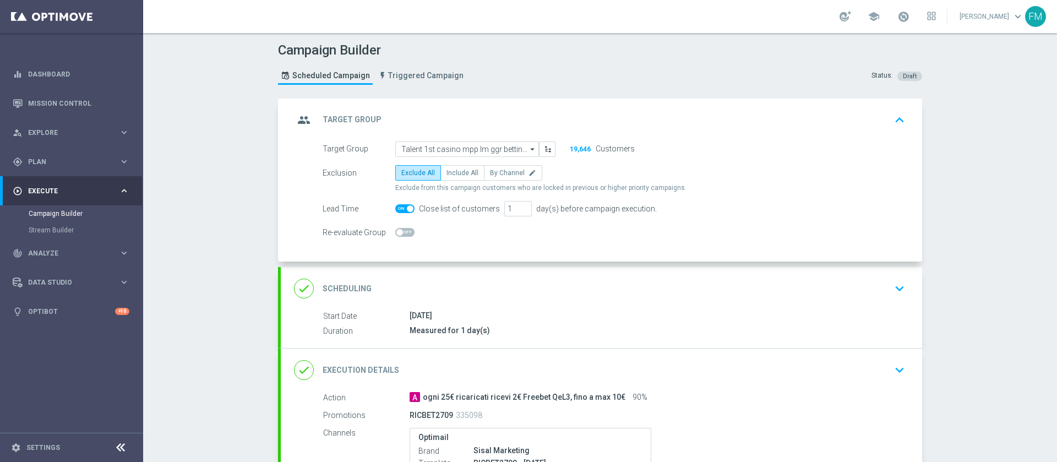
click at [751, 280] on div "done Scheduling keyboard_arrow_down" at bounding box center [601, 288] width 615 height 21
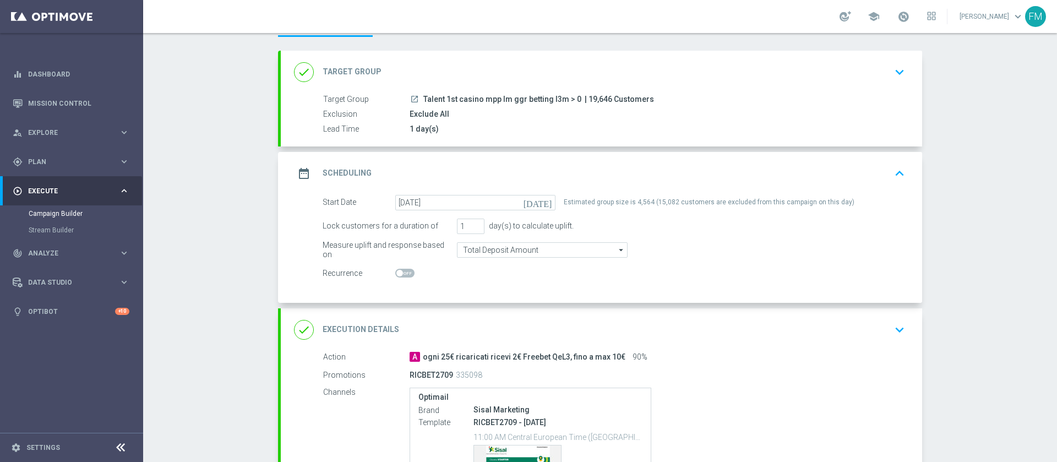
scroll to position [83, 0]
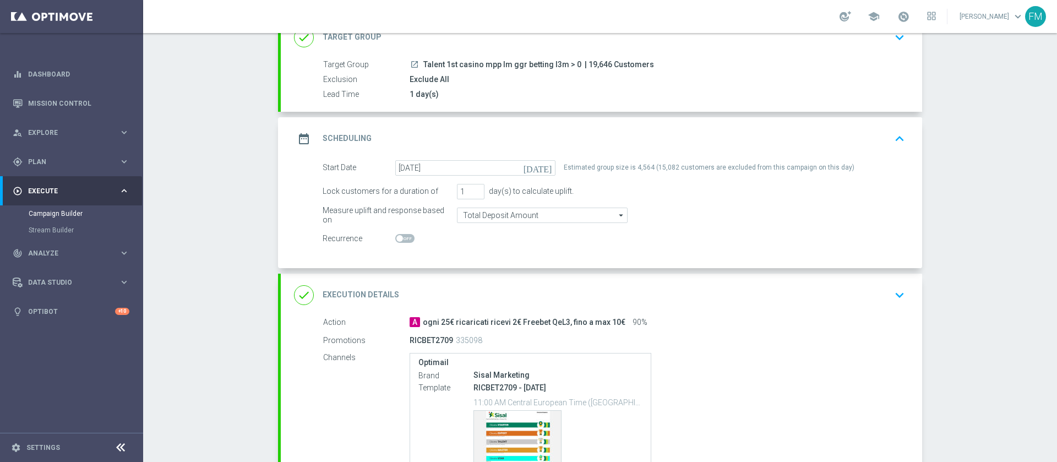
click at [754, 285] on div "done Execution Details keyboard_arrow_down" at bounding box center [601, 295] width 615 height 21
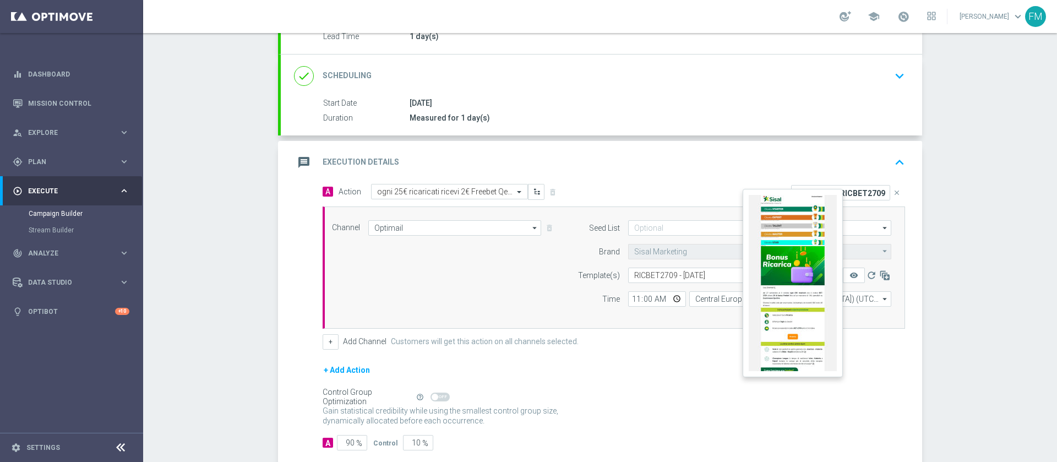
scroll to position [202, 0]
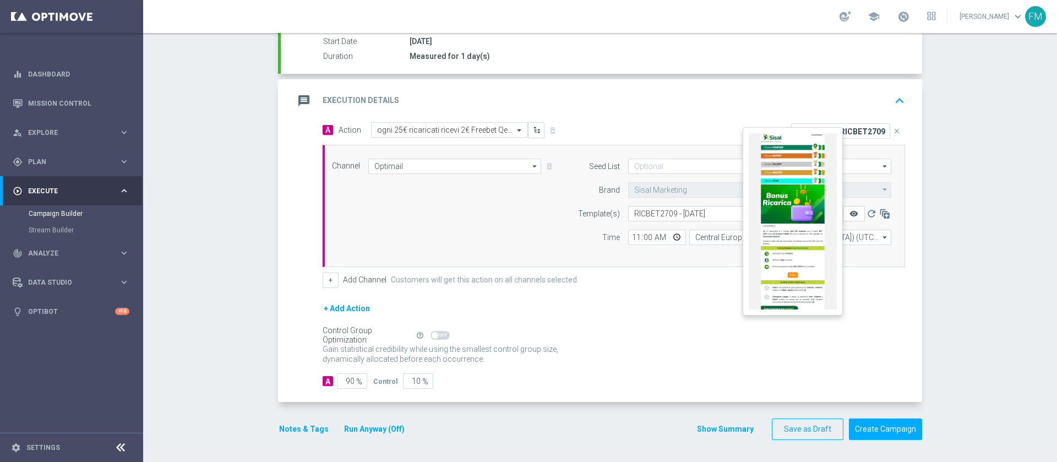
click at [850, 210] on icon "remove_red_eye" at bounding box center [854, 213] width 9 height 9
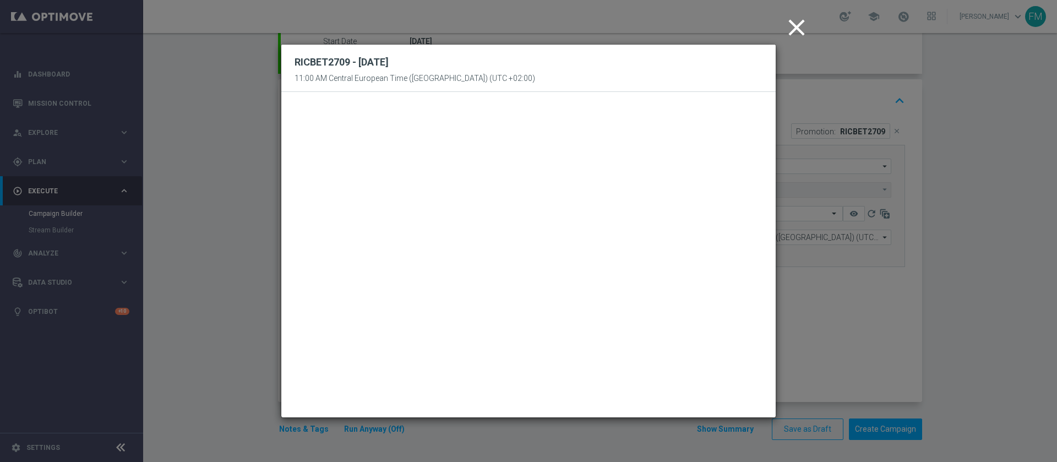
click at [806, 20] on icon "close" at bounding box center [797, 28] width 28 height 28
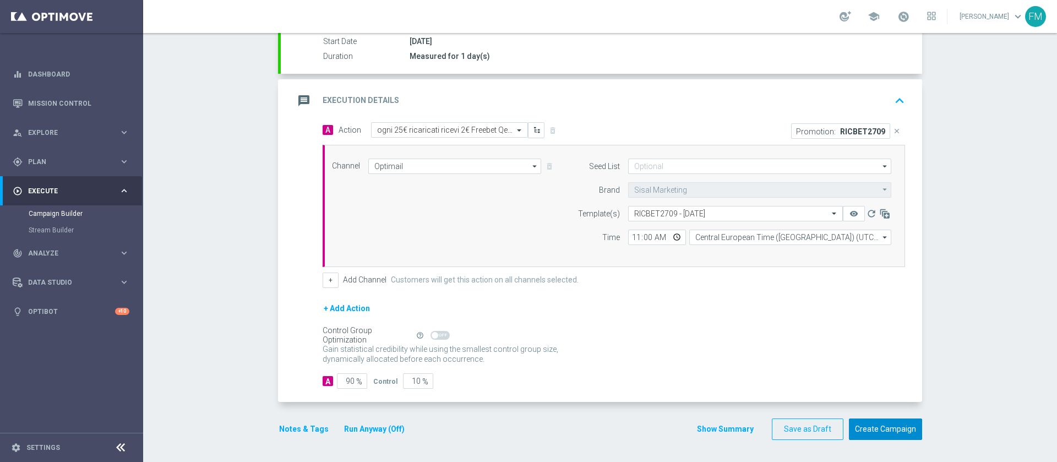
click at [894, 431] on button "Create Campaign" at bounding box center [885, 429] width 73 height 21
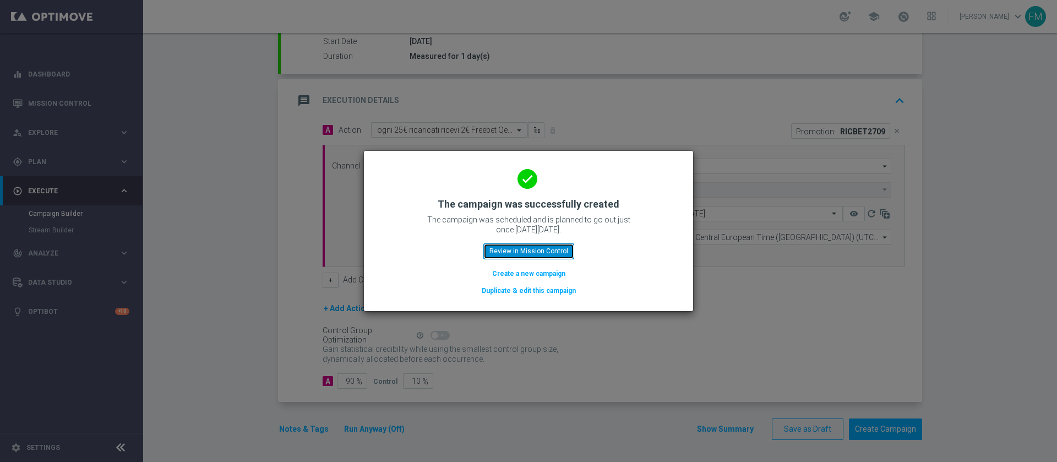
click at [550, 256] on button "Review in Mission Control" at bounding box center [529, 250] width 91 height 15
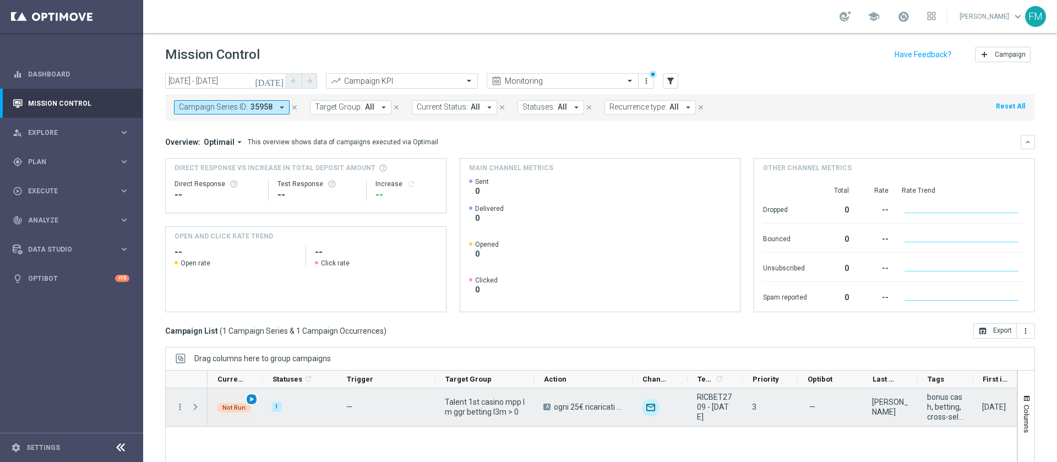
click at [252, 395] on span "play_arrow" at bounding box center [252, 399] width 8 height 8
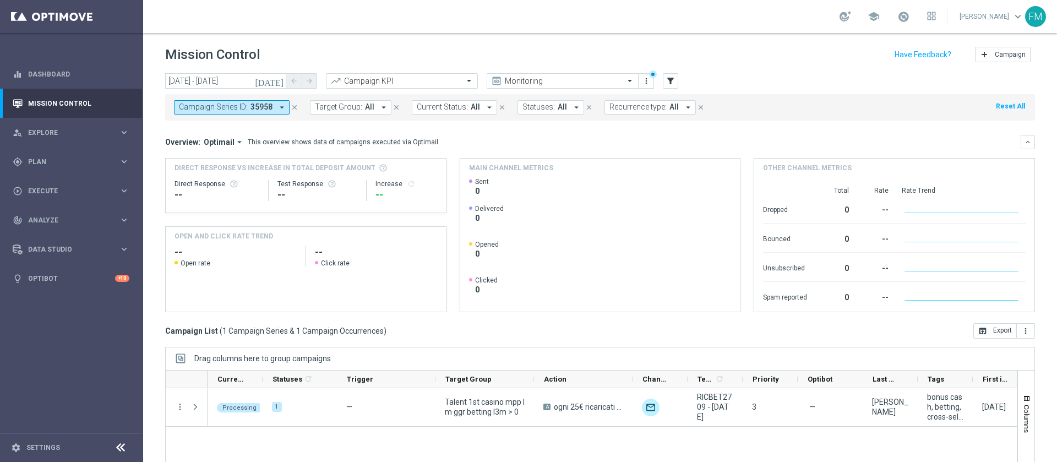
click at [295, 105] on icon "close" at bounding box center [295, 108] width 8 height 8
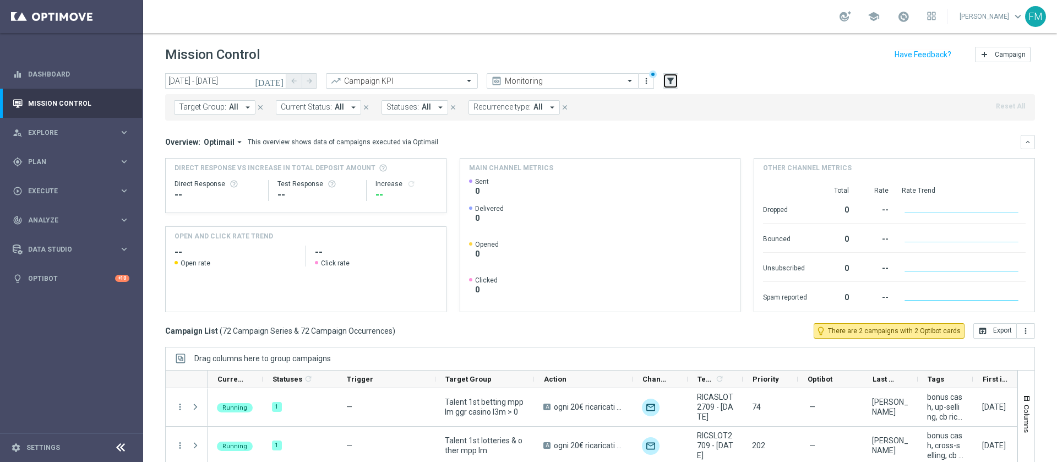
click at [677, 80] on button "filter_alt" at bounding box center [670, 80] width 15 height 15
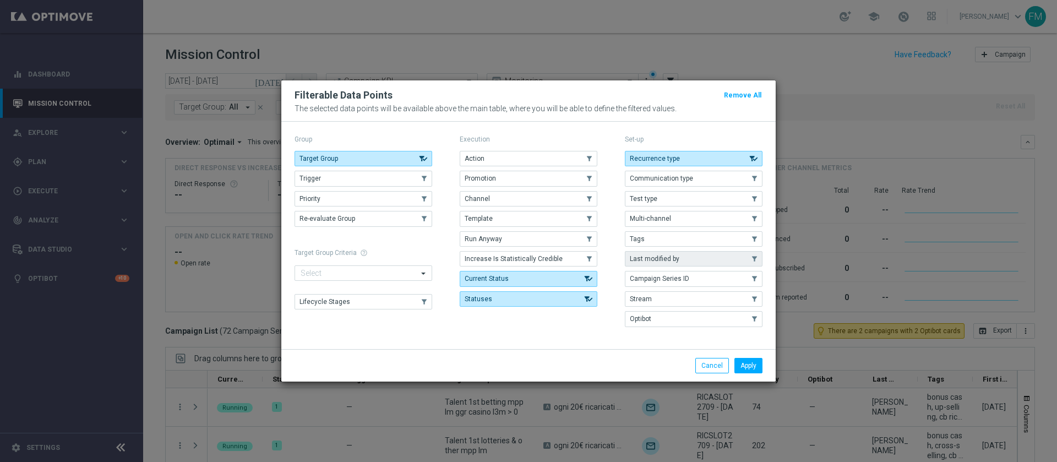
click at [668, 256] on span "Last modified by" at bounding box center [655, 259] width 50 height 8
click at [747, 373] on div "Apply Cancel" at bounding box center [528, 365] width 495 height 32
click at [751, 359] on button "Apply" at bounding box center [749, 365] width 28 height 15
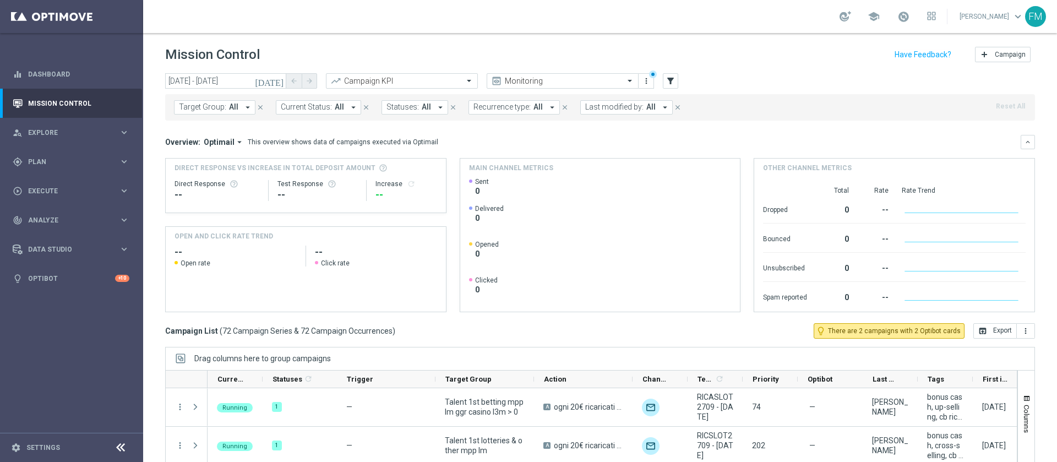
click at [659, 113] on button "Last modified by: All arrow_drop_down" at bounding box center [627, 107] width 93 height 14
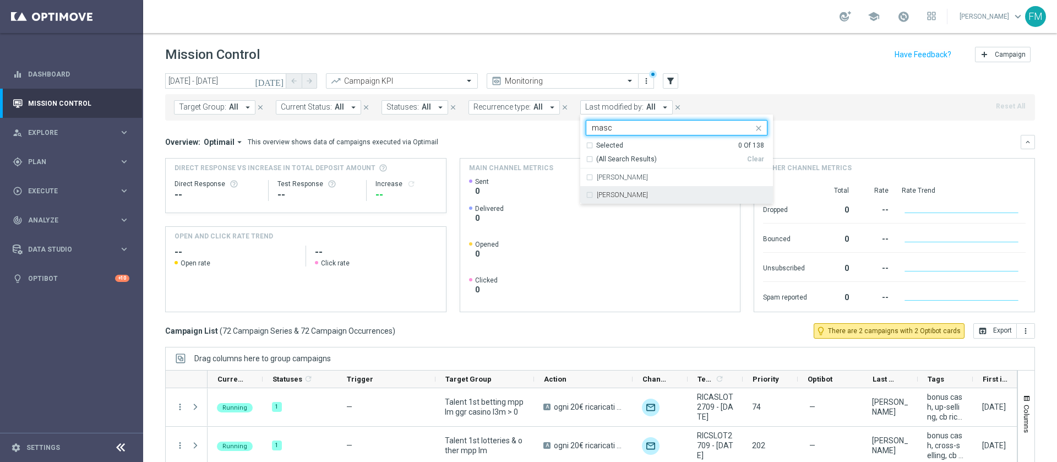
click at [662, 189] on div "[PERSON_NAME]" at bounding box center [677, 195] width 182 height 18
type input "masc"
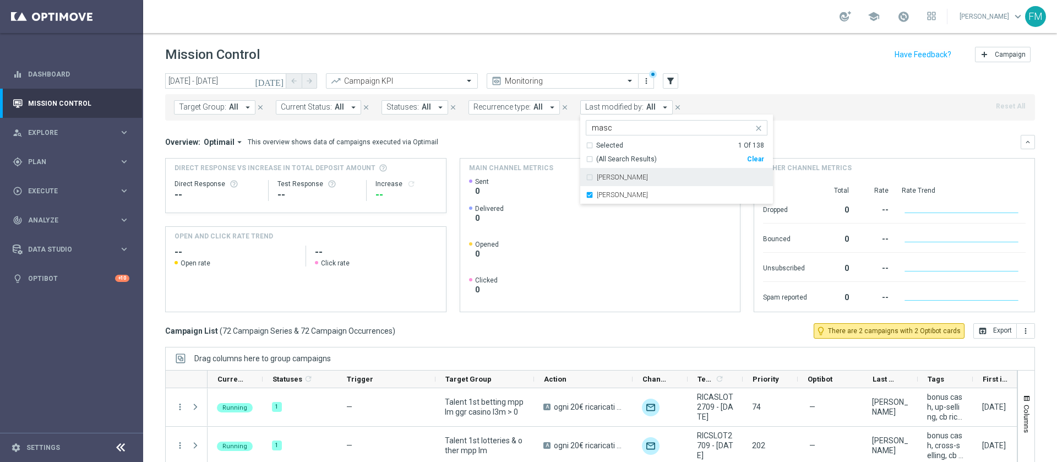
click at [710, 43] on header "Mission Control add Campaign" at bounding box center [600, 53] width 914 height 40
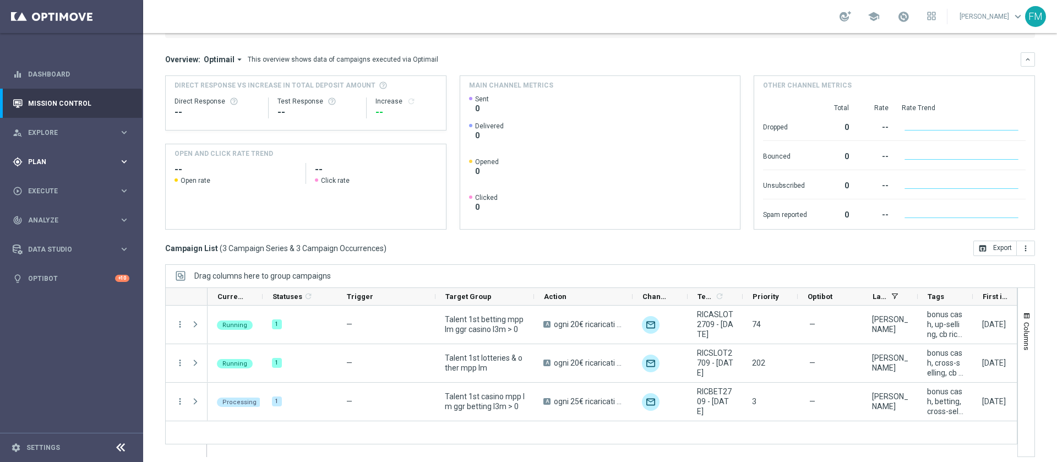
click at [47, 159] on span "Plan" at bounding box center [73, 162] width 91 height 7
click at [40, 188] on link "Target Groups" at bounding box center [72, 184] width 86 height 9
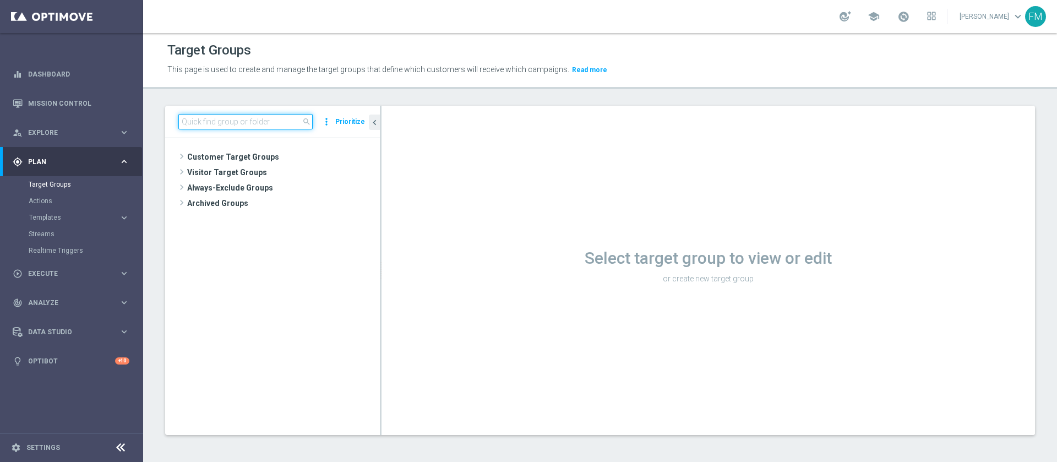
click at [259, 128] on input at bounding box center [245, 121] width 134 height 15
paste input "Master Low 1st betting mpp lm"
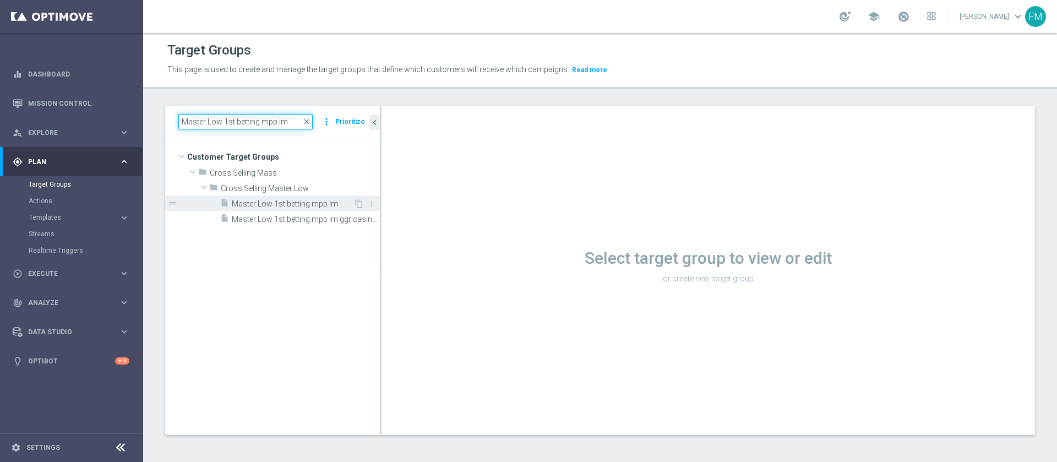
type input "Master Low 1st betting mpp lm"
click at [280, 198] on div "insert_drive_file Master Low 1st betting mpp lm" at bounding box center [286, 203] width 133 height 15
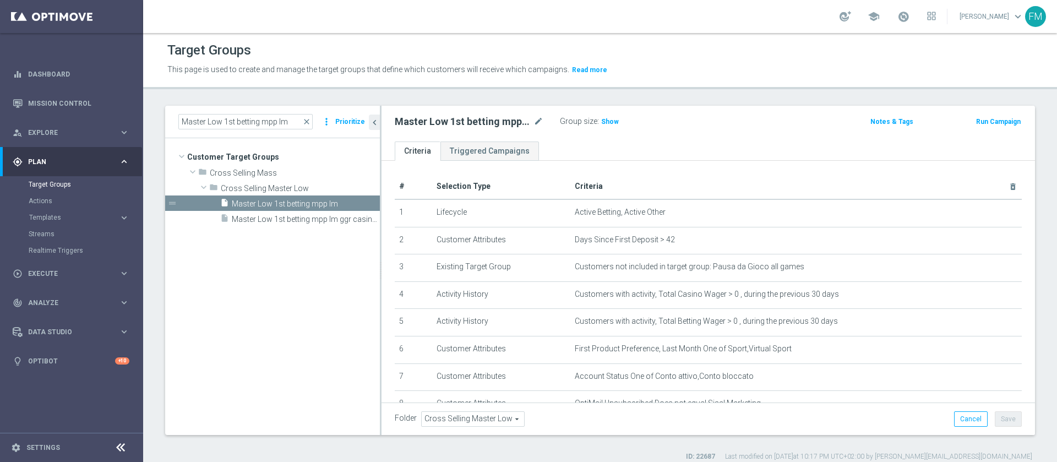
click at [986, 122] on button "Run Campaign" at bounding box center [998, 122] width 47 height 12
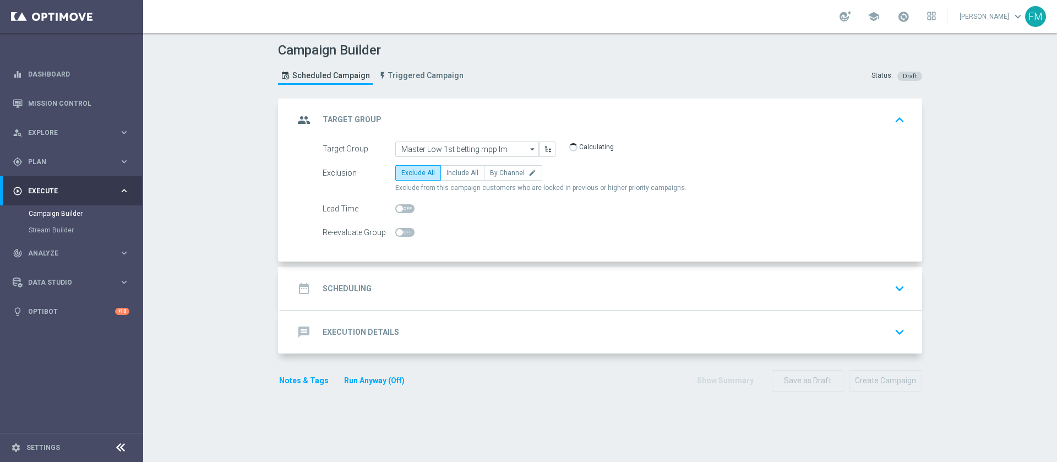
click at [420, 286] on div "date_range Scheduling keyboard_arrow_down" at bounding box center [601, 288] width 615 height 21
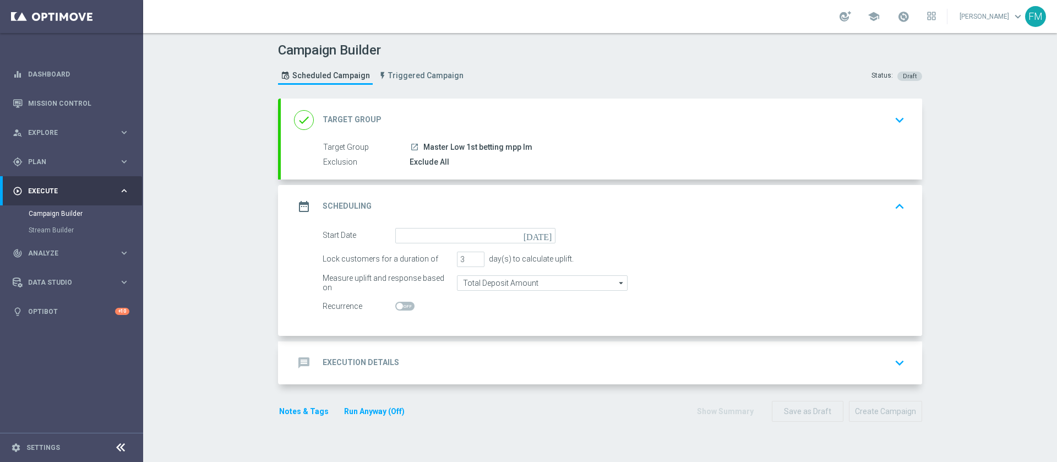
click at [689, 117] on div "done Target Group keyboard_arrow_down" at bounding box center [601, 120] width 615 height 21
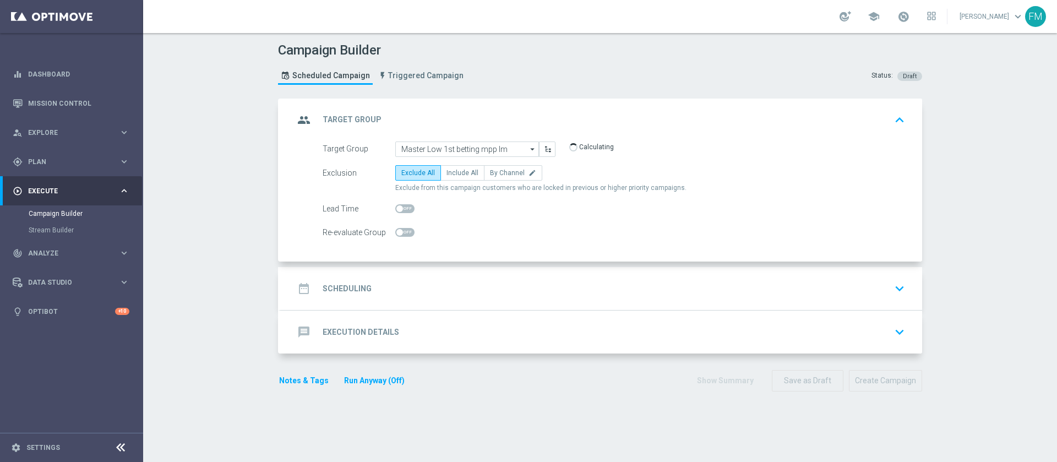
click at [399, 207] on span at bounding box center [404, 208] width 19 height 9
click at [399, 207] on input "checkbox" at bounding box center [404, 208] width 19 height 9
checkbox input "true"
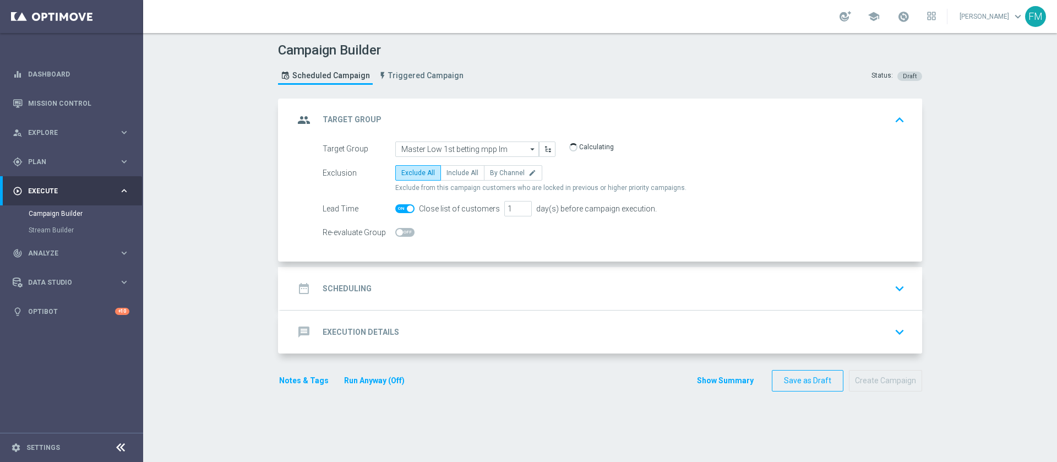
click at [660, 292] on div "date_range Scheduling keyboard_arrow_down" at bounding box center [601, 288] width 615 height 21
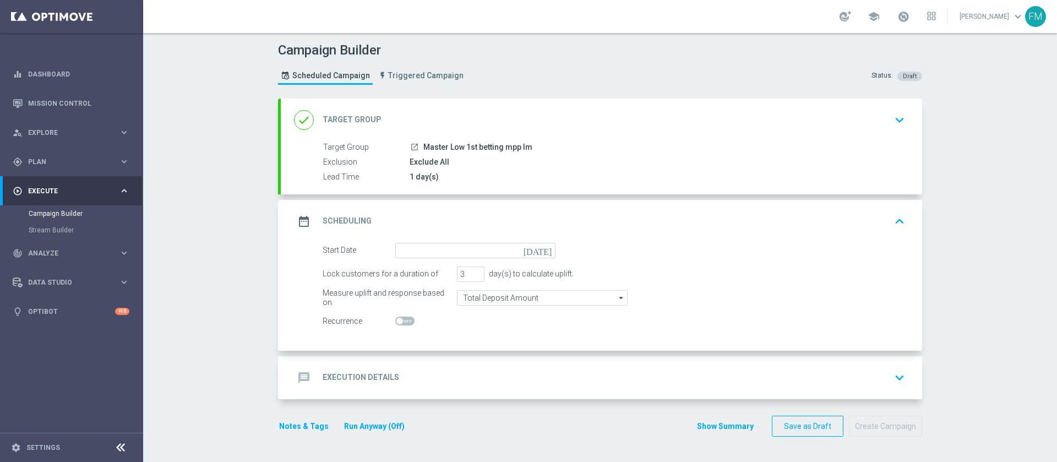
click at [540, 250] on icon "[DATE]" at bounding box center [540, 249] width 32 height 12
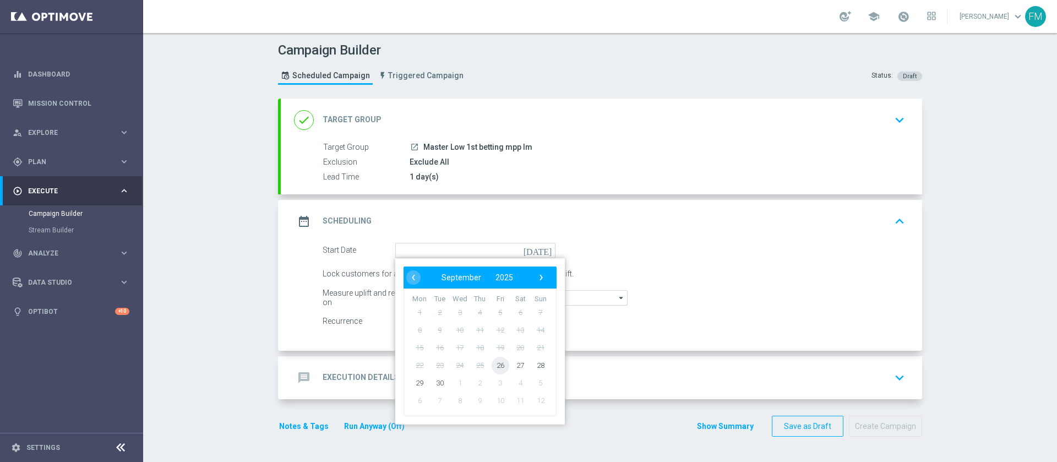
click at [492, 363] on span "26" at bounding box center [501, 365] width 18 height 18
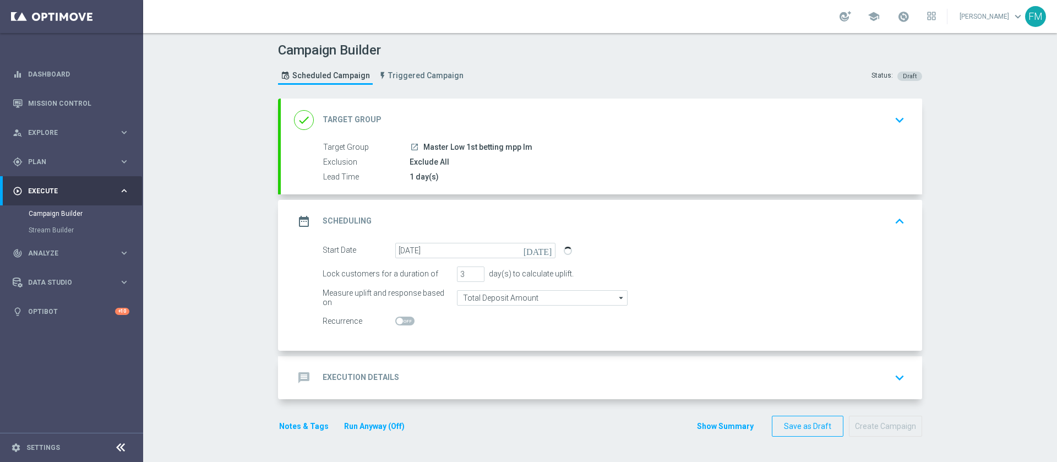
click at [539, 250] on icon "[DATE]" at bounding box center [540, 249] width 32 height 12
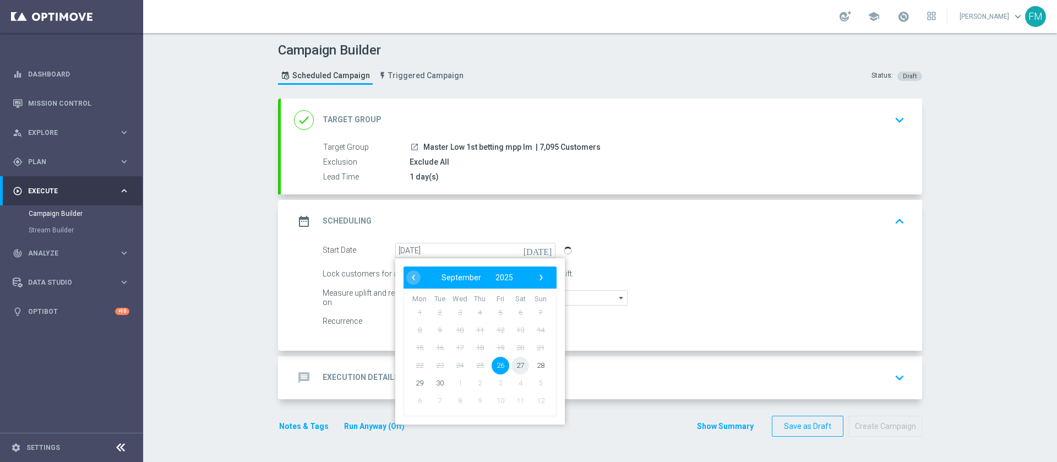
click at [514, 362] on span "27" at bounding box center [521, 365] width 18 height 18
type input "27 Sep 2025"
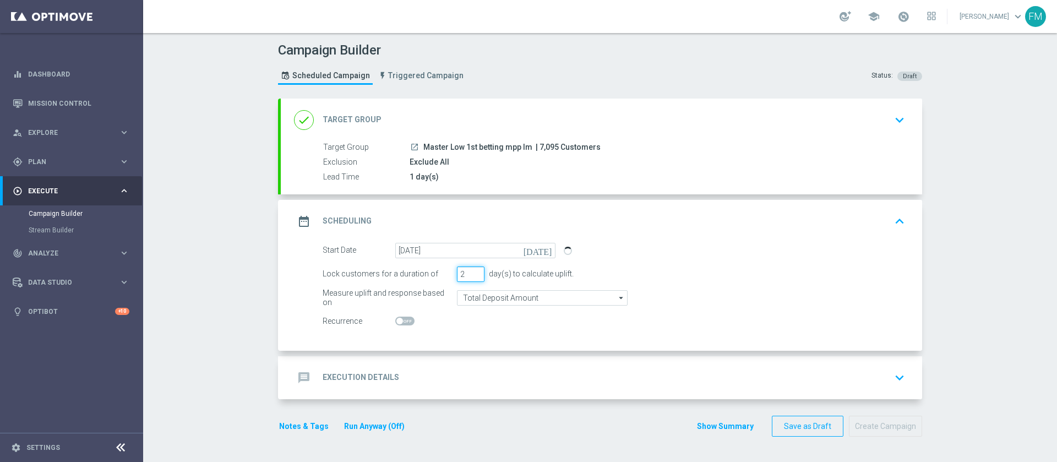
click at [470, 276] on input "2" at bounding box center [471, 274] width 28 height 15
type input "1"
click at [470, 276] on input "1" at bounding box center [471, 274] width 28 height 15
click at [839, 232] on div "date_range Scheduling keyboard_arrow_up" at bounding box center [602, 221] width 642 height 43
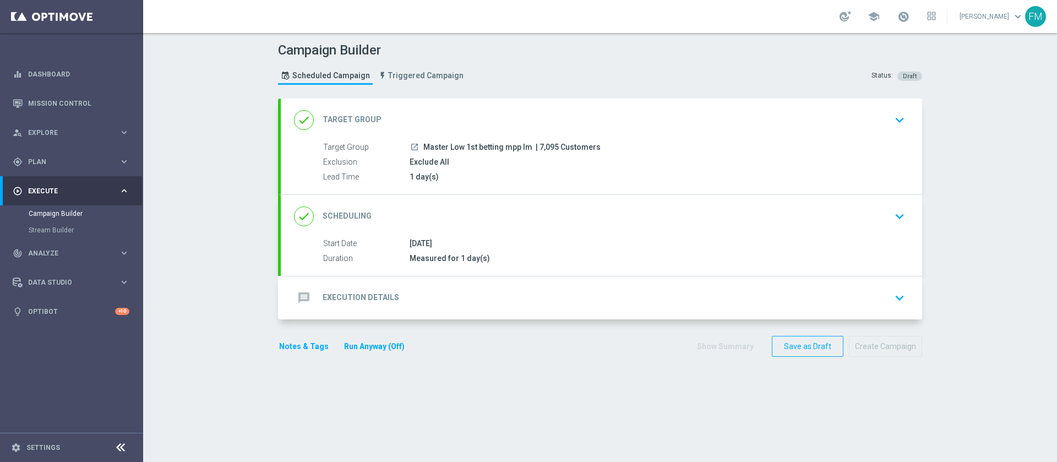
click at [854, 212] on div "done Scheduling keyboard_arrow_down Start Date 27 Sep 2025 Duration Measured fo…" at bounding box center [602, 235] width 642 height 81
click at [866, 211] on div "done Scheduling keyboard_arrow_down" at bounding box center [601, 216] width 615 height 21
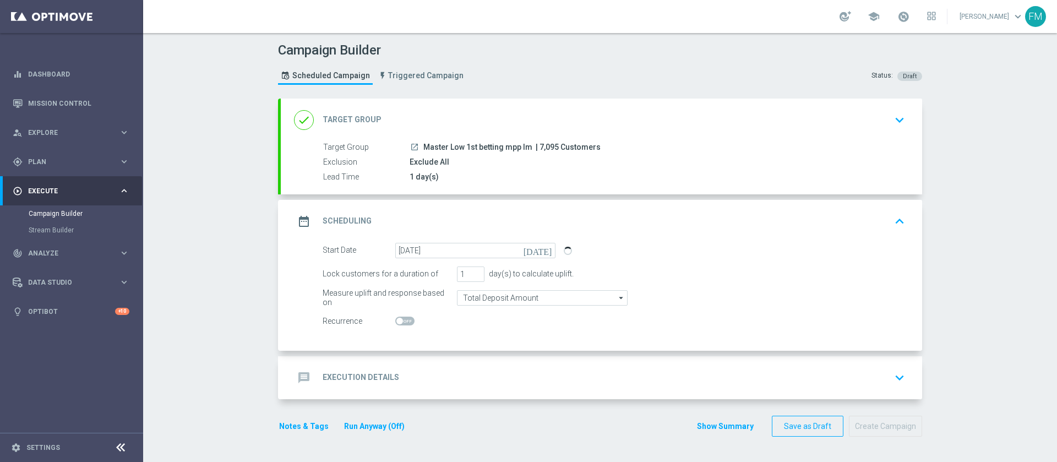
click at [712, 369] on div "message Execution Details keyboard_arrow_down" at bounding box center [601, 377] width 615 height 21
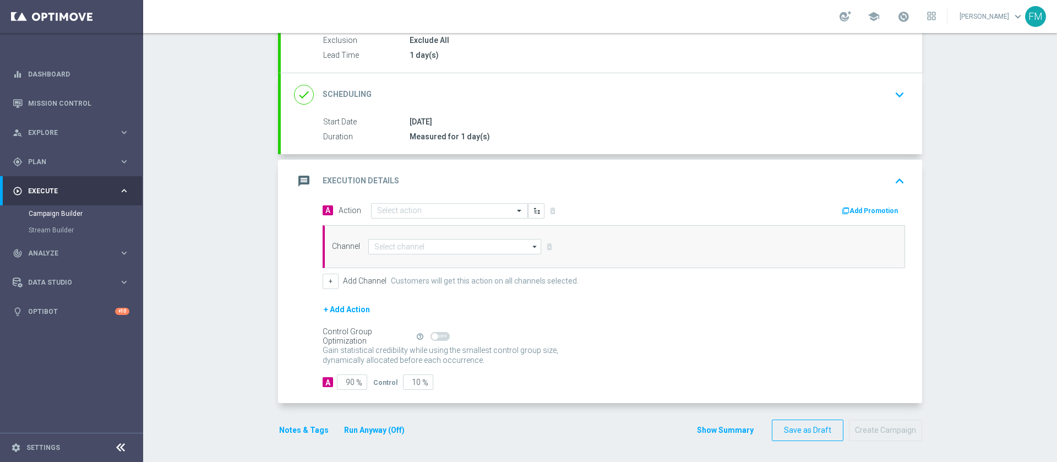
scroll to position [123, 0]
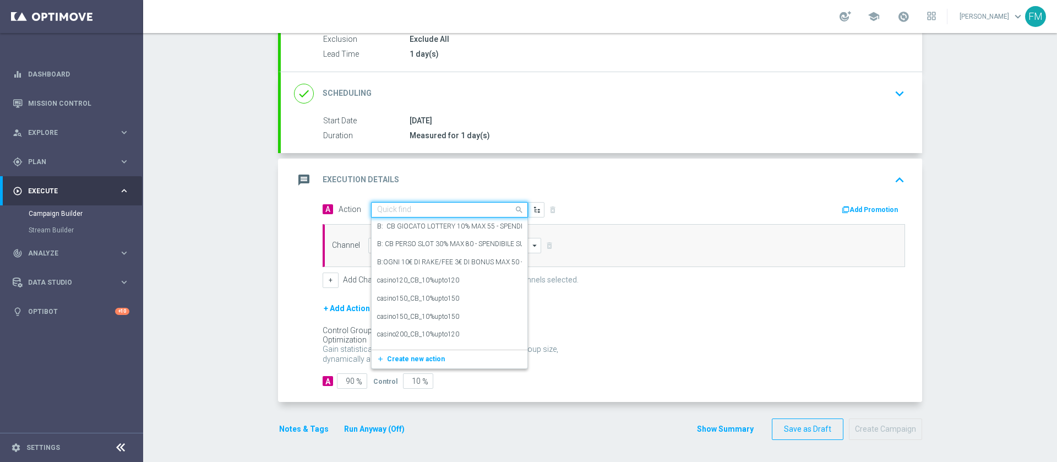
click at [410, 209] on input "text" at bounding box center [438, 209] width 123 height 9
paste input "cashback Slot 20% fino a 150€ senza giocato min"
type input "cashback Slot 20% fino a 150€ senza giocato min"
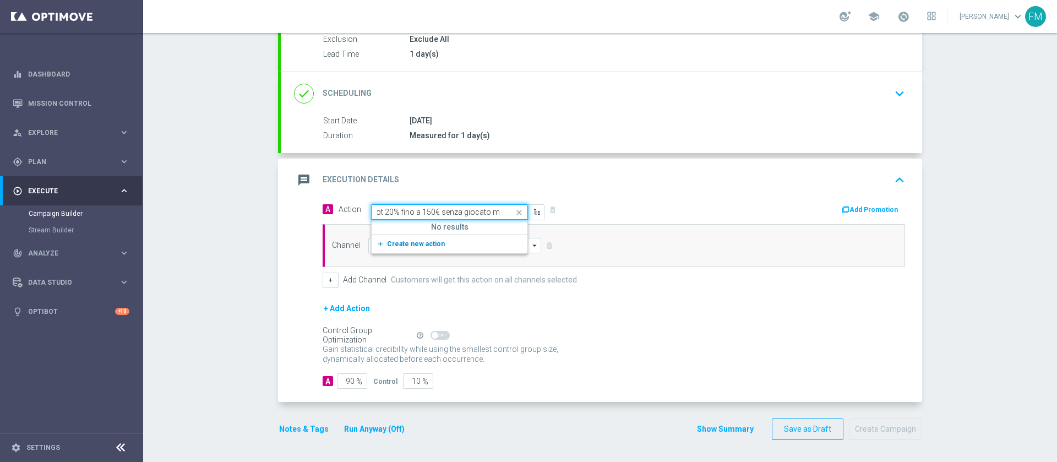
click at [413, 242] on span "Create new action" at bounding box center [416, 244] width 58 height 8
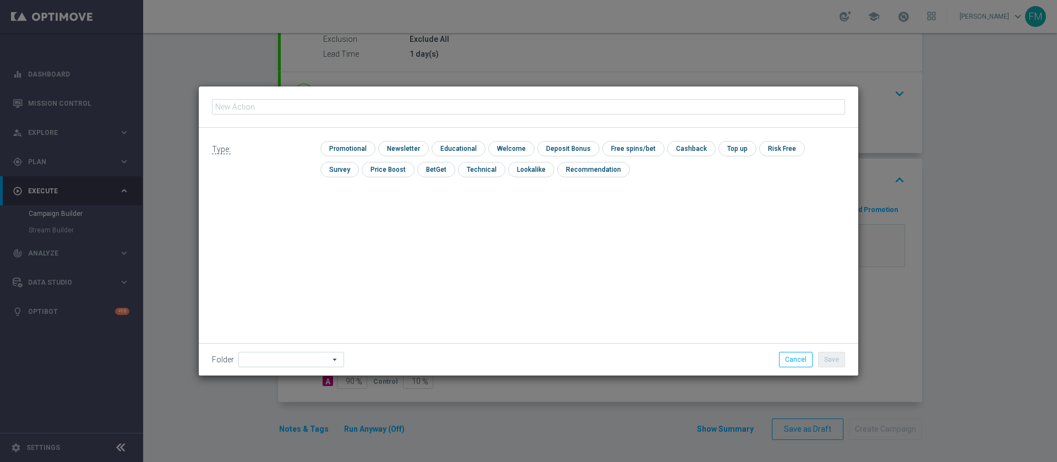
type input "cashback Slot 20% fino a 150€ senza giocato min"
click at [351, 151] on input "checkbox" at bounding box center [347, 148] width 52 height 15
checkbox input "true"
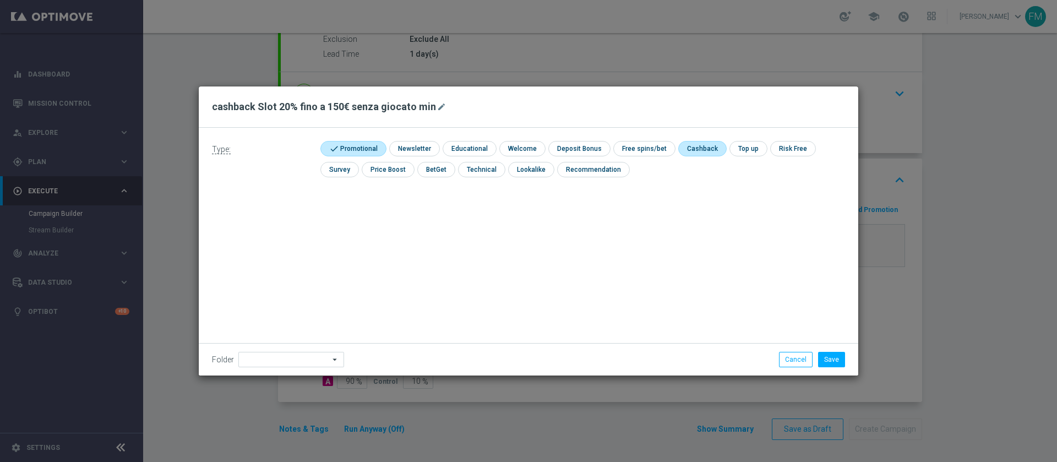
click at [700, 148] on input "checkbox" at bounding box center [702, 148] width 46 height 15
checkbox input "true"
click at [838, 357] on button "Save" at bounding box center [831, 359] width 27 height 15
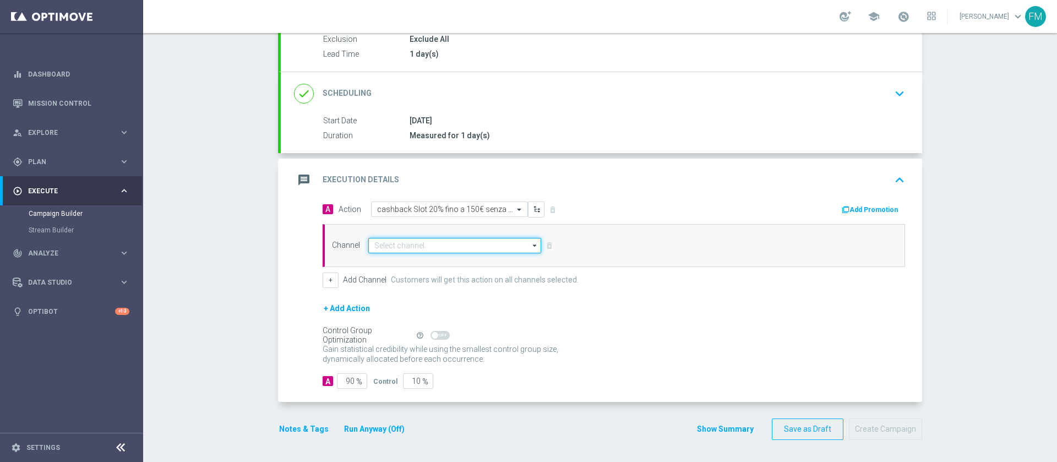
click at [383, 246] on input at bounding box center [454, 245] width 173 height 15
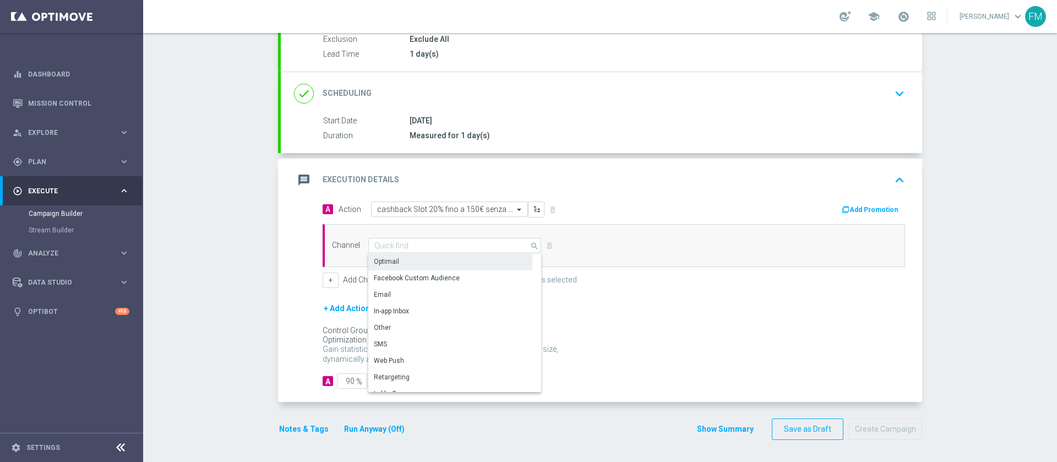
click at [396, 263] on div "Optimail" at bounding box center [450, 261] width 164 height 15
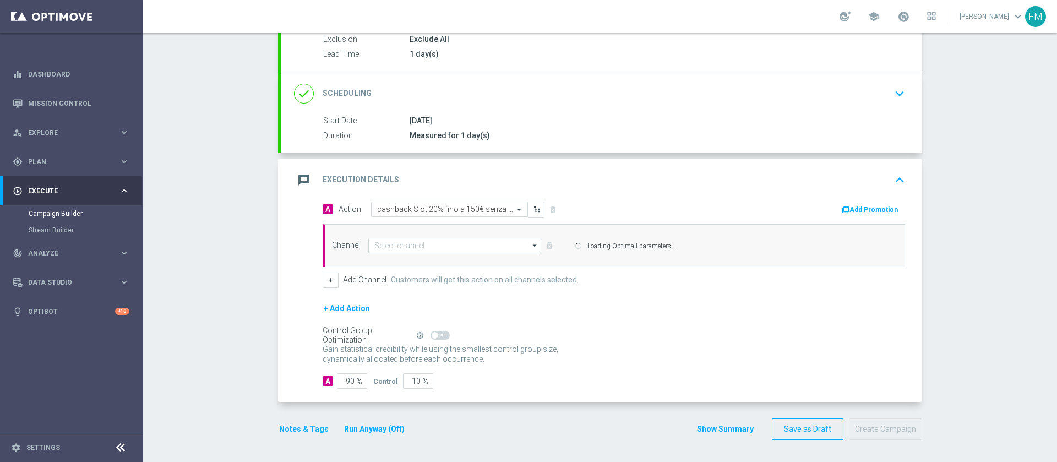
type input "Optimail"
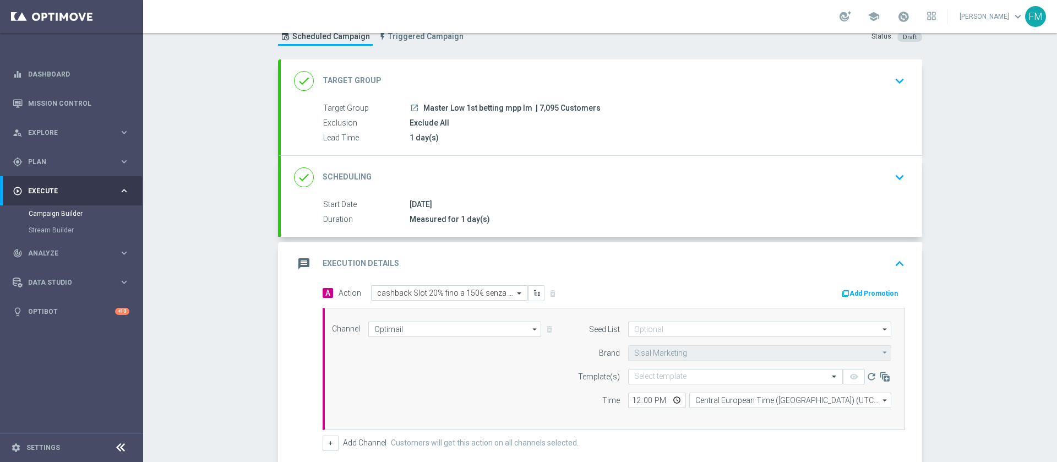
scroll to position [37, 0]
click at [867, 182] on div "done Scheduling keyboard_arrow_down" at bounding box center [601, 179] width 615 height 21
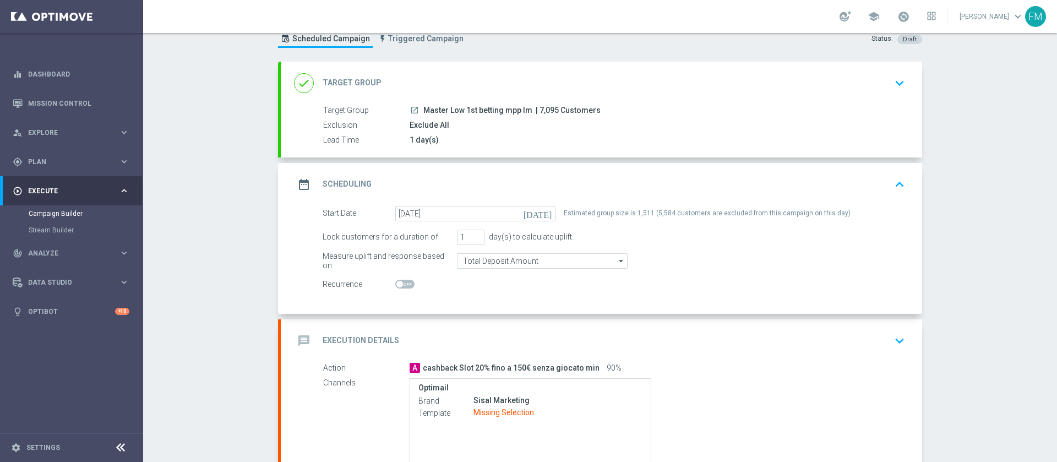
click at [817, 330] on div "message Execution Details keyboard_arrow_down" at bounding box center [601, 340] width 615 height 21
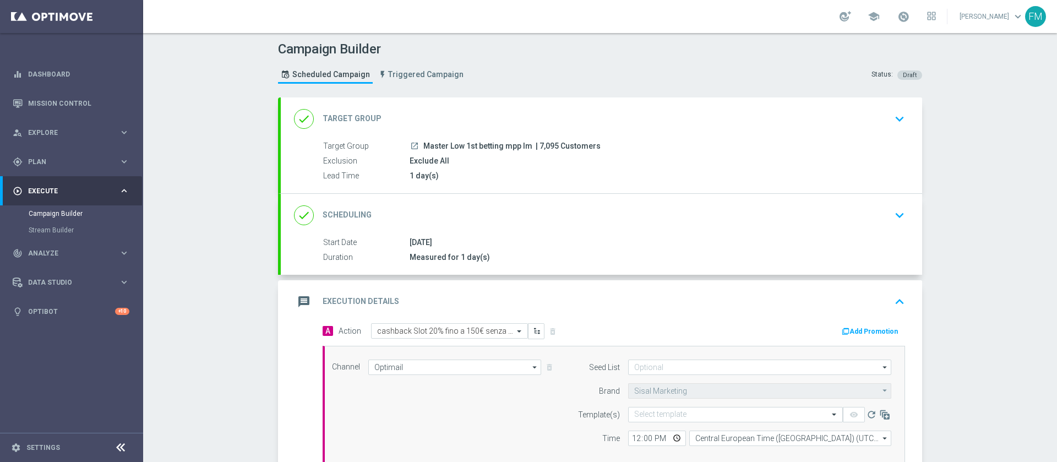
scroll to position [0, 0]
click at [850, 216] on div "done Scheduling keyboard_arrow_down" at bounding box center [601, 216] width 615 height 21
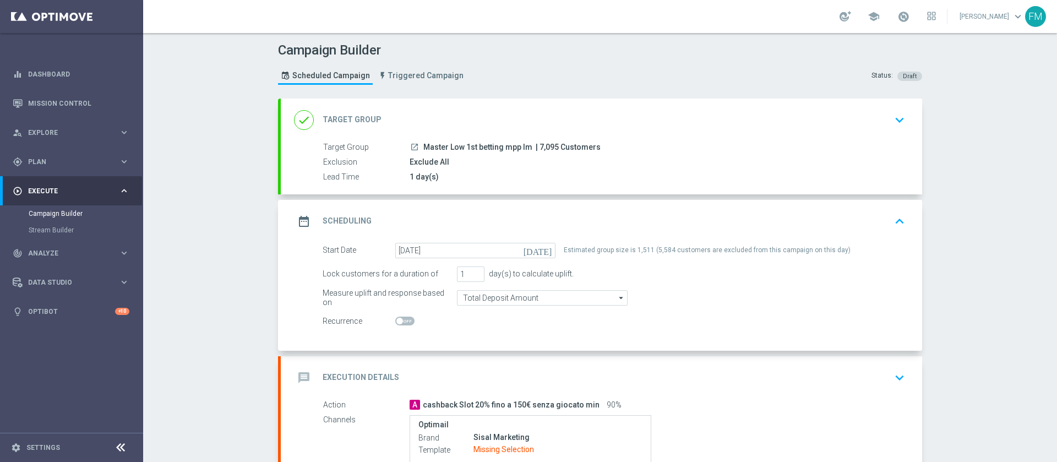
click at [837, 230] on div "date_range Scheduling keyboard_arrow_up" at bounding box center [601, 221] width 615 height 21
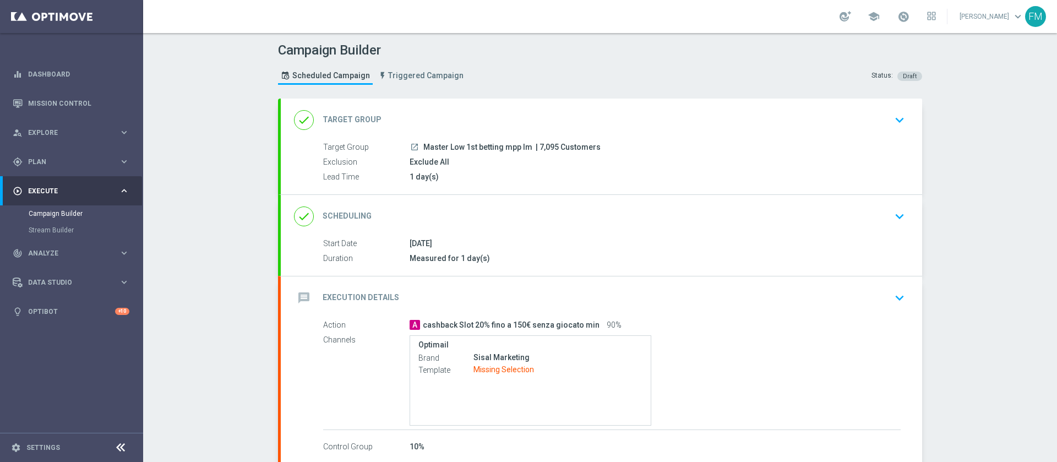
click at [823, 301] on div "message Execution Details keyboard_arrow_down" at bounding box center [601, 298] width 615 height 21
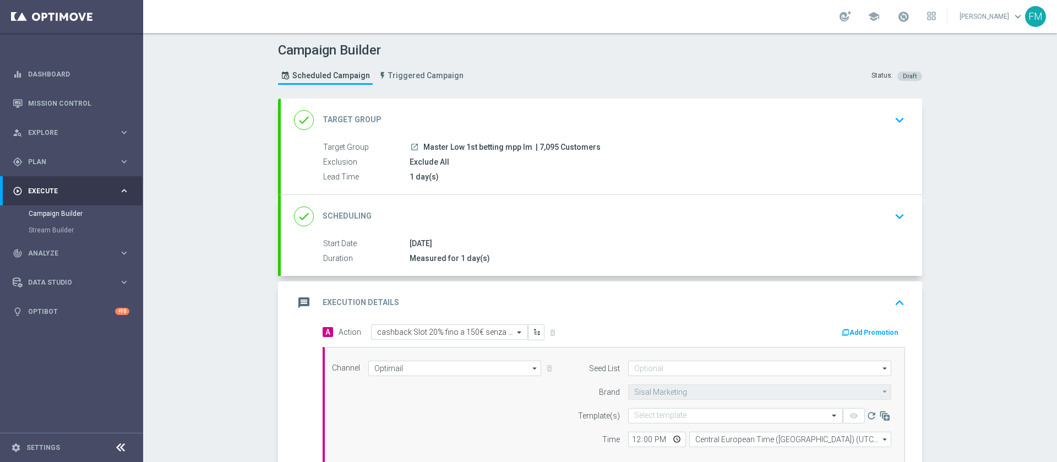
click at [848, 207] on div "done Scheduling keyboard_arrow_down Start Date 27 Sep 2025 Duration Measured fo…" at bounding box center [602, 235] width 642 height 81
click at [867, 215] on div "done Scheduling keyboard_arrow_down" at bounding box center [601, 216] width 615 height 21
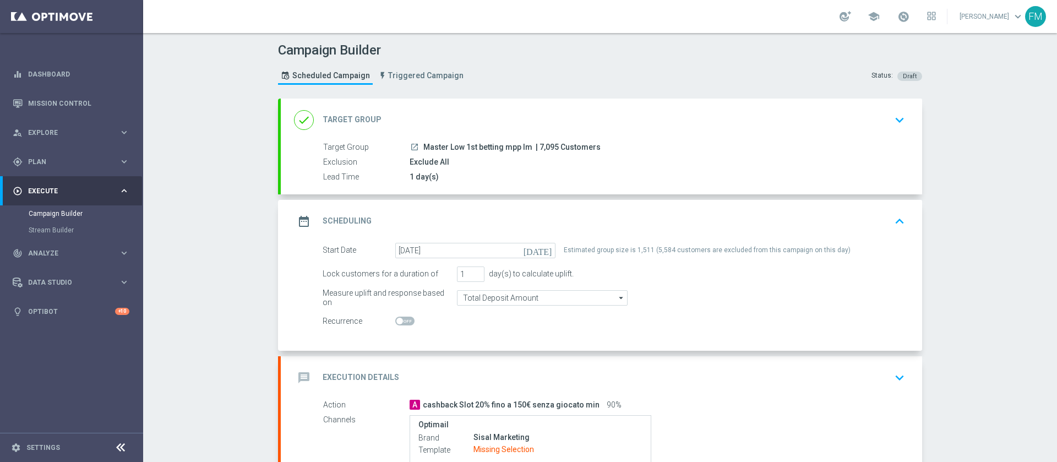
click at [871, 112] on div "done Target Group keyboard_arrow_down" at bounding box center [601, 120] width 615 height 21
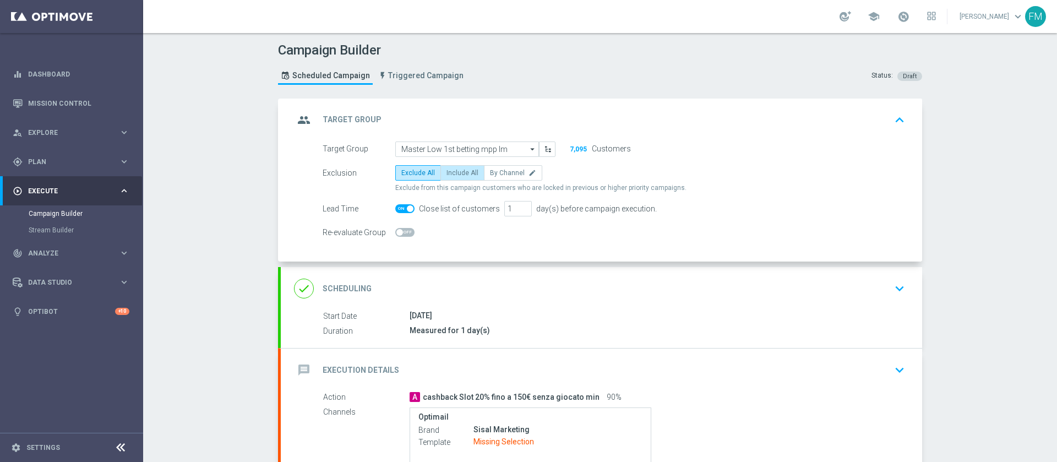
click at [451, 173] on span "Include All" at bounding box center [463, 173] width 32 height 8
click at [451, 173] on input "Include All" at bounding box center [450, 174] width 7 height 7
radio input "true"
click at [821, 295] on div "done Scheduling keyboard_arrow_down" at bounding box center [601, 288] width 615 height 21
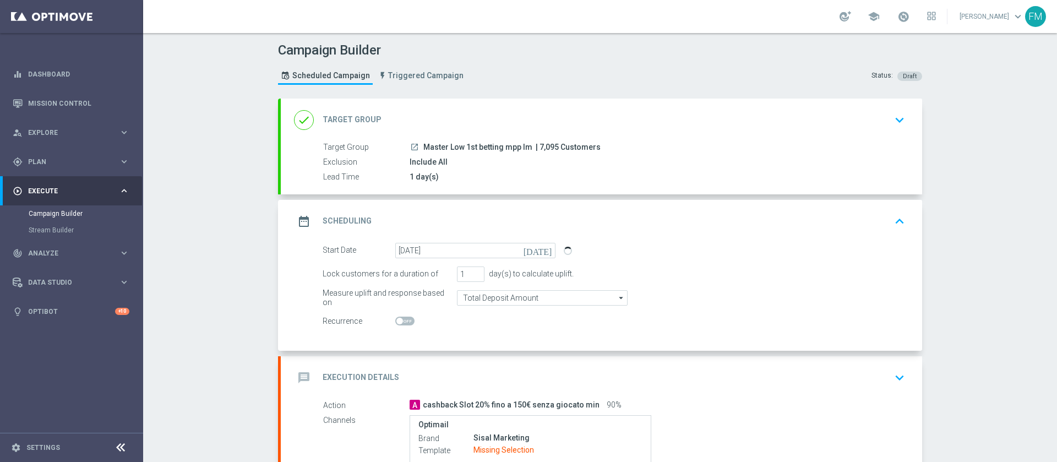
scroll to position [83, 0]
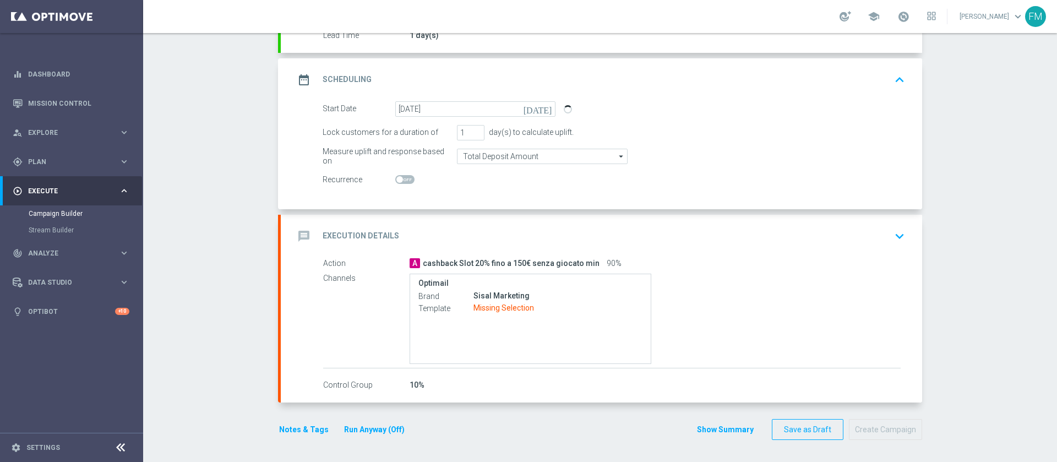
click at [853, 220] on div "message Execution Details keyboard_arrow_down" at bounding box center [602, 236] width 642 height 43
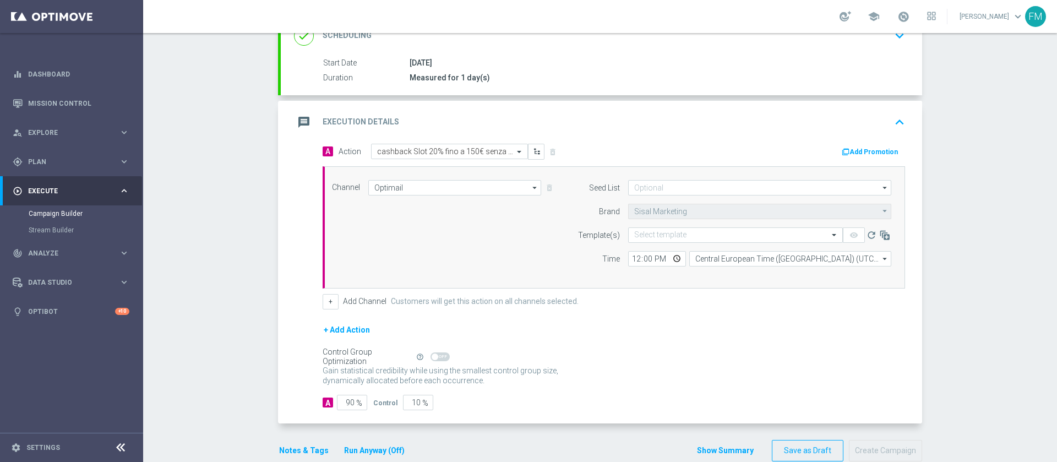
scroll to position [202, 0]
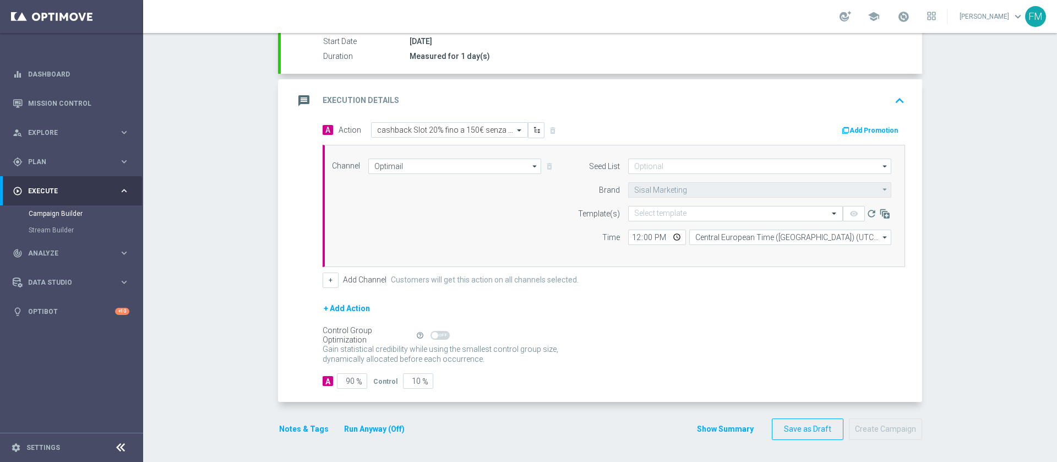
click at [856, 120] on div "message Execution Details keyboard_arrow_up" at bounding box center [602, 100] width 642 height 43
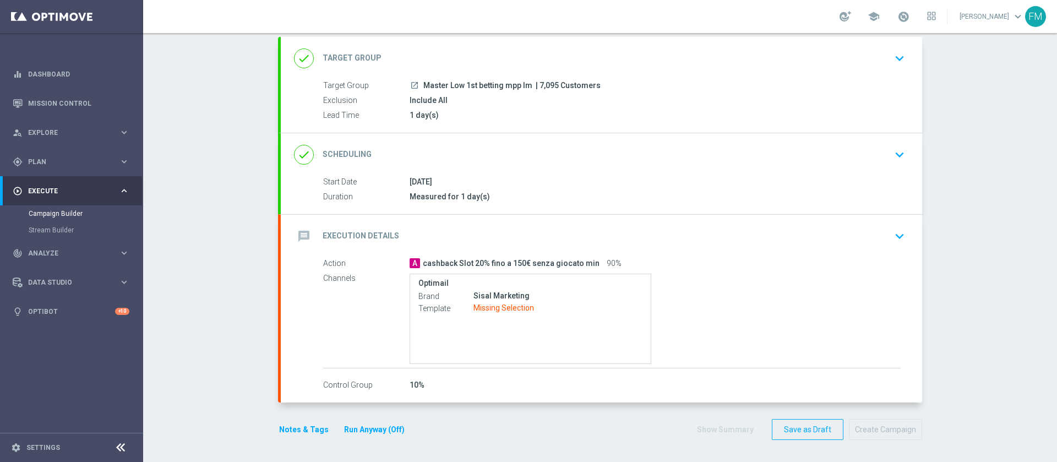
click at [826, 253] on div "message Execution Details keyboard_arrow_down" at bounding box center [602, 236] width 642 height 43
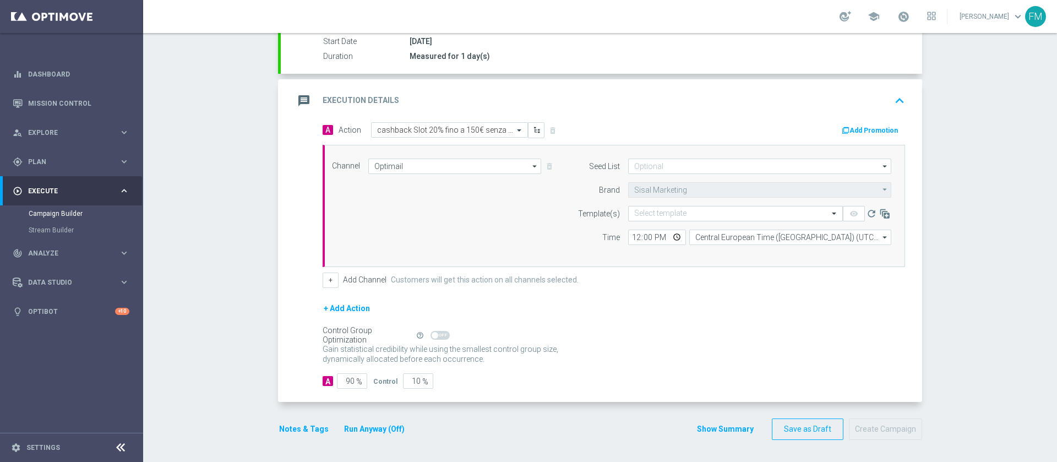
click at [870, 134] on button "Add Promotion" at bounding box center [871, 130] width 61 height 12
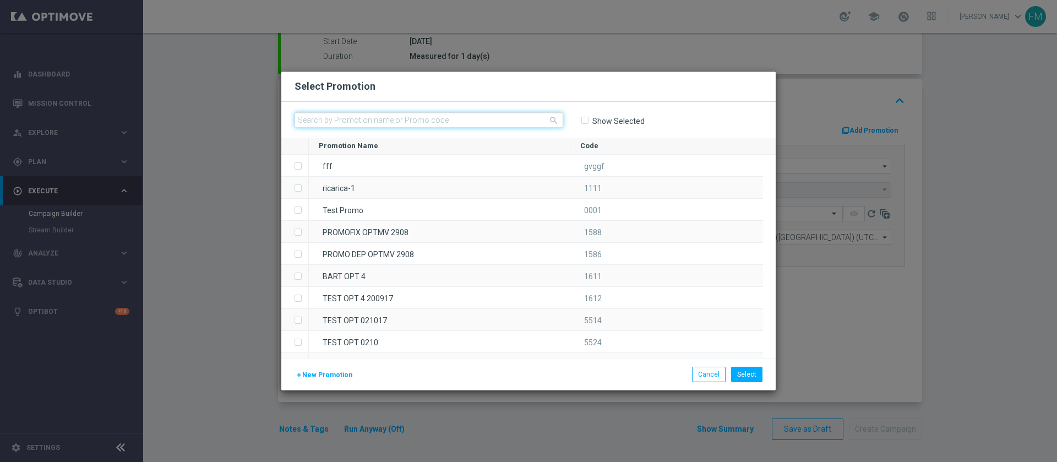
click at [472, 118] on input "text" at bounding box center [429, 119] width 269 height 15
paste input "CBCASINO2709"
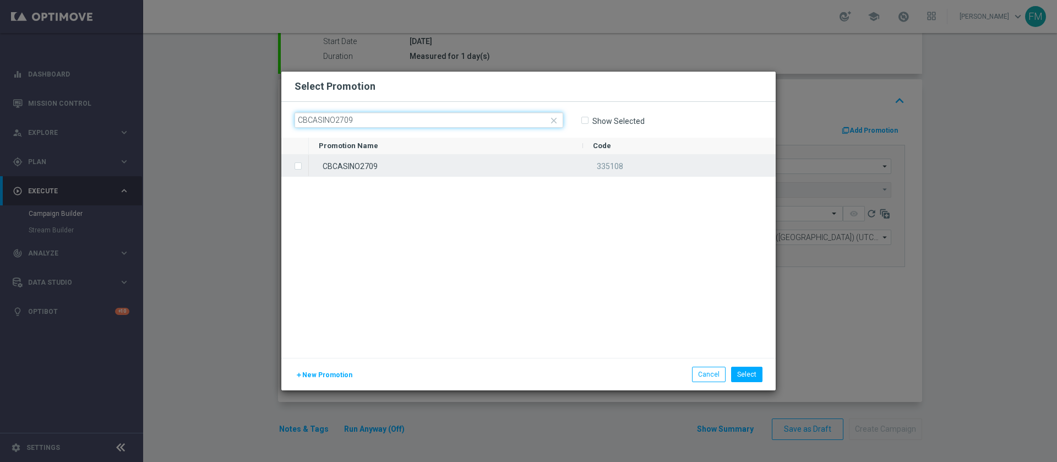
type input "CBCASINO2709"
click at [507, 166] on div "CBCASINO2709" at bounding box center [446, 165] width 274 height 21
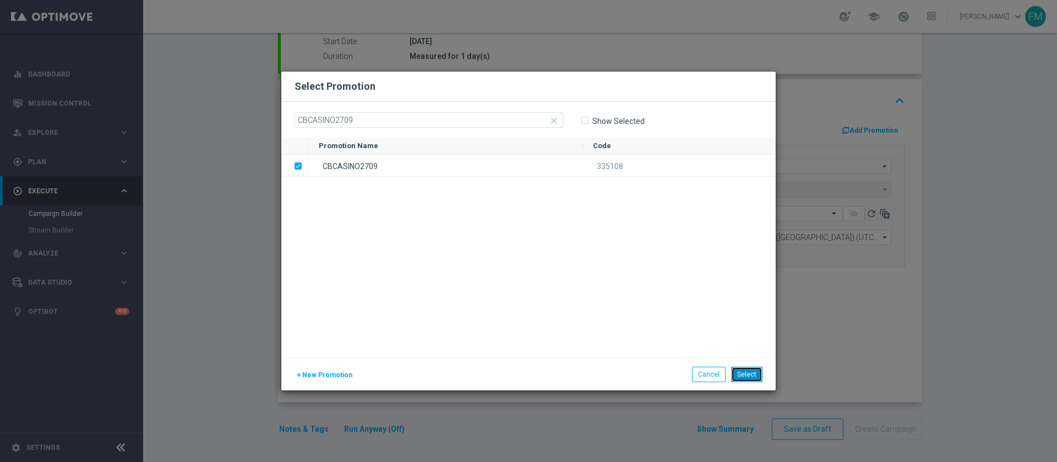
click at [752, 377] on button "Select" at bounding box center [746, 374] width 31 height 15
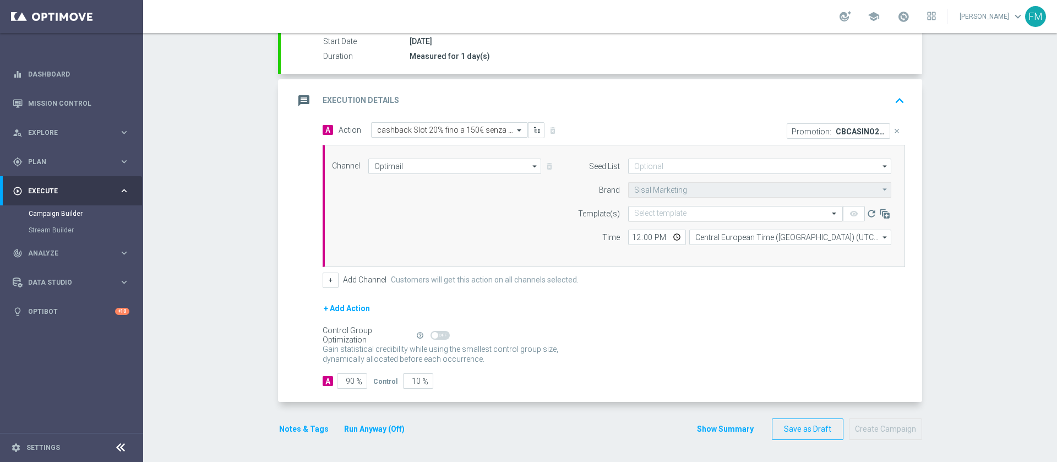
click at [685, 213] on input "text" at bounding box center [724, 213] width 181 height 9
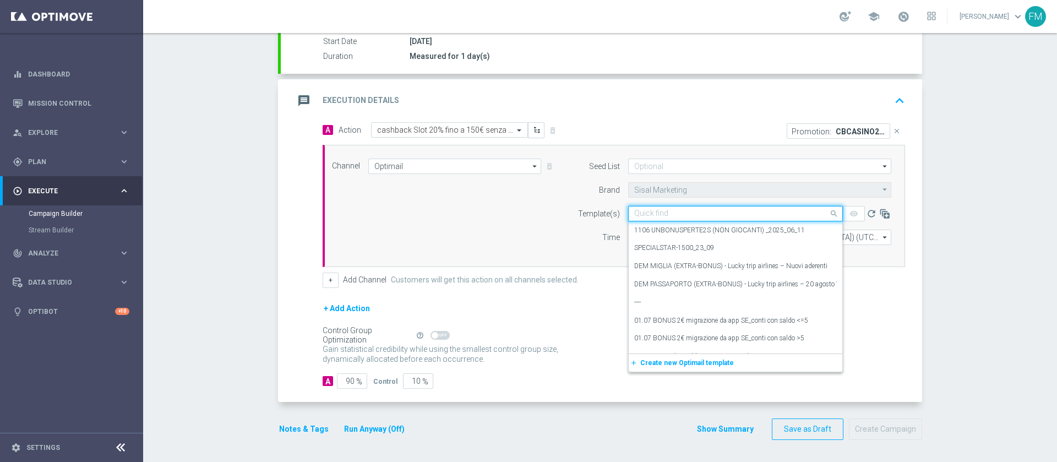
paste input "CBCASINO2709 - [DATE]"
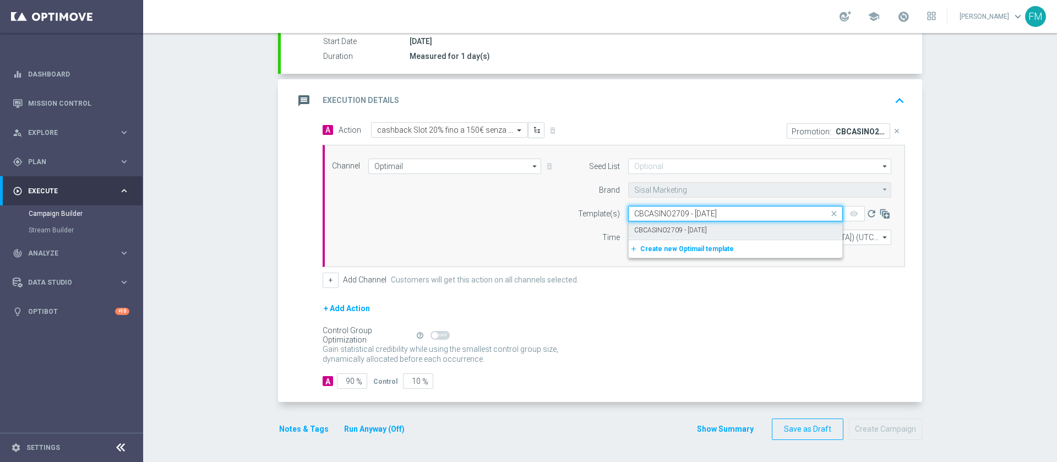
click at [685, 223] on div "CBCASINO2709 - [DATE]" at bounding box center [735, 230] width 203 height 18
type input "CBCASINO2709 - [DATE]"
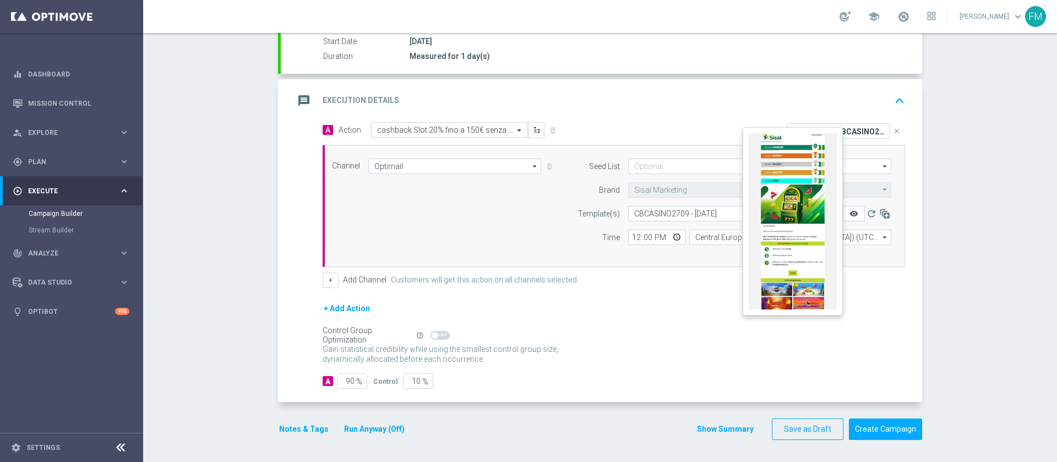
click at [850, 210] on icon "remove_red_eye" at bounding box center [854, 213] width 9 height 9
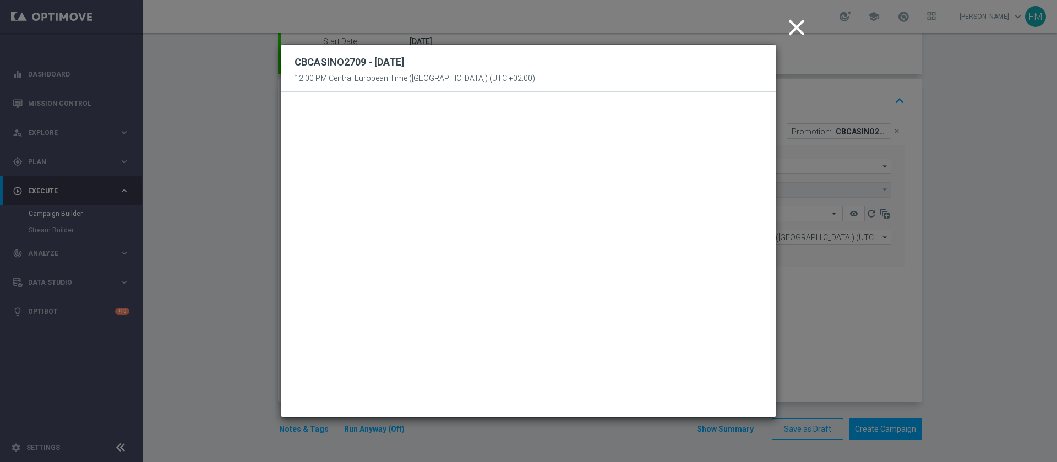
click at [805, 20] on icon "close" at bounding box center [797, 28] width 28 height 28
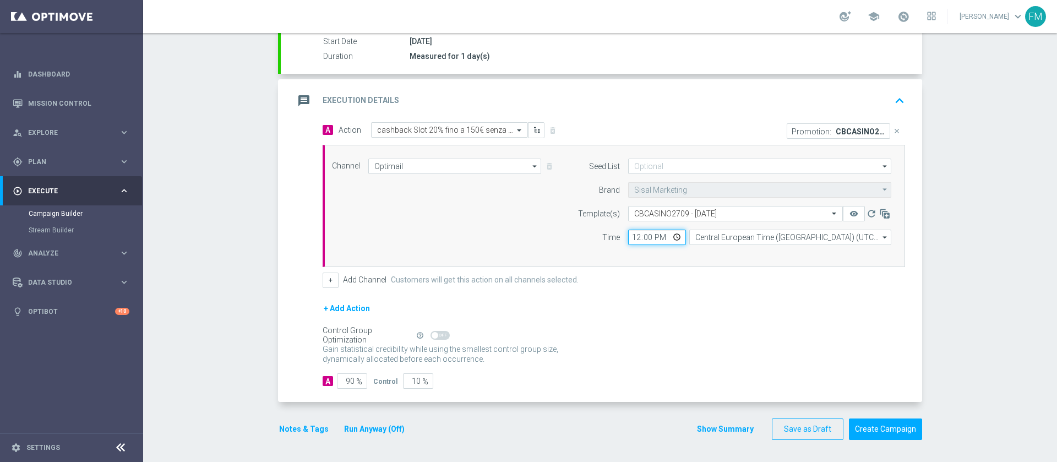
click at [628, 239] on input "12:00" at bounding box center [657, 237] width 58 height 15
type input "11:00"
click at [983, 288] on div "Campaign Builder Scheduled Campaign Triggered Campaign Status: Draft done Targe…" at bounding box center [600, 247] width 914 height 429
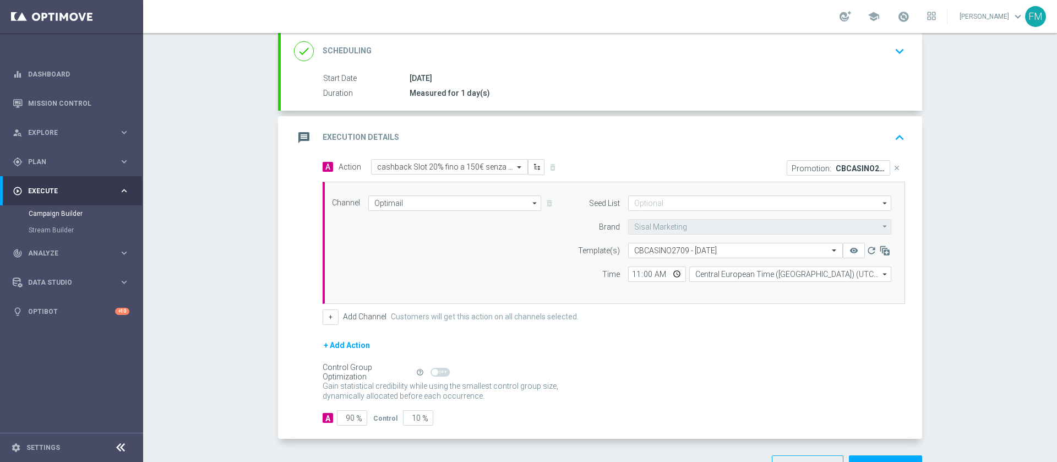
click at [864, 64] on div "done Scheduling keyboard_arrow_down" at bounding box center [602, 51] width 642 height 43
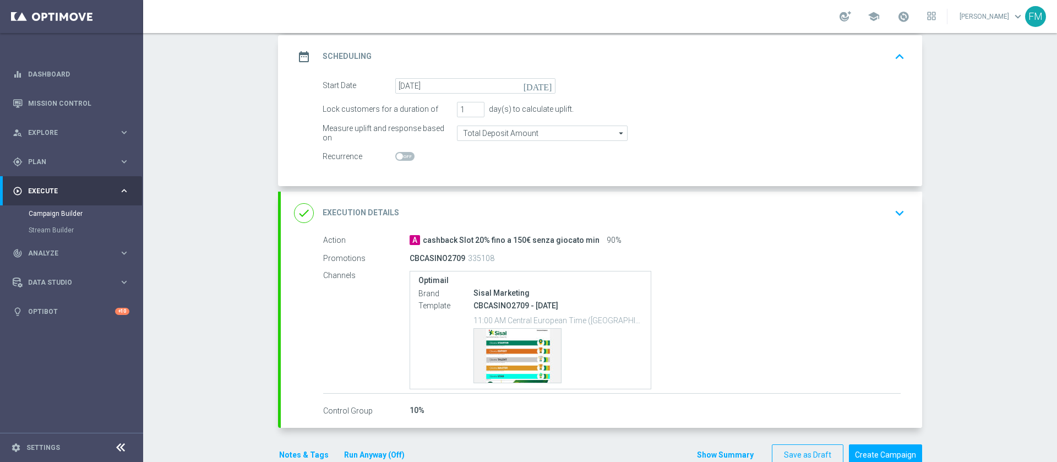
click at [815, 207] on div "done Execution Details keyboard_arrow_down" at bounding box center [601, 213] width 615 height 21
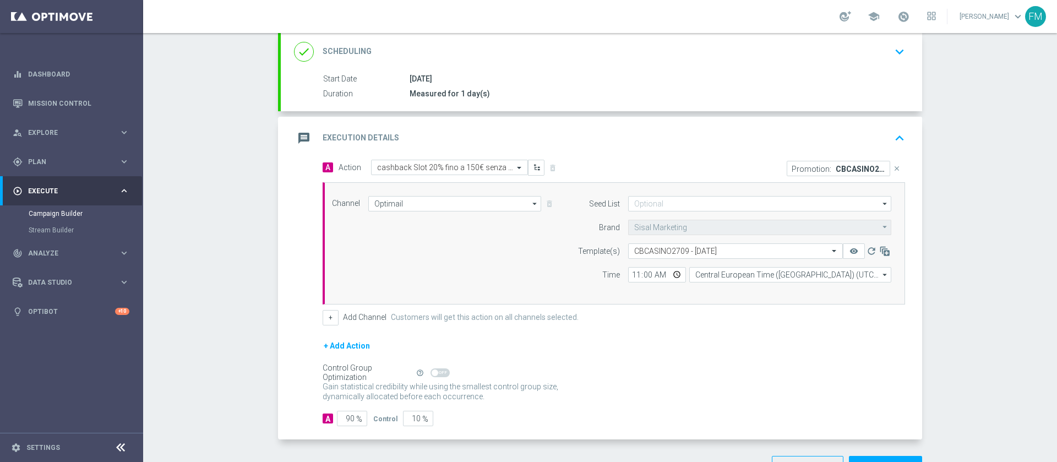
scroll to position [202, 0]
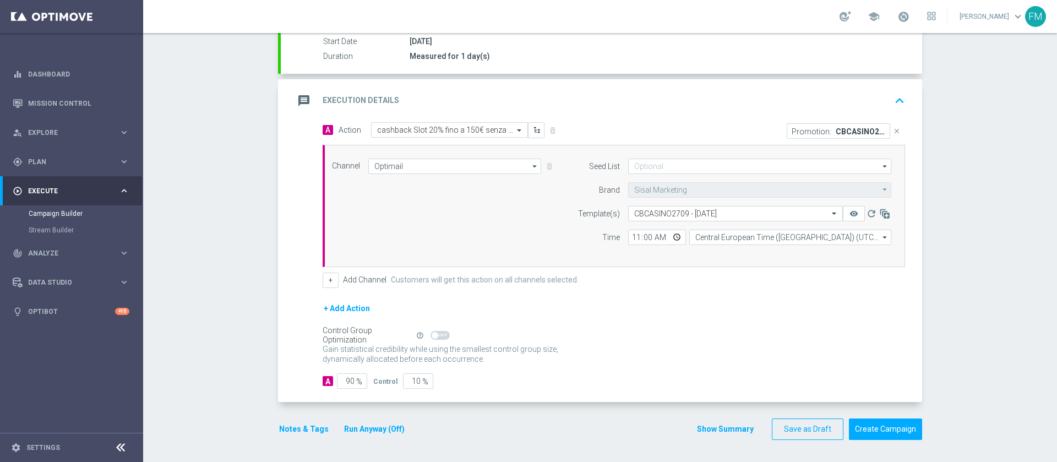
click at [302, 433] on button "Notes & Tags" at bounding box center [304, 429] width 52 height 14
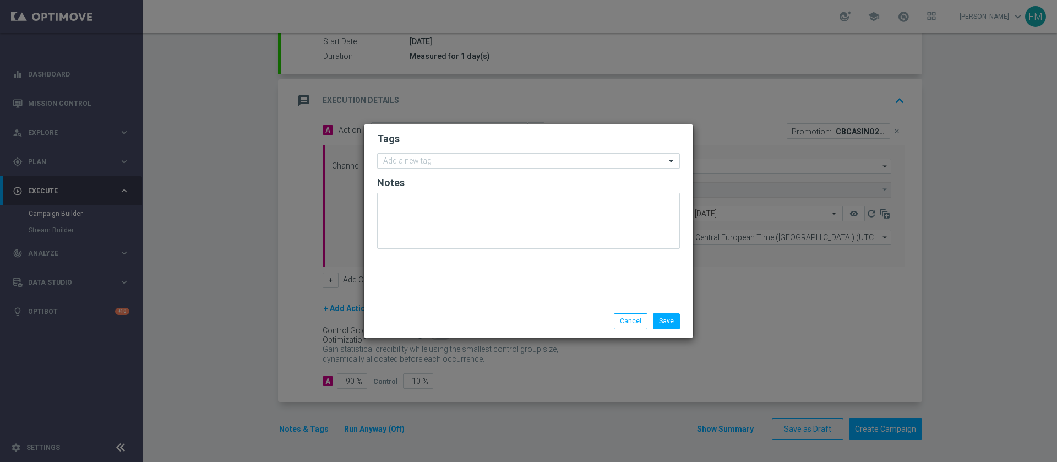
click at [409, 154] on div "Add a new tag" at bounding box center [522, 161] width 288 height 14
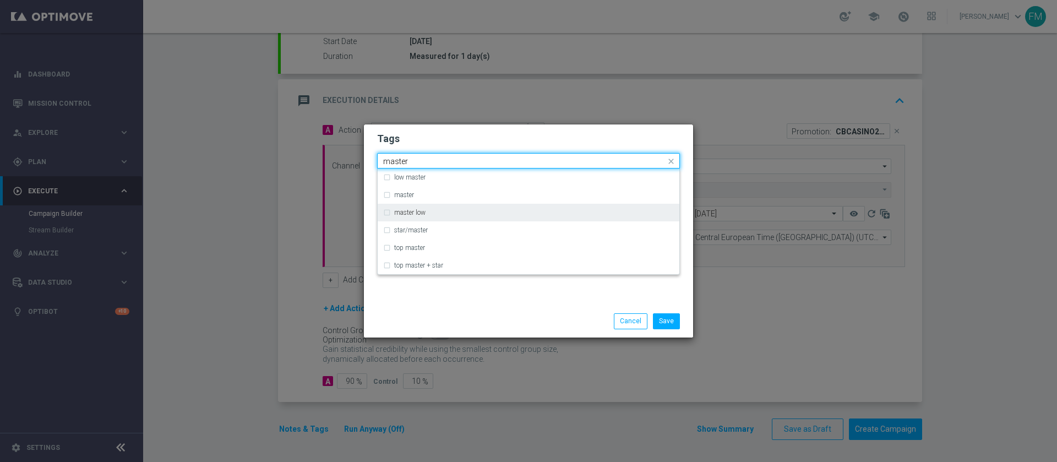
click at [459, 207] on div "master low" at bounding box center [528, 213] width 291 height 18
type input "master"
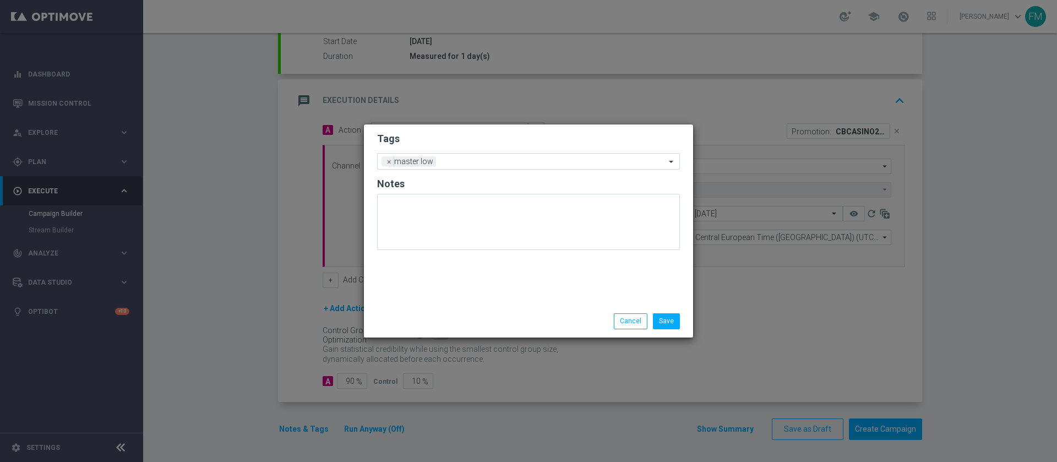
click at [484, 142] on h2 "Tags" at bounding box center [528, 138] width 303 height 13
click at [498, 158] on input "text" at bounding box center [553, 162] width 225 height 9
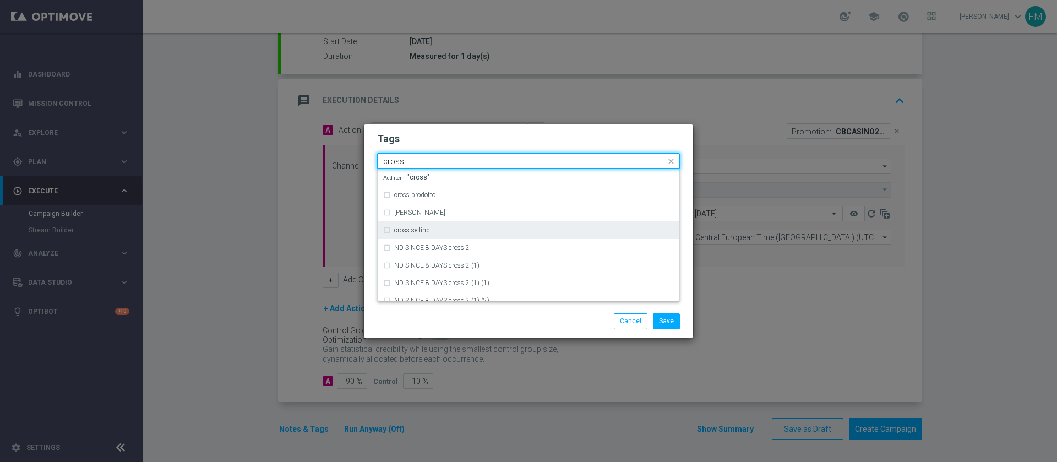
click at [457, 228] on div "cross-selling" at bounding box center [534, 230] width 280 height 7
type input "cross"
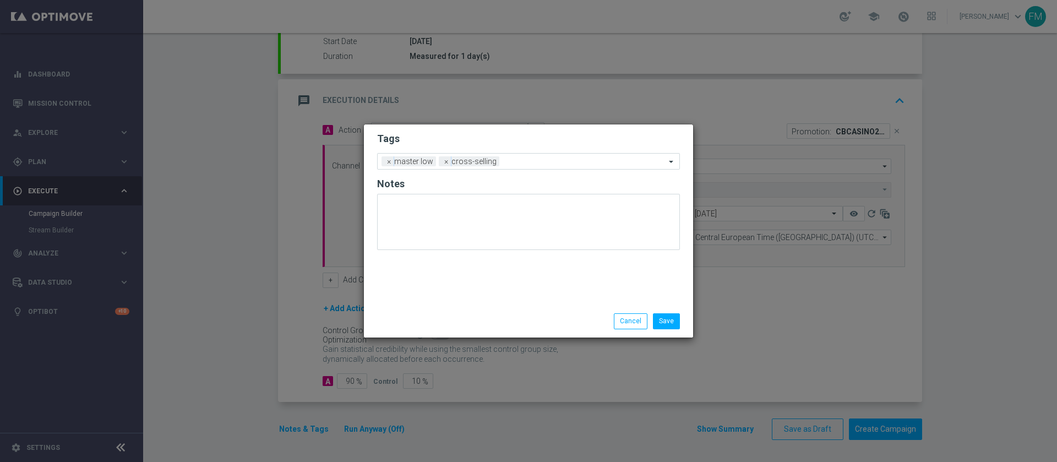
click at [513, 131] on form "Tags Add a new tag × master low × cross-selling Notes" at bounding box center [528, 193] width 303 height 129
click at [511, 159] on input "text" at bounding box center [585, 162] width 162 height 9
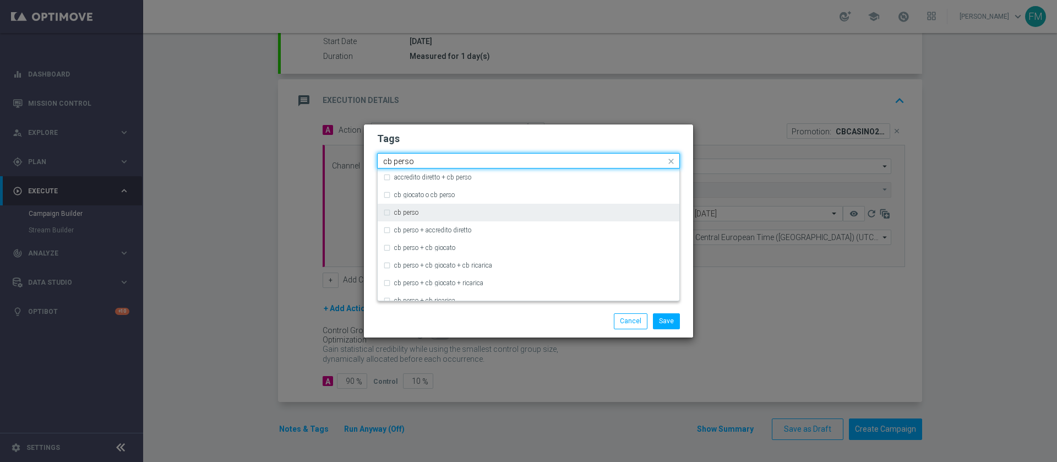
click at [430, 216] on div "cb perso" at bounding box center [528, 213] width 291 height 18
type input "cb perso"
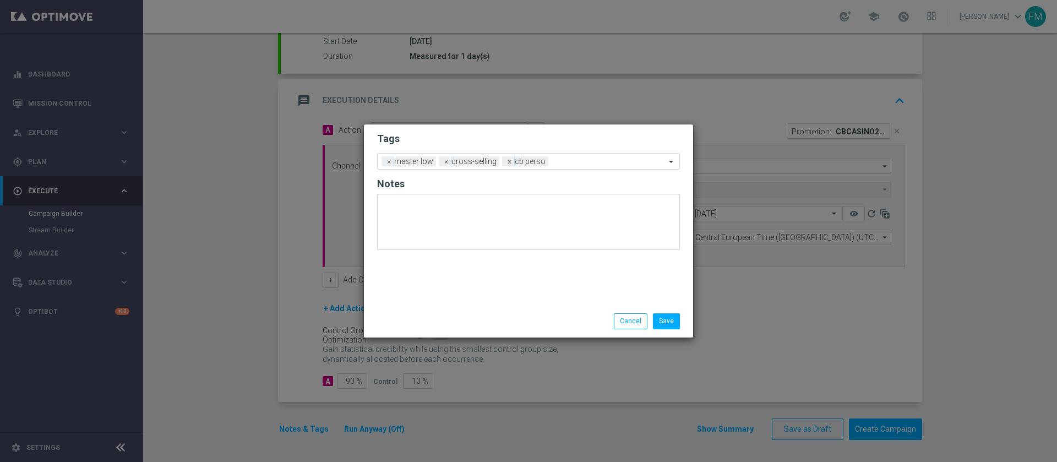
click at [507, 134] on h2 "Tags" at bounding box center [528, 138] width 303 height 13
click at [563, 156] on div "Add a new tag × master low × cross-selling × cb perso" at bounding box center [522, 161] width 288 height 15
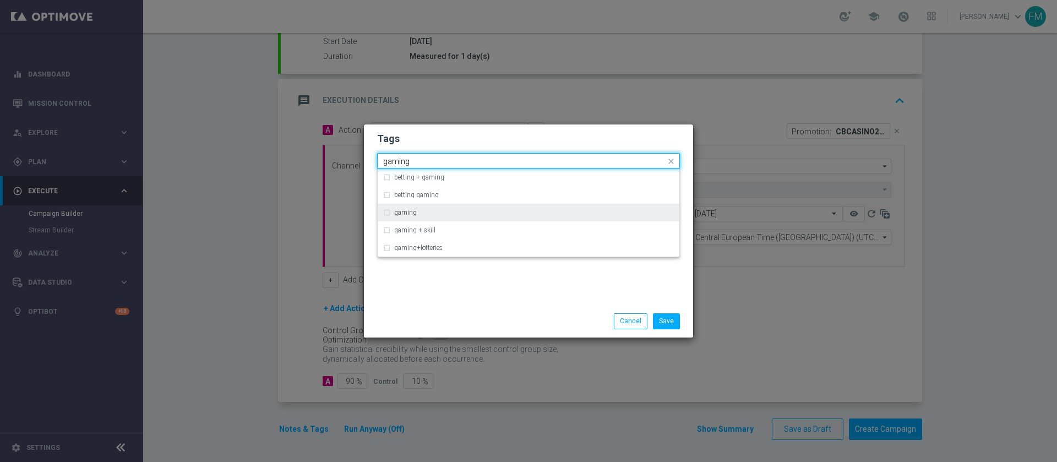
click at [485, 214] on div "gaming" at bounding box center [534, 212] width 280 height 7
type input "gaming"
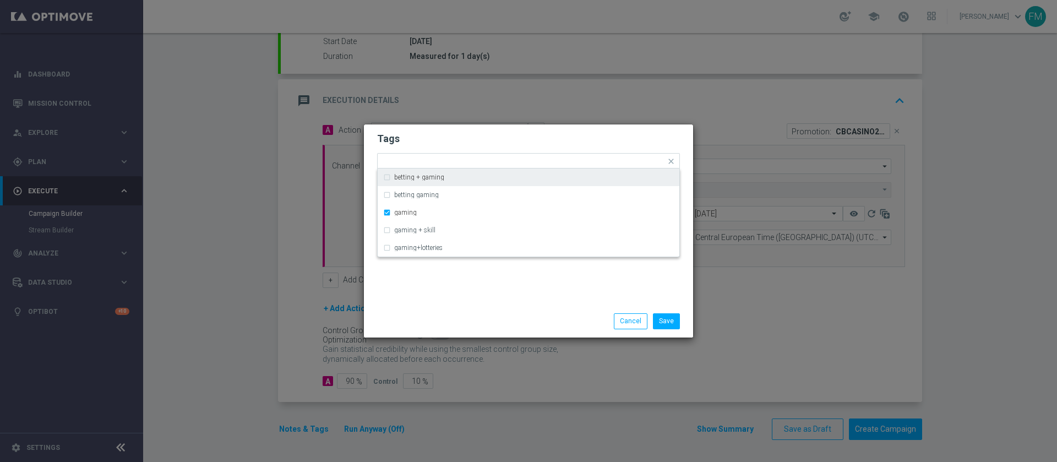
click at [553, 124] on div "Tags Quick find × master low × cross-selling × cb perso × gaming betting + gami…" at bounding box center [529, 231] width 330 height 214
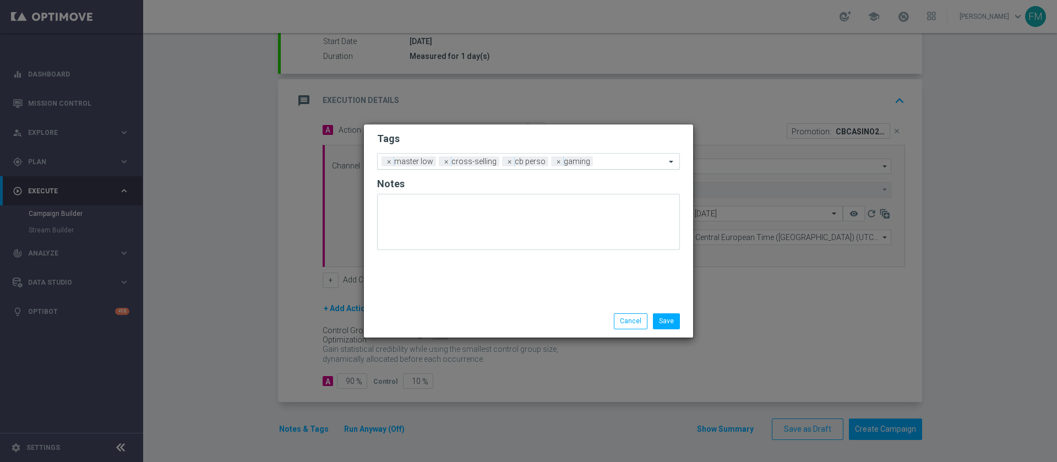
click at [596, 159] on div at bounding box center [631, 163] width 70 height 11
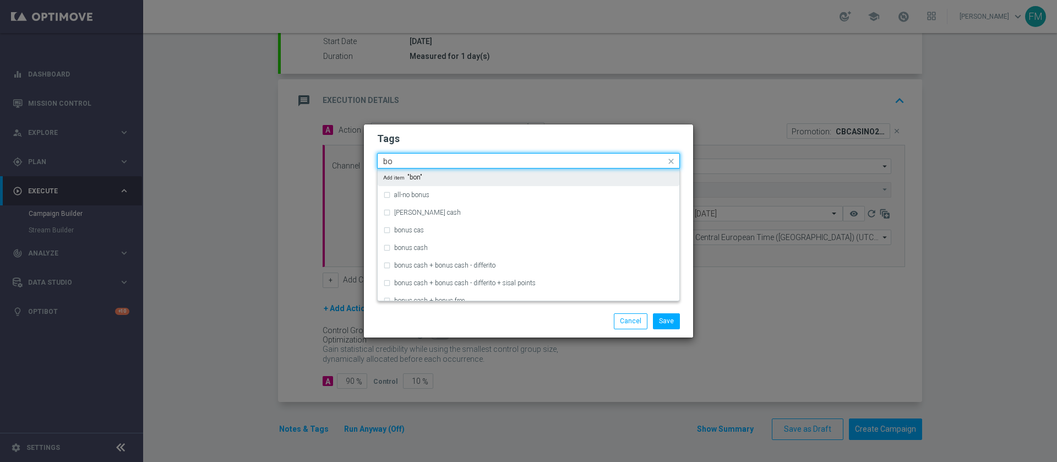
type input "b"
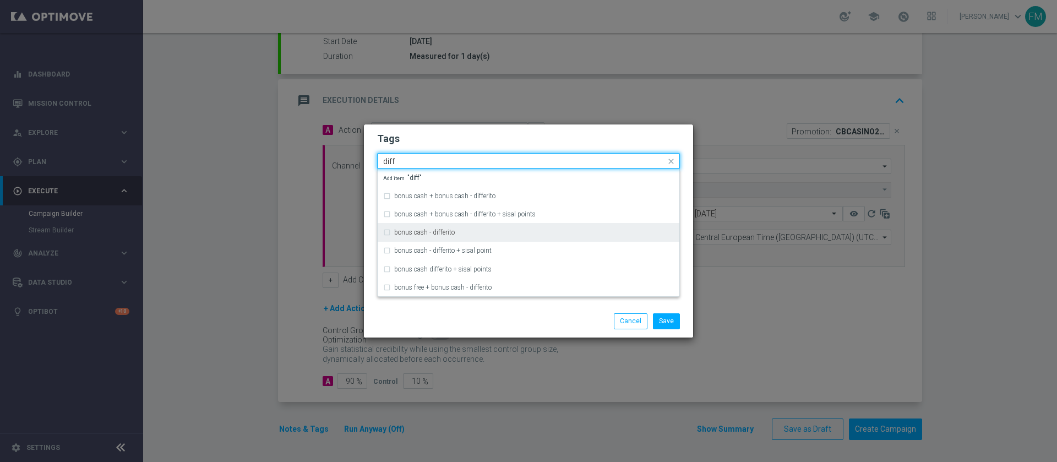
click at [550, 230] on div "bonus cash - differito" at bounding box center [534, 232] width 280 height 7
type input "diff"
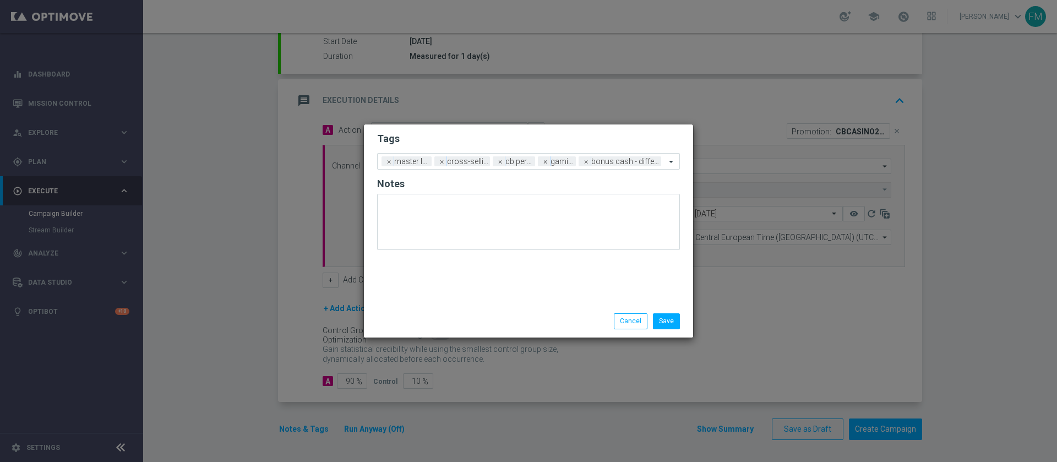
click at [614, 133] on h2 "Tags" at bounding box center [528, 138] width 303 height 13
click at [668, 323] on button "Save" at bounding box center [666, 320] width 27 height 15
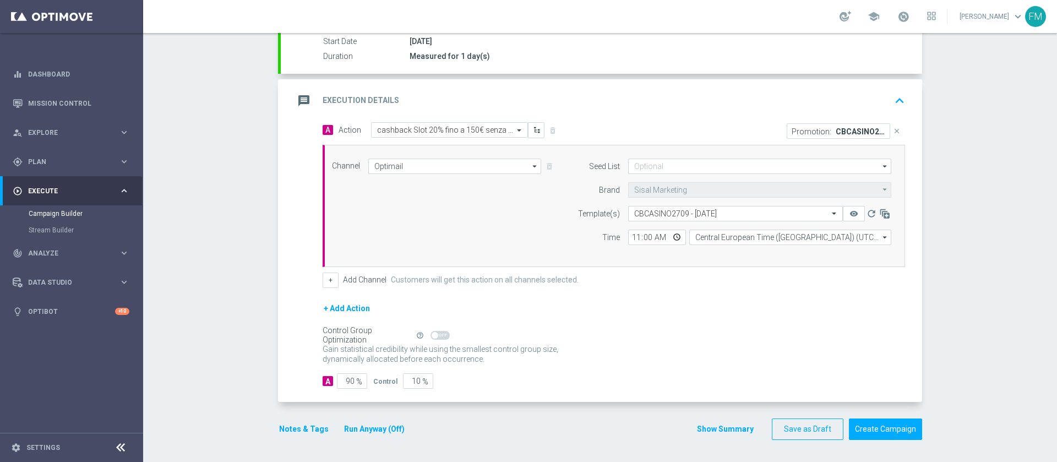
scroll to position [0, 0]
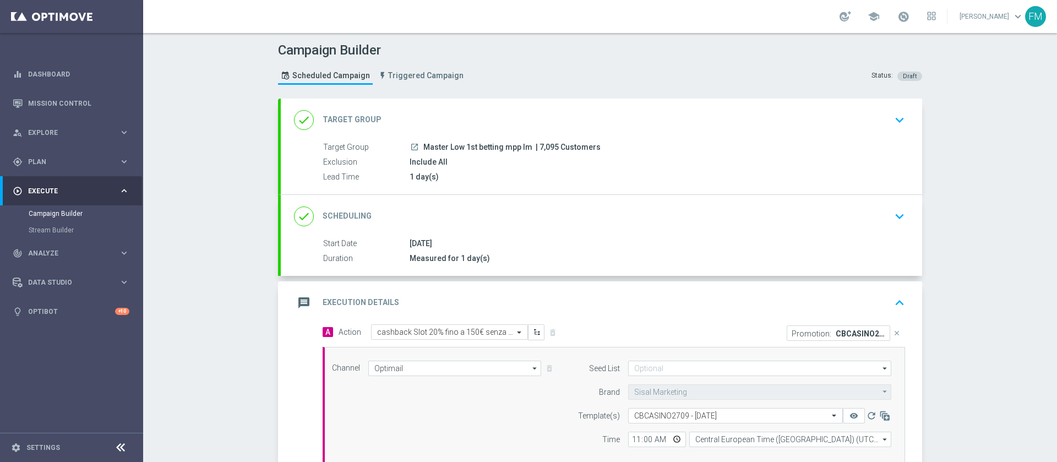
click at [823, 227] on div "done Scheduling keyboard_arrow_down" at bounding box center [602, 216] width 642 height 43
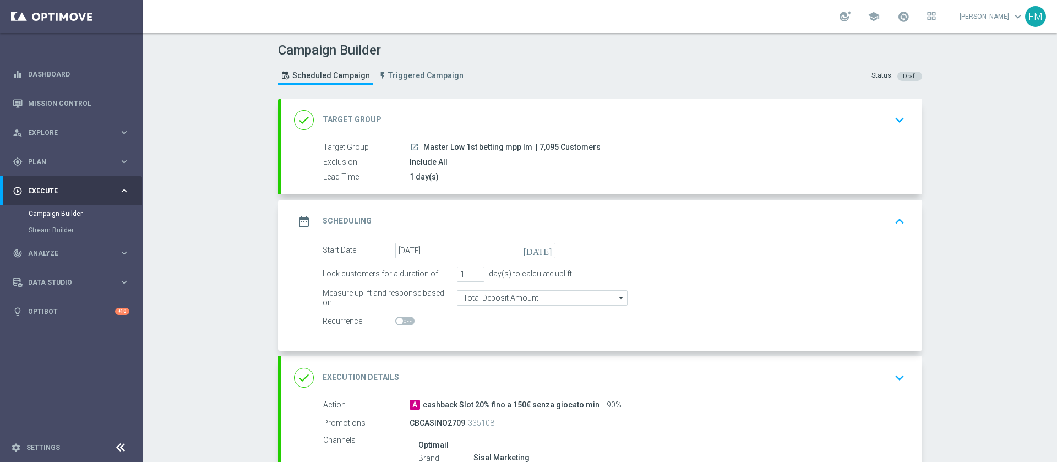
click at [837, 144] on div "launch Master Low 1st betting mpp lm | 7,095 Customers" at bounding box center [655, 147] width 491 height 11
click at [838, 129] on div "done Target Group keyboard_arrow_down" at bounding box center [601, 120] width 615 height 21
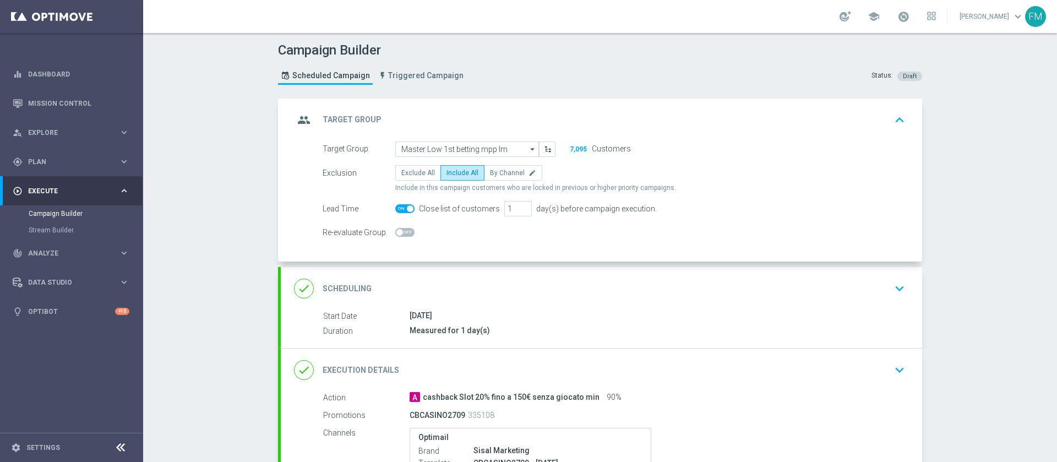
click at [836, 281] on div "done Scheduling keyboard_arrow_down" at bounding box center [601, 288] width 615 height 21
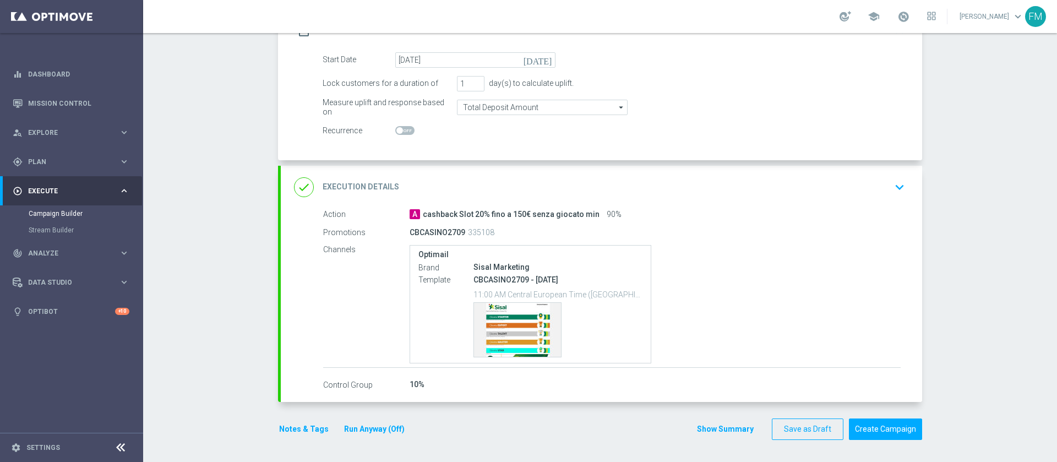
click at [868, 199] on div "done Execution Details keyboard_arrow_down" at bounding box center [602, 187] width 642 height 43
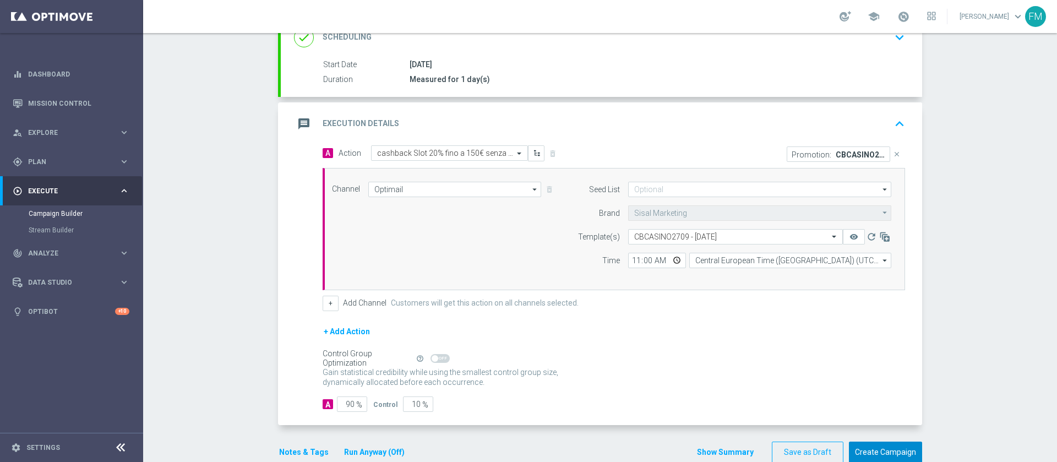
click at [907, 447] on button "Create Campaign" at bounding box center [885, 452] width 73 height 21
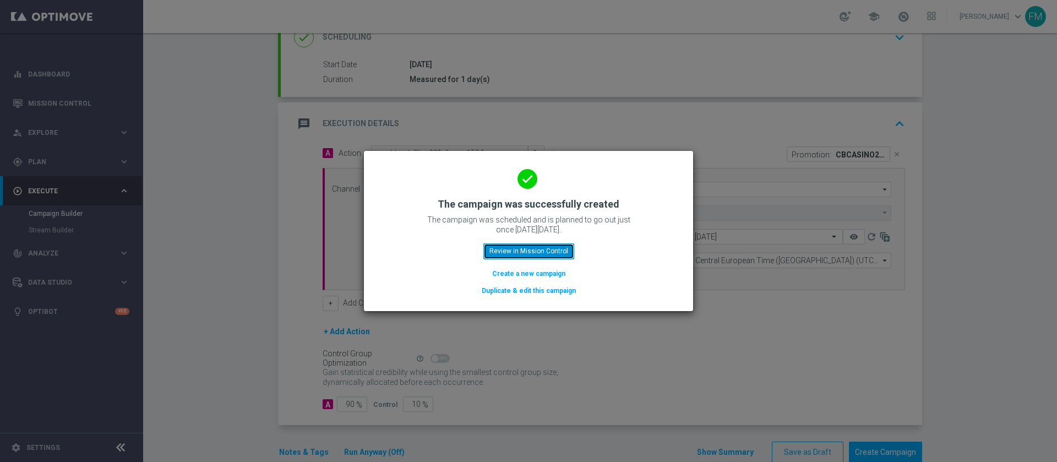
click at [537, 245] on button "Review in Mission Control" at bounding box center [529, 250] width 91 height 15
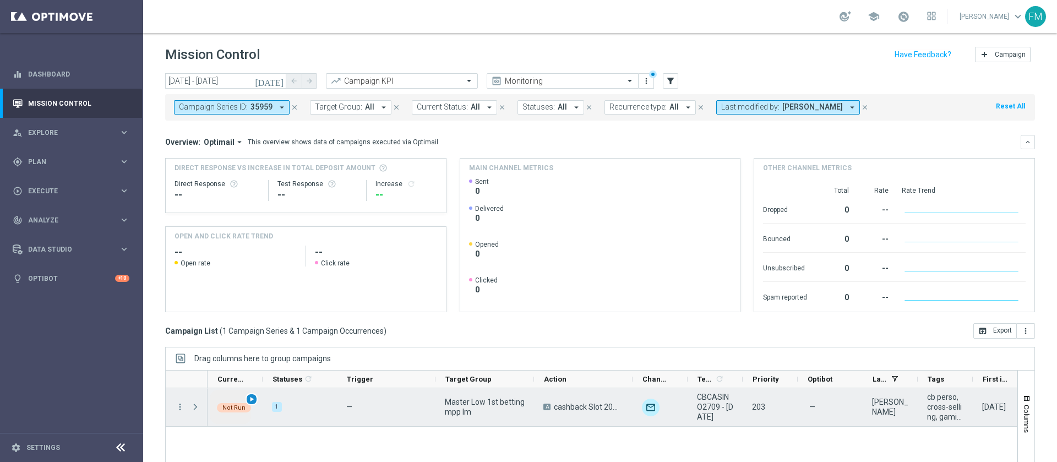
drag, startPoint x: 253, startPoint y: 404, endPoint x: 252, endPoint y: 398, distance: 5.6
click at [252, 398] on div "play_arrow" at bounding box center [252, 399] width 13 height 13
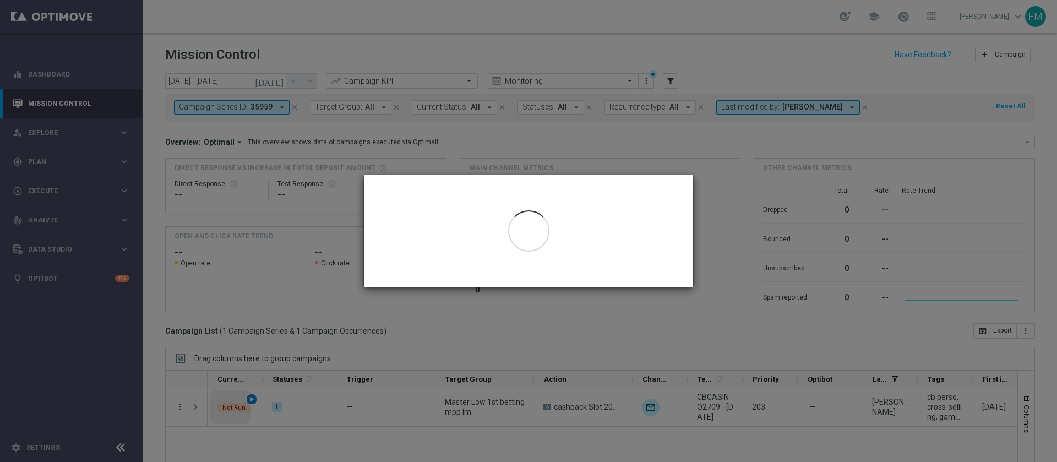
click at [252, 398] on modal-container "Run Lead Time Occurrence Run Now Cancel" at bounding box center [528, 231] width 1057 height 462
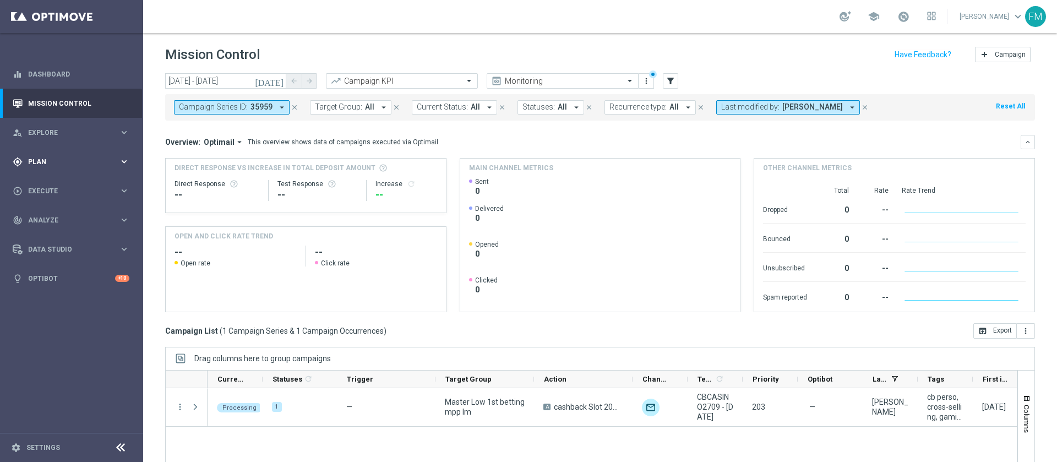
click at [94, 162] on span "Plan" at bounding box center [73, 162] width 91 height 7
click at [29, 183] on link "Target Groups" at bounding box center [72, 184] width 86 height 9
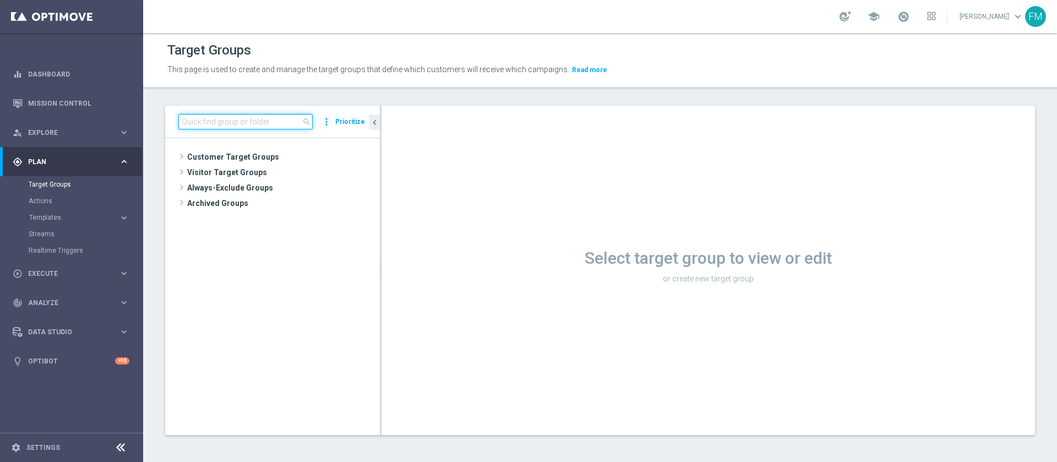
click at [247, 124] on input at bounding box center [245, 121] width 134 height 15
paste input "Master Low 1st lotteries & other mpp lm"
type input "Master Low 1st lotteries & other mpp lm"
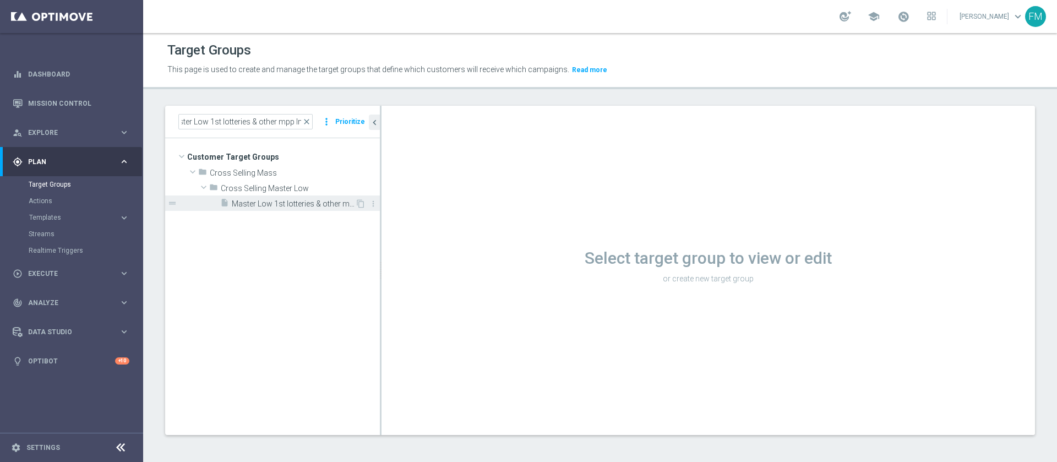
scroll to position [0, 0]
click at [297, 206] on span "Master Low 1st lotteries & other mpp lm" at bounding box center [293, 203] width 123 height 9
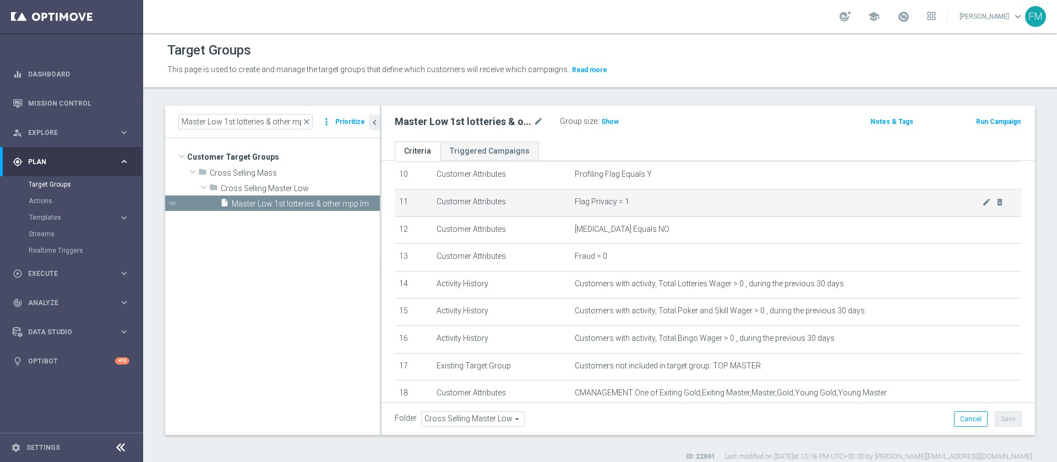
scroll to position [225, 0]
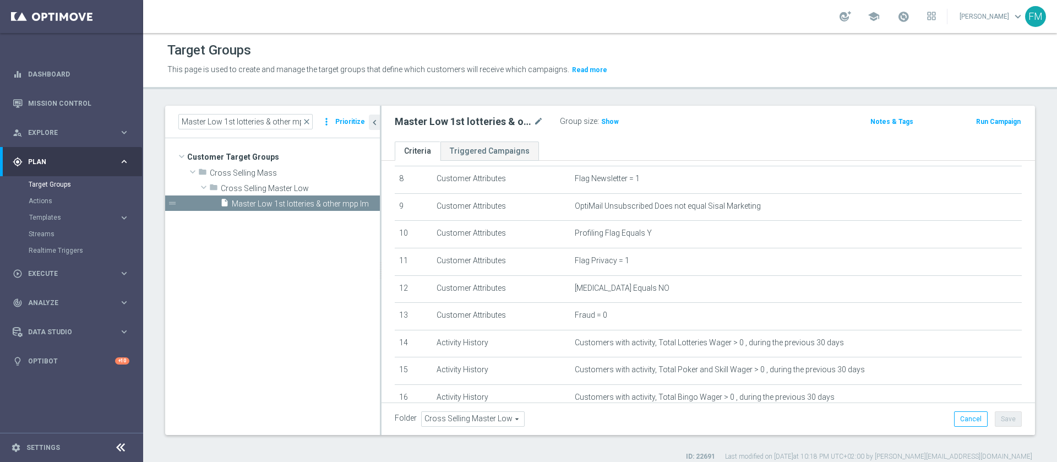
click at [536, 51] on div "Target Groups" at bounding box center [600, 50] width 866 height 21
click at [978, 121] on button "Run Campaign" at bounding box center [998, 122] width 47 height 12
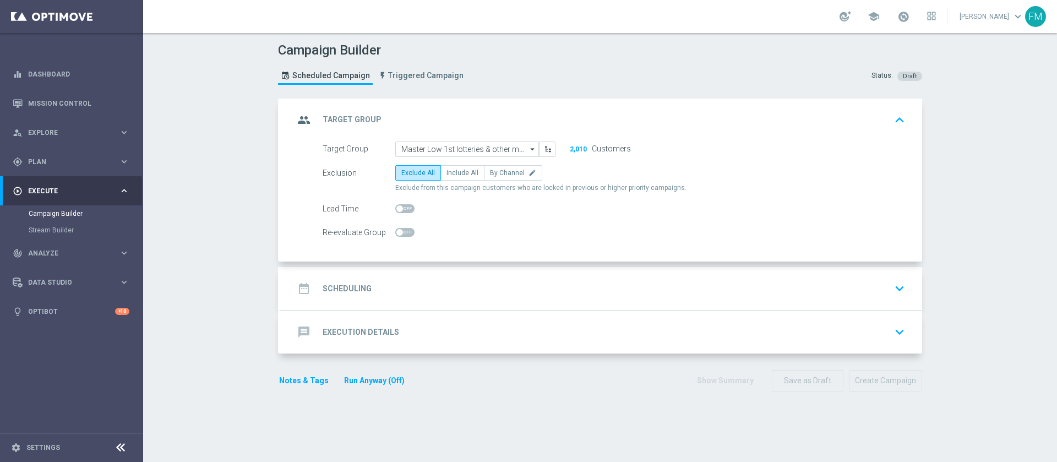
click at [577, 273] on div "date_range Scheduling keyboard_arrow_down" at bounding box center [602, 288] width 642 height 43
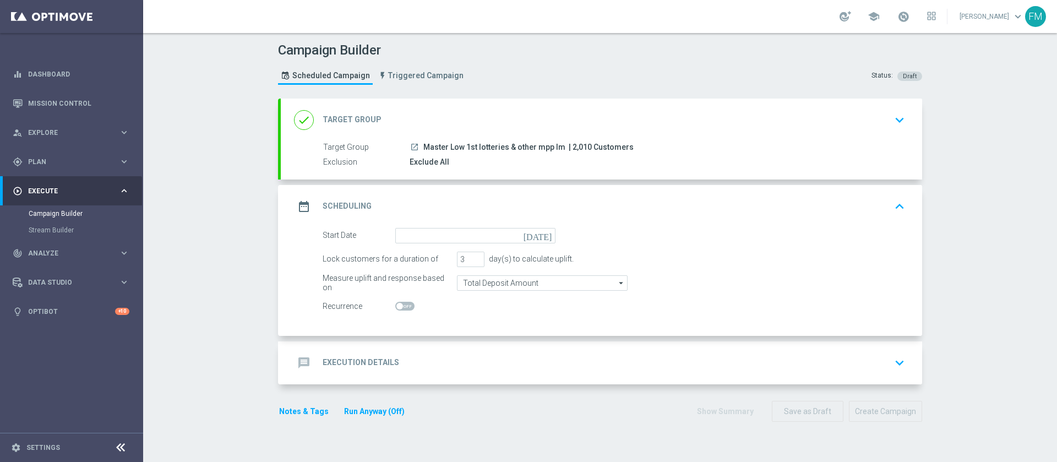
click at [543, 238] on icon "[DATE]" at bounding box center [540, 234] width 32 height 12
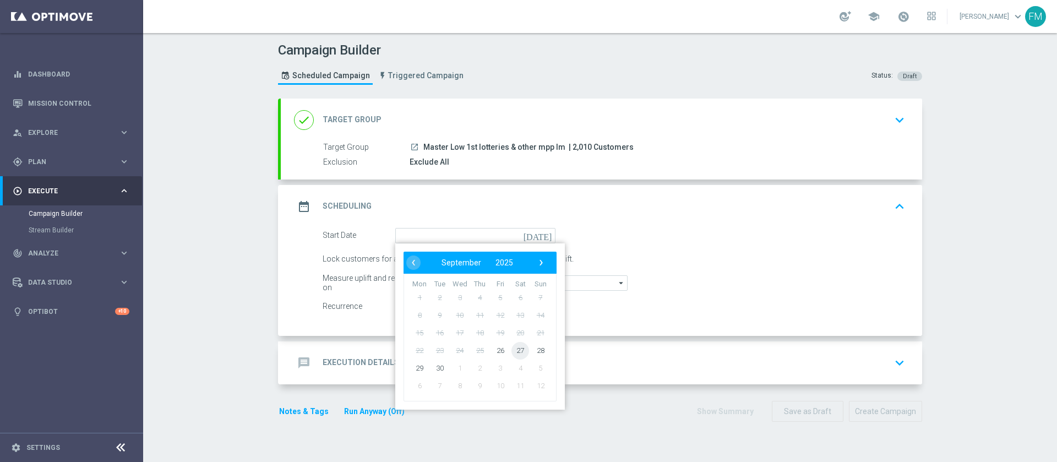
click at [514, 345] on span "27" at bounding box center [521, 350] width 18 height 18
type input "27 Sep 2025"
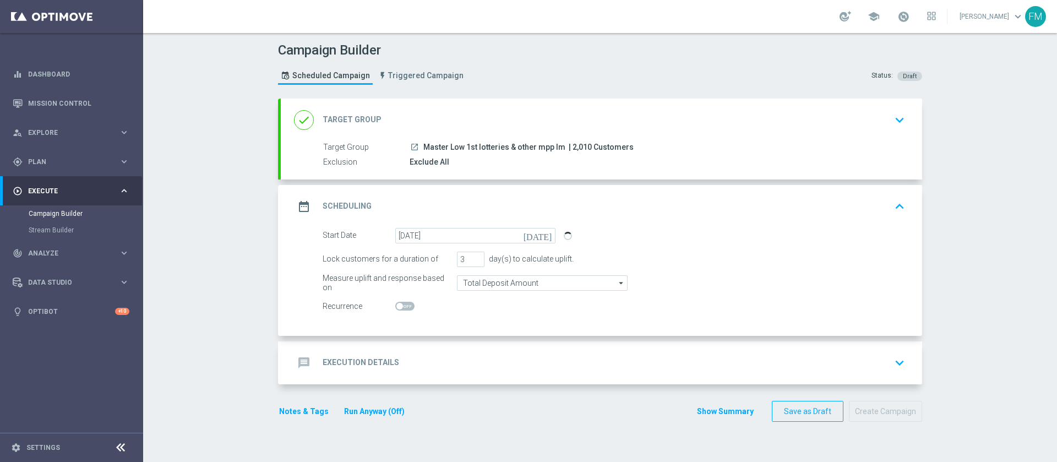
click at [893, 119] on icon "keyboard_arrow_down" at bounding box center [900, 120] width 17 height 17
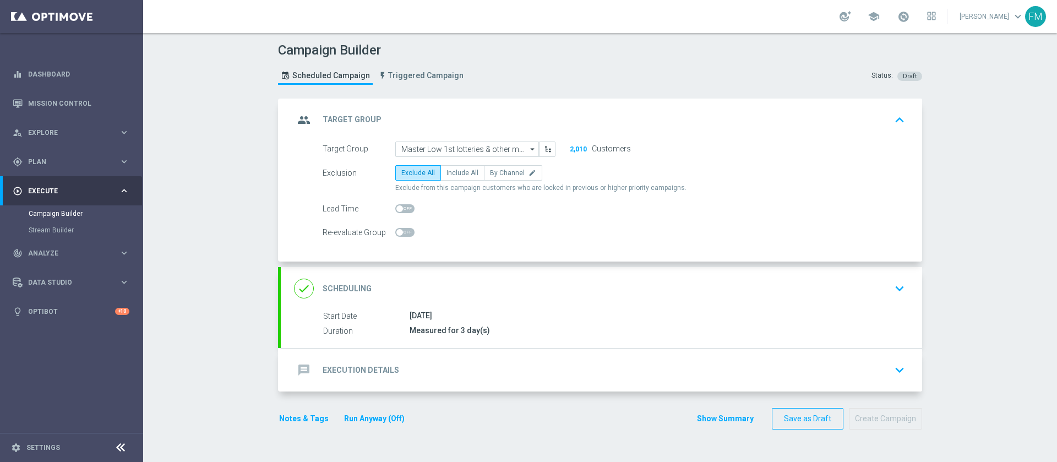
click at [397, 208] on span at bounding box center [400, 208] width 7 height 7
click at [395, 208] on input "checkbox" at bounding box center [404, 208] width 19 height 9
checkbox input "true"
click at [563, 286] on div "done Scheduling keyboard_arrow_down" at bounding box center [601, 288] width 615 height 21
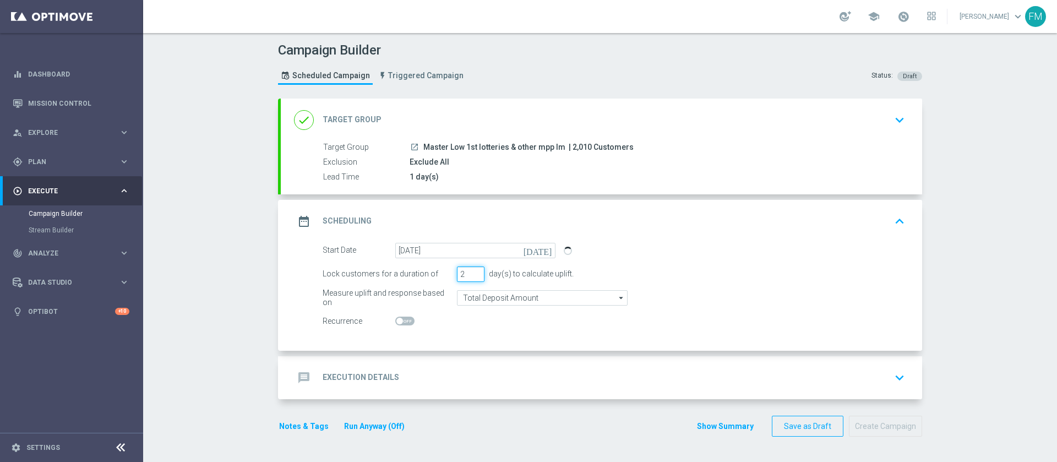
click at [472, 276] on input "2" at bounding box center [471, 274] width 28 height 15
type input "1"
click at [472, 276] on input "1" at bounding box center [471, 274] width 28 height 15
click at [797, 364] on div "message Execution Details keyboard_arrow_down" at bounding box center [602, 377] width 642 height 43
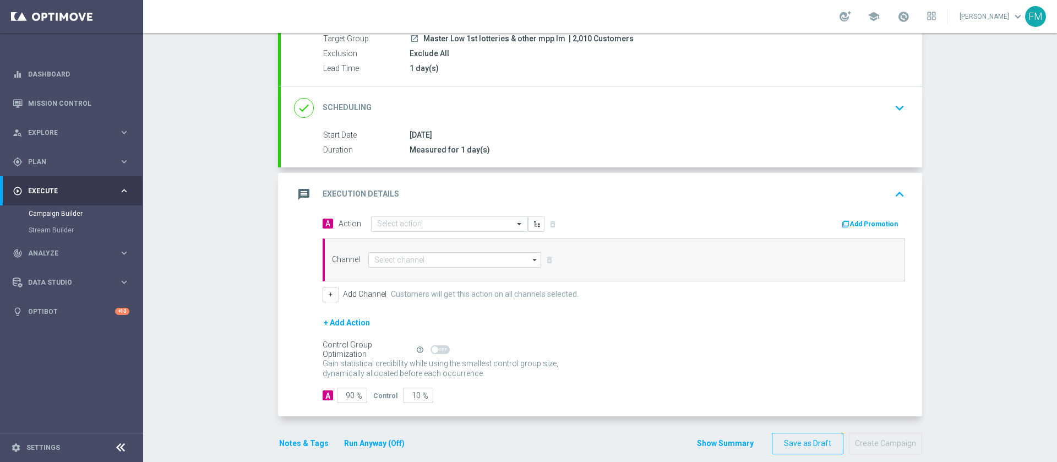
scroll to position [123, 0]
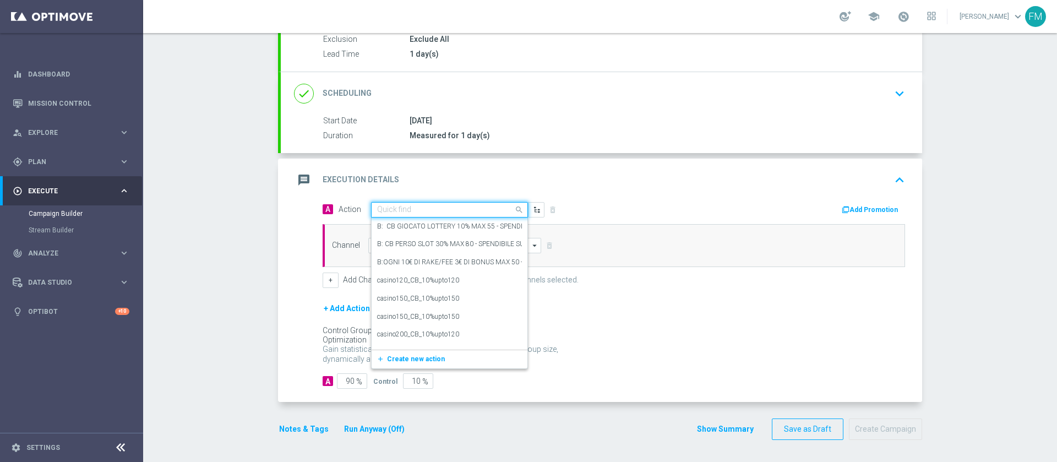
click at [420, 209] on input "text" at bounding box center [438, 209] width 123 height 9
paste input "Ricarica e ricevi il 20% fino a 100€ Slot"
type input "Ricarica e ricevi il 20% fino a 100€ Slot"
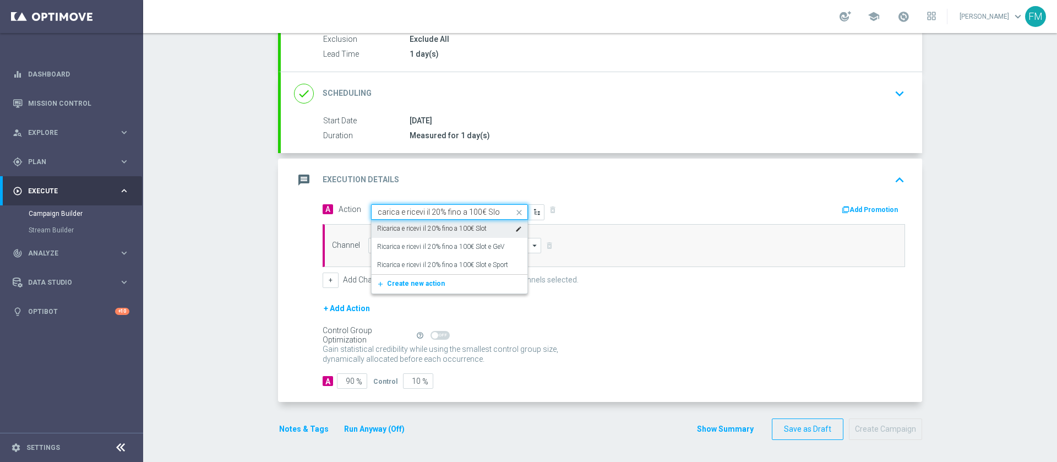
click at [415, 225] on label "Ricarica e ricevi il 20% fino a 100€ Slot" at bounding box center [432, 228] width 110 height 9
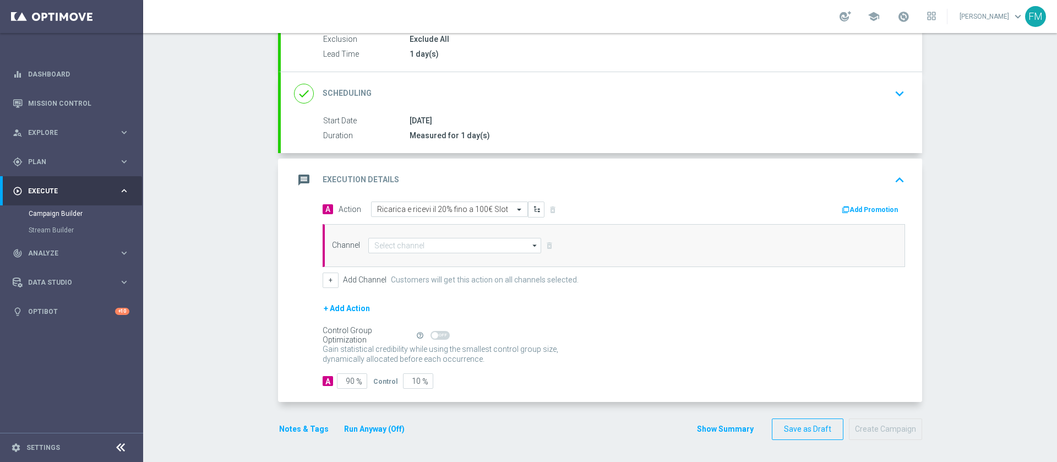
scroll to position [0, 0]
click at [451, 242] on input at bounding box center [454, 245] width 173 height 15
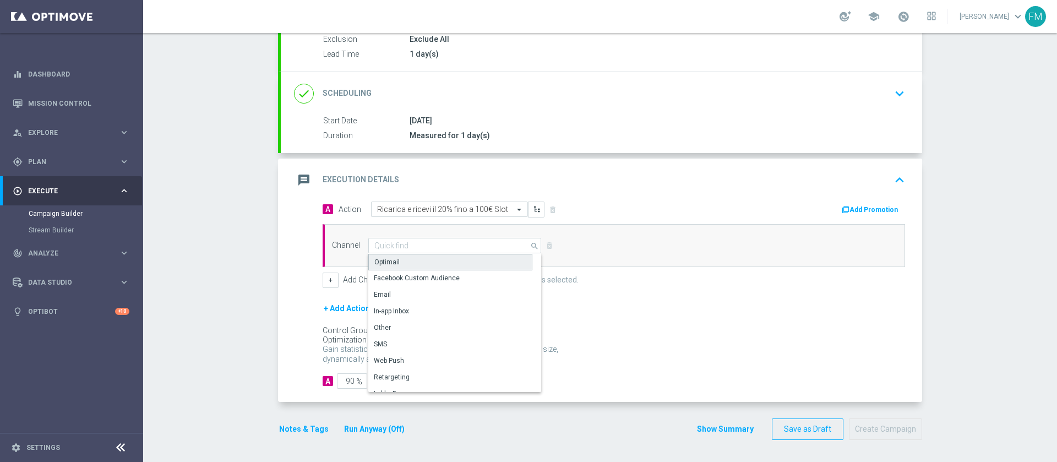
click at [424, 257] on div "Optimail" at bounding box center [450, 262] width 164 height 17
type input "Optimail"
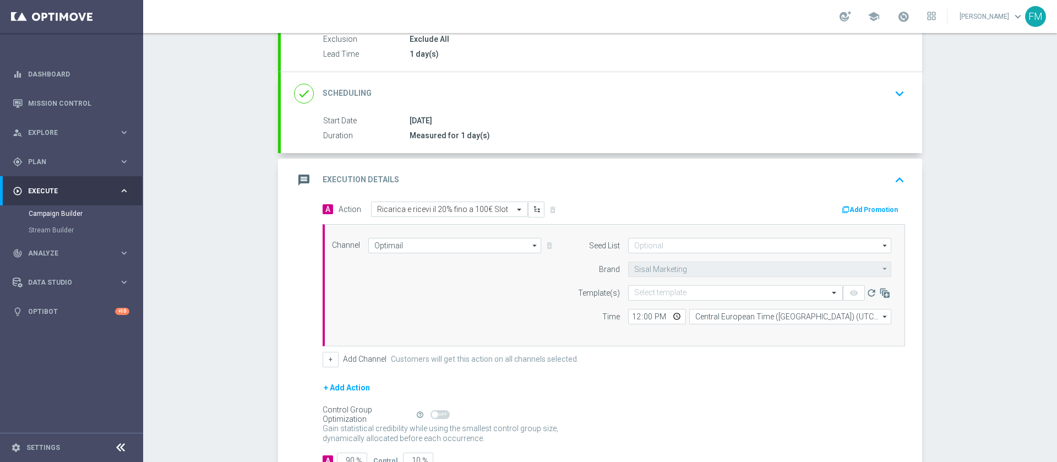
click at [864, 204] on button "Add Promotion" at bounding box center [871, 210] width 61 height 12
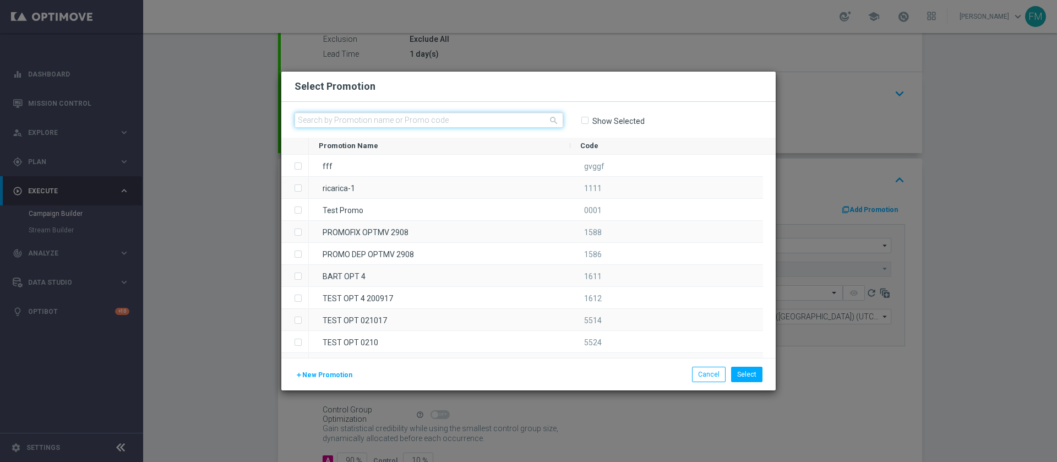
click at [402, 120] on input "text" at bounding box center [429, 119] width 269 height 15
paste input "RICASINO2709"
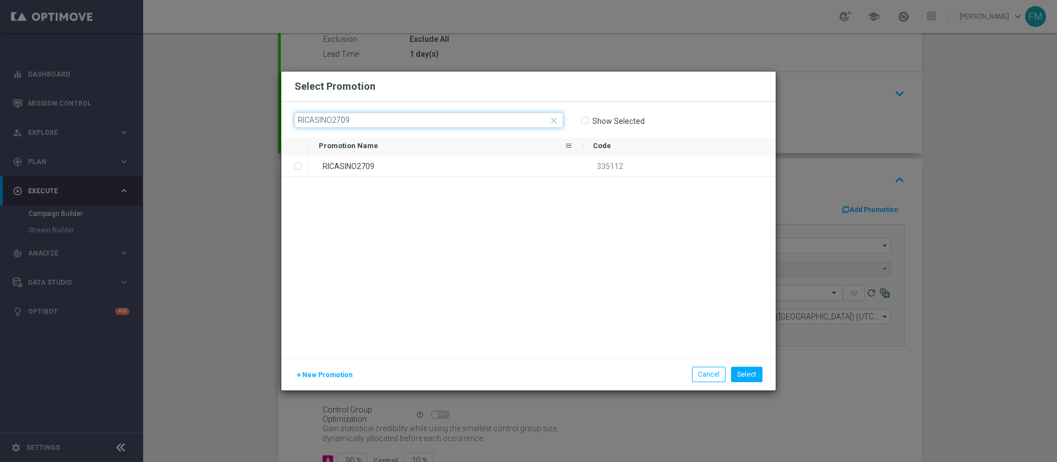
type input "RICASINO2709"
click at [396, 154] on div "Promotion Name" at bounding box center [442, 146] width 246 height 17
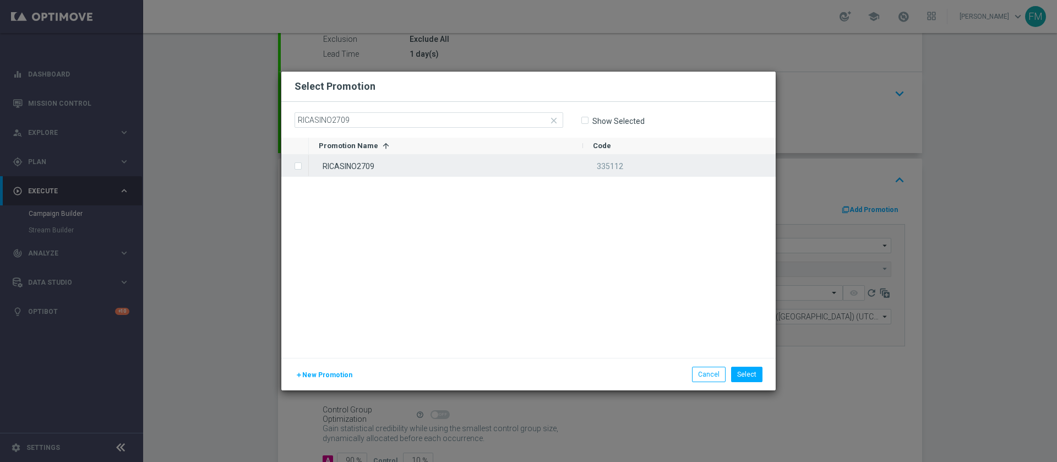
click at [395, 164] on div "RICASINO2709" at bounding box center [446, 165] width 274 height 21
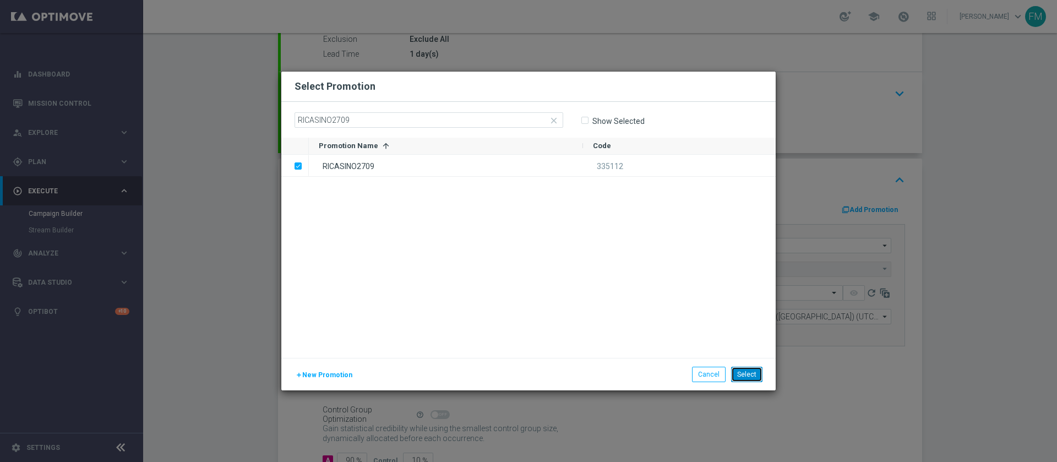
click at [752, 378] on button "Select" at bounding box center [746, 374] width 31 height 15
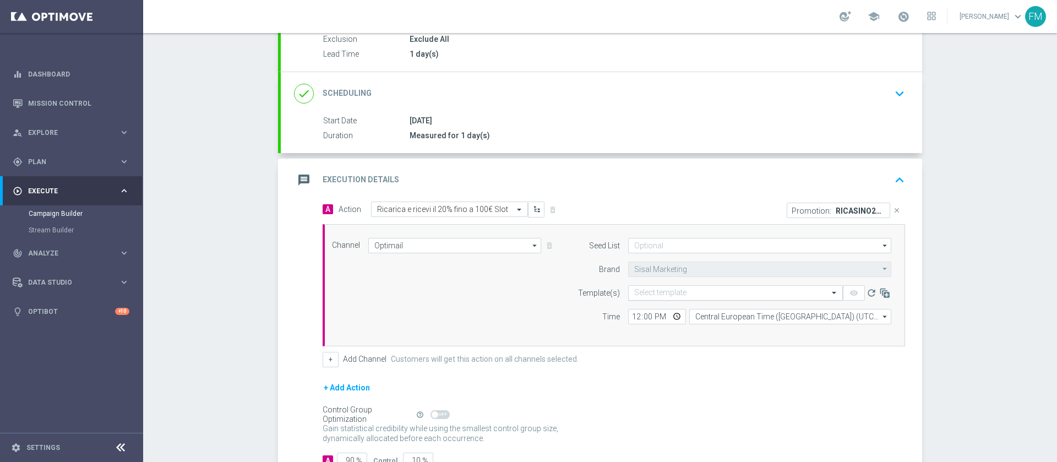
click at [686, 287] on div "Select template" at bounding box center [735, 292] width 215 height 15
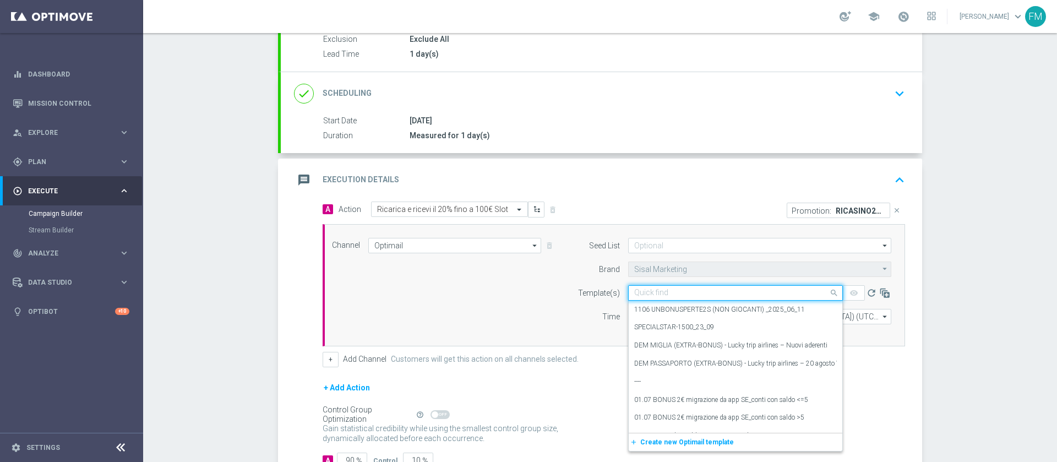
paste input "RICASINO2709 - [DATE]"
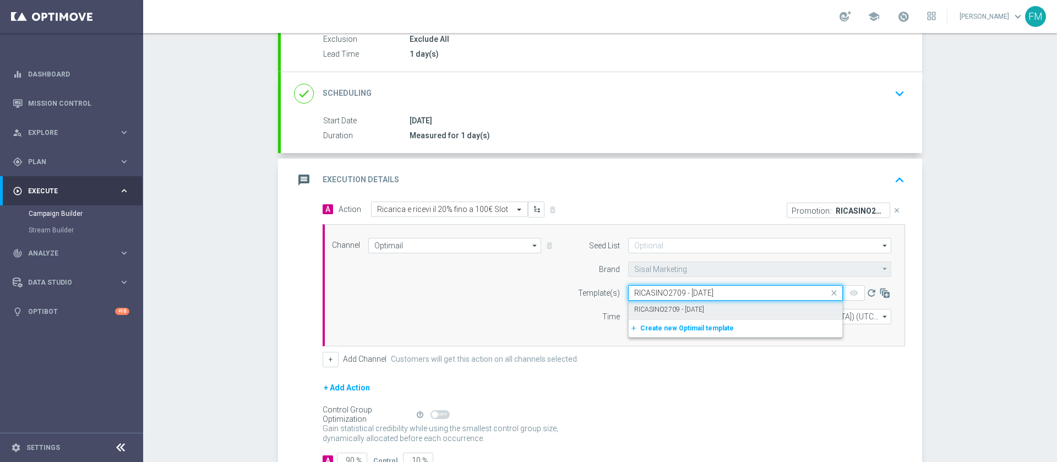
click at [704, 305] on label "RICASINO2709 - [DATE]" at bounding box center [669, 309] width 70 height 9
type input "RICASINO2709 - [DATE]"
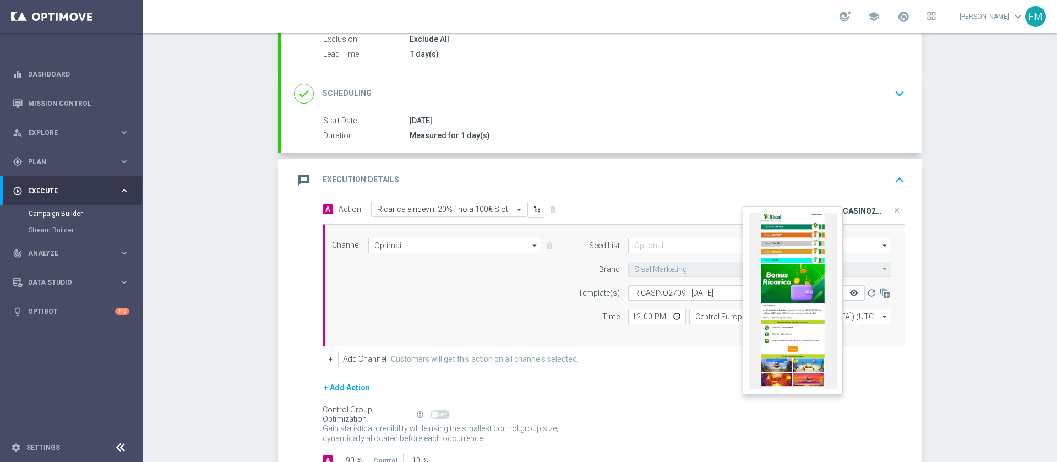
click at [852, 293] on icon "remove_red_eye" at bounding box center [854, 293] width 9 height 9
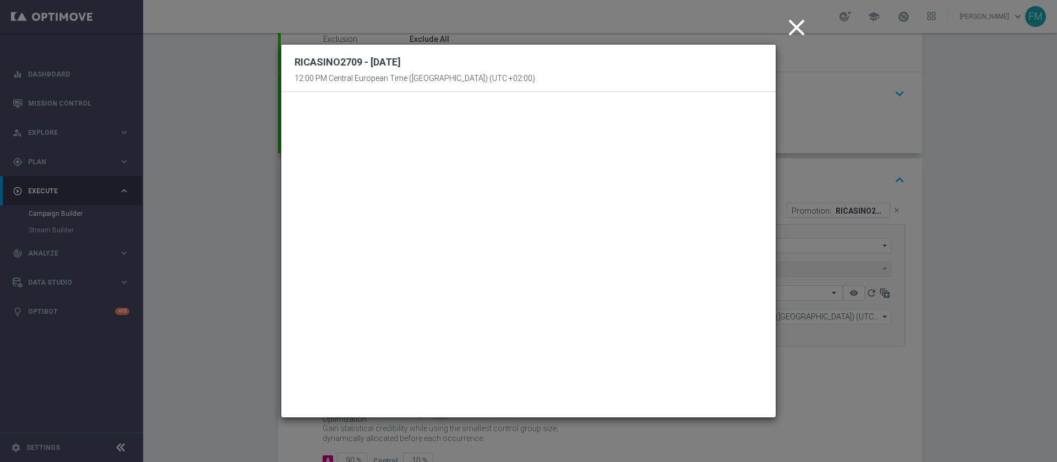
click at [807, 25] on icon "close" at bounding box center [797, 28] width 28 height 28
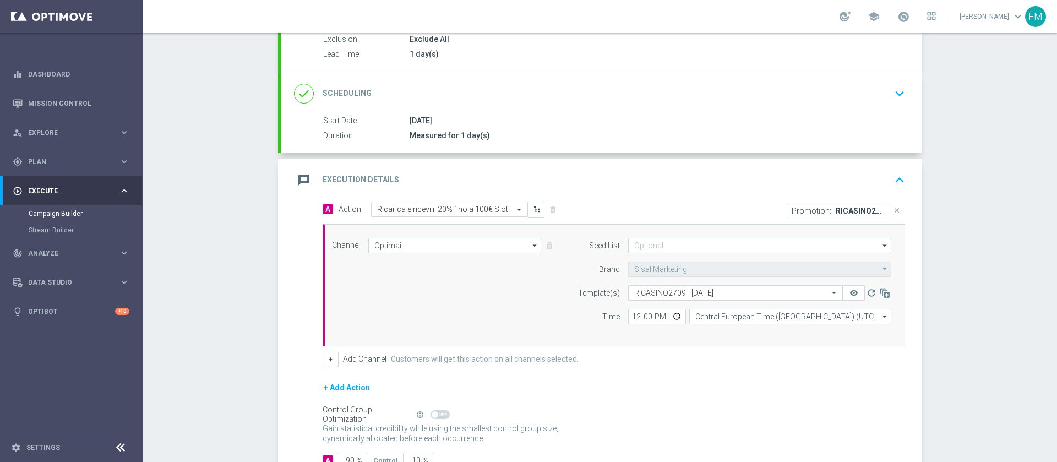
click at [892, 92] on icon "keyboard_arrow_down" at bounding box center [900, 93] width 17 height 17
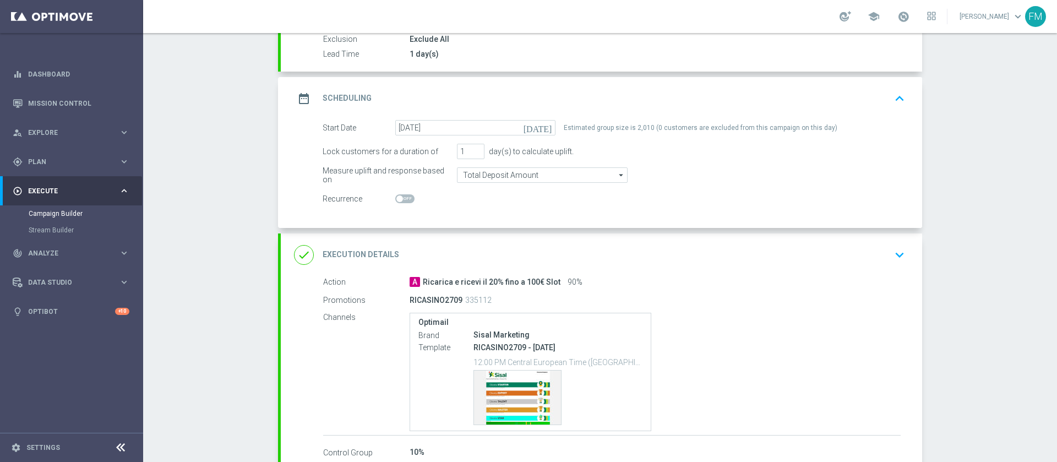
scroll to position [40, 0]
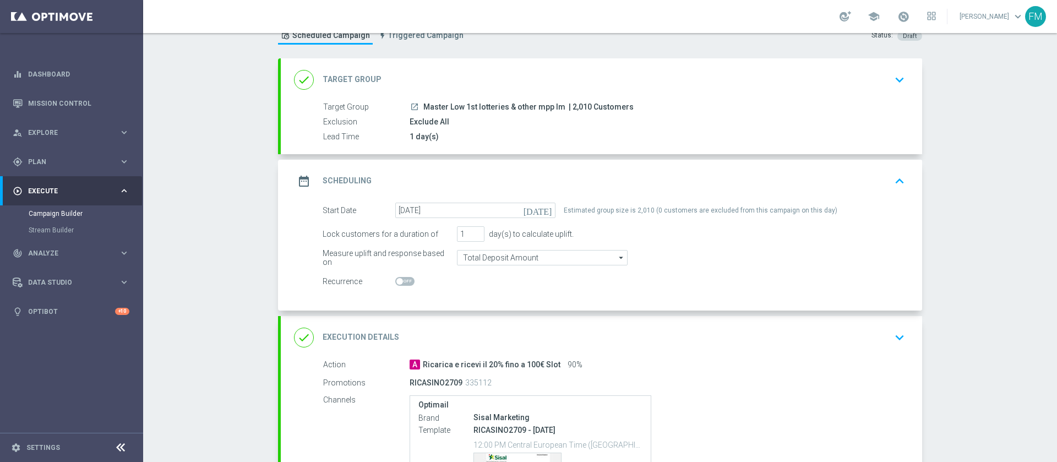
click at [860, 75] on div "done Target Group keyboard_arrow_down" at bounding box center [601, 79] width 615 height 21
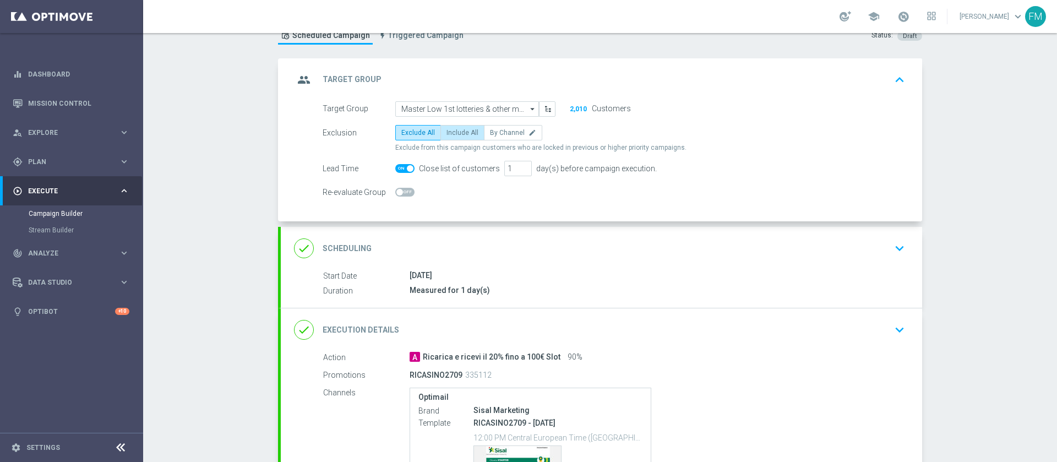
click at [455, 135] on span "Include All" at bounding box center [463, 133] width 32 height 8
click at [454, 135] on input "Include All" at bounding box center [450, 134] width 7 height 7
radio input "true"
click at [830, 259] on div "done Scheduling keyboard_arrow_down" at bounding box center [602, 248] width 642 height 43
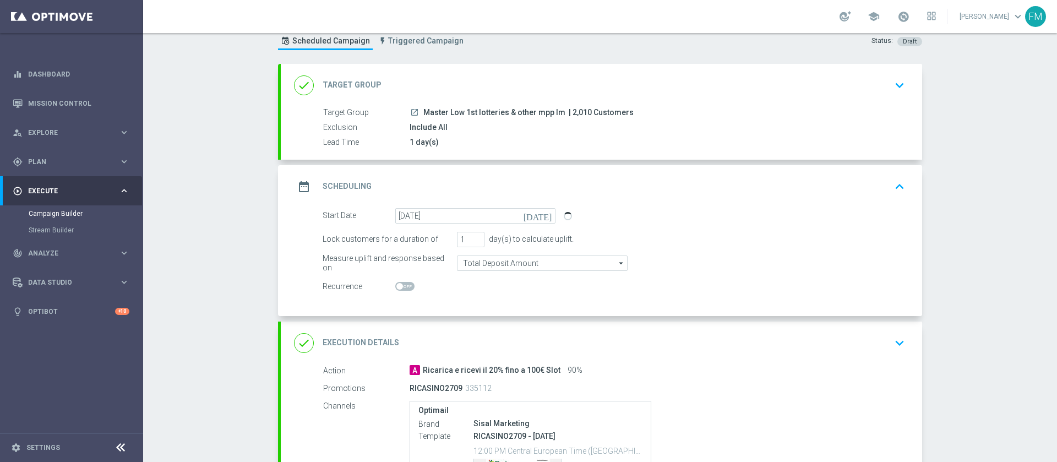
scroll to position [83, 0]
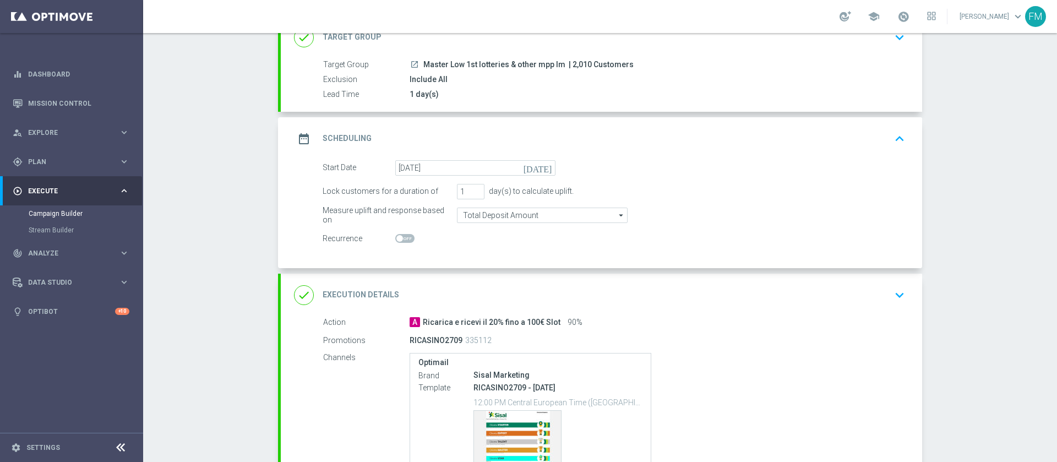
click at [853, 165] on div "Start Date 27 Sep 2025 today" at bounding box center [613, 167] width 599 height 15
click at [855, 138] on div "date_range Scheduling keyboard_arrow_up" at bounding box center [601, 138] width 615 height 21
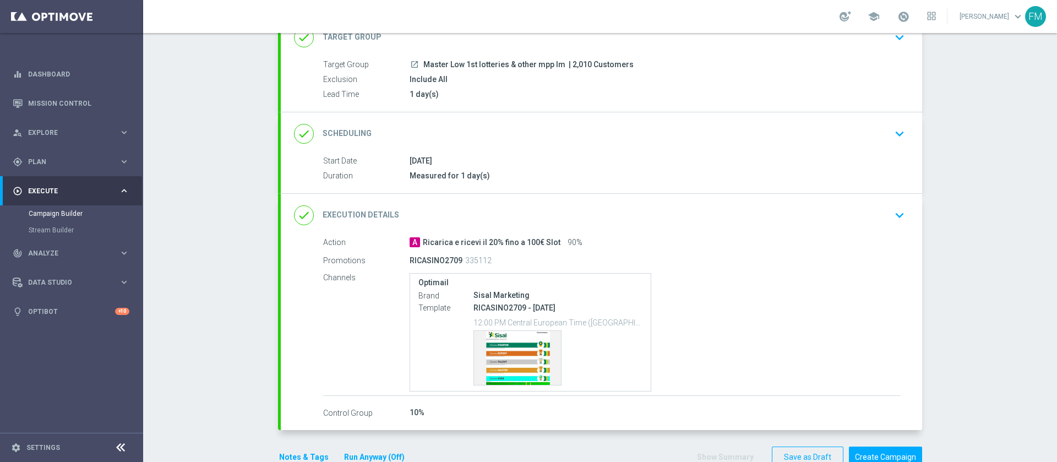
click at [861, 132] on div "done Scheduling keyboard_arrow_down" at bounding box center [601, 133] width 615 height 21
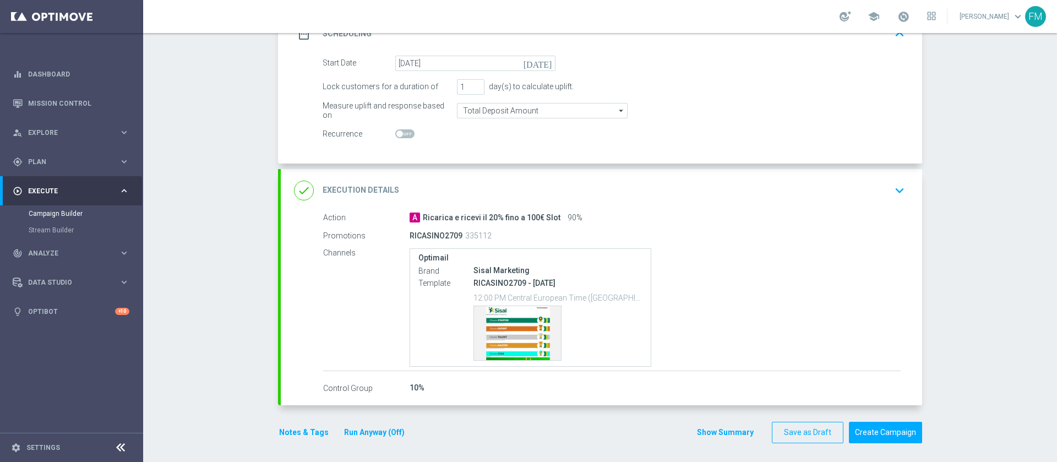
scroll to position [191, 0]
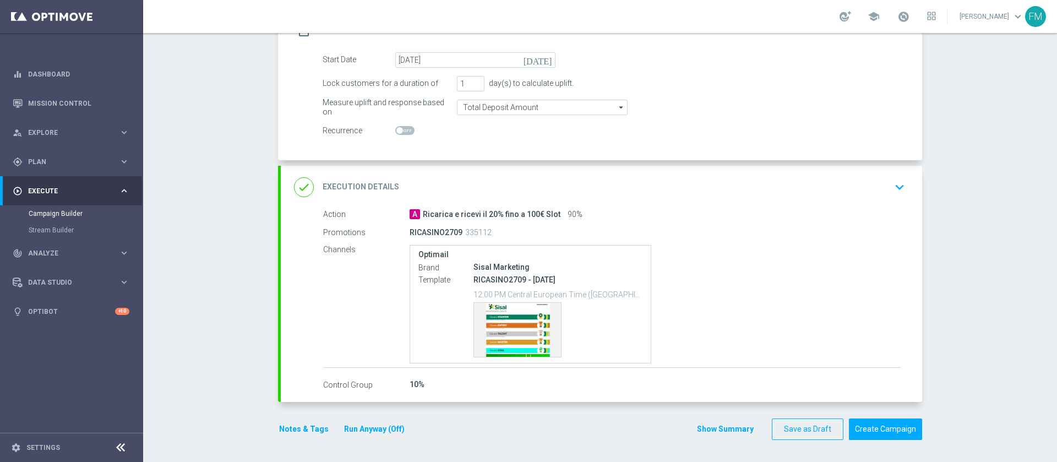
click at [869, 186] on div "done Execution Details keyboard_arrow_down" at bounding box center [601, 187] width 615 height 21
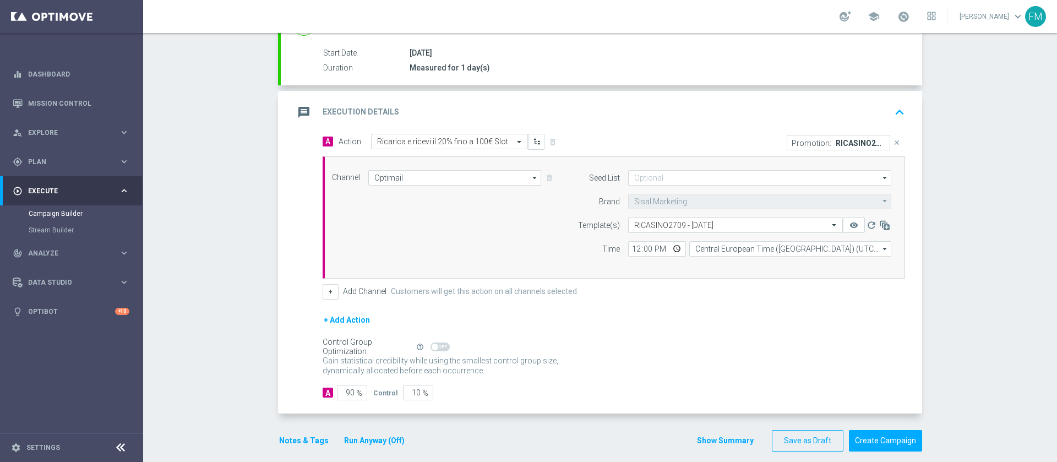
scroll to position [179, 0]
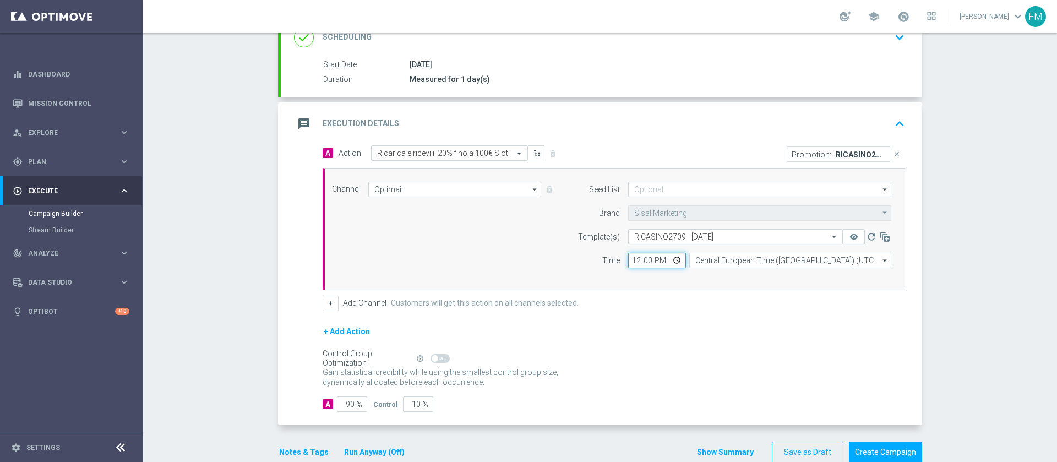
click at [628, 262] on input "12:00" at bounding box center [657, 260] width 58 height 15
type input "11:00"
click at [724, 376] on div "Gain statistical credibility while using the smallest control group size, dynam…" at bounding box center [614, 378] width 583 height 26
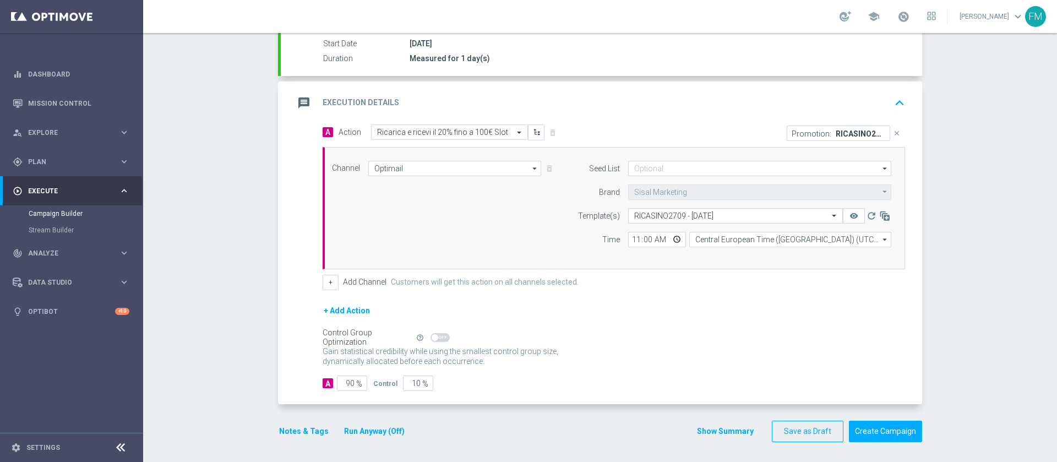
scroll to position [202, 0]
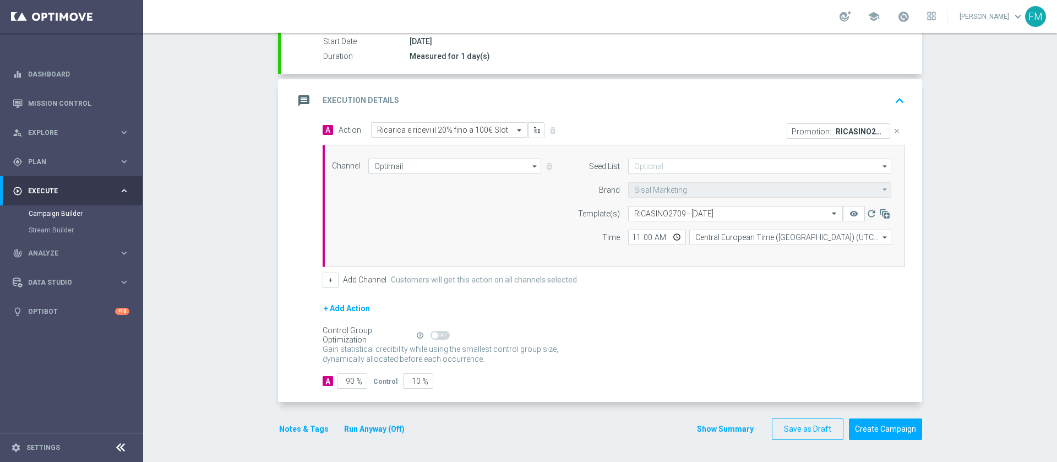
click at [296, 427] on button "Notes & Tags" at bounding box center [304, 429] width 52 height 14
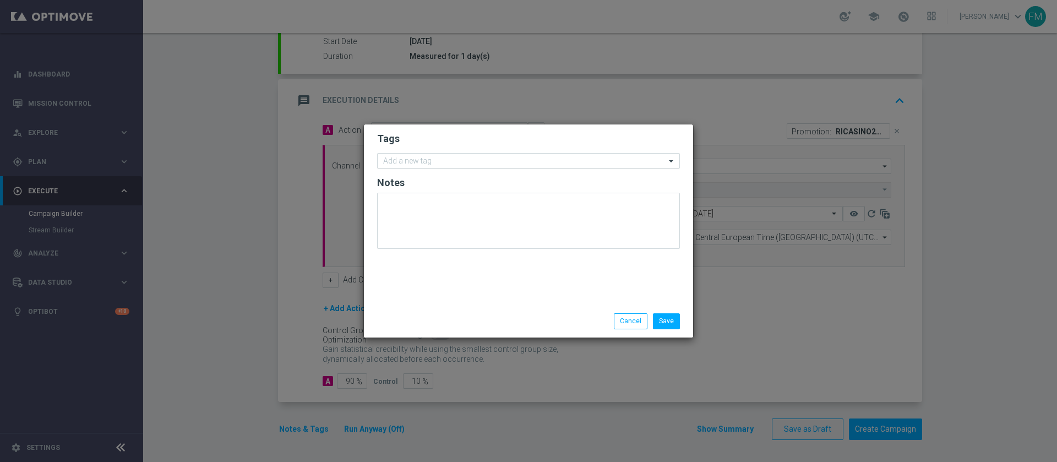
click at [420, 153] on div "Add a new tag" at bounding box center [528, 160] width 303 height 15
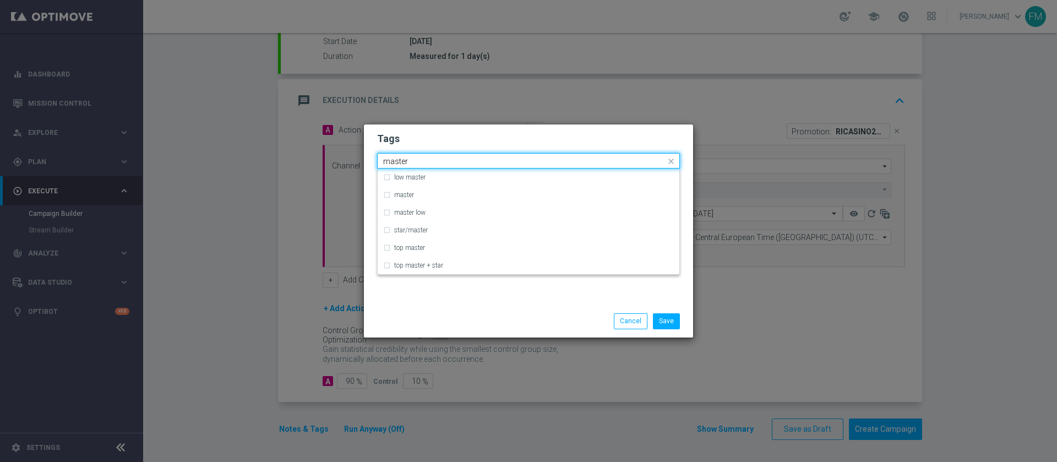
type input "master"
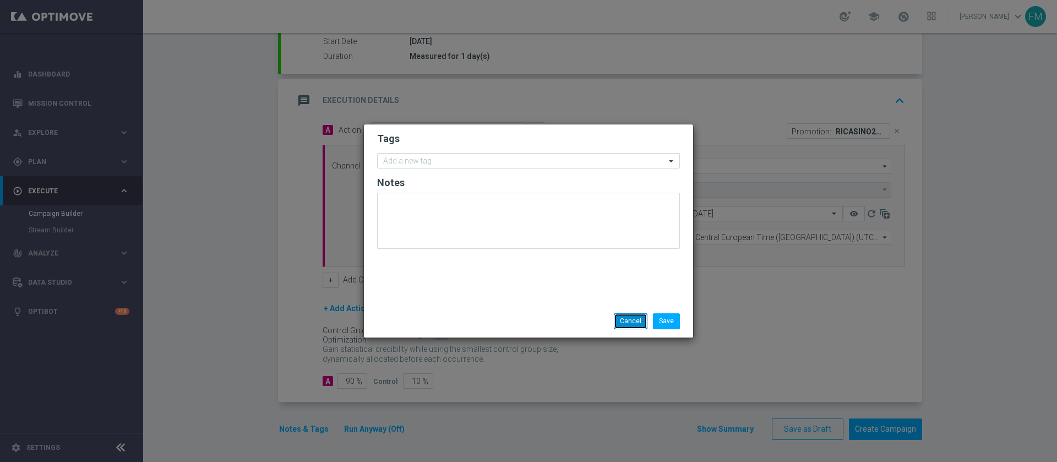
click at [631, 323] on button "Cancel" at bounding box center [631, 320] width 34 height 15
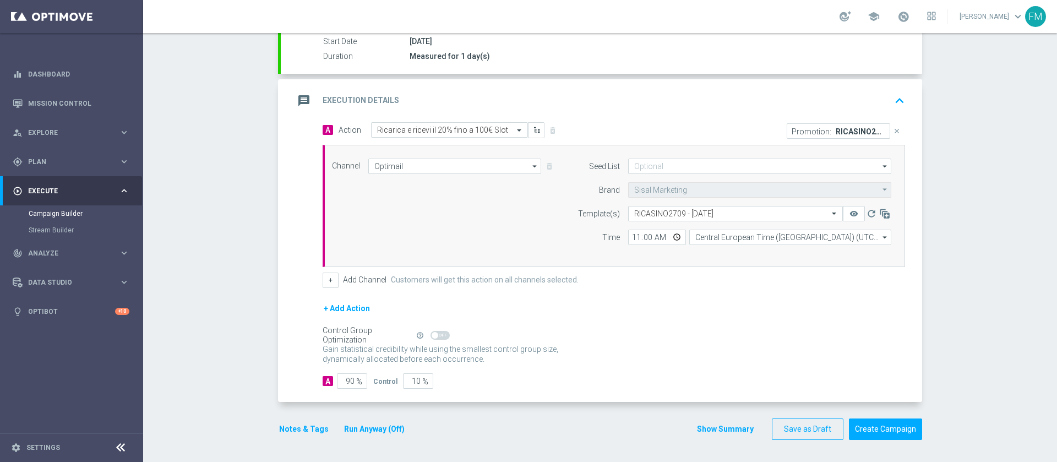
click at [286, 425] on button "Notes & Tags" at bounding box center [304, 429] width 52 height 14
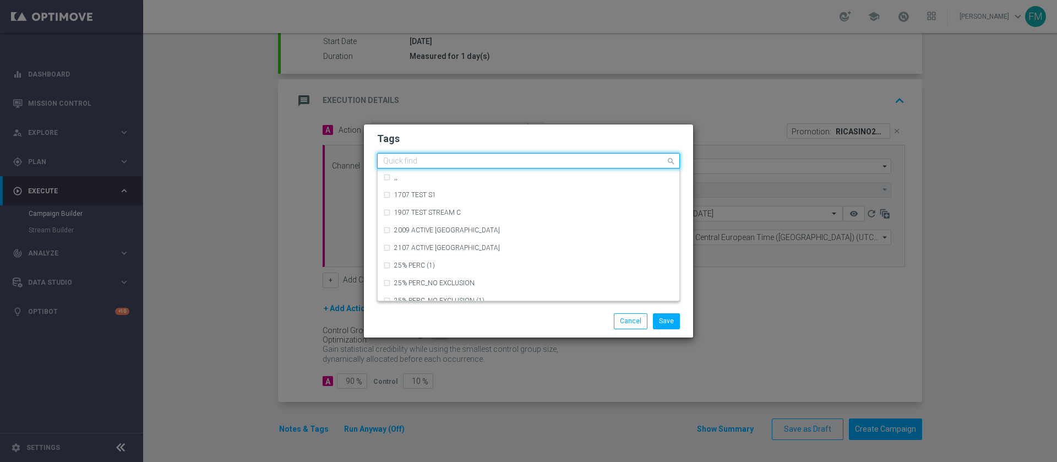
click at [439, 160] on input "text" at bounding box center [524, 161] width 283 height 9
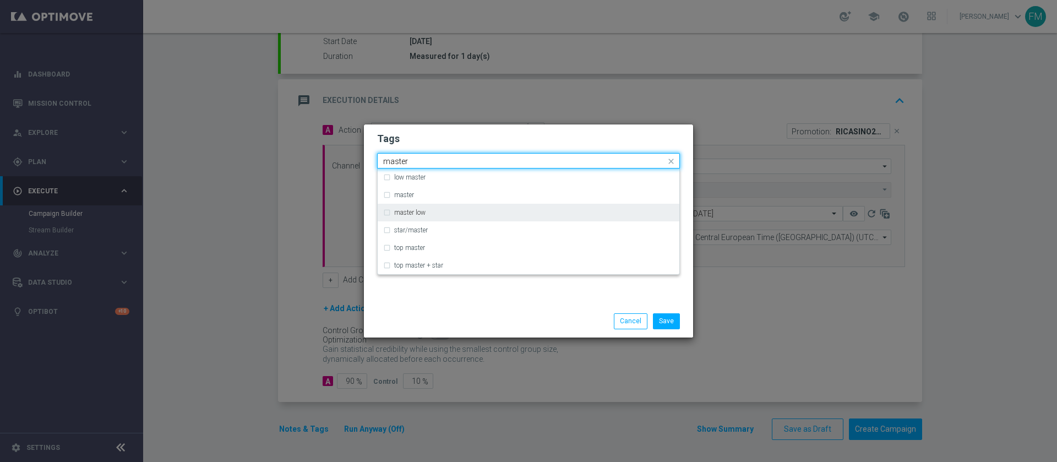
click at [405, 211] on label "master low" at bounding box center [409, 212] width 31 height 7
type input "master"
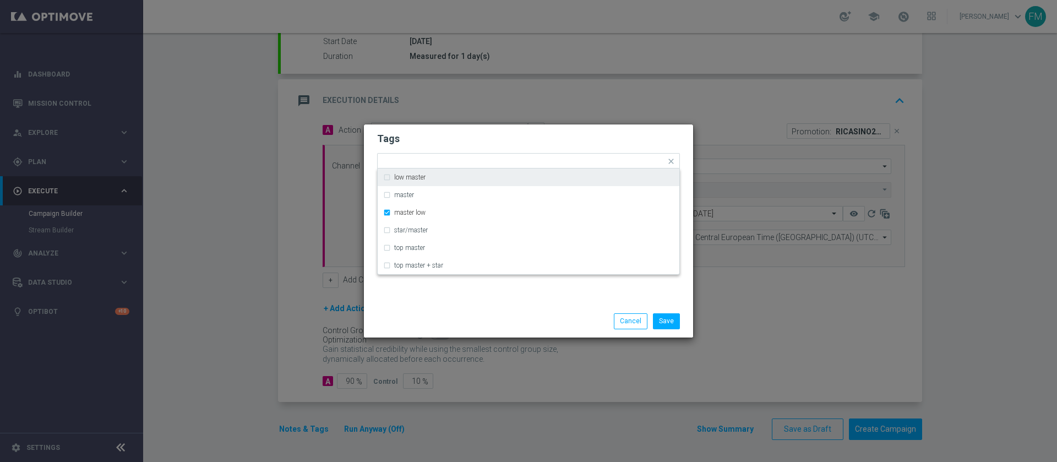
click at [479, 144] on h2 "Tags" at bounding box center [528, 138] width 303 height 13
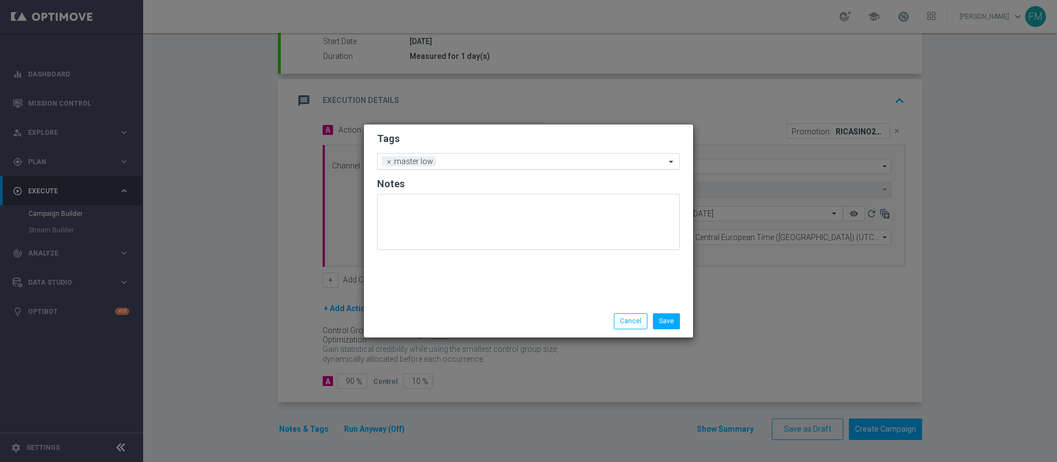
click at [462, 164] on input "text" at bounding box center [553, 162] width 225 height 9
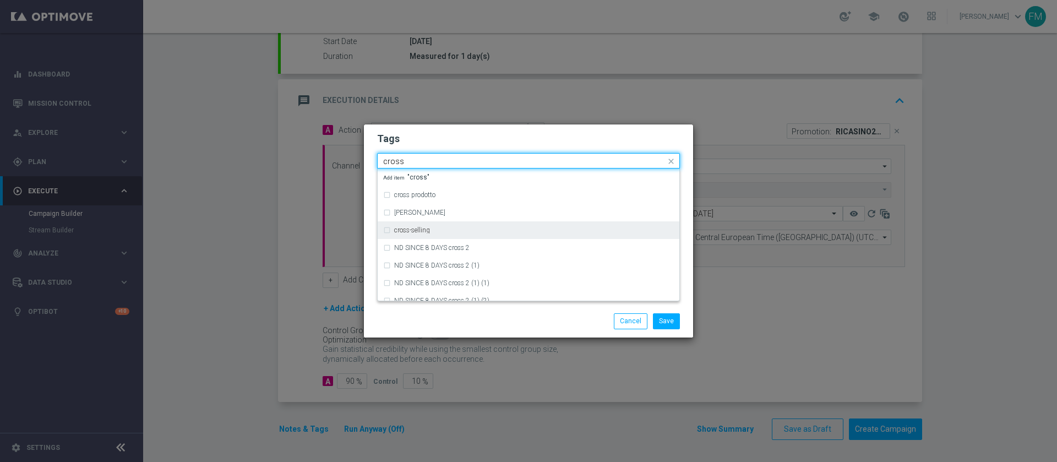
click at [405, 230] on label "cross-selling" at bounding box center [412, 230] width 36 height 7
type input "cross"
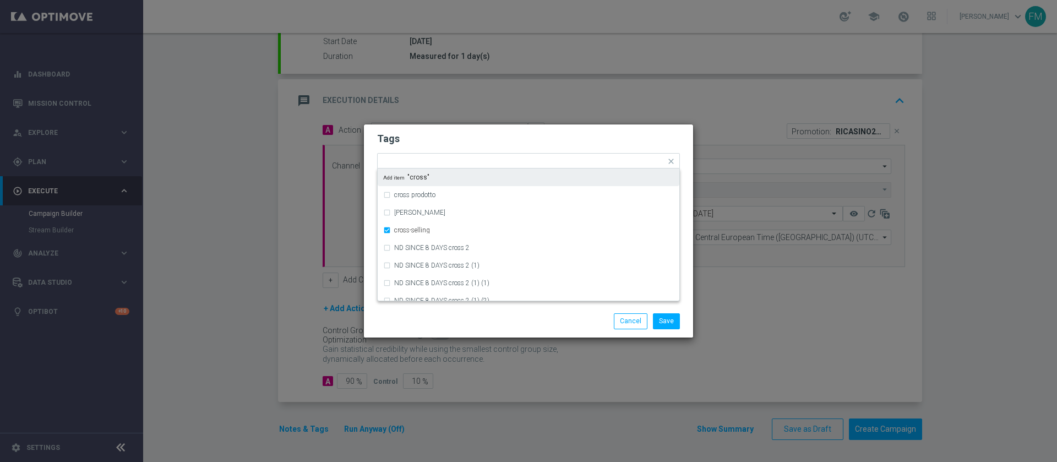
click at [505, 137] on h2 "Tags" at bounding box center [528, 138] width 303 height 13
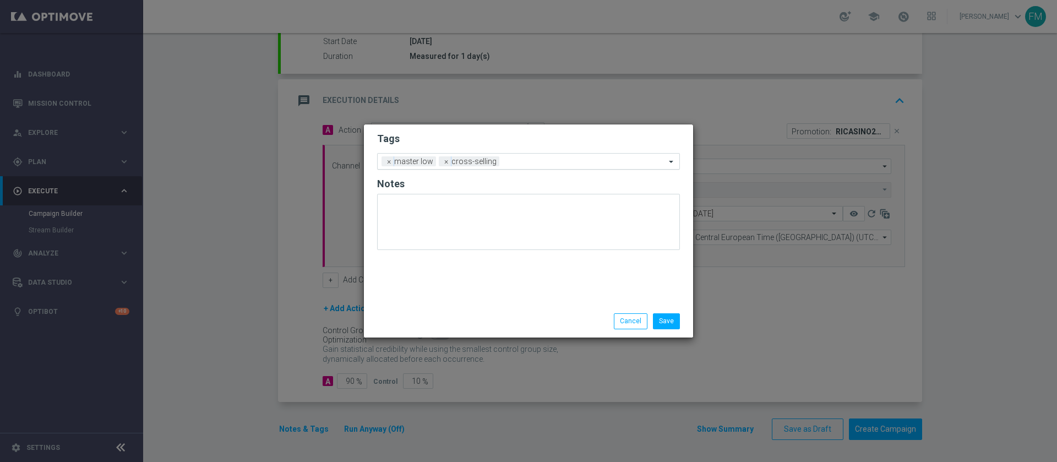
click at [508, 163] on input "text" at bounding box center [585, 162] width 162 height 9
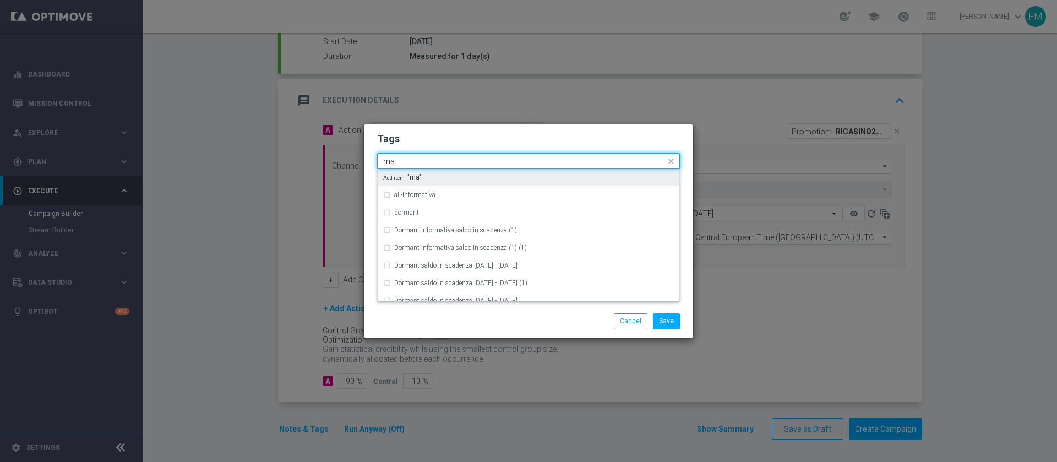
type input "m"
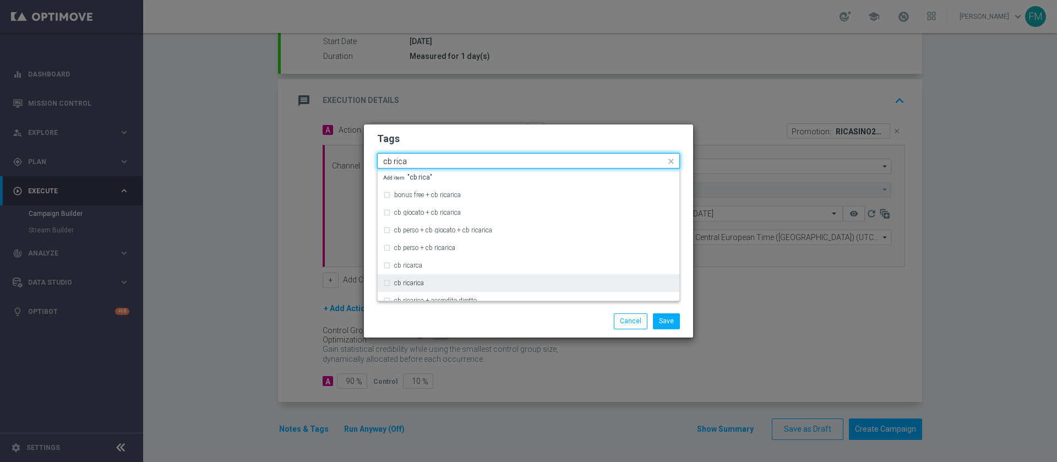
click at [434, 287] on div "cb ricarica" at bounding box center [528, 283] width 291 height 18
type input "cb rica"
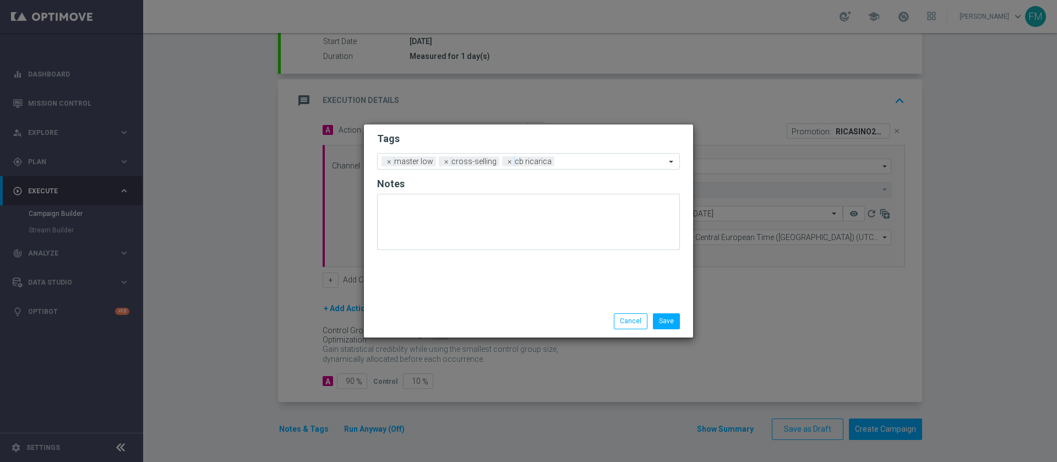
click at [539, 138] on h2 "Tags" at bounding box center [528, 138] width 303 height 13
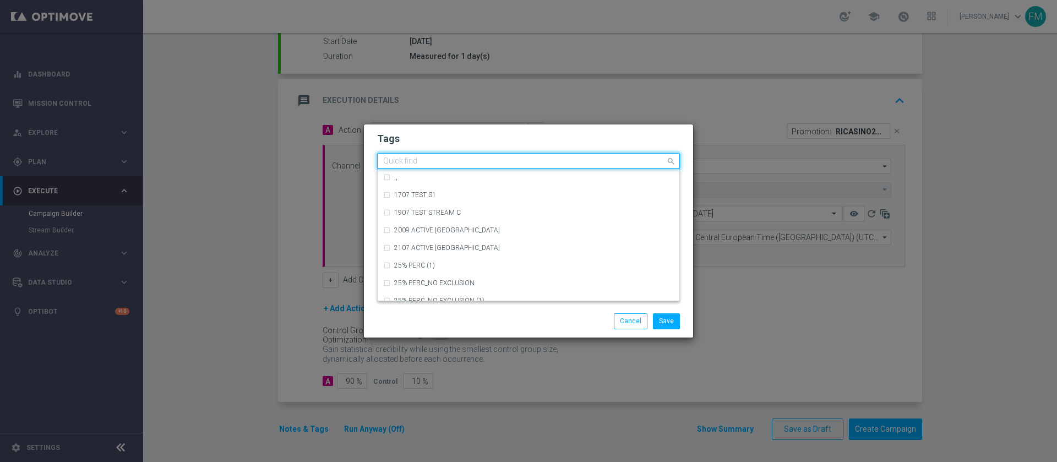
click at [561, 168] on div "Quick find × master low × cross-selling × cb ricarica" at bounding box center [528, 160] width 303 height 15
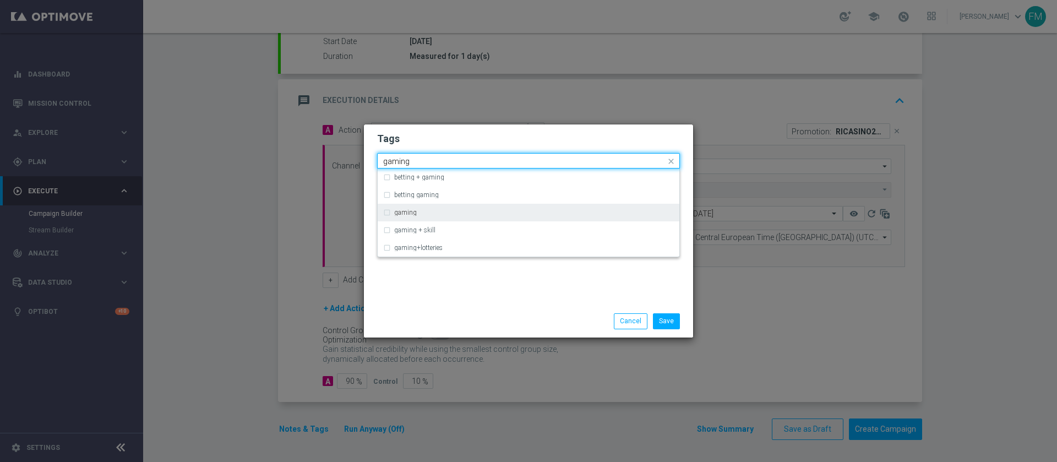
click at [534, 214] on div "gaming" at bounding box center [534, 212] width 280 height 7
type input "gaming"
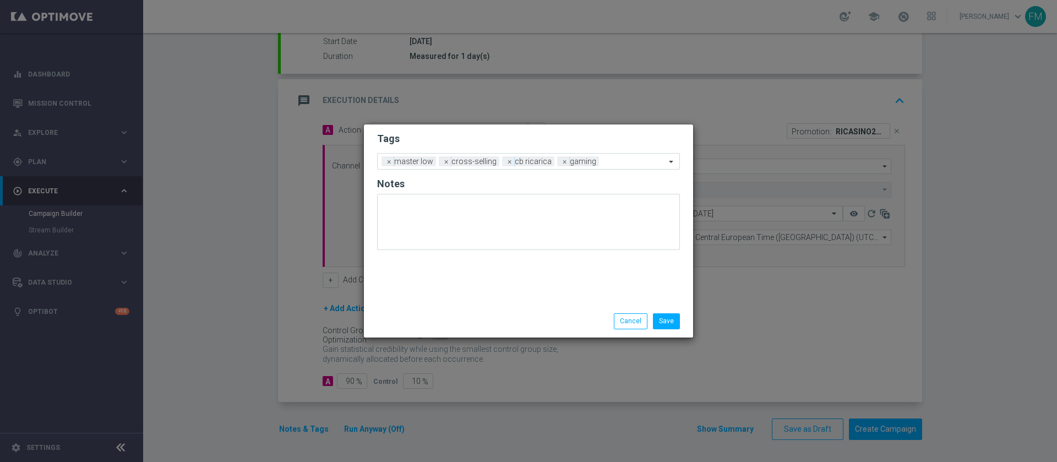
click at [606, 138] on h2 "Tags" at bounding box center [528, 138] width 303 height 13
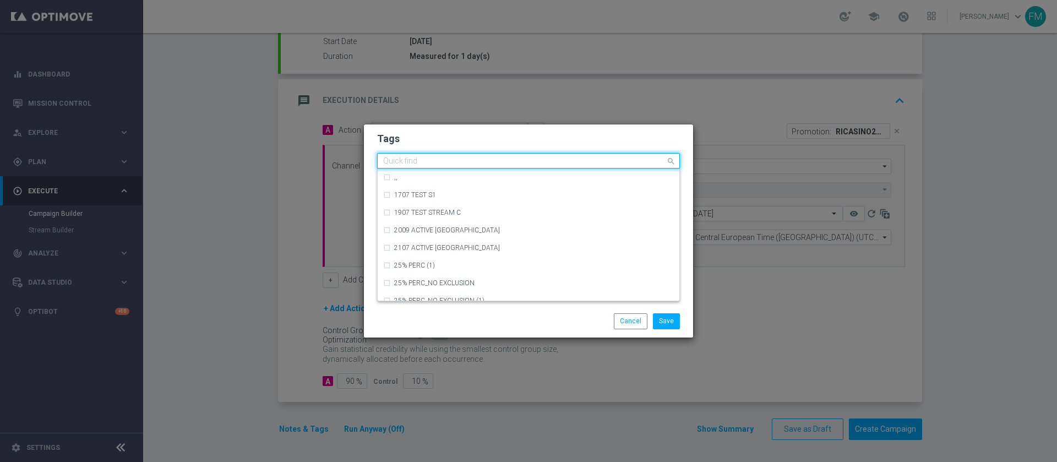
click at [607, 156] on div "Quick find × master low × cross-selling × cb ricarica × gaming" at bounding box center [522, 161] width 288 height 14
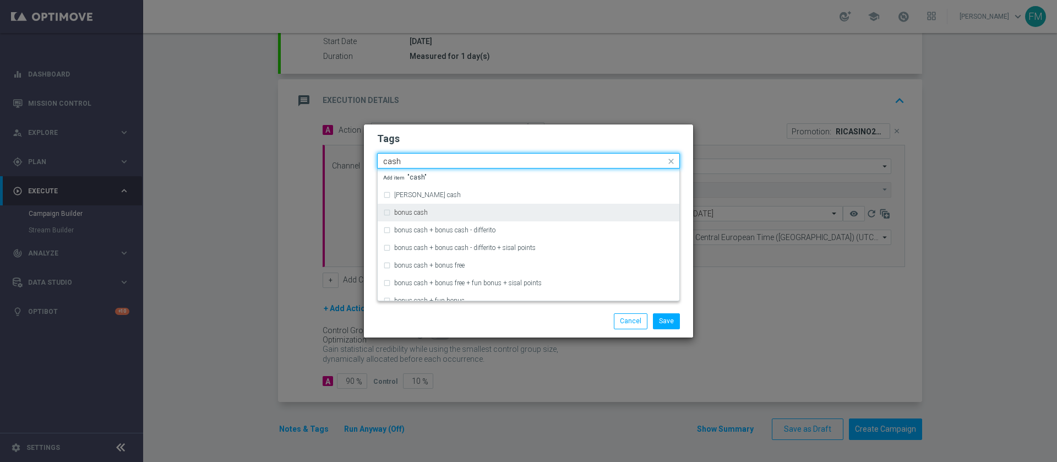
click at [541, 218] on div "bonus cash" at bounding box center [528, 213] width 291 height 18
type input "cash"
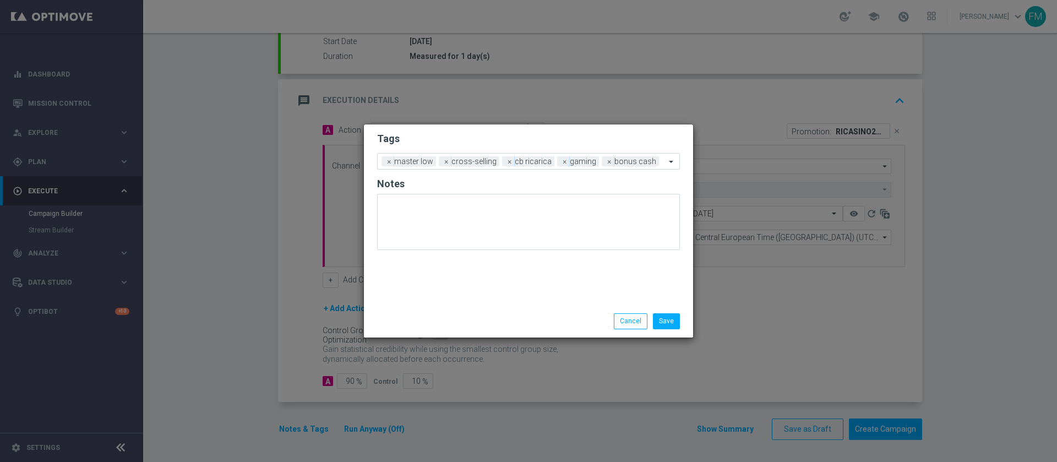
click at [631, 136] on h2 "Tags" at bounding box center [528, 138] width 303 height 13
click at [666, 323] on button "Save" at bounding box center [666, 320] width 27 height 15
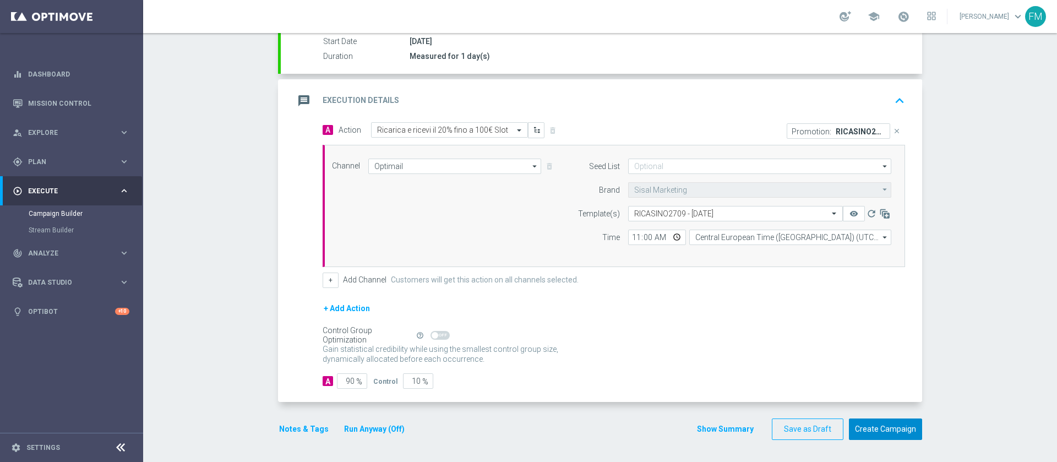
click at [886, 425] on button "Create Campaign" at bounding box center [885, 429] width 73 height 21
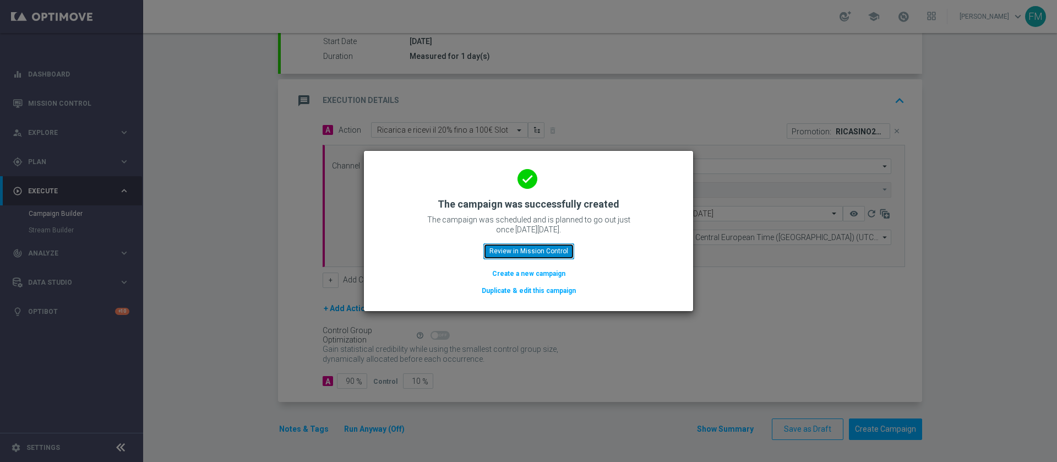
click at [558, 250] on button "Review in Mission Control" at bounding box center [529, 250] width 91 height 15
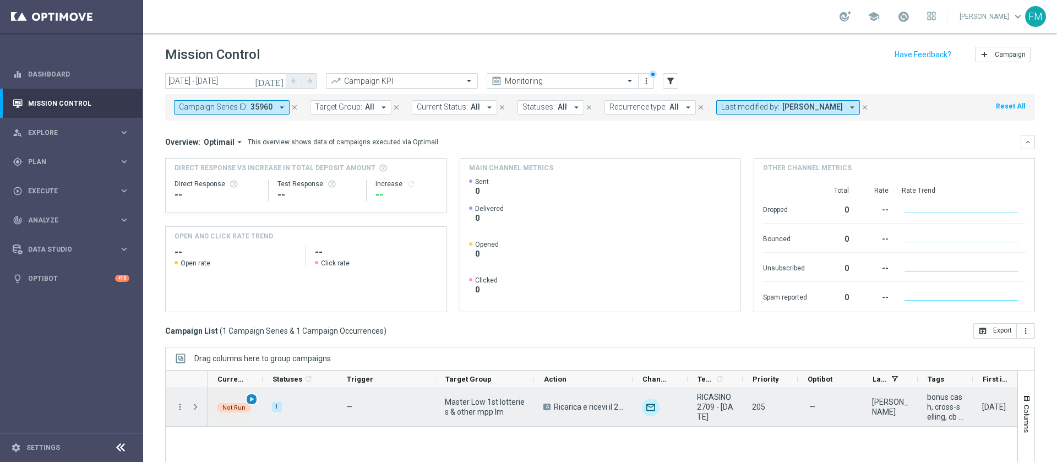
click at [255, 397] on span "play_arrow" at bounding box center [252, 399] width 8 height 8
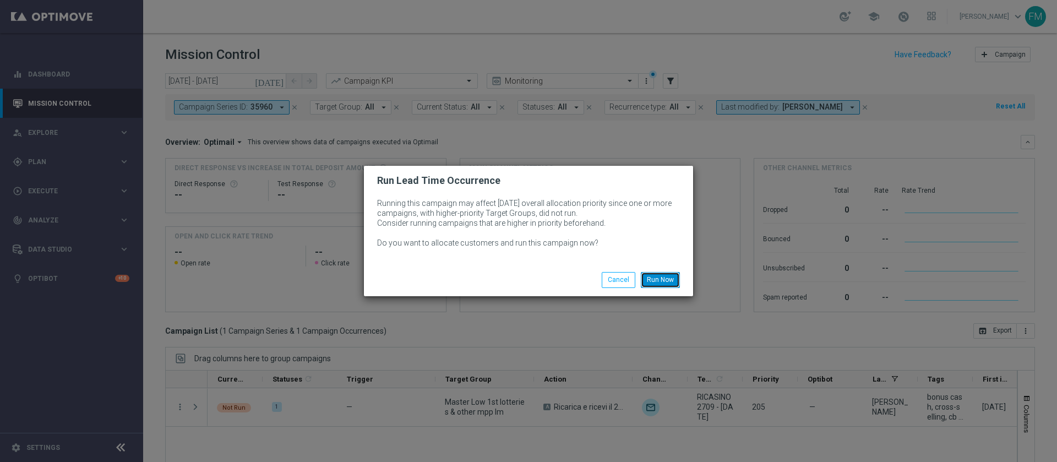
click at [658, 286] on button "Run Now" at bounding box center [660, 279] width 39 height 15
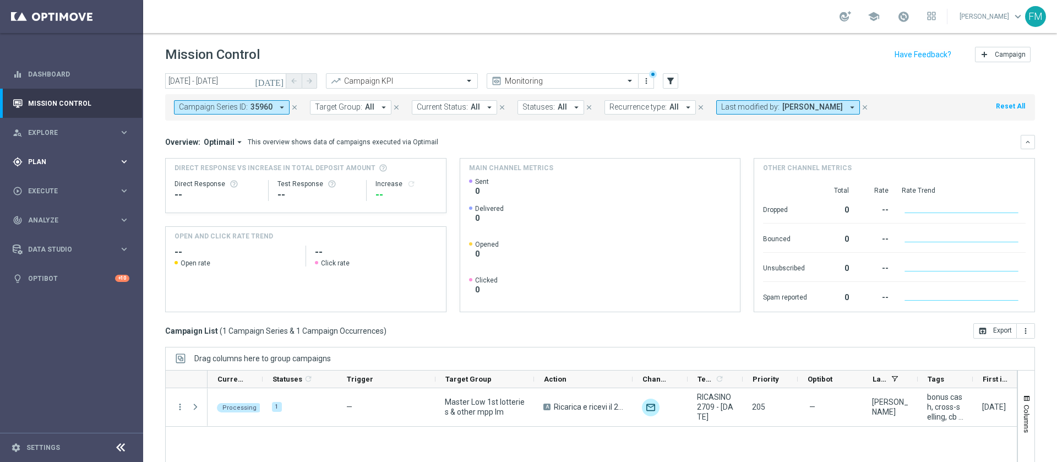
click at [74, 164] on span "Plan" at bounding box center [73, 162] width 91 height 7
click at [44, 186] on link "Target Groups" at bounding box center [72, 184] width 86 height 9
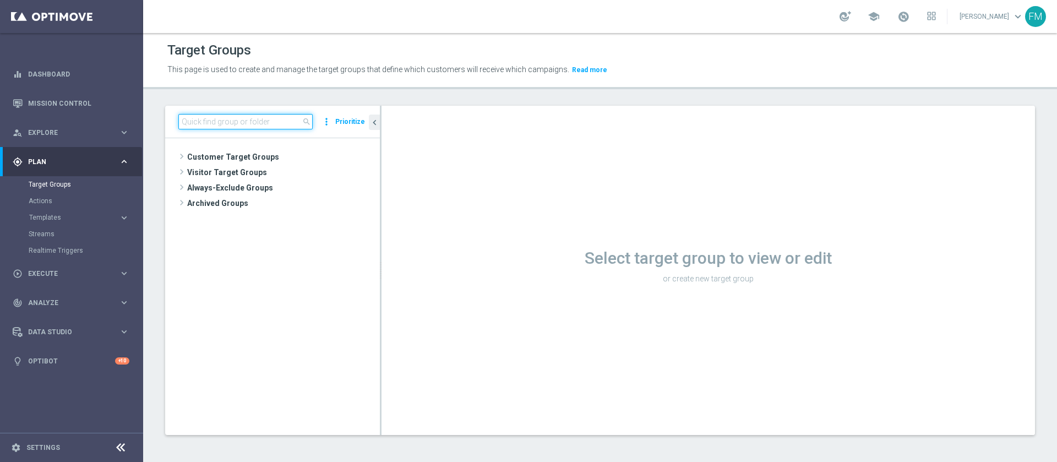
click at [226, 125] on input at bounding box center [245, 121] width 134 height 15
paste input "Master Low 1st casino mpp lm"
type input "Master Low 1st casino mpp lm"
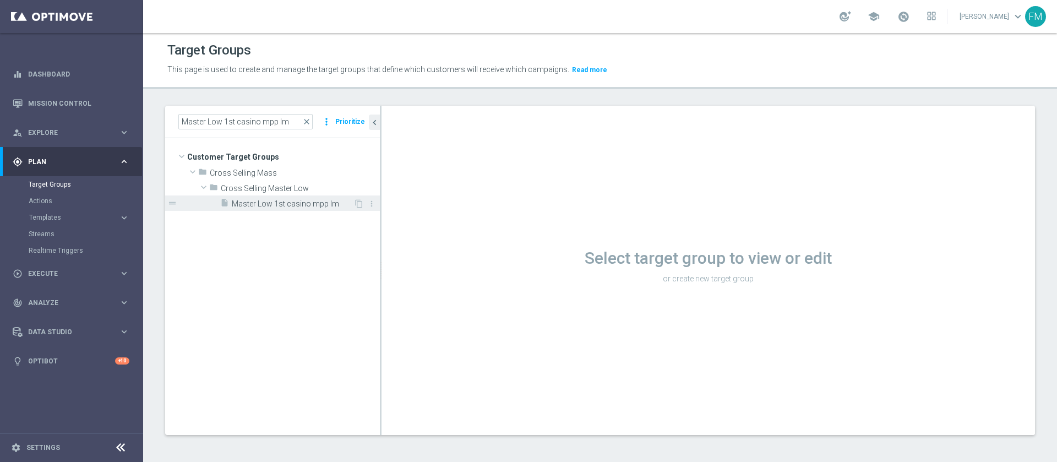
click at [289, 205] on span "Master Low 1st casino mpp lm" at bounding box center [293, 203] width 122 height 9
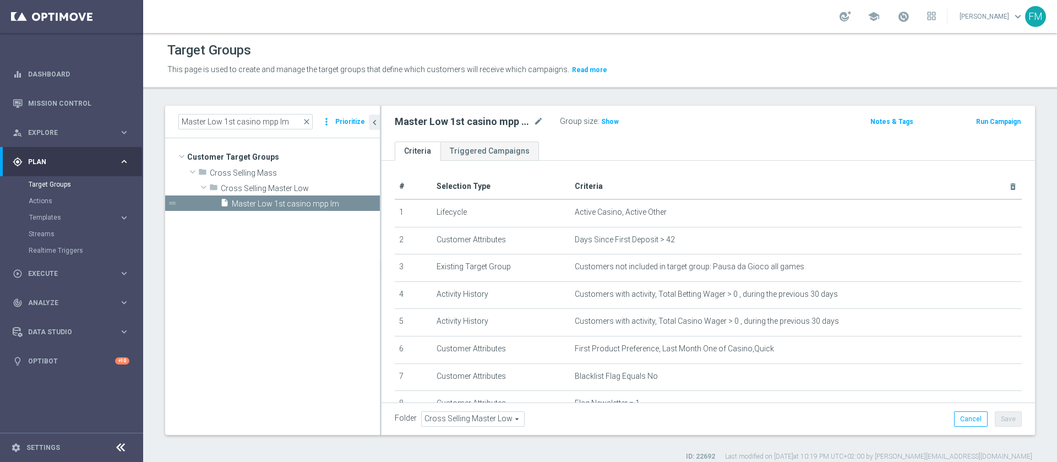
click at [988, 123] on button "Run Campaign" at bounding box center [998, 122] width 47 height 12
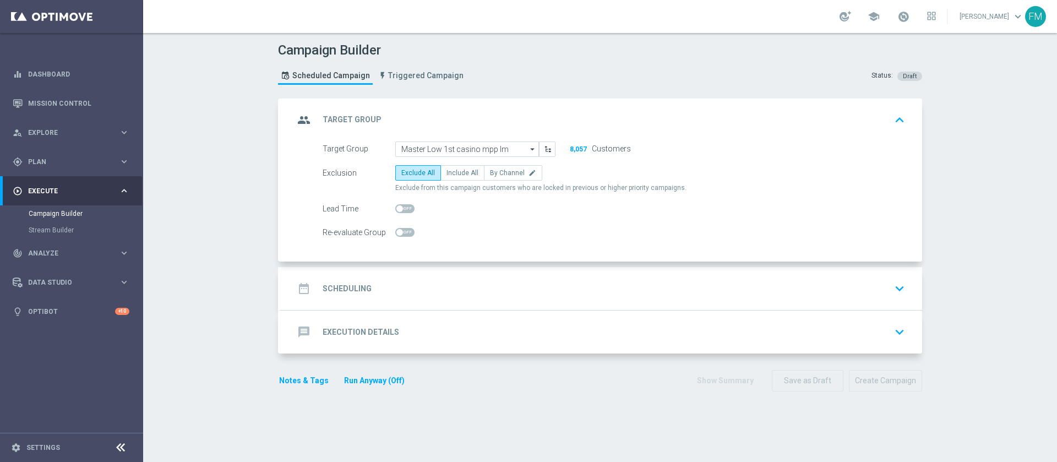
click at [404, 210] on span at bounding box center [404, 208] width 19 height 9
click at [404, 210] on input "checkbox" at bounding box center [404, 208] width 19 height 9
checkbox input "true"
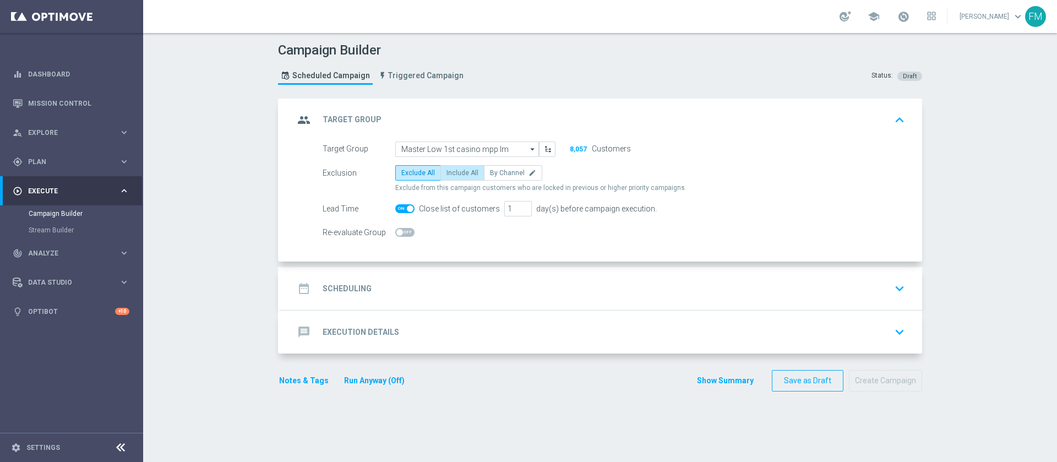
click at [459, 177] on label "Include All" at bounding box center [463, 172] width 44 height 15
click at [454, 177] on input "Include All" at bounding box center [450, 174] width 7 height 7
radio input "true"
click at [601, 279] on div "date_range Scheduling keyboard_arrow_down" at bounding box center [601, 288] width 615 height 21
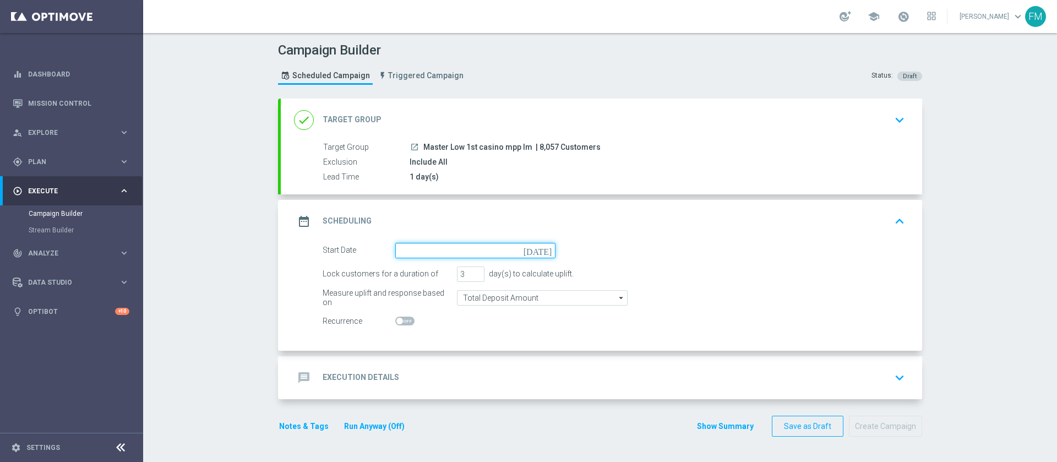
click at [535, 254] on input at bounding box center [475, 250] width 160 height 15
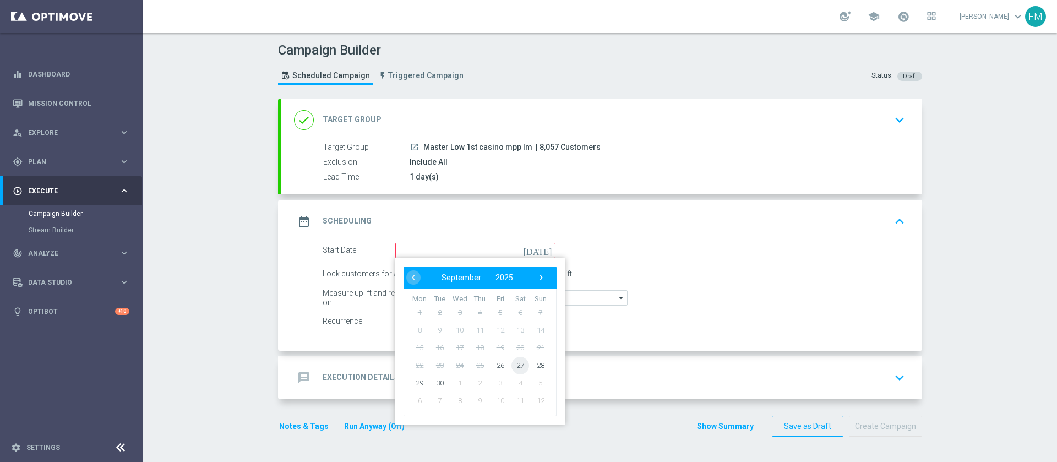
click at [512, 368] on span "27" at bounding box center [521, 365] width 18 height 18
type input "27 Sep 2025"
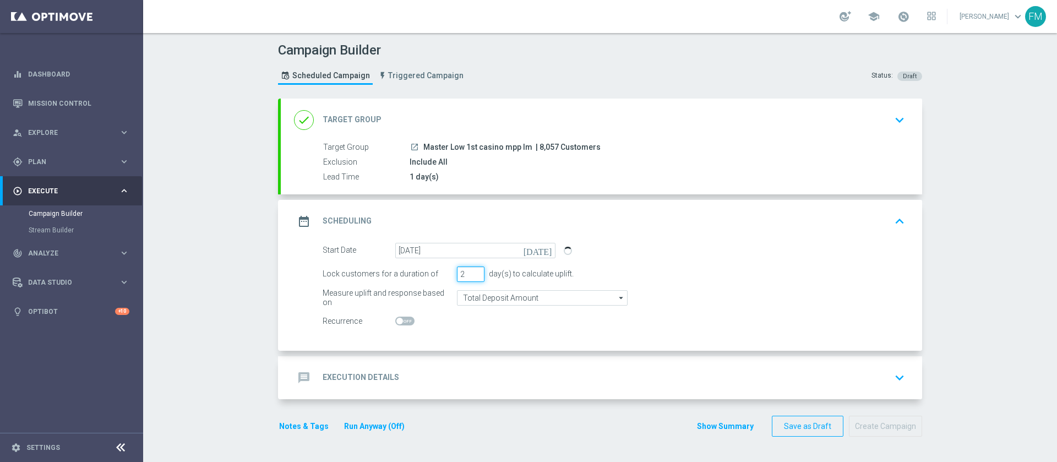
click at [470, 277] on input "2" at bounding box center [471, 274] width 28 height 15
type input "1"
click at [470, 277] on input "1" at bounding box center [471, 274] width 28 height 15
click at [498, 300] on input "Total Deposit Amount" at bounding box center [542, 297] width 171 height 15
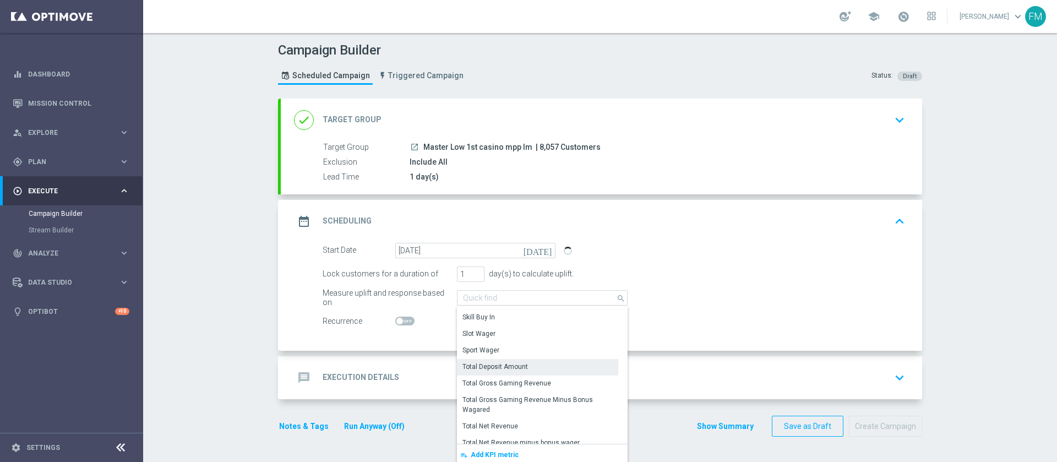
scroll to position [203, 0]
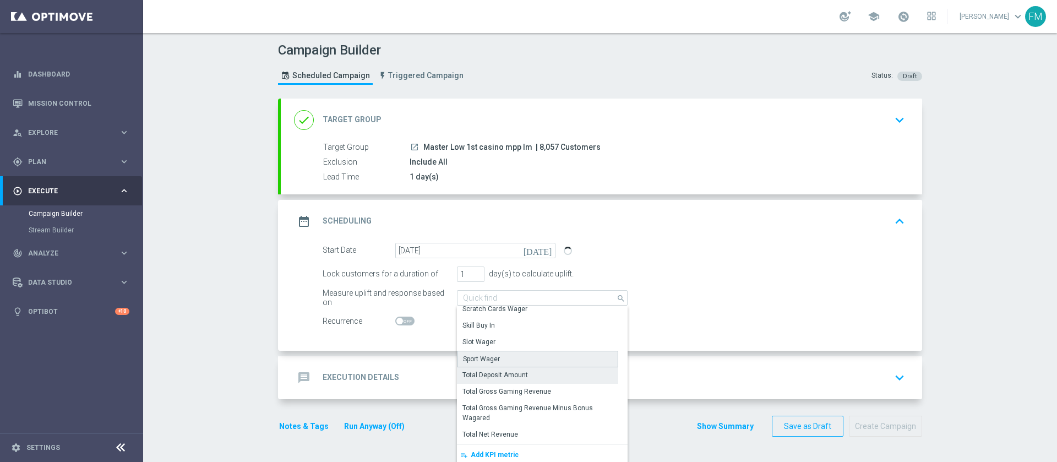
click at [516, 355] on div "Sport Wager" at bounding box center [537, 359] width 161 height 17
type input "Sport Wager"
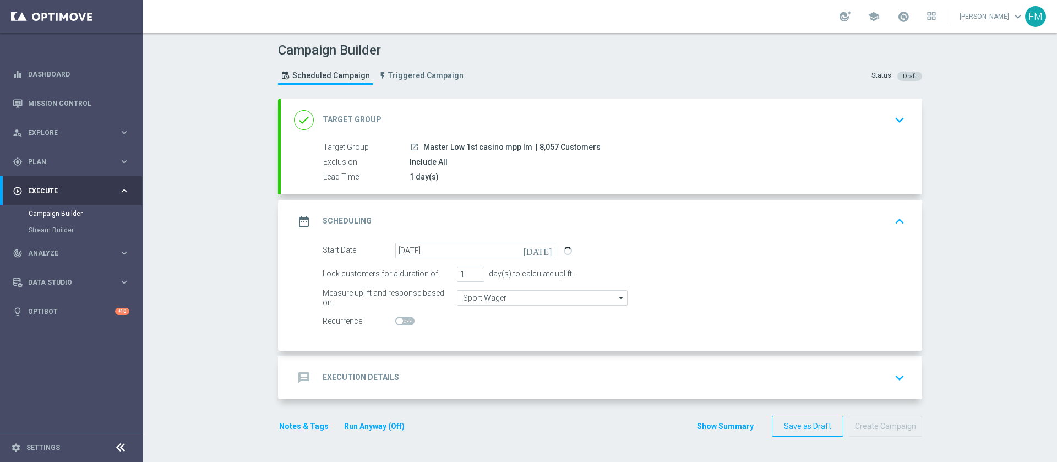
click at [475, 365] on div "message Execution Details keyboard_arrow_down" at bounding box center [602, 377] width 642 height 43
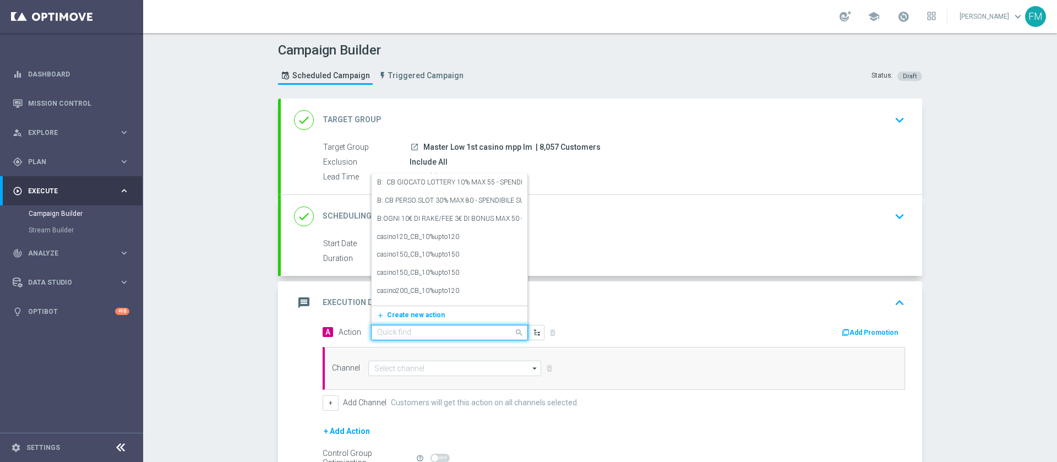
click at [440, 333] on input "text" at bounding box center [438, 332] width 123 height 9
paste input "cashback Sport 20% fino a 150€ senza giocato min QeL3"
type input "cashback Sport 20% fino a 150€ senza giocato min QeL3"
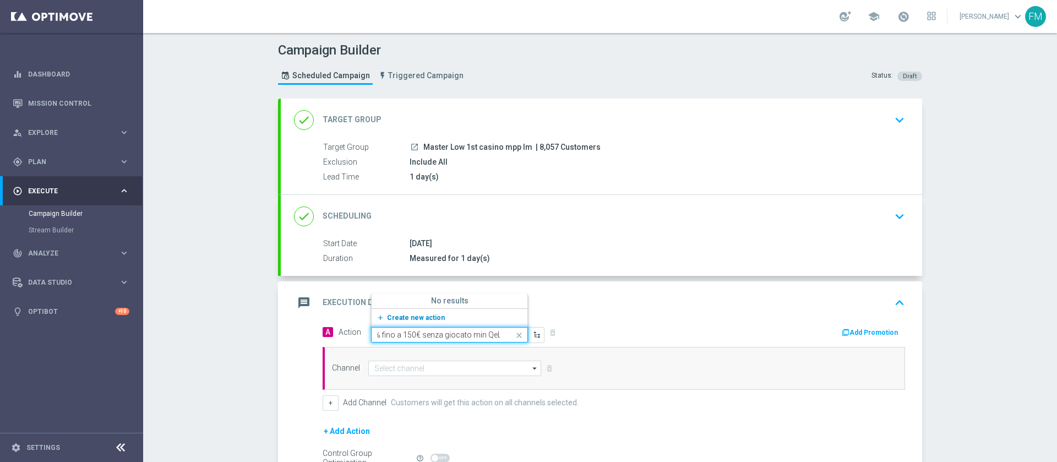
drag, startPoint x: 422, startPoint y: 310, endPoint x: 422, endPoint y: 321, distance: 11.0
click at [422, 321] on div "add_new Create new action" at bounding box center [450, 317] width 156 height 19
click at [422, 321] on span "Create new action" at bounding box center [416, 318] width 58 height 8
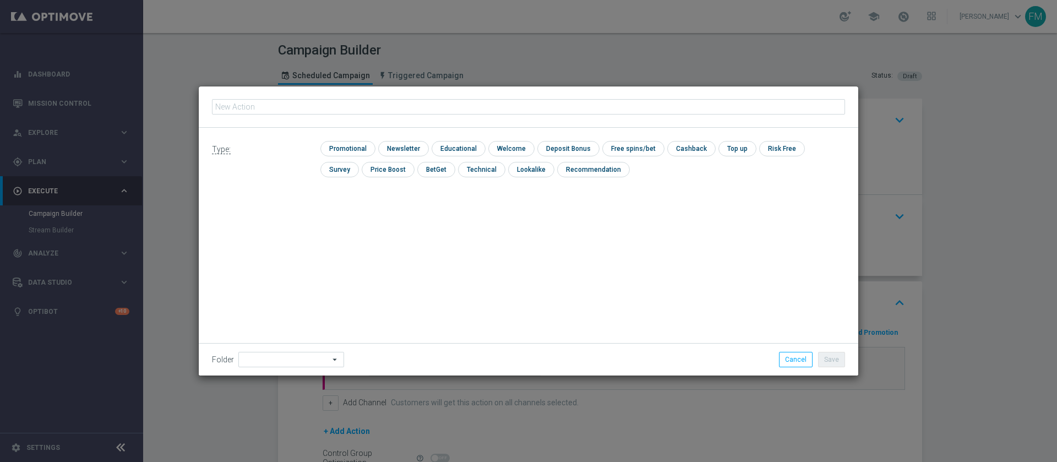
type input "cashback Sport 20% fino a 150€ senza giocato min QeL3"
click at [338, 141] on input "checkbox" at bounding box center [347, 148] width 52 height 15
checkbox input "true"
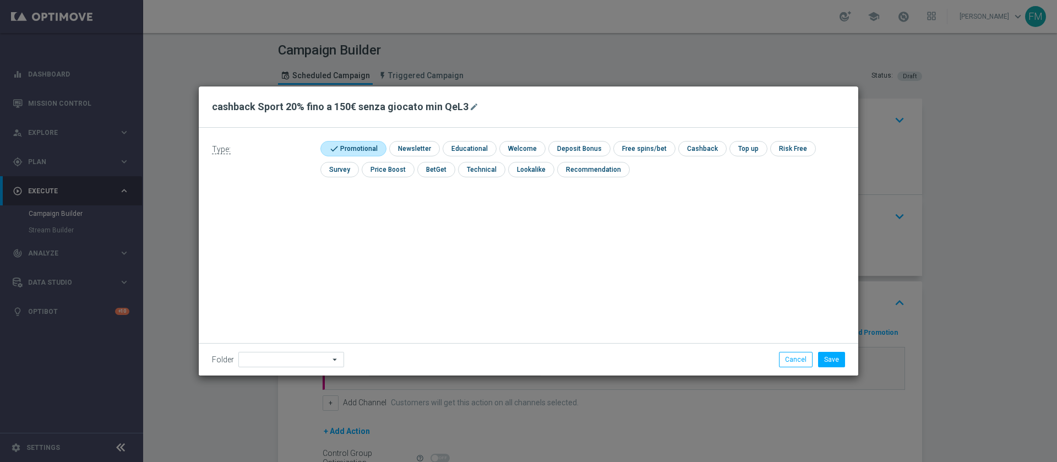
click at [688, 156] on div "check Cashback" at bounding box center [703, 148] width 48 height 15
click at [688, 153] on input "checkbox" at bounding box center [702, 148] width 46 height 15
checkbox input "true"
click at [833, 360] on button "Save" at bounding box center [831, 359] width 27 height 15
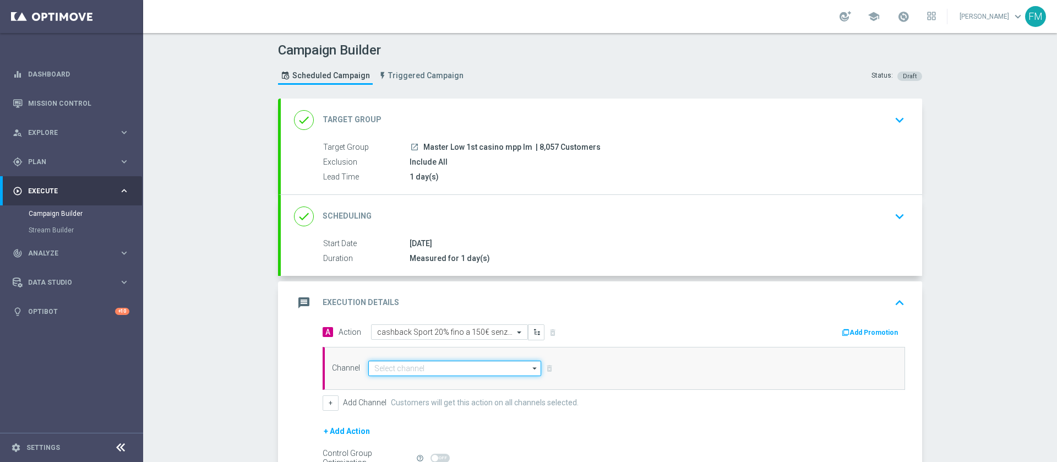
click at [398, 370] on input at bounding box center [454, 368] width 173 height 15
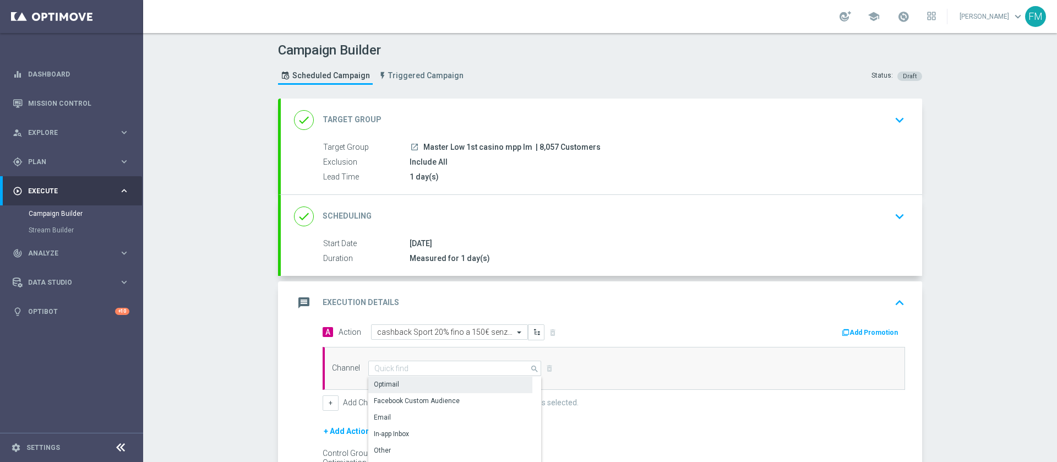
click at [370, 390] on div "Optimail" at bounding box center [450, 384] width 164 height 15
type input "Optimail"
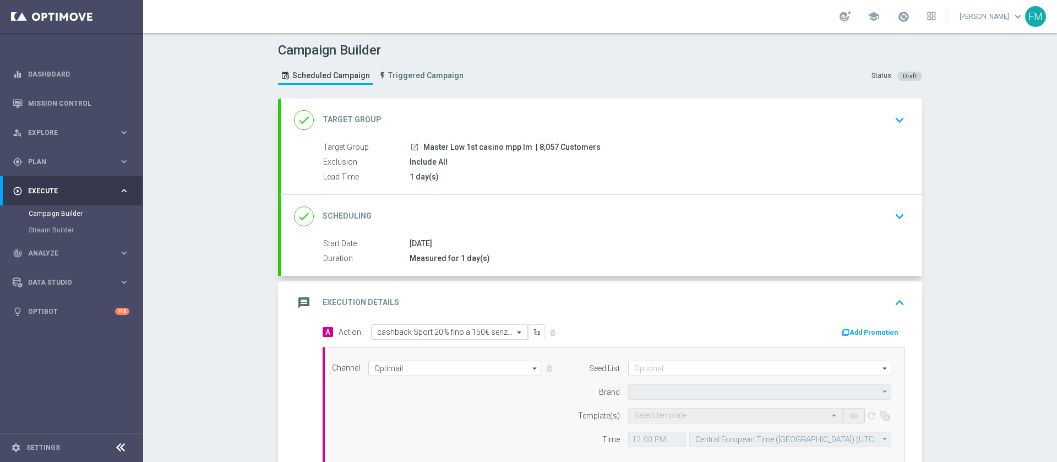
type input "Sisal Marketing"
click at [864, 323] on div "message Execution Details keyboard_arrow_up" at bounding box center [602, 302] width 642 height 43
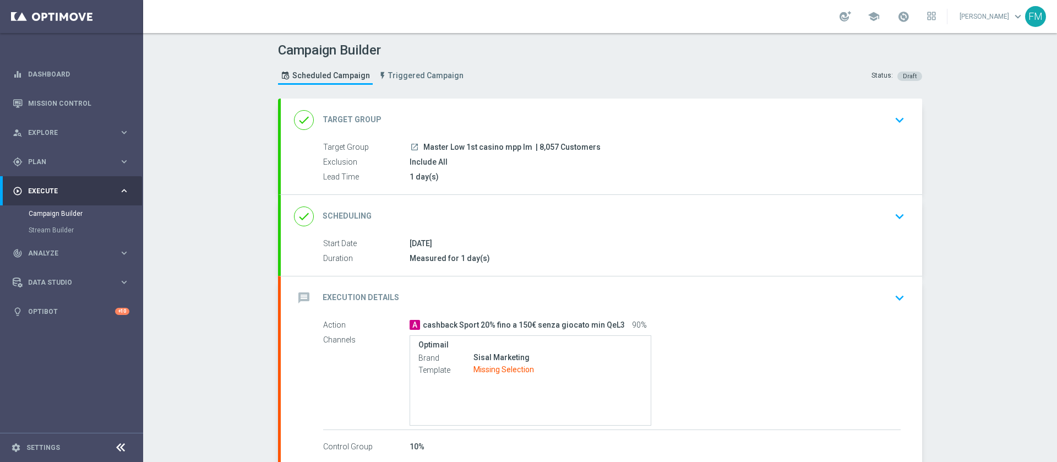
click at [892, 290] on icon "keyboard_arrow_down" at bounding box center [900, 298] width 17 height 17
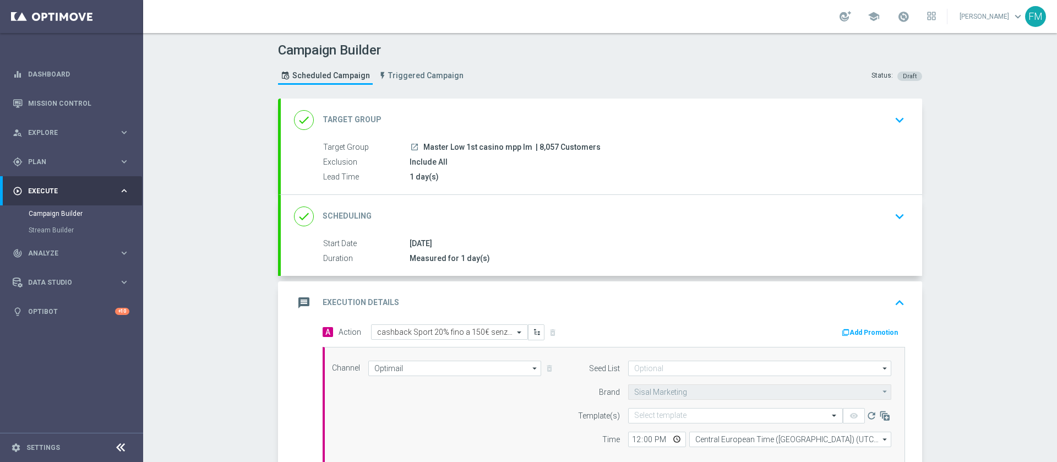
click at [866, 333] on button "Add Promotion" at bounding box center [871, 333] width 61 height 12
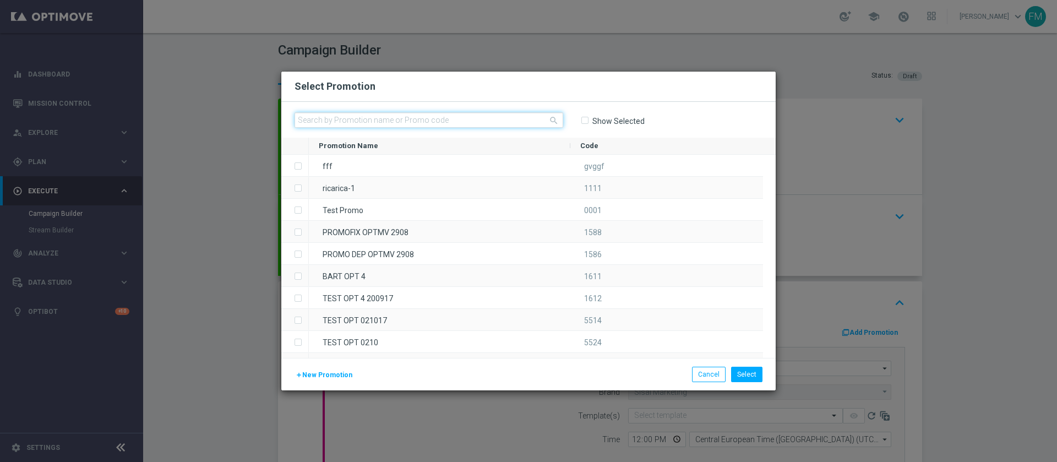
paste input "CBBET2709"
click at [473, 115] on input "CBBET2709" at bounding box center [429, 119] width 269 height 15
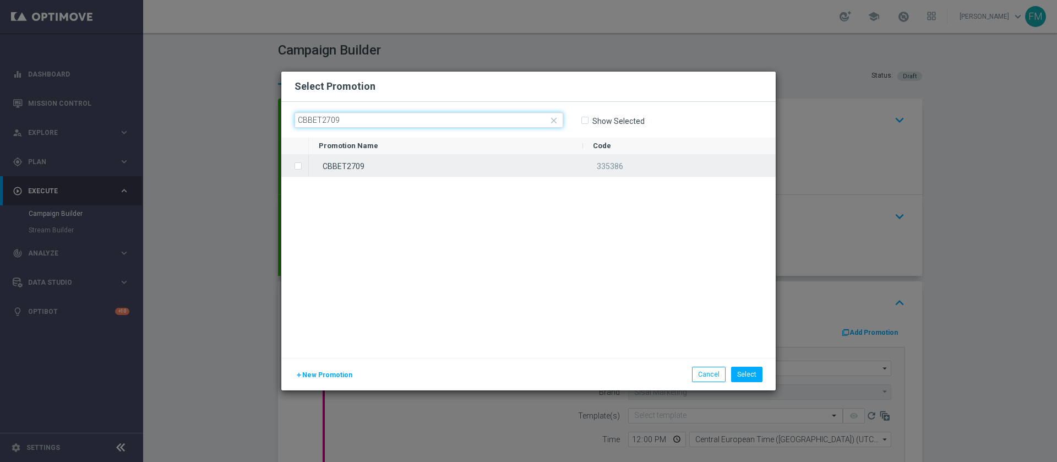
type input "CBBET2709"
click at [431, 167] on div "CBBET2709" at bounding box center [446, 165] width 274 height 21
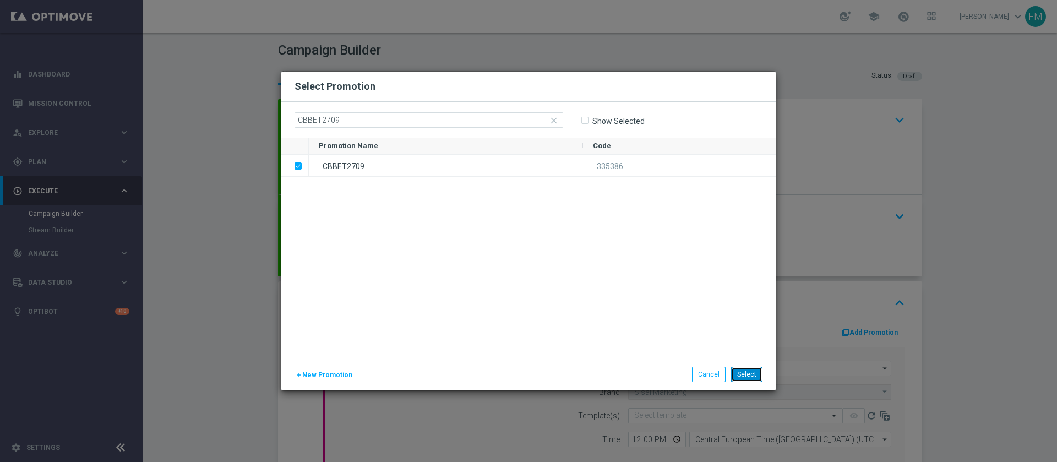
click at [750, 380] on button "Select" at bounding box center [746, 374] width 31 height 15
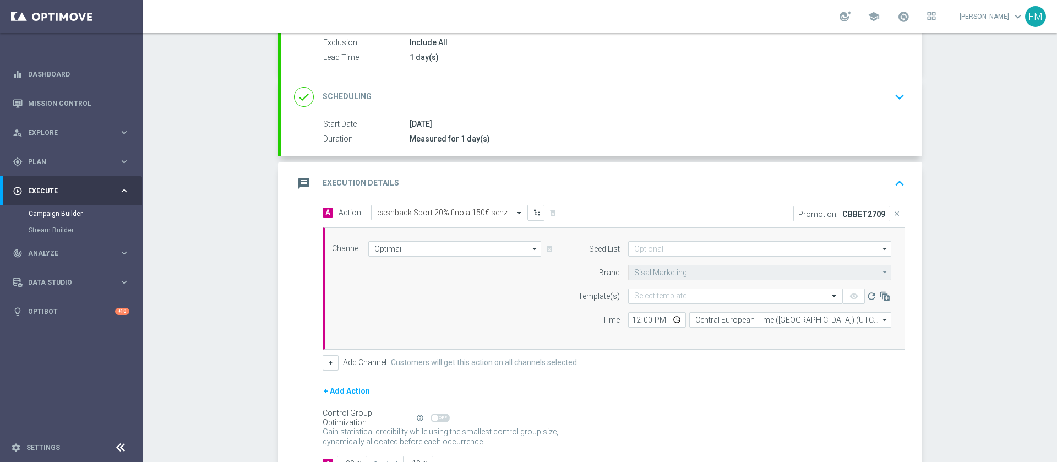
scroll to position [202, 0]
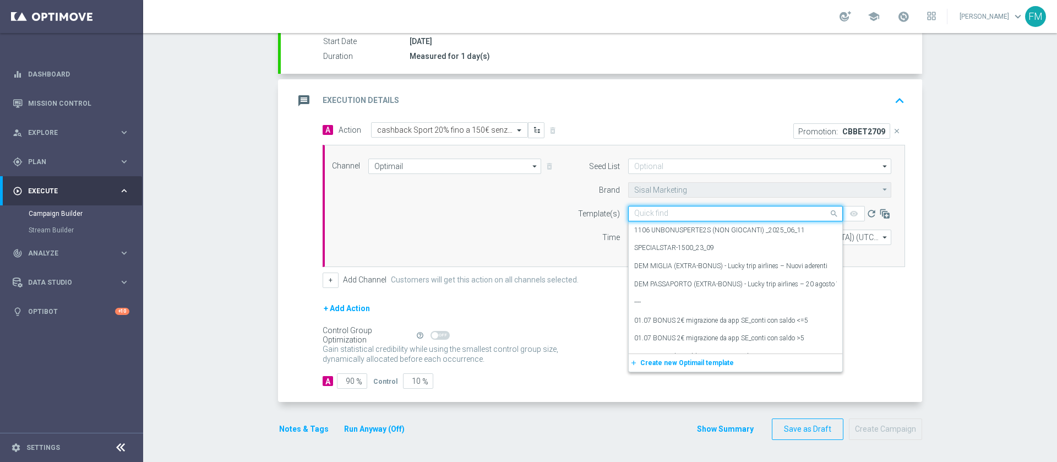
click at [685, 209] on input "text" at bounding box center [724, 213] width 181 height 9
paste input "CBBET2709 - [DATE]"
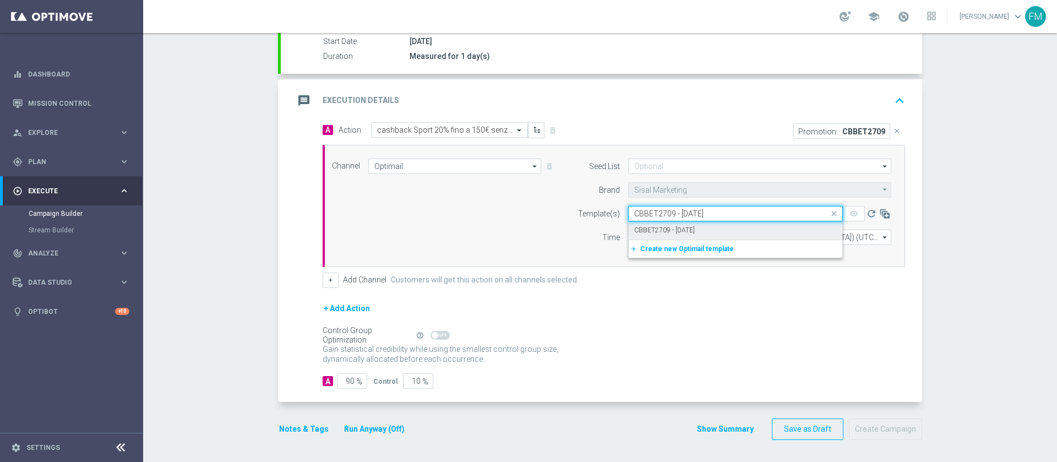
click at [695, 226] on label "CBBET2709 - [DATE]" at bounding box center [664, 230] width 61 height 9
type input "CBBET2709 - [DATE]"
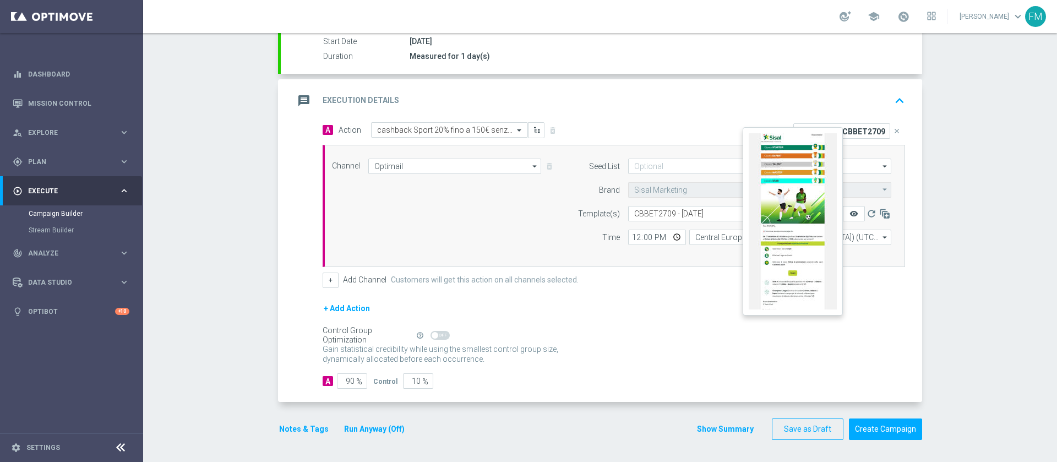
click at [850, 211] on icon "remove_red_eye" at bounding box center [854, 213] width 9 height 9
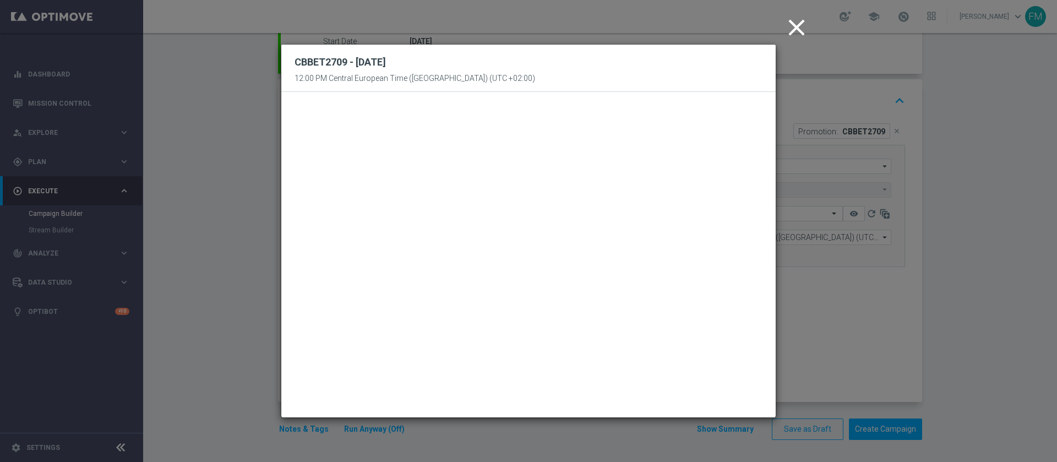
click at [800, 32] on icon "close" at bounding box center [797, 28] width 28 height 28
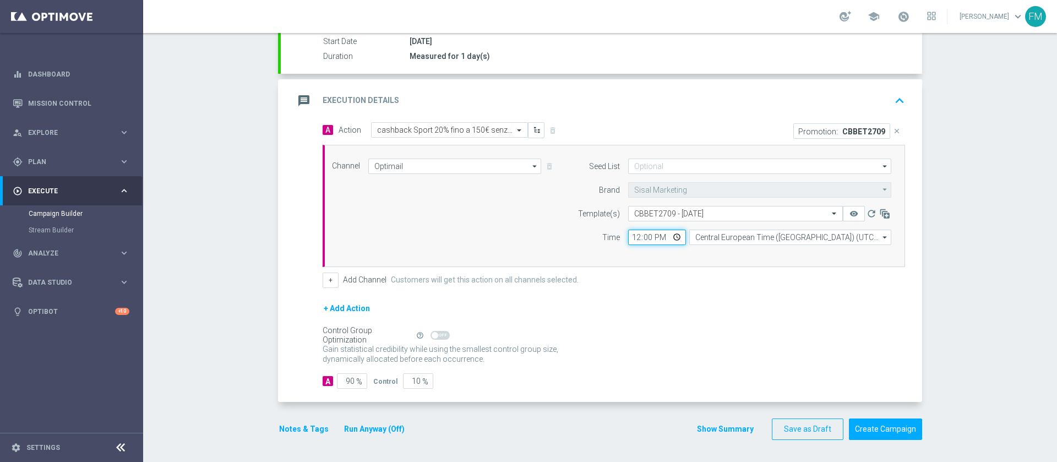
click at [630, 236] on input "12:00" at bounding box center [657, 237] width 58 height 15
type input "11:00"
click at [679, 308] on div "+ Add Action" at bounding box center [614, 316] width 583 height 28
click at [283, 429] on button "Notes & Tags" at bounding box center [304, 429] width 52 height 14
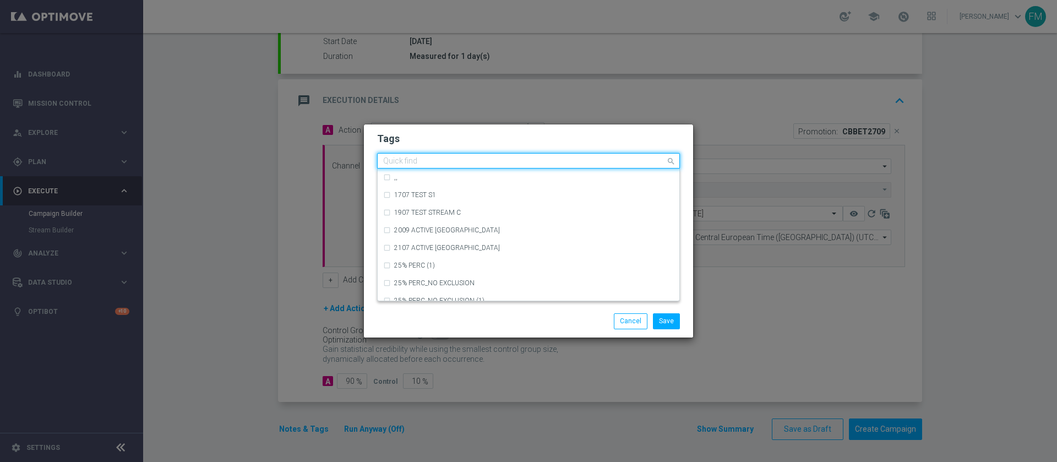
click at [409, 159] on input "text" at bounding box center [524, 161] width 283 height 9
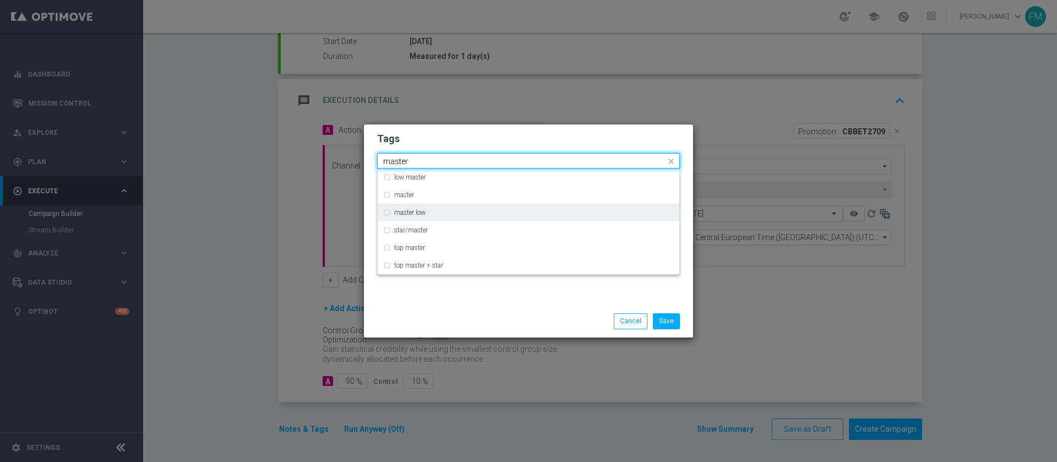
click at [442, 218] on div "master low" at bounding box center [528, 213] width 291 height 18
type input "master"
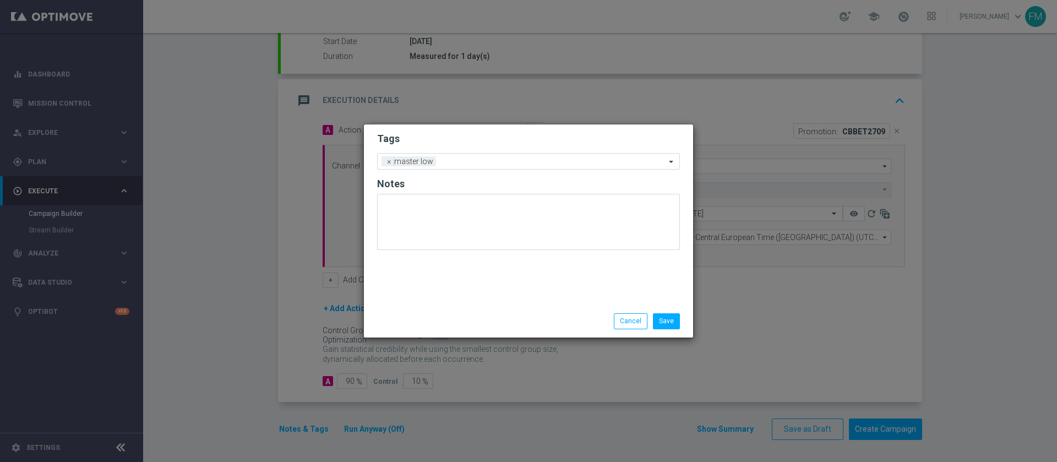
click at [512, 132] on h2 "Tags" at bounding box center [528, 138] width 303 height 13
click at [480, 157] on div "Add a new tag × master low" at bounding box center [522, 161] width 288 height 15
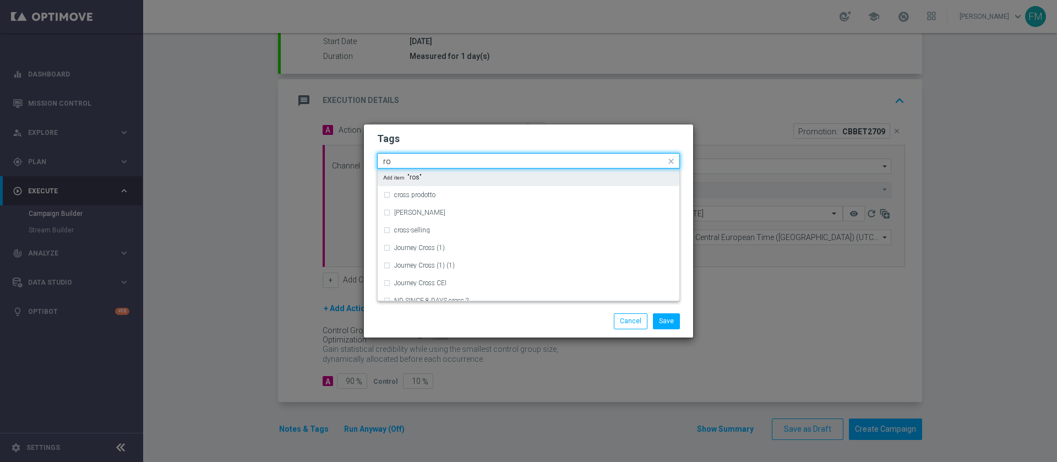
type input "r"
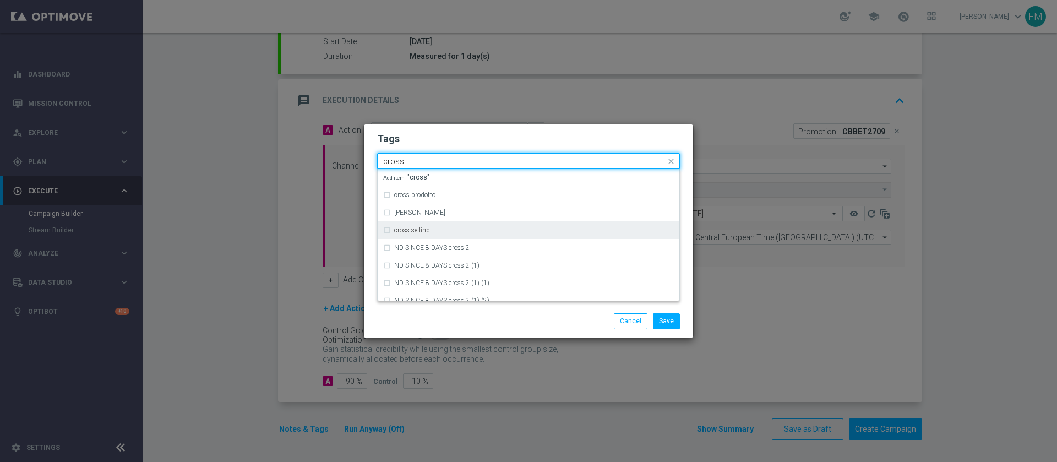
click at [456, 232] on div "cross-selling" at bounding box center [534, 230] width 280 height 7
type input "cross"
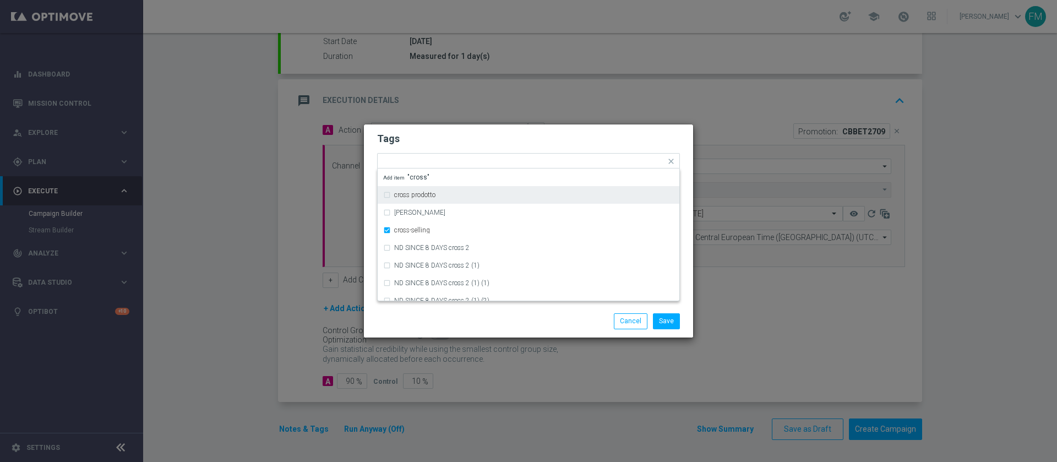
click at [499, 133] on h2 "Tags" at bounding box center [528, 138] width 303 height 13
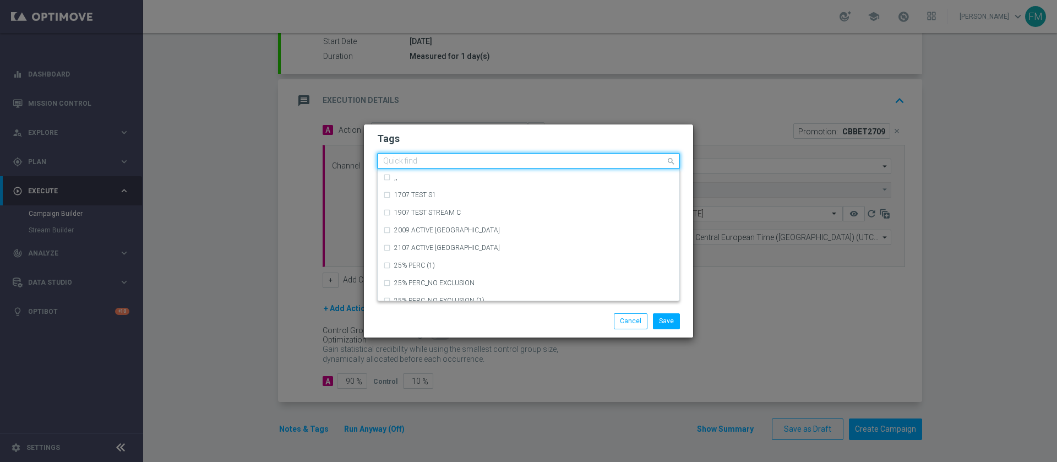
click at [501, 163] on div at bounding box center [524, 162] width 284 height 11
type input "c"
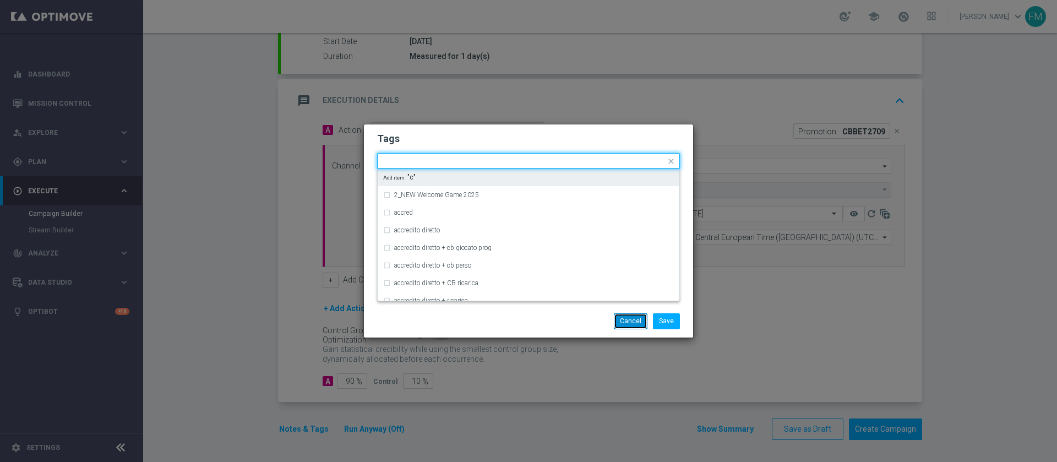
click at [632, 316] on button "Cancel" at bounding box center [631, 320] width 34 height 15
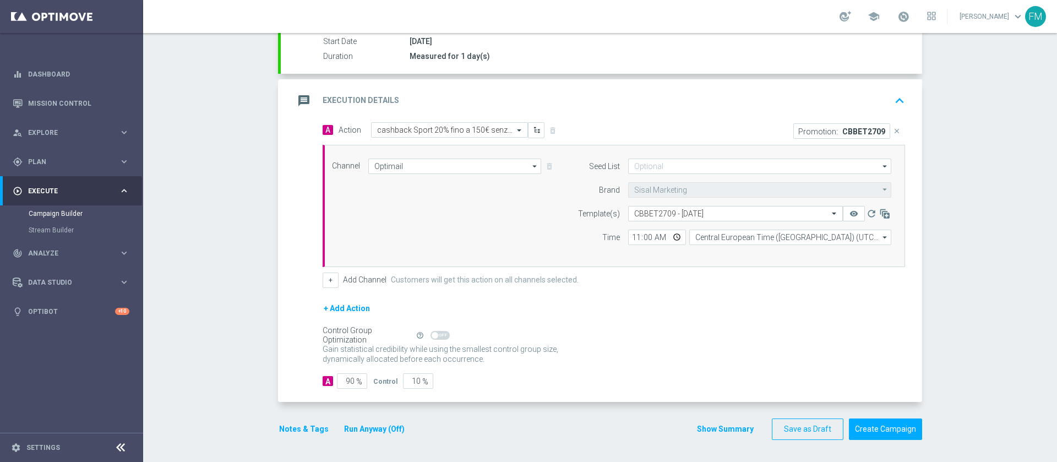
click at [302, 425] on button "Notes & Tags" at bounding box center [304, 429] width 52 height 14
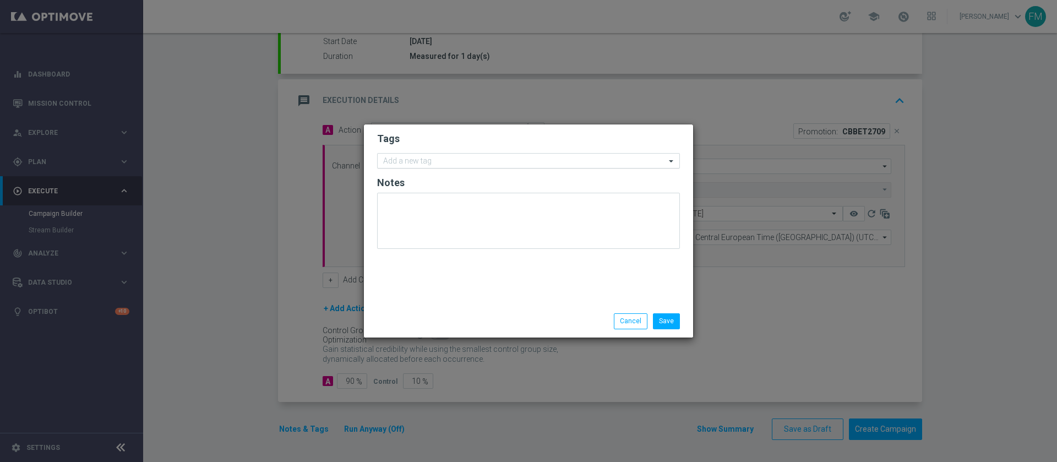
click at [467, 154] on div "Add a new tag" at bounding box center [522, 161] width 288 height 14
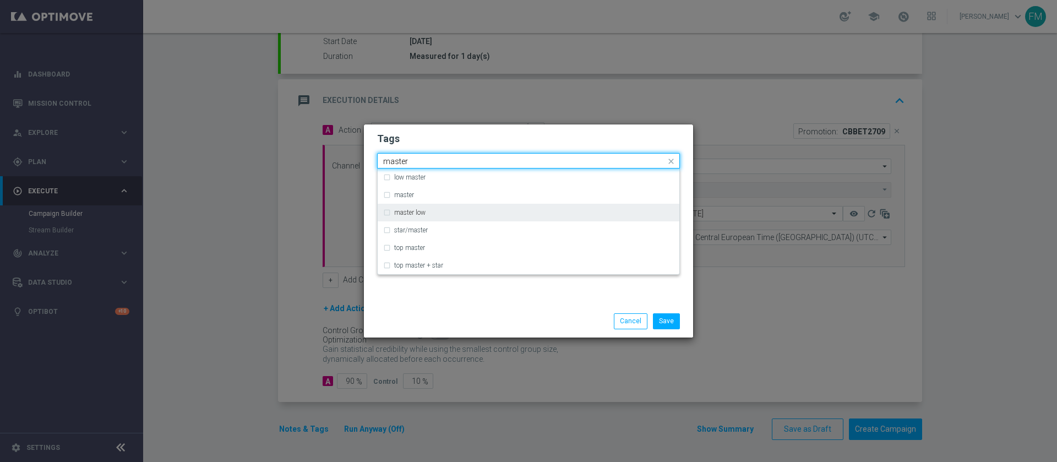
click at [446, 212] on div "master low" at bounding box center [534, 212] width 280 height 7
type input "master"
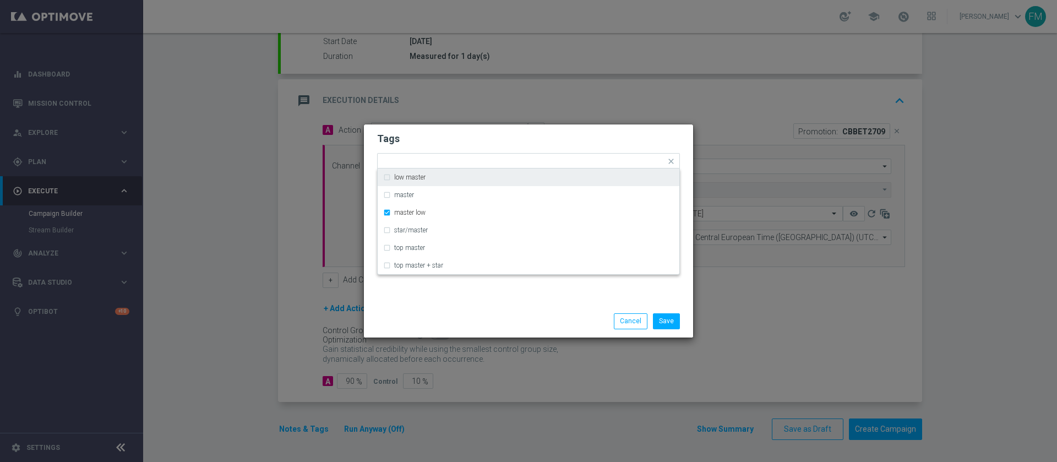
click at [513, 146] on form "Tags Quick find × master low low master master master low star/master top maste…" at bounding box center [528, 193] width 303 height 128
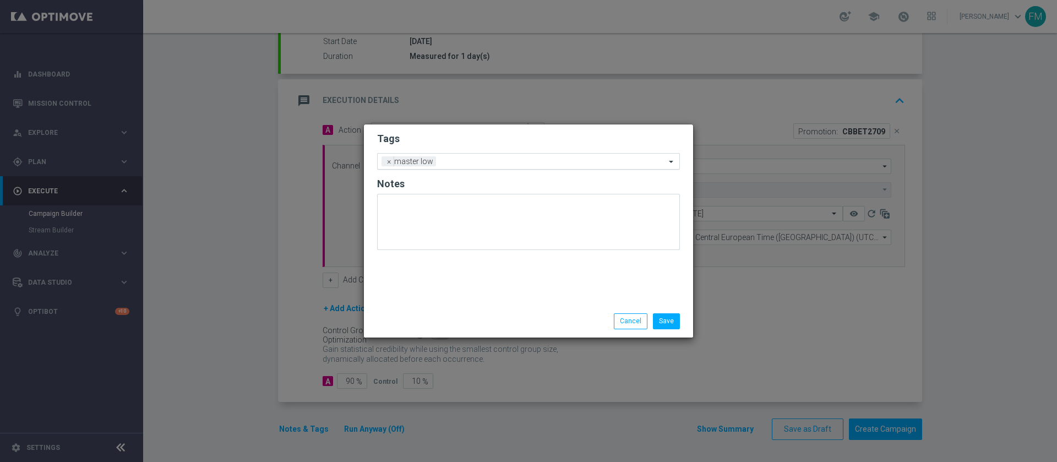
click at [505, 158] on input "text" at bounding box center [553, 162] width 225 height 9
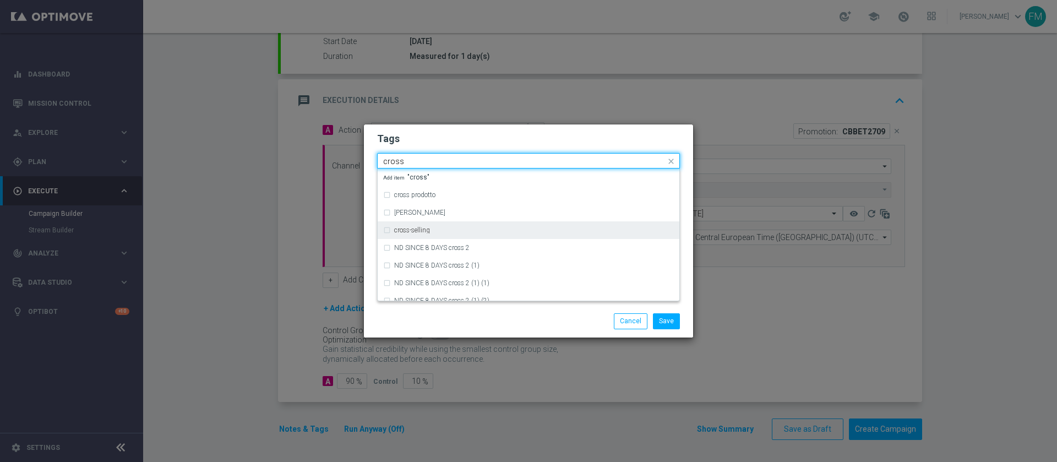
click at [476, 232] on div "cross-selling" at bounding box center [534, 230] width 280 height 7
type input "cross"
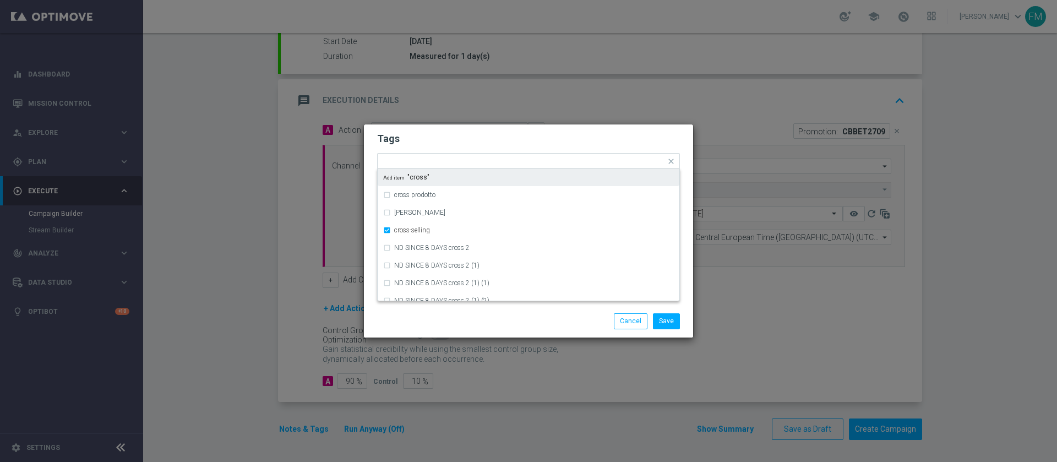
click at [594, 129] on form "Tags Quick find × master low × cross-selling cross prodotto cross-canale cross-…" at bounding box center [528, 193] width 303 height 128
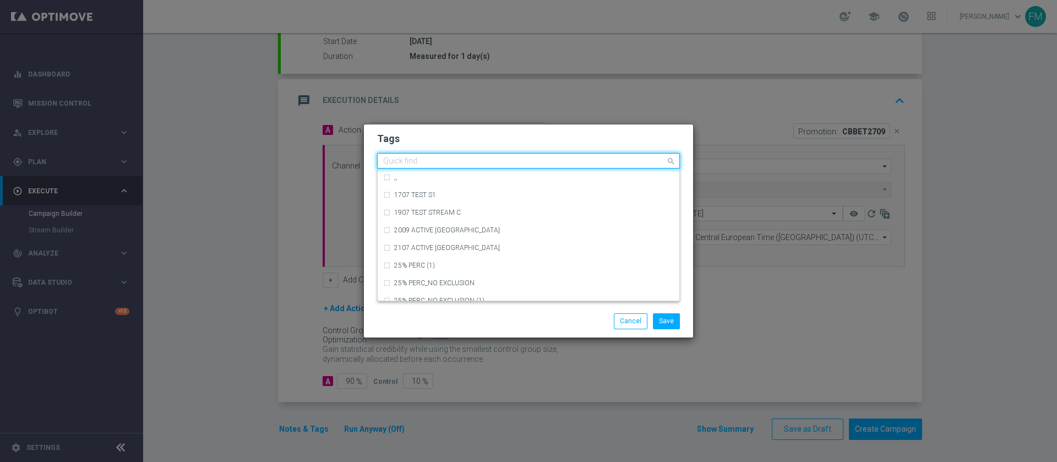
click at [513, 162] on input "text" at bounding box center [524, 161] width 283 height 9
click at [489, 235] on div "cb perso" at bounding box center [528, 230] width 291 height 18
type input "cb pers"
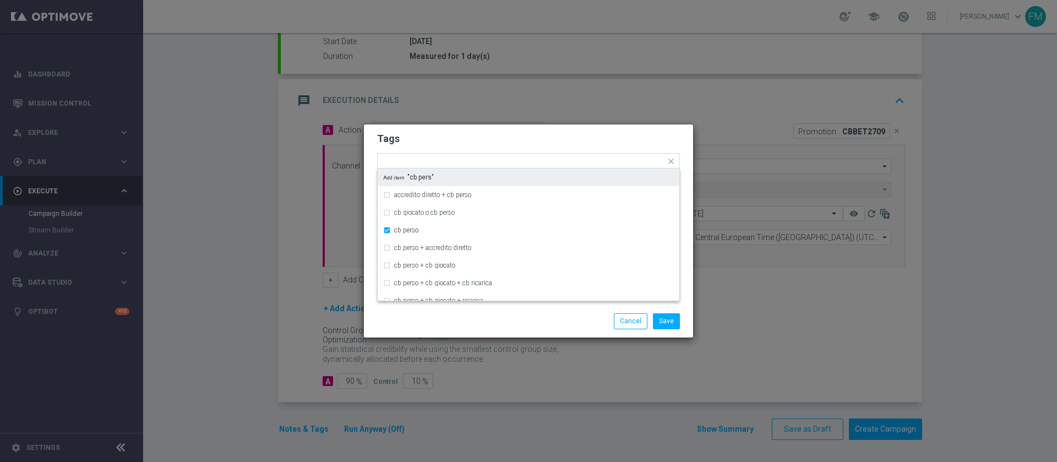
click at [568, 138] on h2 "Tags" at bounding box center [528, 138] width 303 height 13
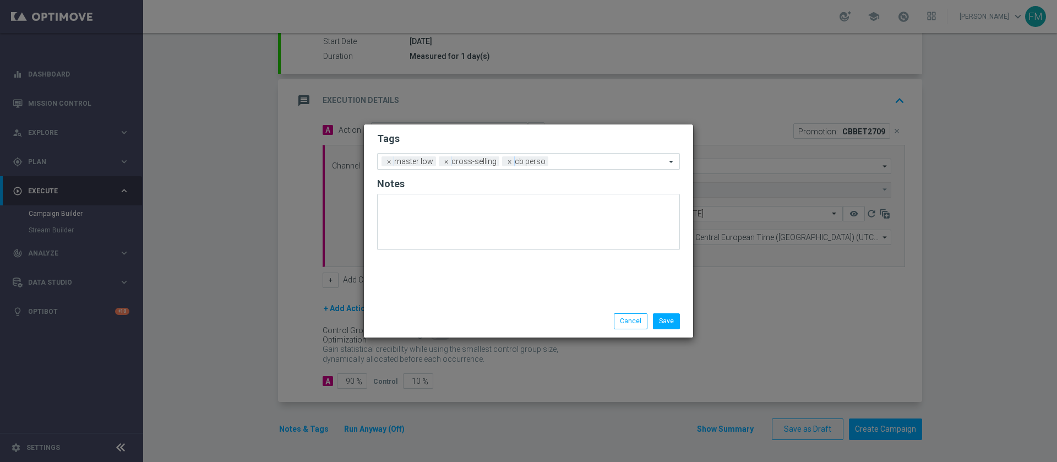
click at [567, 156] on div "Add a new tag × master low × cross-selling × cb perso" at bounding box center [522, 161] width 288 height 15
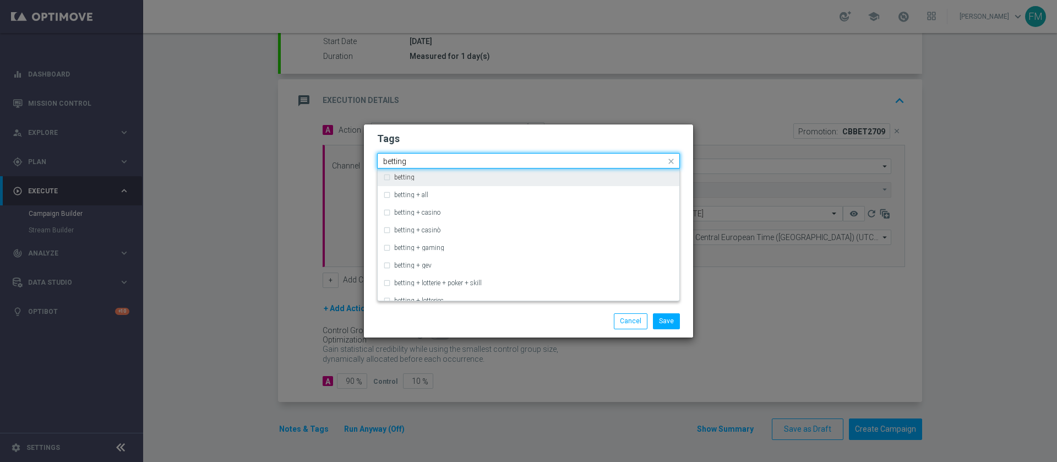
click at [542, 177] on div "betting" at bounding box center [534, 177] width 280 height 7
type input "betting"
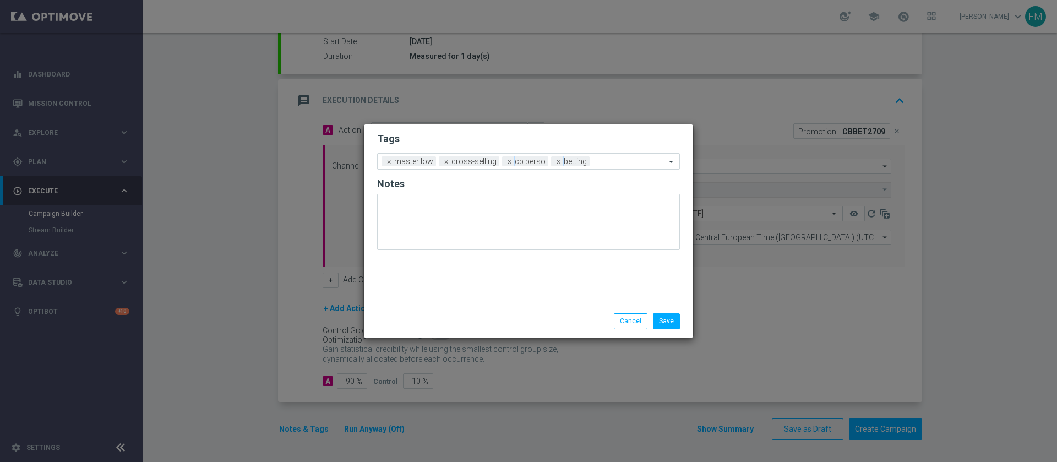
click at [559, 126] on div "Tags Add a new tag × master low × cross-selling × cb perso × betting Notes" at bounding box center [528, 214] width 329 height 181
click at [610, 169] on ng-select "Add a new tag × master low × cross-selling × cb perso × betting" at bounding box center [528, 161] width 303 height 17
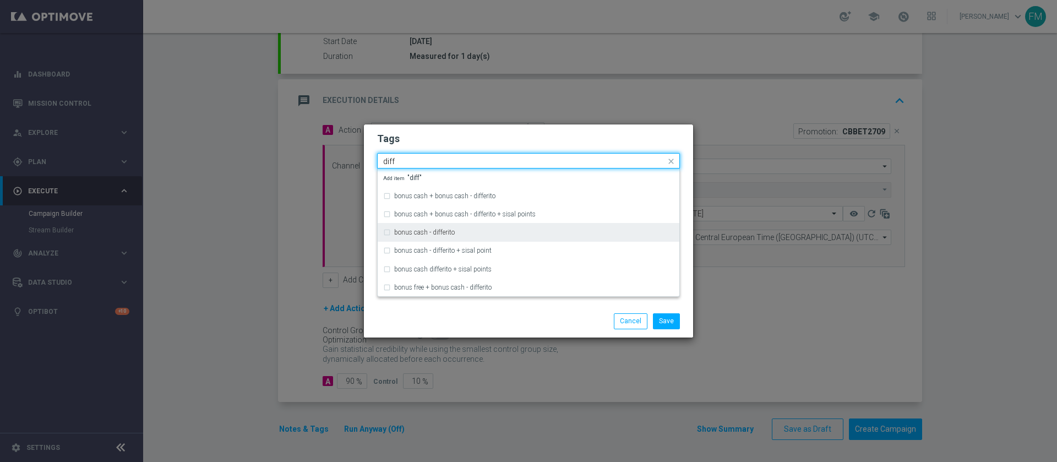
click at [578, 229] on div "bonus cash - differito" at bounding box center [534, 232] width 280 height 7
type input "diff"
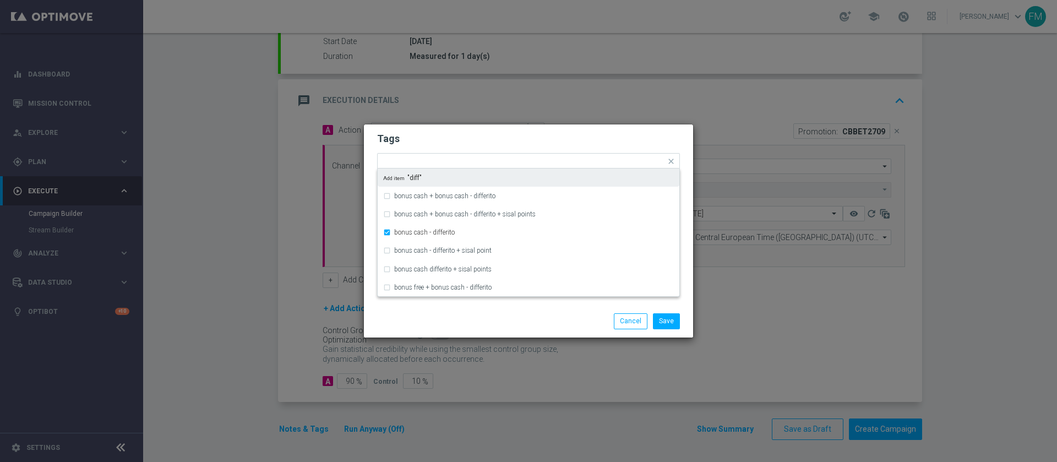
click at [614, 140] on h2 "Tags" at bounding box center [528, 138] width 303 height 13
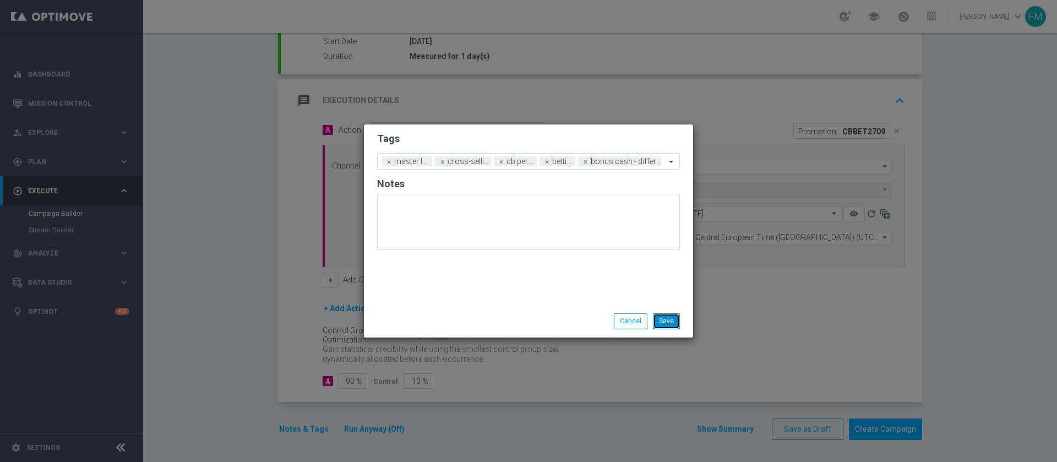
click at [668, 318] on button "Save" at bounding box center [666, 320] width 27 height 15
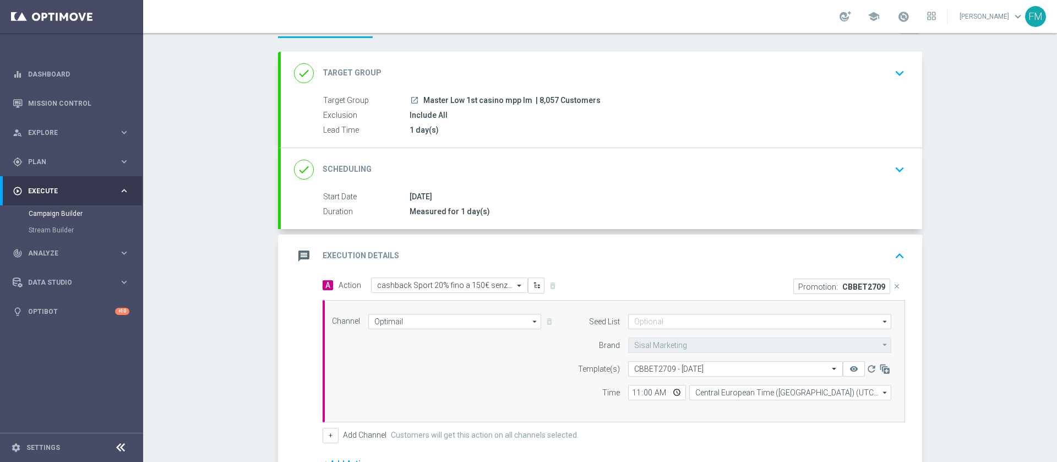
scroll to position [83, 0]
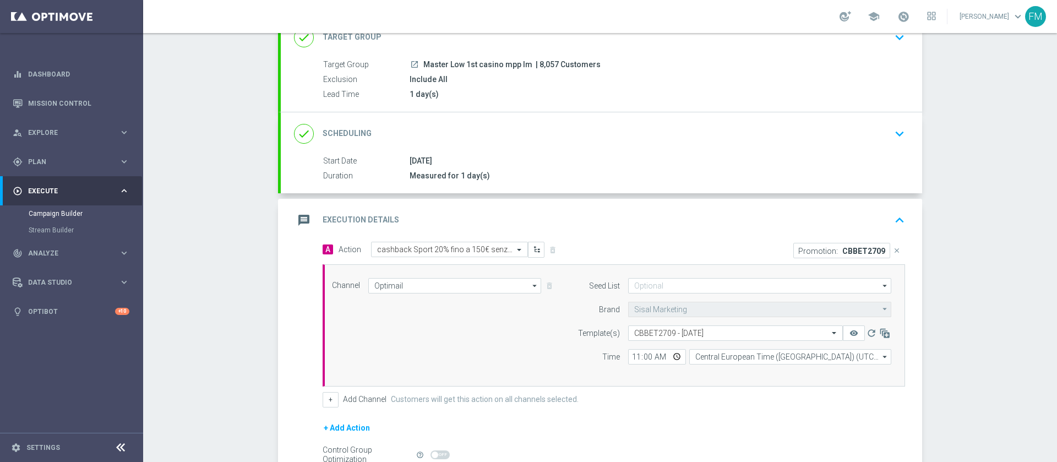
click at [891, 134] on button "keyboard_arrow_down" at bounding box center [900, 133] width 19 height 21
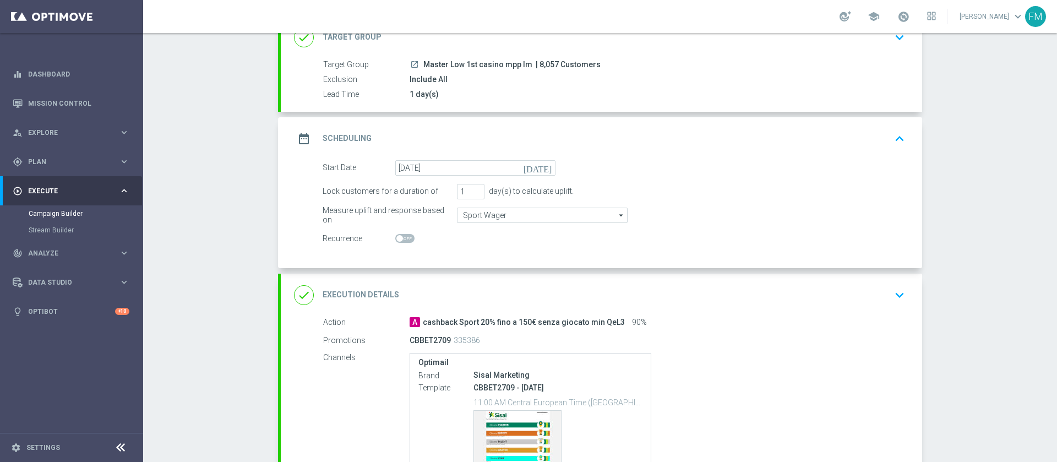
click at [840, 66] on div "launch Master Low 1st casino mpp lm | 8,057 Customers" at bounding box center [655, 64] width 491 height 11
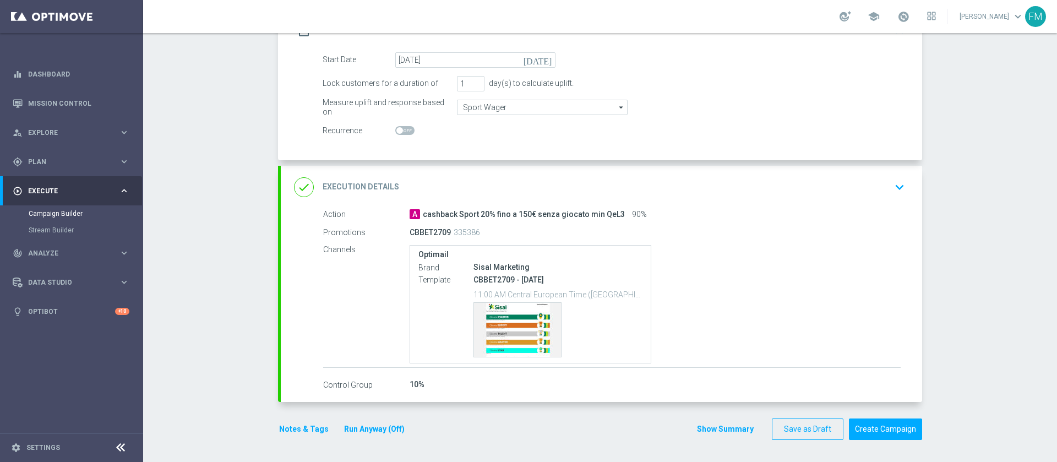
click at [850, 181] on div "done Execution Details keyboard_arrow_down" at bounding box center [601, 187] width 615 height 21
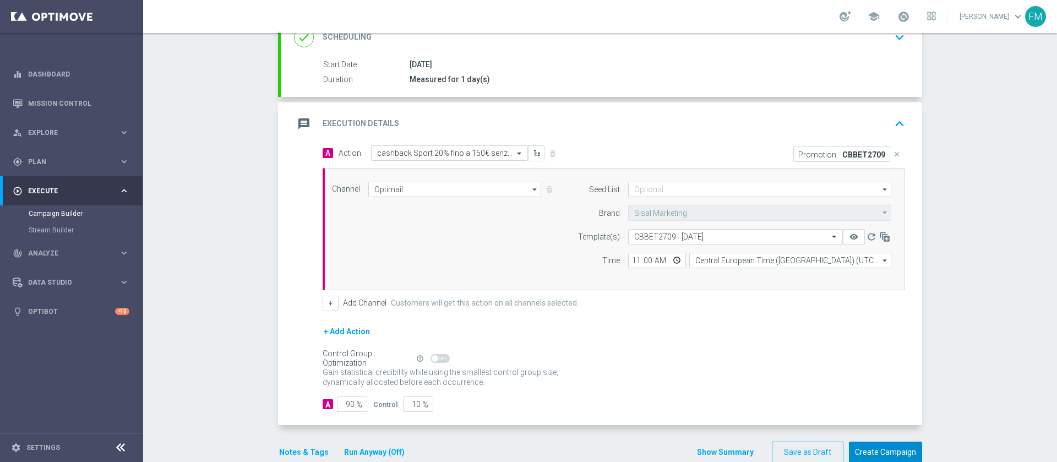
click at [894, 449] on button "Create Campaign" at bounding box center [885, 452] width 73 height 21
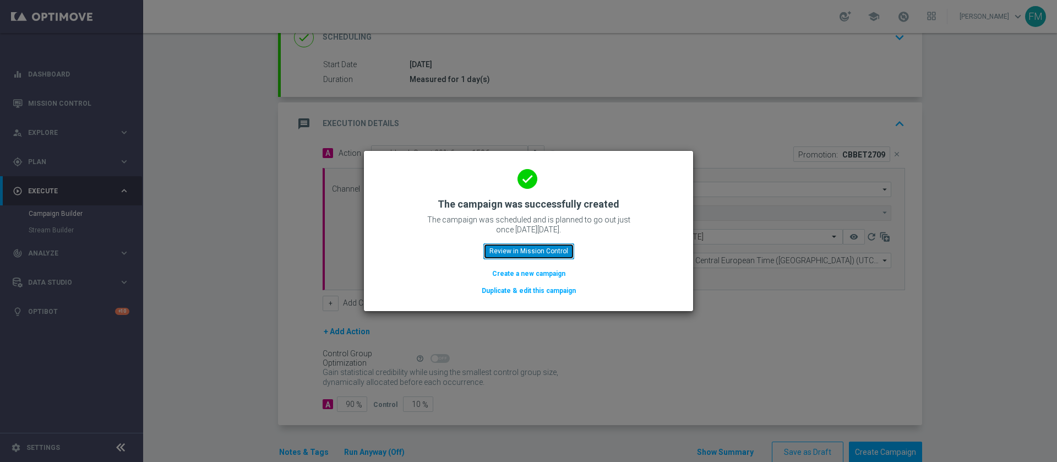
click at [532, 255] on button "Review in Mission Control" at bounding box center [529, 250] width 91 height 15
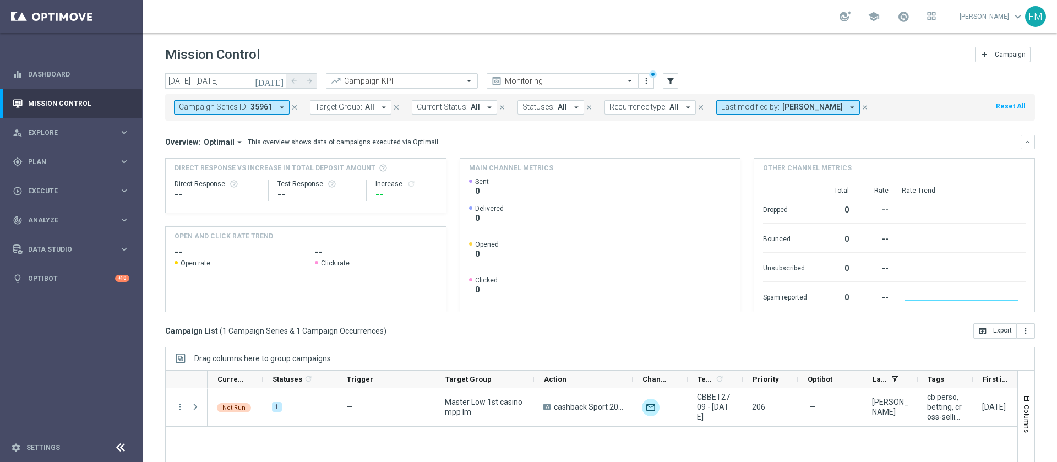
scroll to position [89, 0]
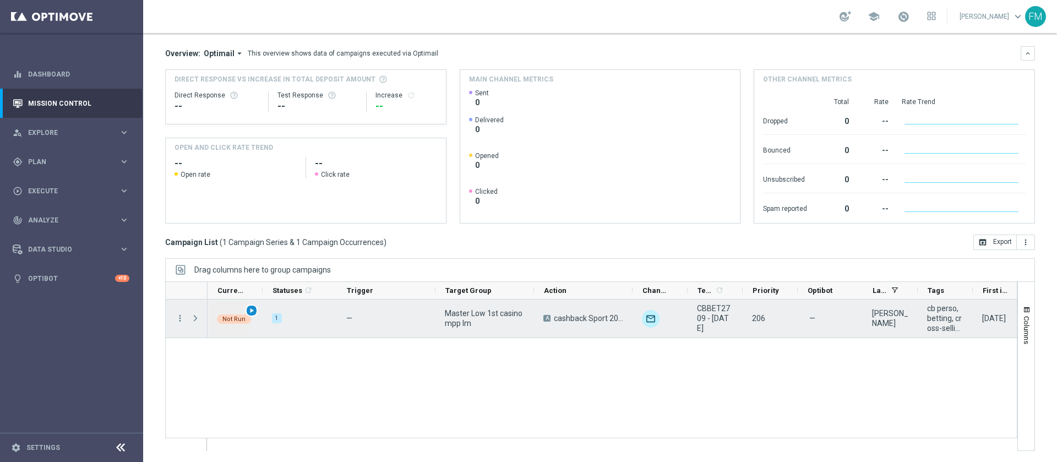
click at [252, 308] on span "play_arrow" at bounding box center [252, 311] width 8 height 8
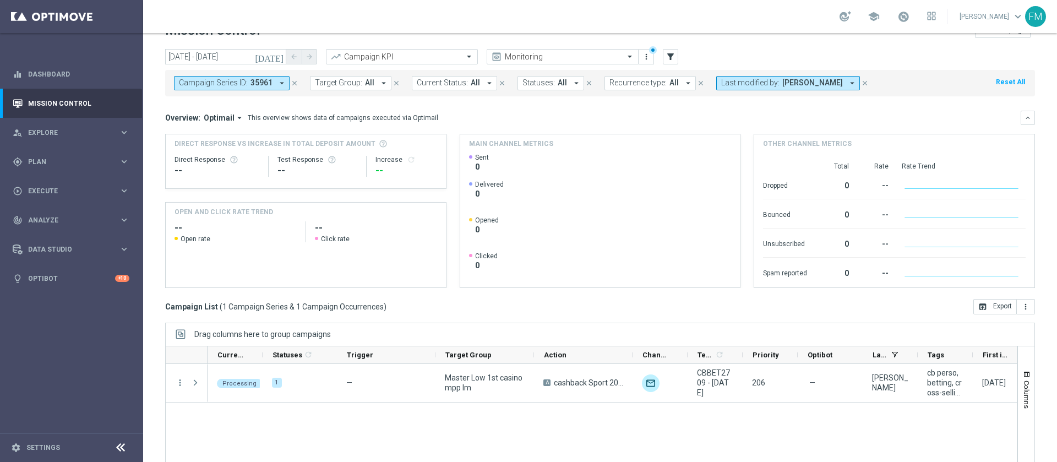
scroll to position [6, 0]
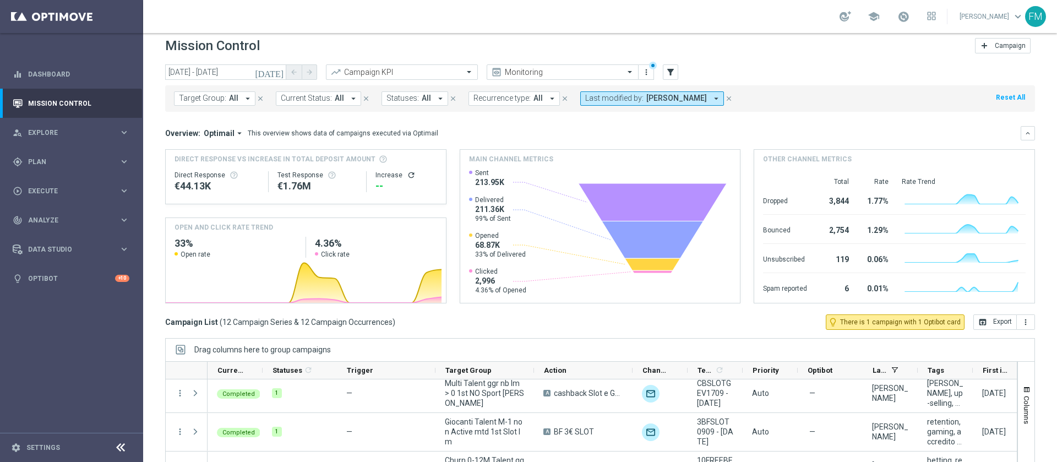
scroll to position [6, 0]
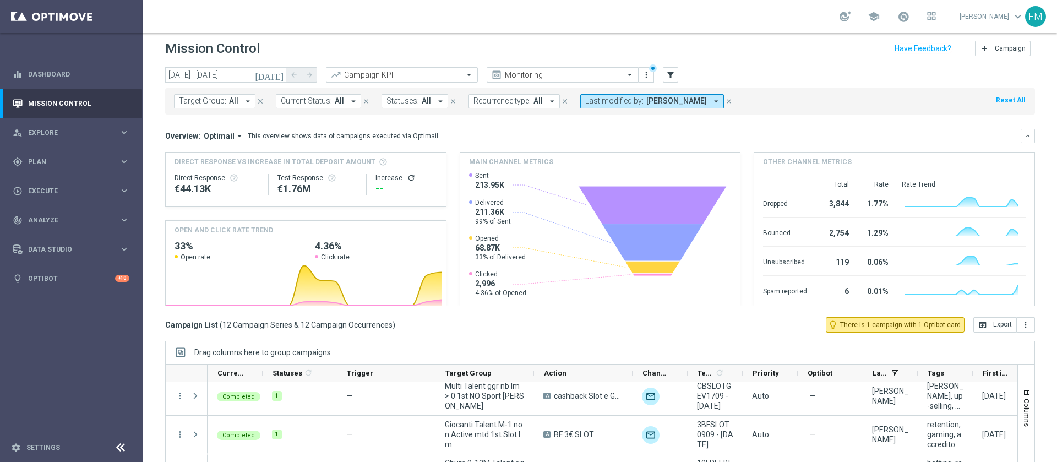
click at [281, 70] on icon "[DATE]" at bounding box center [270, 75] width 30 height 10
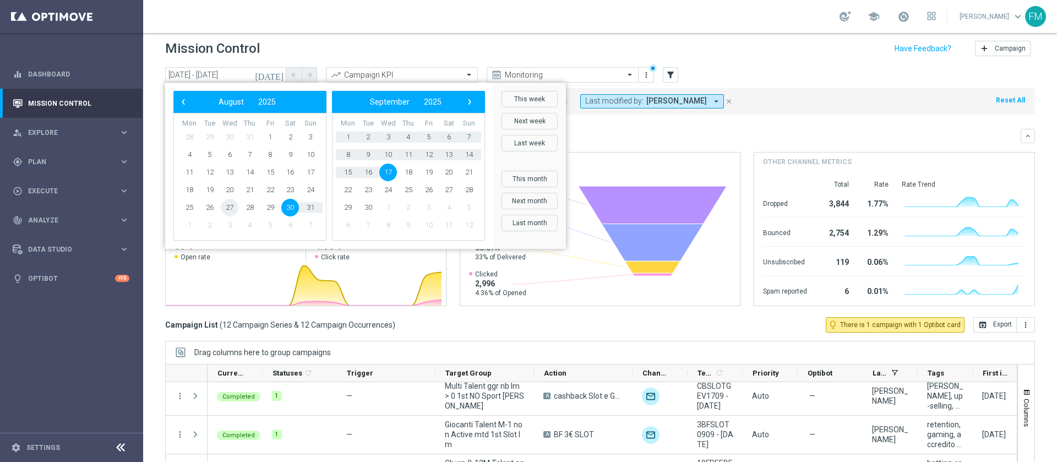
click at [232, 206] on span "27" at bounding box center [230, 208] width 18 height 18
click at [385, 134] on span "3" at bounding box center [388, 137] width 18 height 18
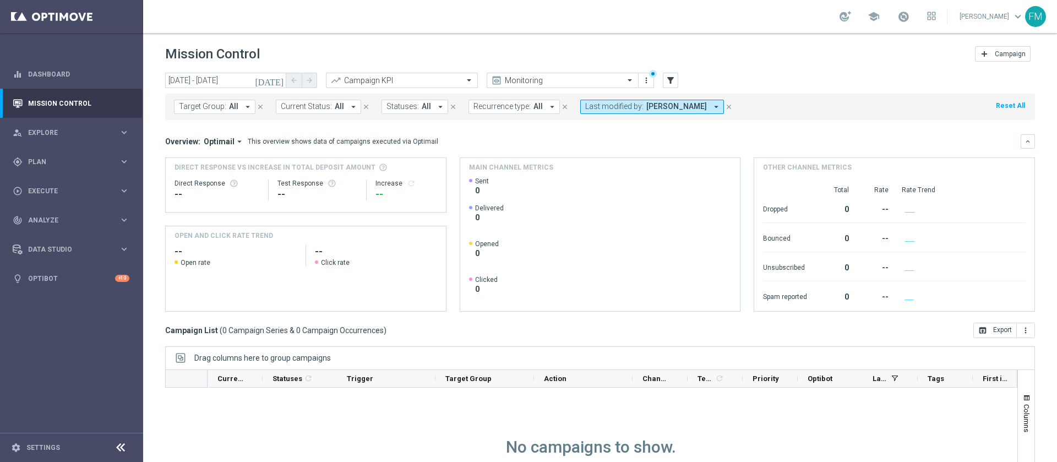
scroll to position [0, 0]
click at [278, 81] on icon "[DATE]" at bounding box center [270, 81] width 30 height 10
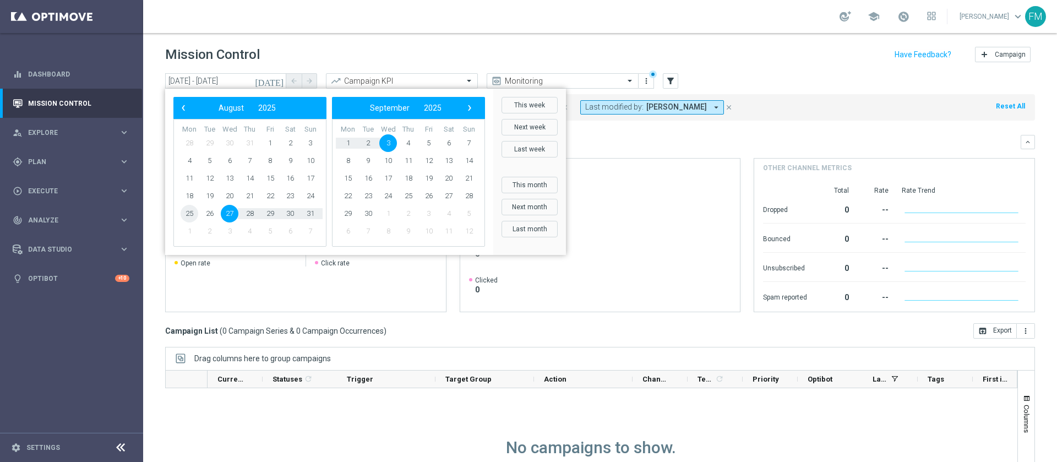
click at [188, 209] on span "25" at bounding box center [190, 214] width 18 height 18
click at [420, 143] on span "5" at bounding box center [429, 143] width 18 height 18
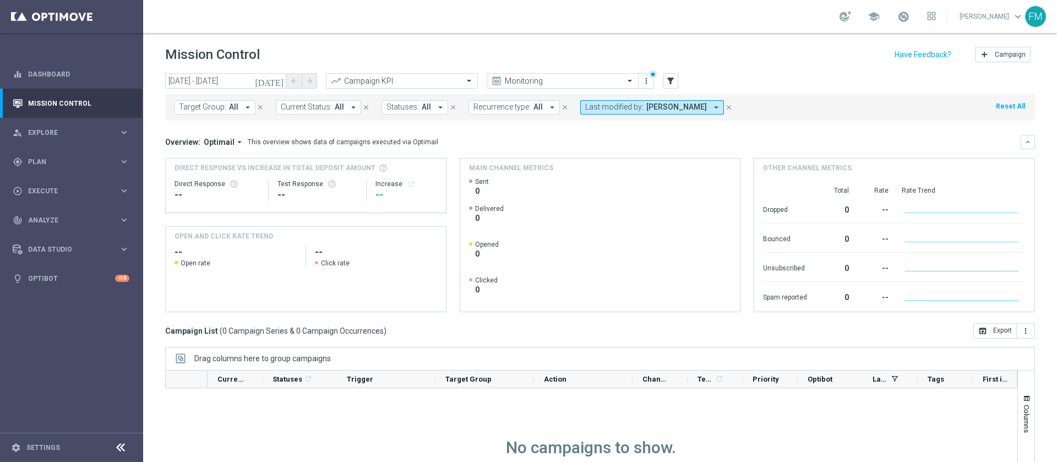
click at [274, 81] on button "[DATE]" at bounding box center [269, 81] width 33 height 17
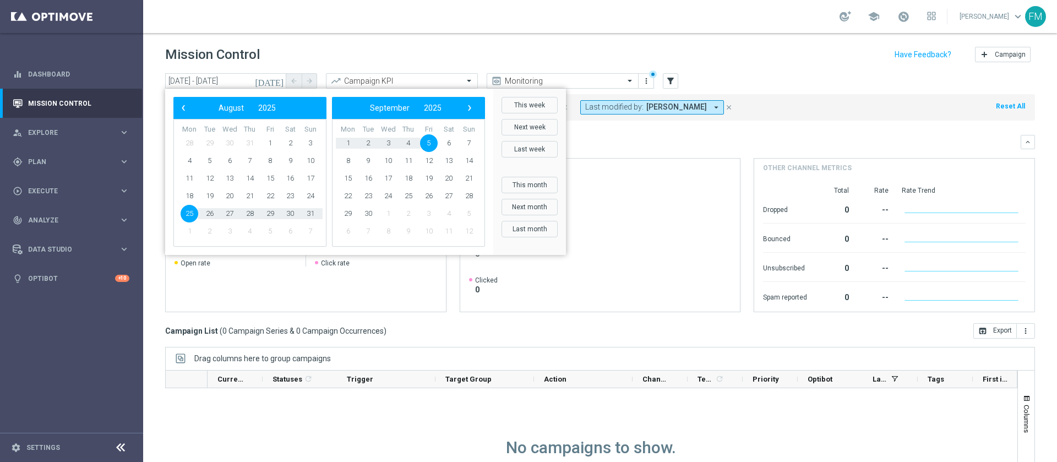
click at [462, 110] on bs-datepicker-navigation-view "‹ ​ September ​ 2025 ​ ›" at bounding box center [406, 108] width 142 height 14
click at [471, 107] on span "›" at bounding box center [470, 108] width 14 height 14
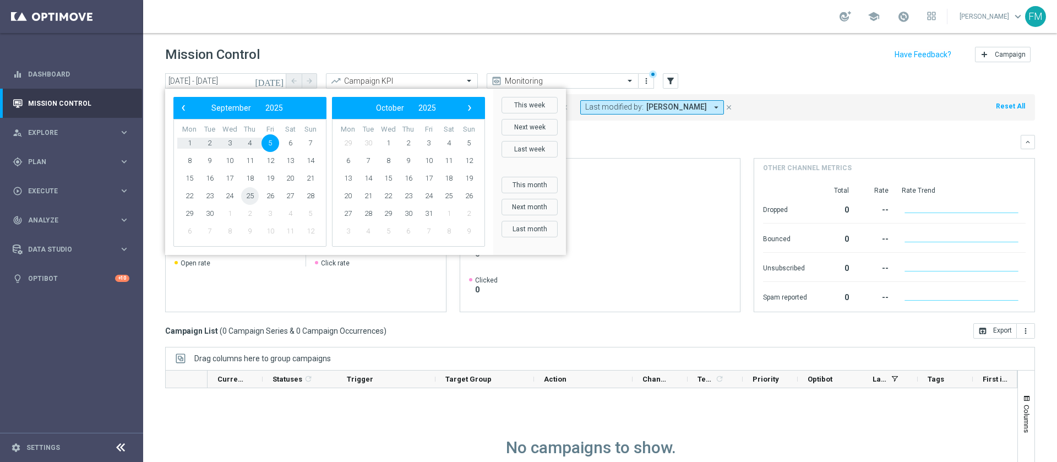
click at [247, 195] on span "25" at bounding box center [250, 196] width 18 height 18
click at [450, 141] on span "4" at bounding box center [449, 143] width 18 height 18
type input "[DATE] - [DATE]"
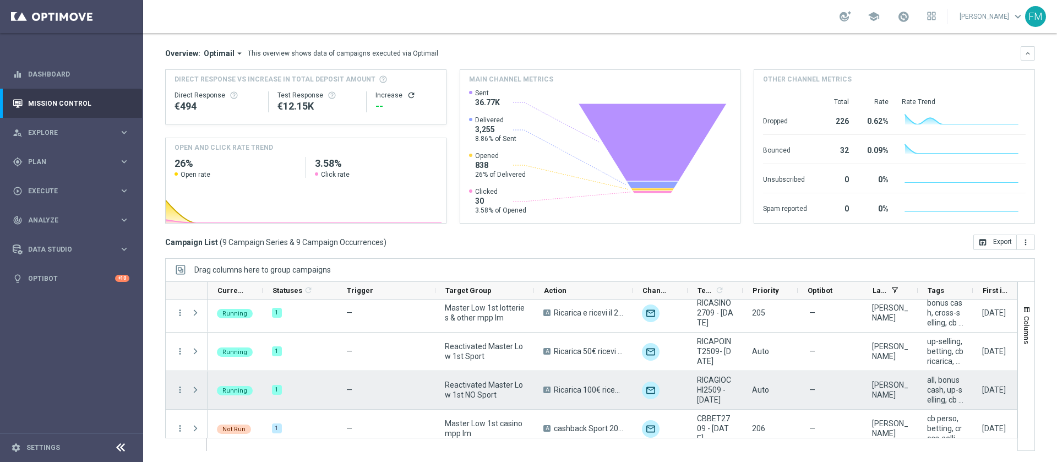
scroll to position [209, 0]
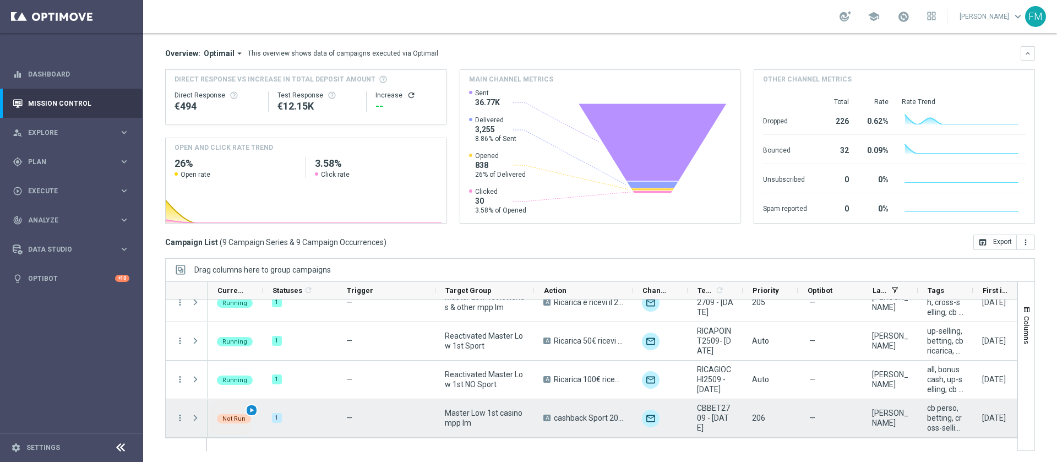
click at [250, 406] on span "play_arrow" at bounding box center [252, 410] width 8 height 8
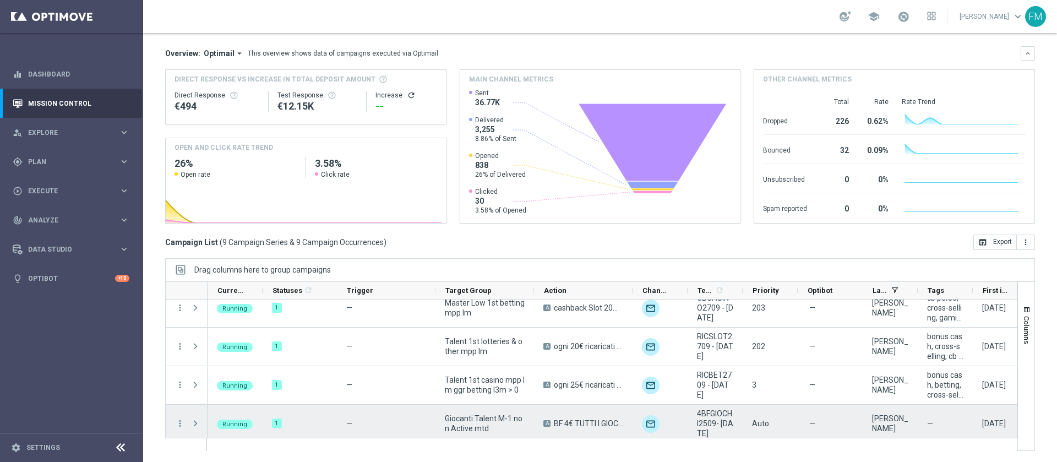
scroll to position [0, 0]
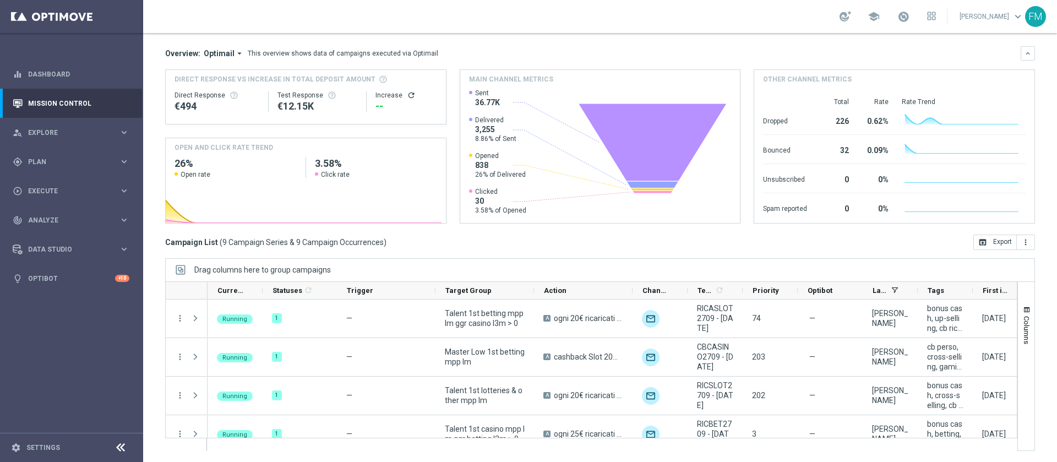
scroll to position [209, 0]
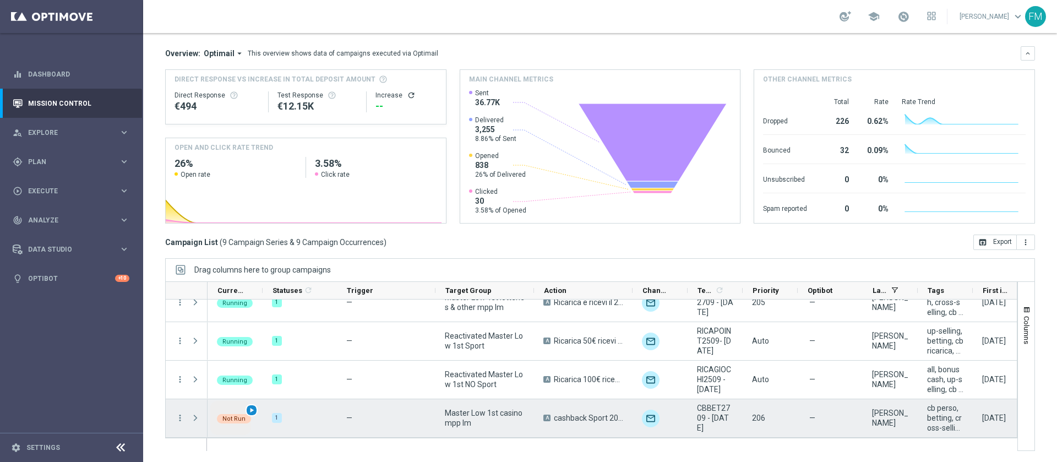
click at [253, 412] on span "play_arrow" at bounding box center [252, 410] width 8 height 8
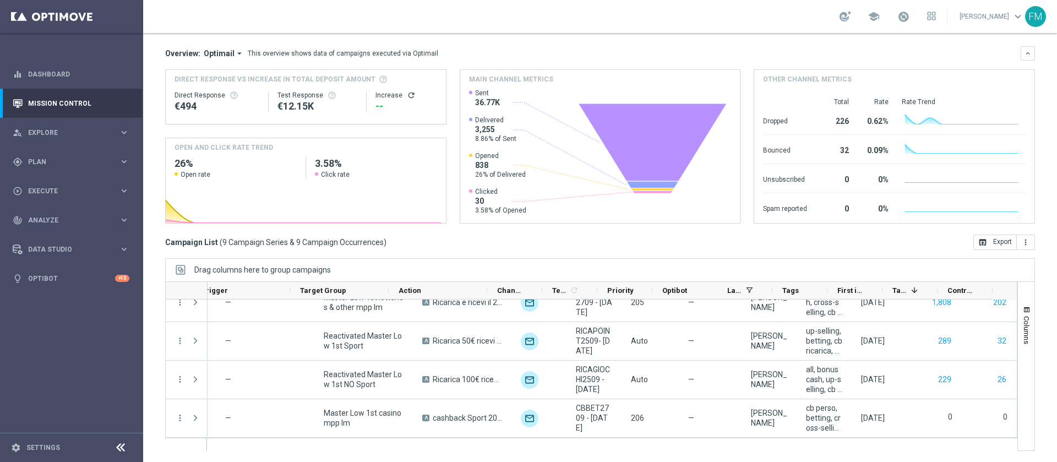
scroll to position [0, 0]
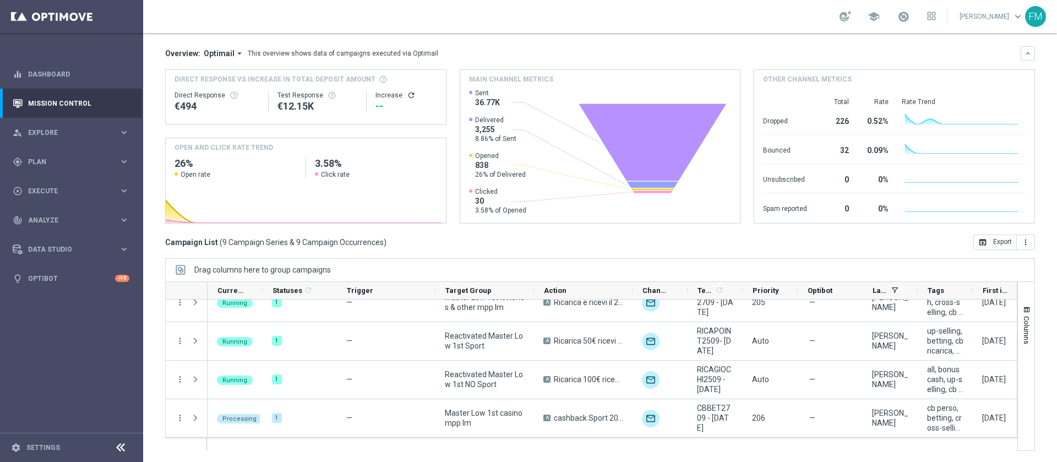
click at [874, 21] on div "school" at bounding box center [888, 16] width 96 height 19
click at [895, 17] on div "school" at bounding box center [888, 16] width 96 height 19
click at [898, 17] on span at bounding box center [904, 16] width 12 height 12
click at [593, 19] on div "school Last available data: 25 Sep 2025 Batch process completed successfully ch…" at bounding box center [600, 16] width 914 height 33
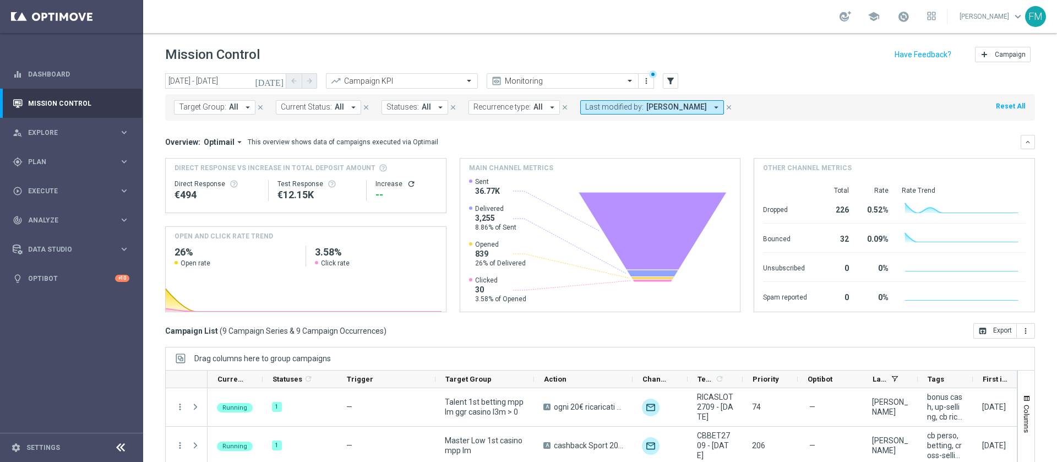
scroll to position [89, 0]
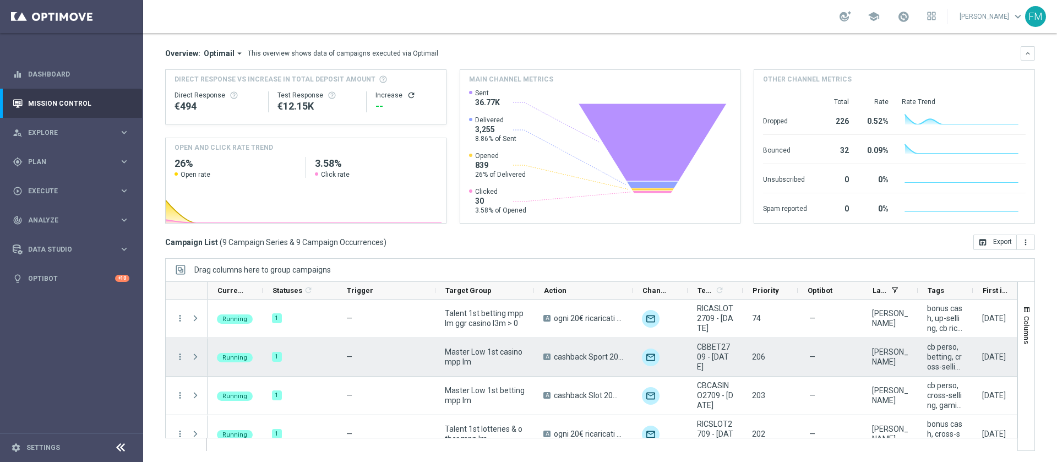
click at [439, 370] on div "Master Low 1st casino mpp lm" at bounding box center [485, 357] width 99 height 38
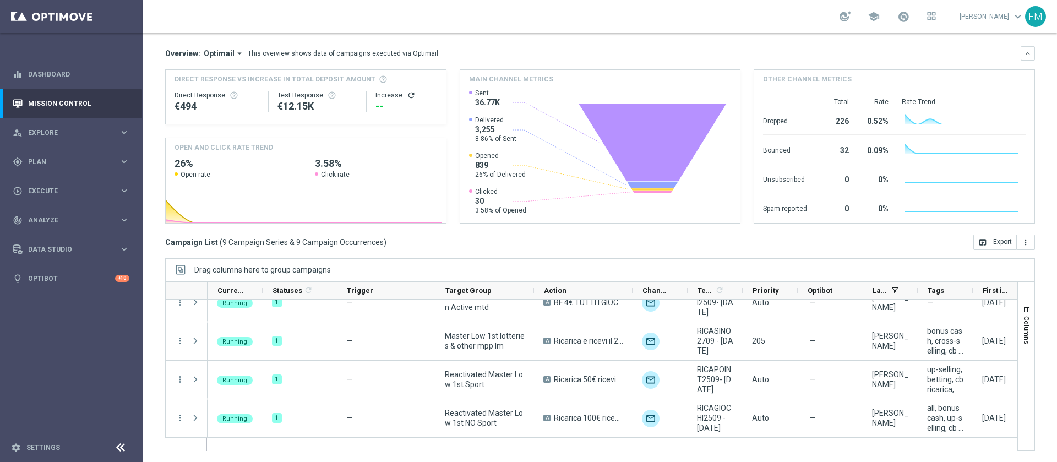
scroll to position [0, 0]
